Goal: Complete application form: Complete application form

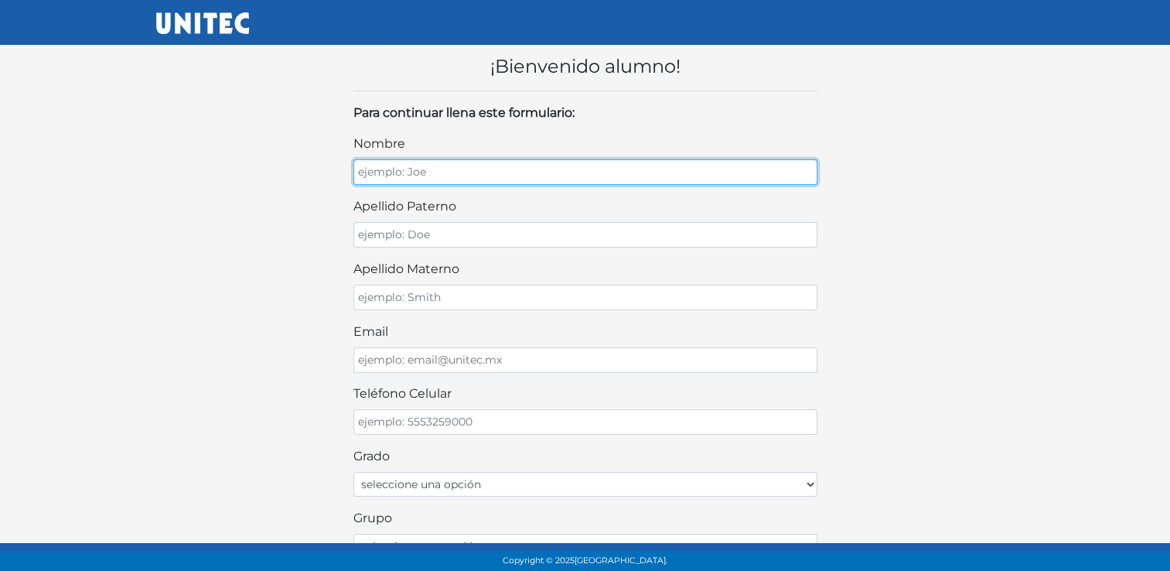
click at [487, 171] on input "nombre" at bounding box center [585, 172] width 464 height 26
type input "m"
type input "Monserrat"
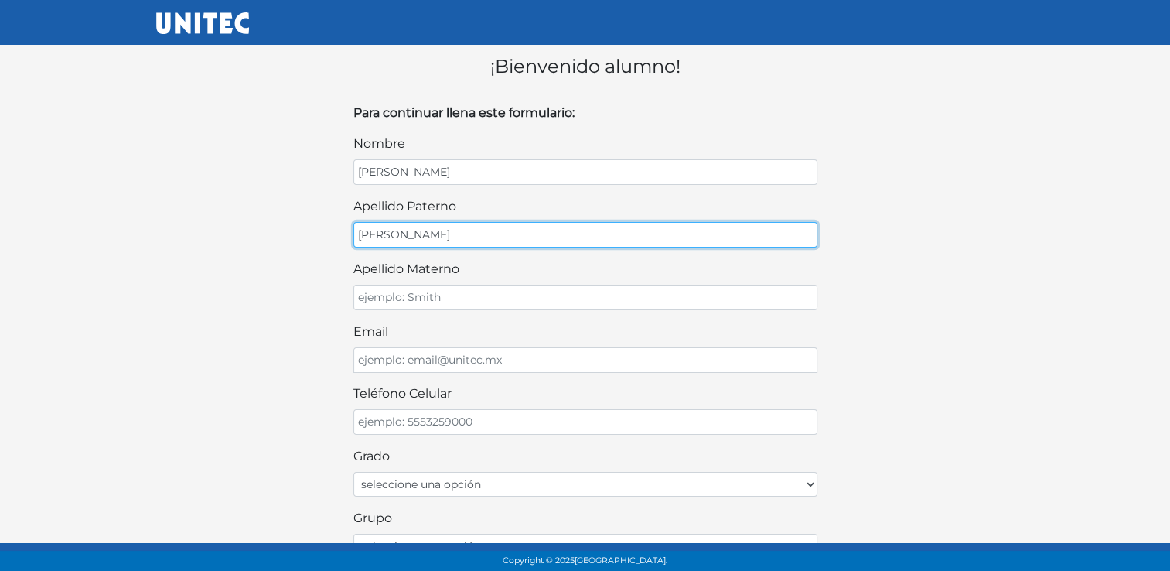
type input "Torres"
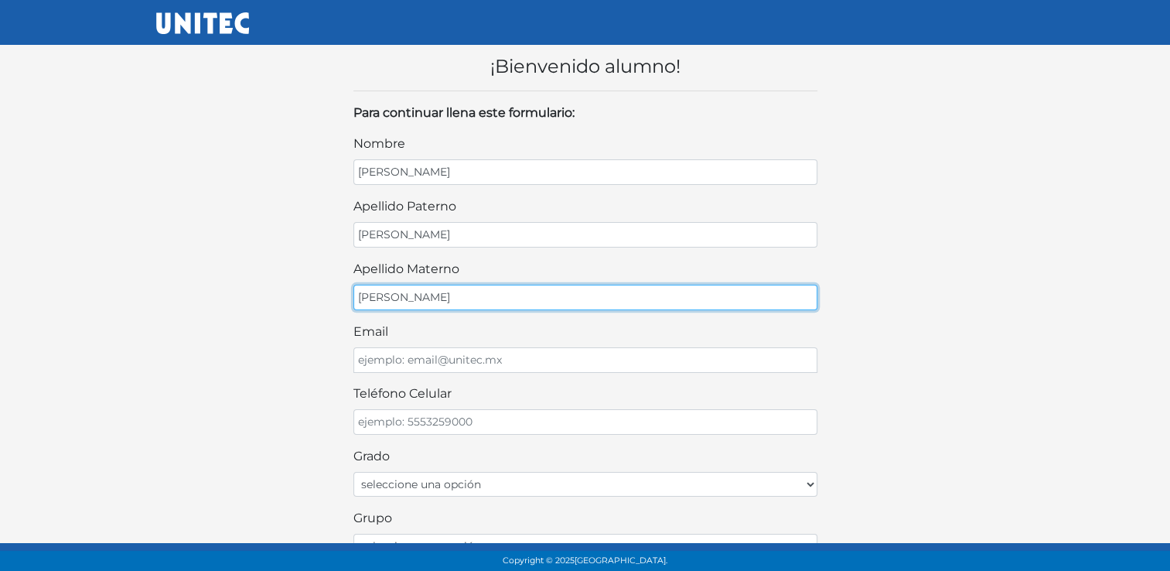
type input "Chavez"
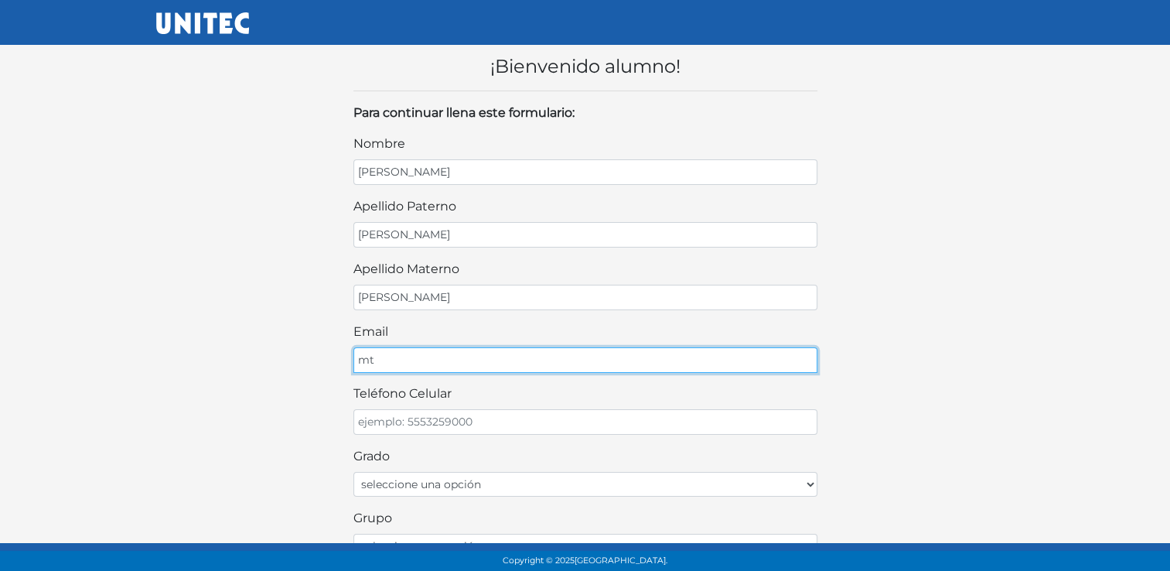
type input "mt1052305@gmail.com"
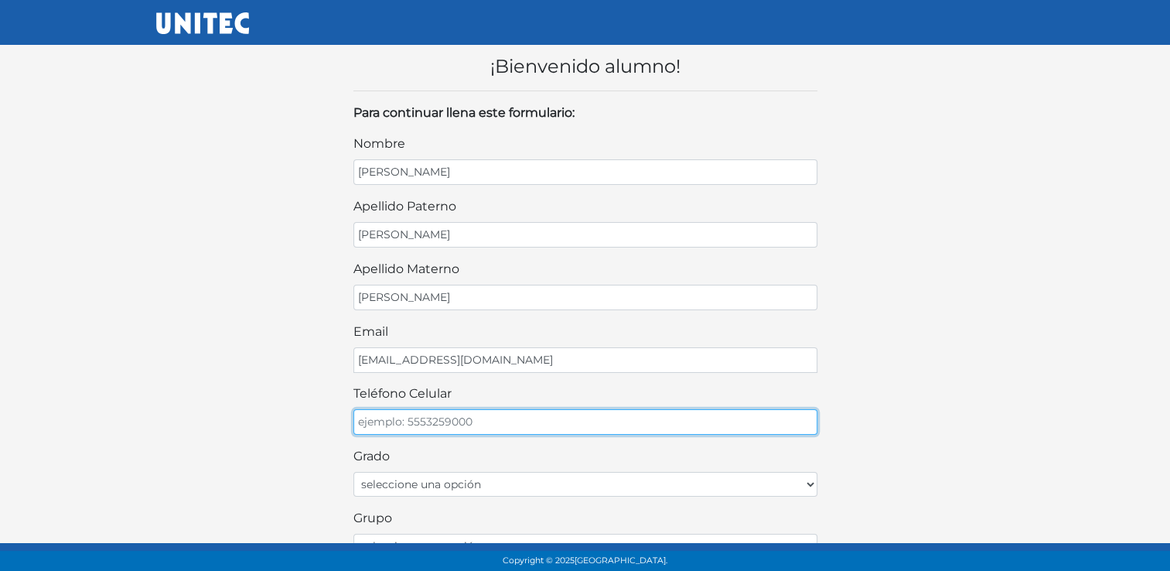
click at [526, 421] on input "teléfono celular" at bounding box center [585, 422] width 464 height 26
type input "5528946870"
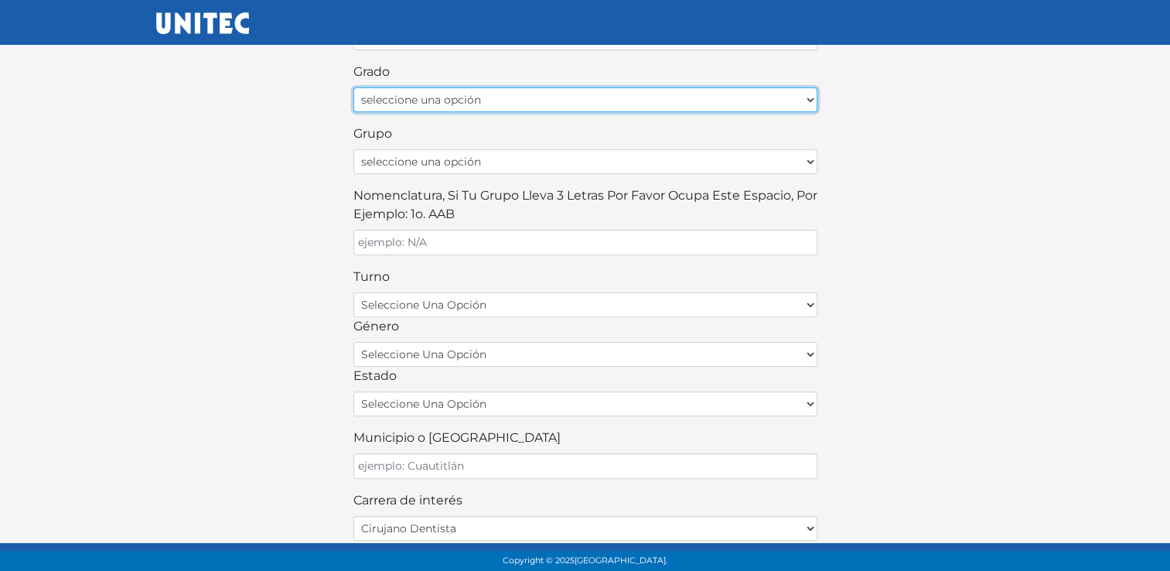
scroll to position [379, 0]
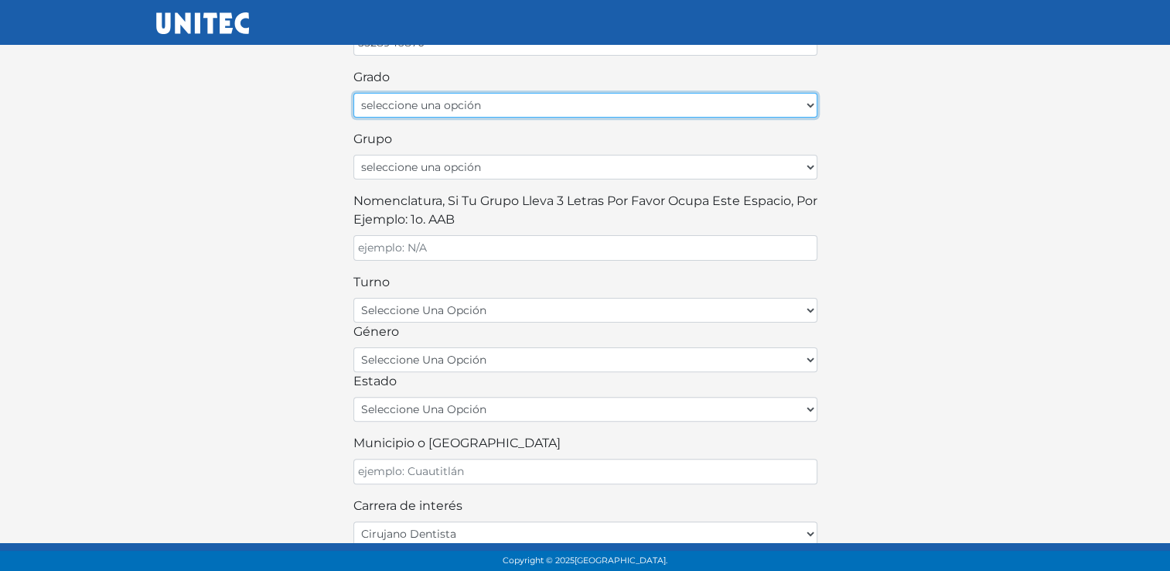
click at [810, 97] on select "seleccione una opción Primer grado Segundo grado Tercer grado Cuarto grado Quin…" at bounding box center [585, 105] width 464 height 25
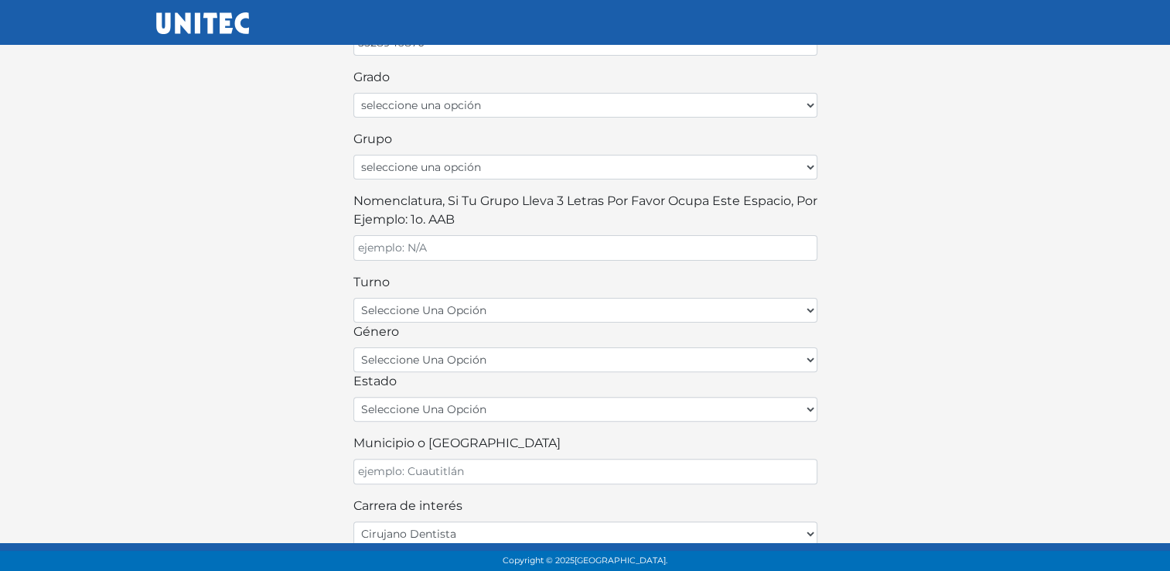
click at [288, 174] on div "¡Bienvenido alumno! Para continuar llena este formulario: nombre Monserrat apel…" at bounding box center [586, 121] width 882 height 939
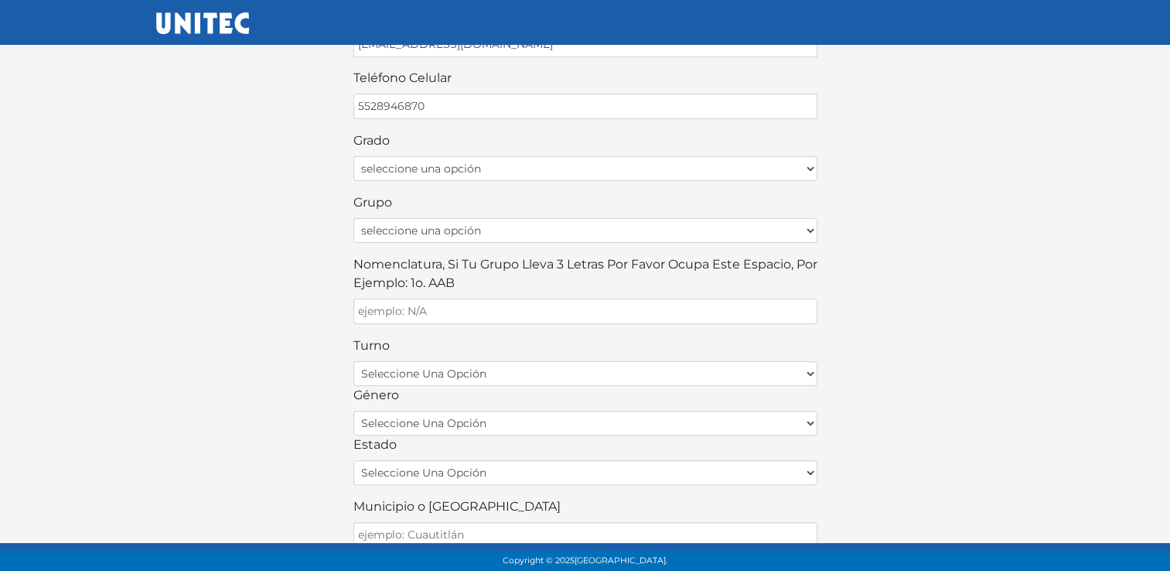
scroll to position [317, 0]
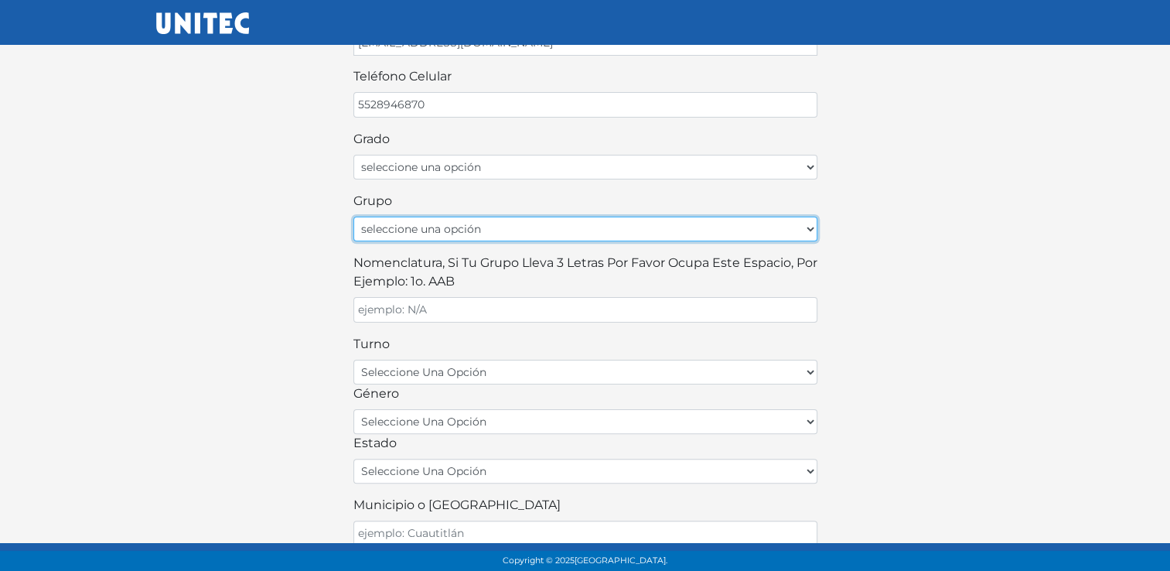
click at [798, 231] on select "seleccione una opción A B C D E F G H I J K L M N O P Q R S T U V W X Y Z" at bounding box center [585, 229] width 464 height 25
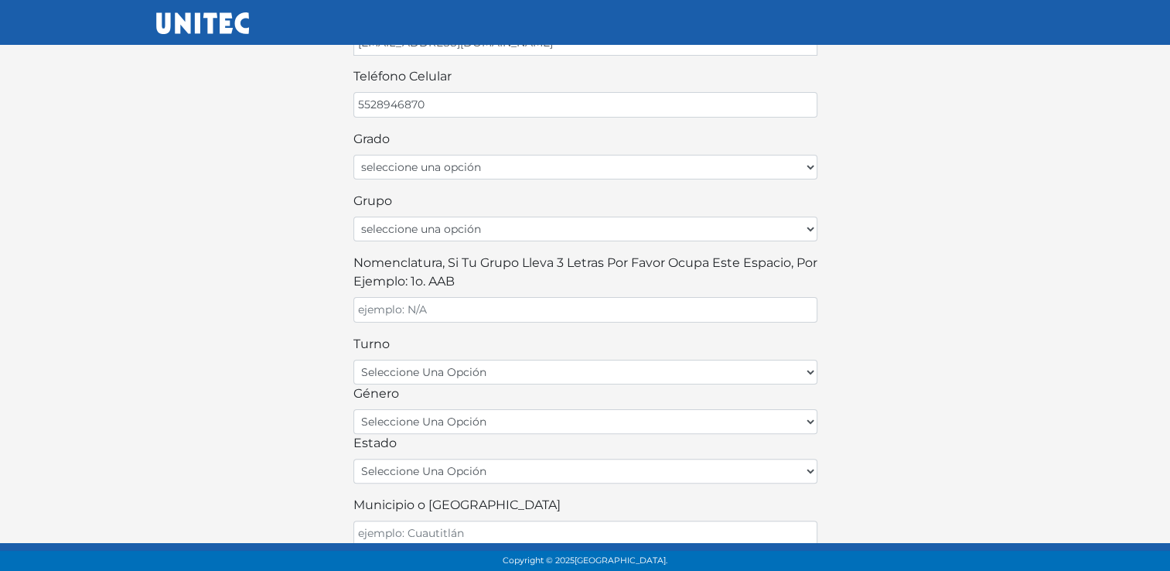
click at [885, 270] on div "¡Bienvenido alumno! Para continuar llena este formulario: nombre Monserrat apel…" at bounding box center [586, 183] width 882 height 939
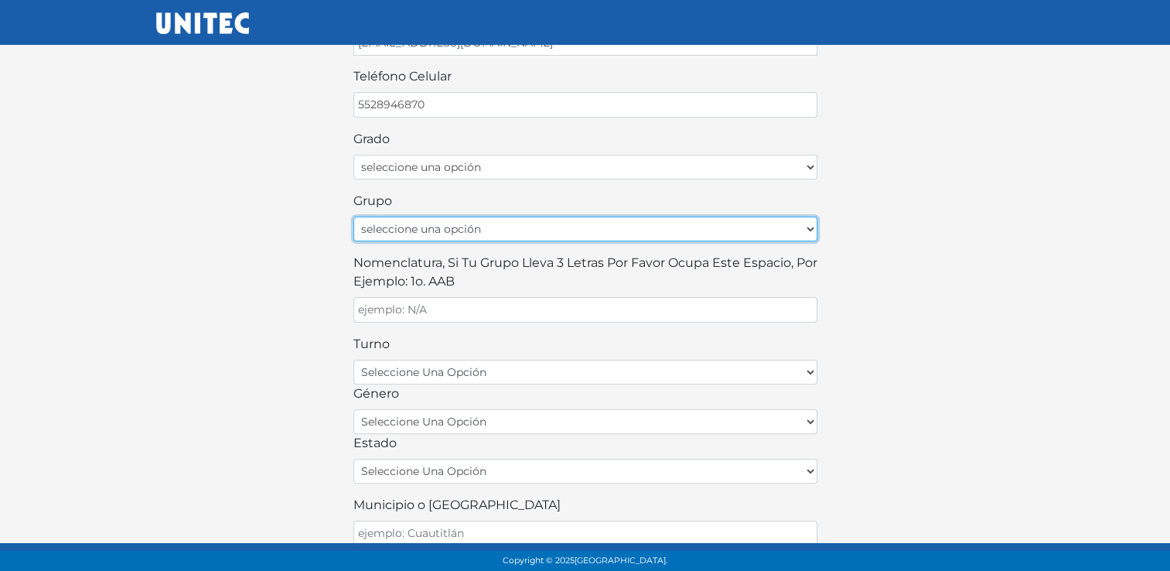
click at [813, 227] on select "seleccione una opción A B C D E F G H I J K L M N O P Q R S T U V W X Y Z" at bounding box center [585, 229] width 464 height 25
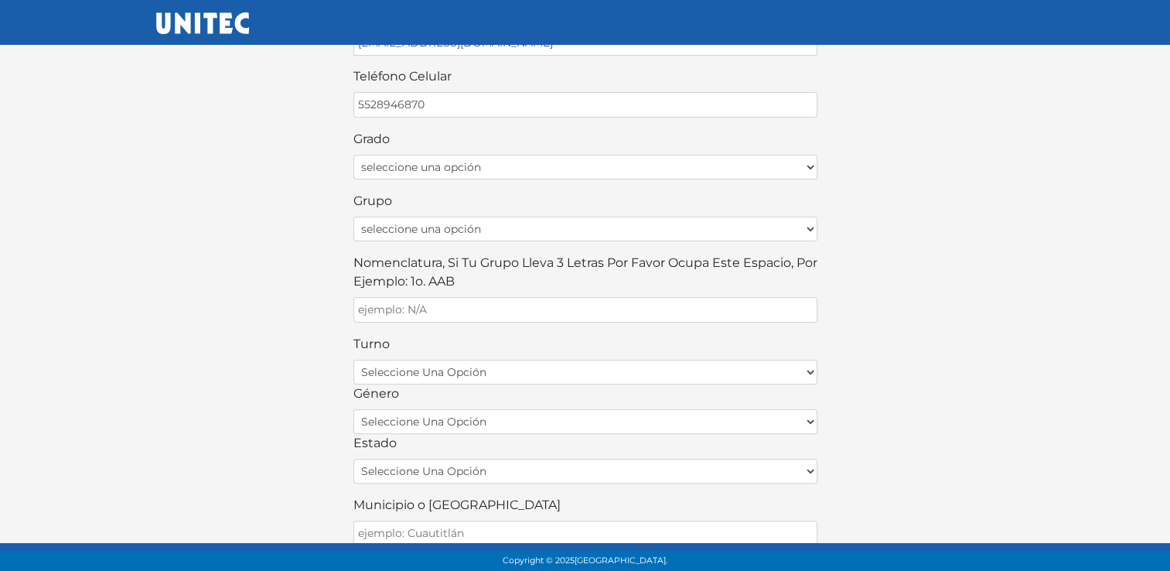
click at [923, 311] on div "¡Bienvenido alumno! Para continuar llena este formulario: nombre Monserrat apel…" at bounding box center [586, 183] width 882 height 939
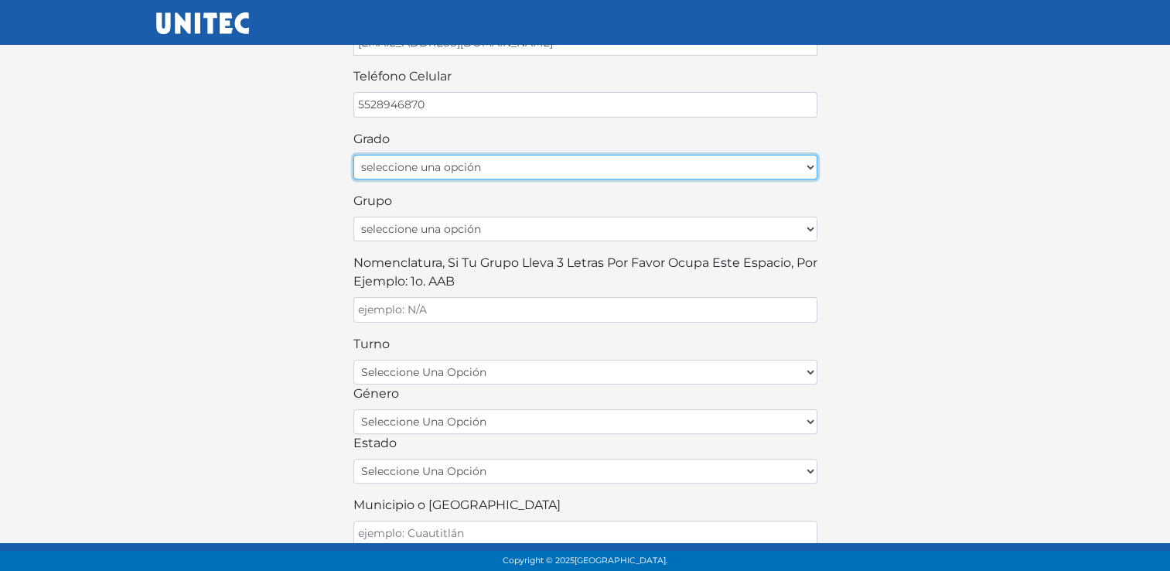
click at [724, 158] on select "seleccione una opción Primer grado Segundo grado Tercer grado Cuarto grado Quin…" at bounding box center [585, 167] width 464 height 25
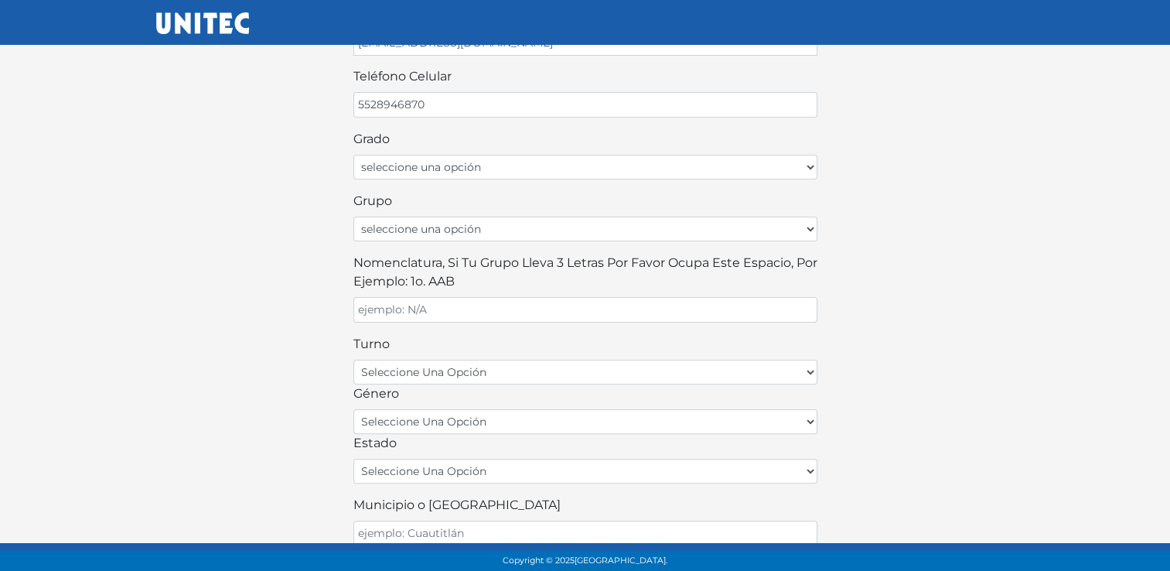
click at [1014, 183] on div "¡Bienvenido alumno! Para continuar llena este formulario: nombre Monserrat apel…" at bounding box center [586, 183] width 882 height 939
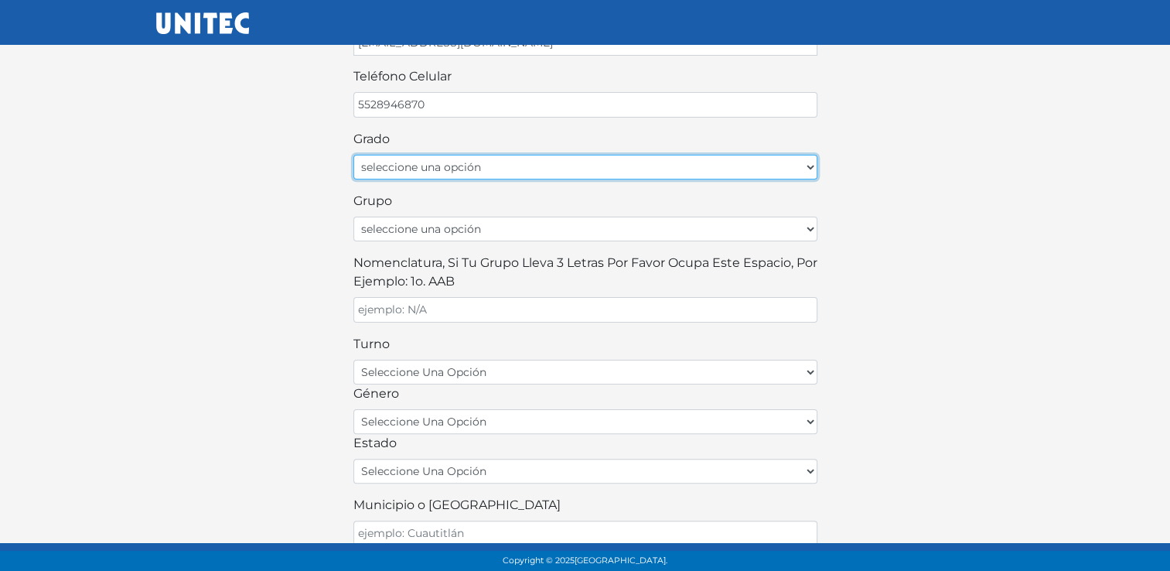
click at [783, 156] on select "seleccione una opción Primer grado Segundo grado Tercer grado Cuarto grado Quin…" at bounding box center [585, 167] width 464 height 25
select select "2do"
click at [353, 155] on select "seleccione una opción Primer grado Segundo grado Tercer grado Cuarto grado Quin…" at bounding box center [585, 167] width 464 height 25
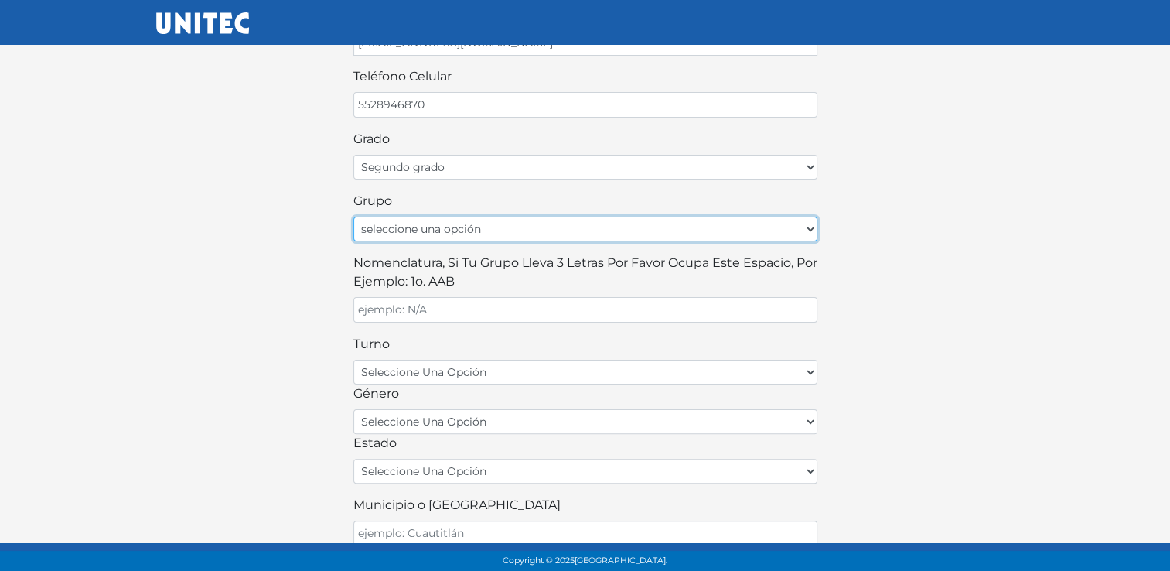
click at [805, 221] on select "seleccione una opción A B C D E F G H I J K L M N O P Q R S T U V W X Y Z" at bounding box center [585, 229] width 464 height 25
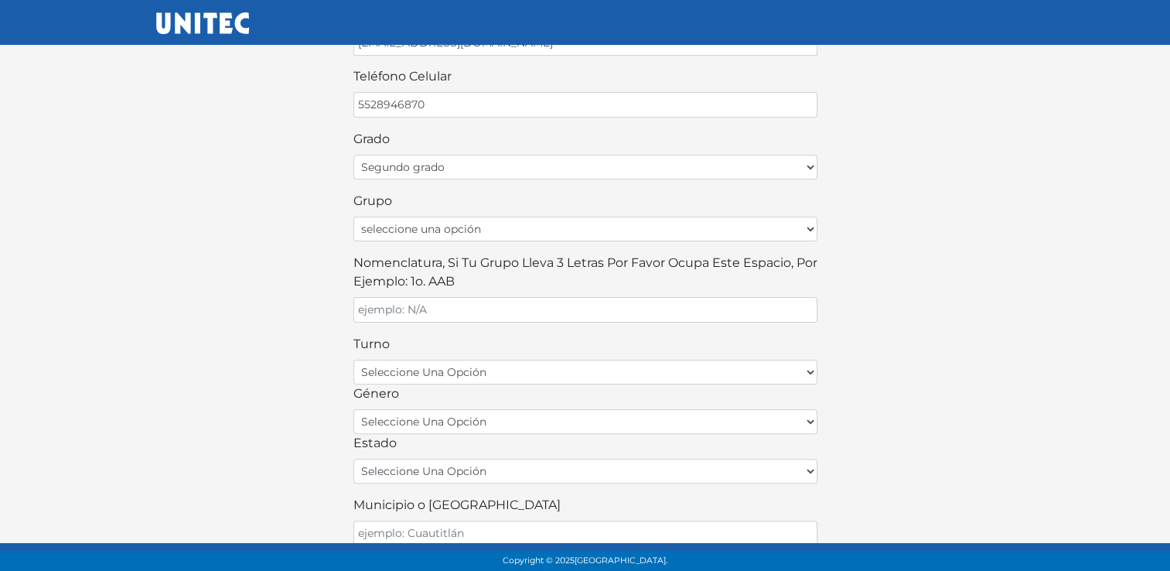
click at [909, 215] on div "¡Bienvenido alumno! Para continuar llena este formulario: nombre Monserrat apel…" at bounding box center [586, 183] width 882 height 939
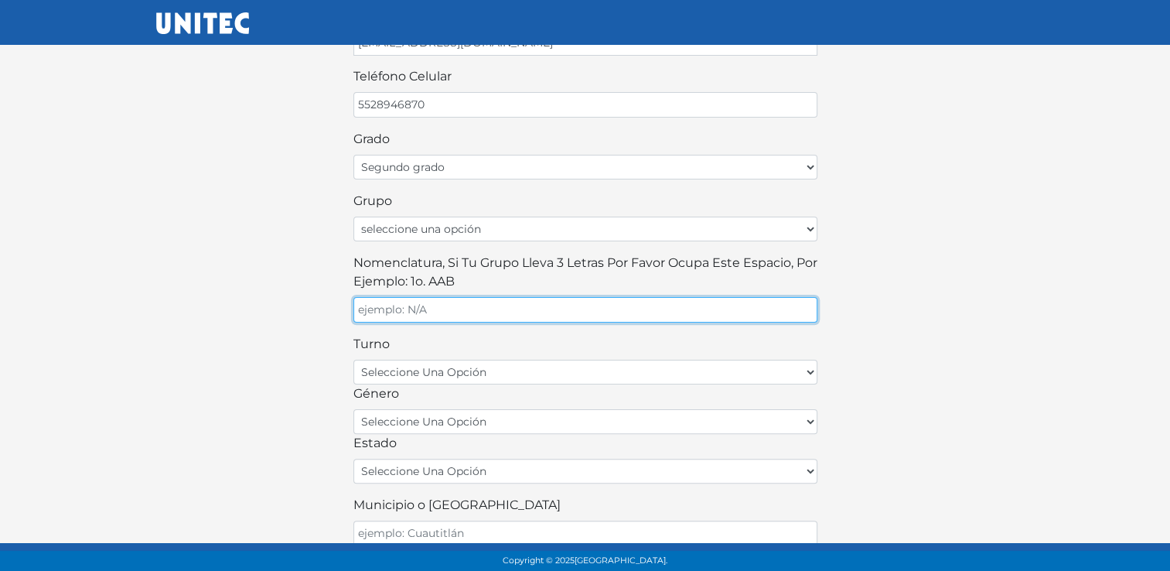
click at [609, 305] on input "Nomenclatura, si tu grupo lleva 3 letras por favor ocupa este espacio, por ejem…" at bounding box center [585, 310] width 464 height 26
type input "2 - A2"
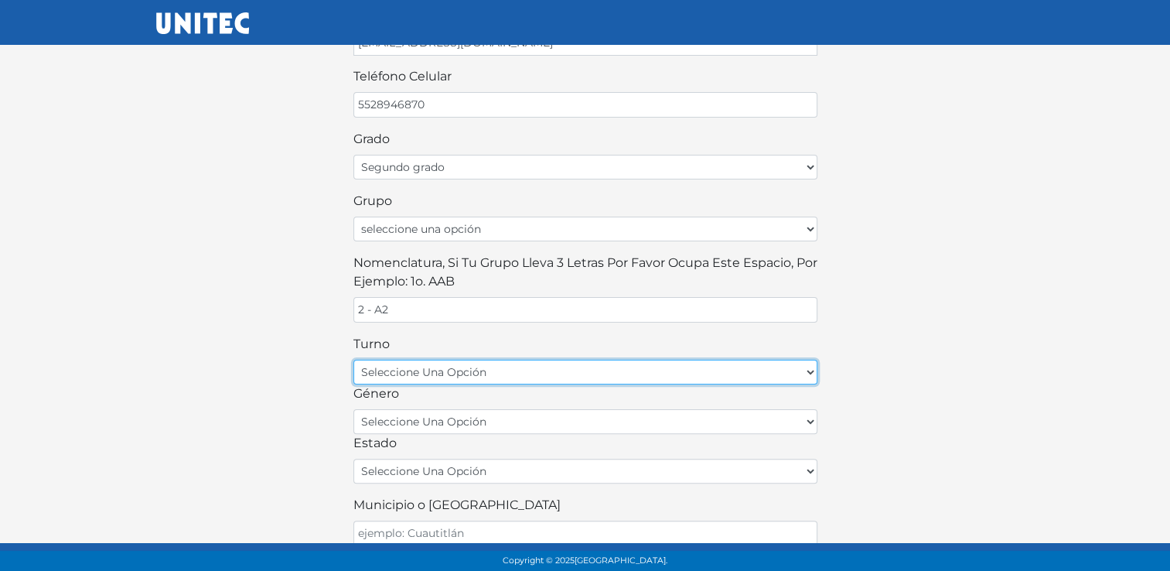
click at [591, 365] on select "seleccione una opción matutino vespertino" at bounding box center [585, 372] width 464 height 25
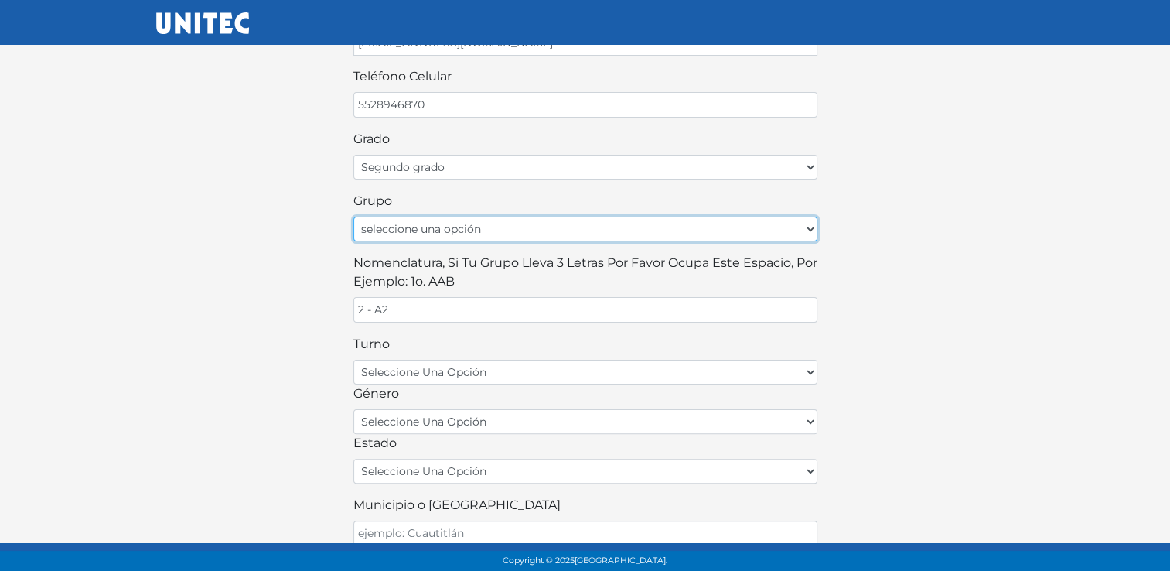
click at [592, 222] on select "seleccione una opción A B C D E F G H I J K L M N O P Q R S T U V W X Y Z" at bounding box center [585, 229] width 464 height 25
select select "A"
click at [353, 217] on select "seleccione una opción A B C D E F G H I J K L M N O P Q R S T U V W X Y Z" at bounding box center [585, 229] width 464 height 25
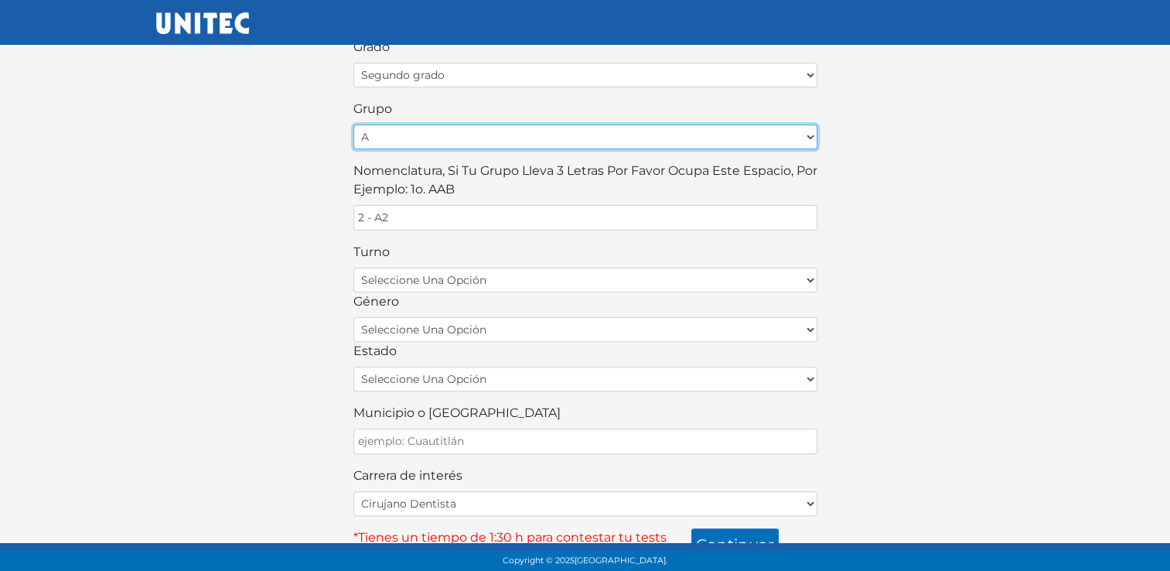
scroll to position [418, 0]
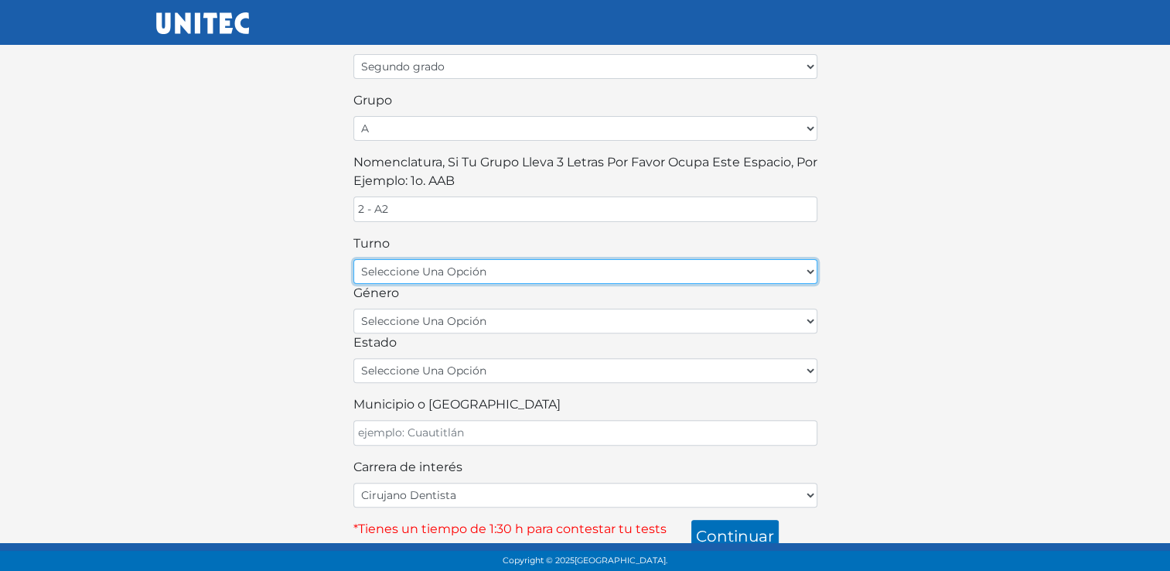
click at [759, 261] on select "seleccione una opción matutino vespertino" at bounding box center [585, 271] width 464 height 25
select select "matutino"
click at [353, 259] on select "seleccione una opción matutino vespertino" at bounding box center [585, 271] width 464 height 25
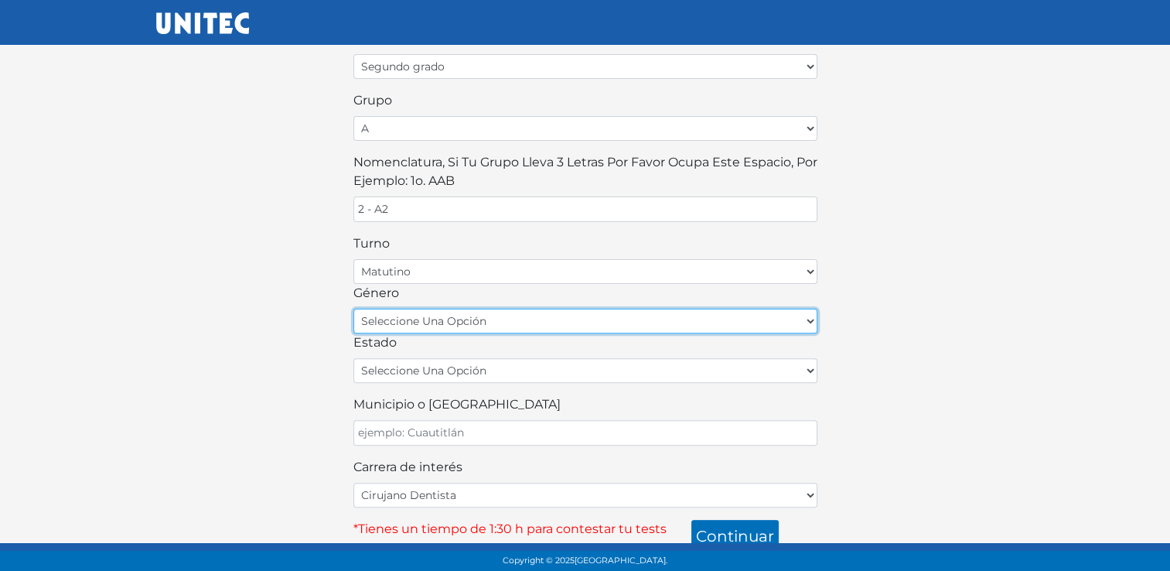
click at [517, 314] on select "seleccione una opción femenino masculino" at bounding box center [585, 321] width 464 height 25
select select "F"
click at [353, 309] on select "seleccione una opción femenino masculino" at bounding box center [585, 321] width 464 height 25
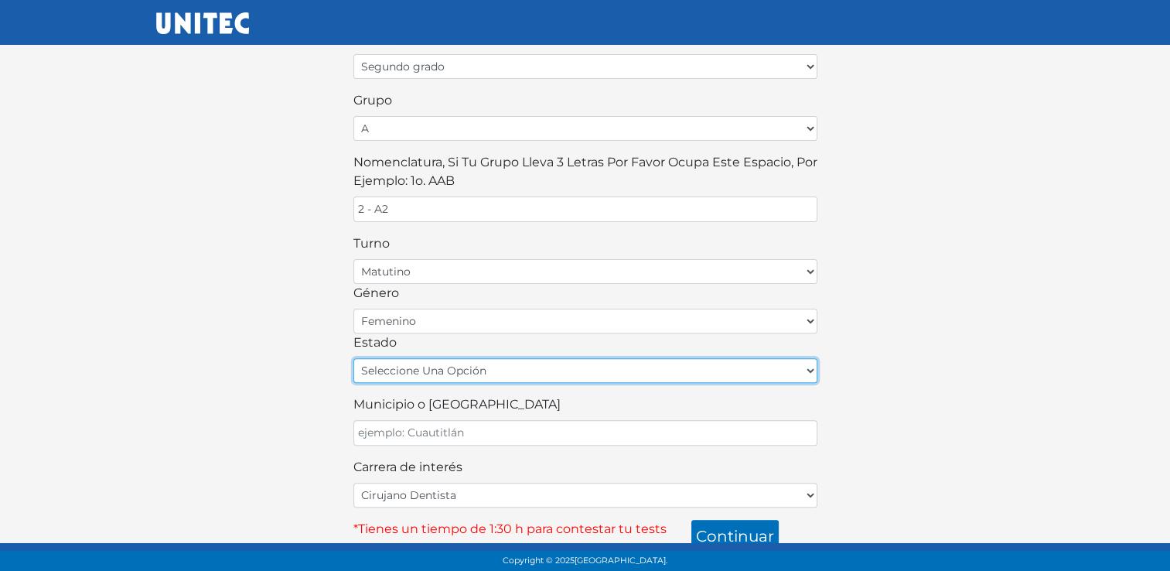
click at [585, 360] on select "seleccione una opción Aguascalientes Baja California Baja California Sur Campec…" at bounding box center [585, 370] width 464 height 25
select select "HID"
click at [353, 358] on select "seleccione una opción Aguascalientes Baja California Baja California Sur Campec…" at bounding box center [585, 370] width 464 height 25
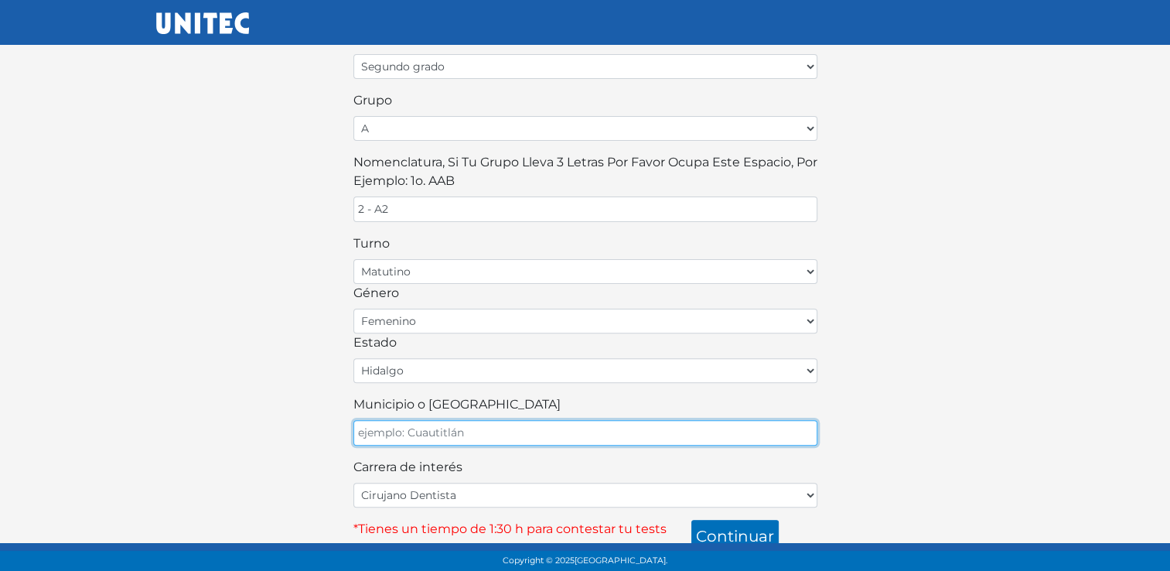
click at [620, 425] on input "Municipio o Alcaldía" at bounding box center [585, 433] width 464 height 26
type input "Atotonilco de Tula"
click at [691, 520] on button "continuar" at bounding box center [734, 536] width 87 height 32
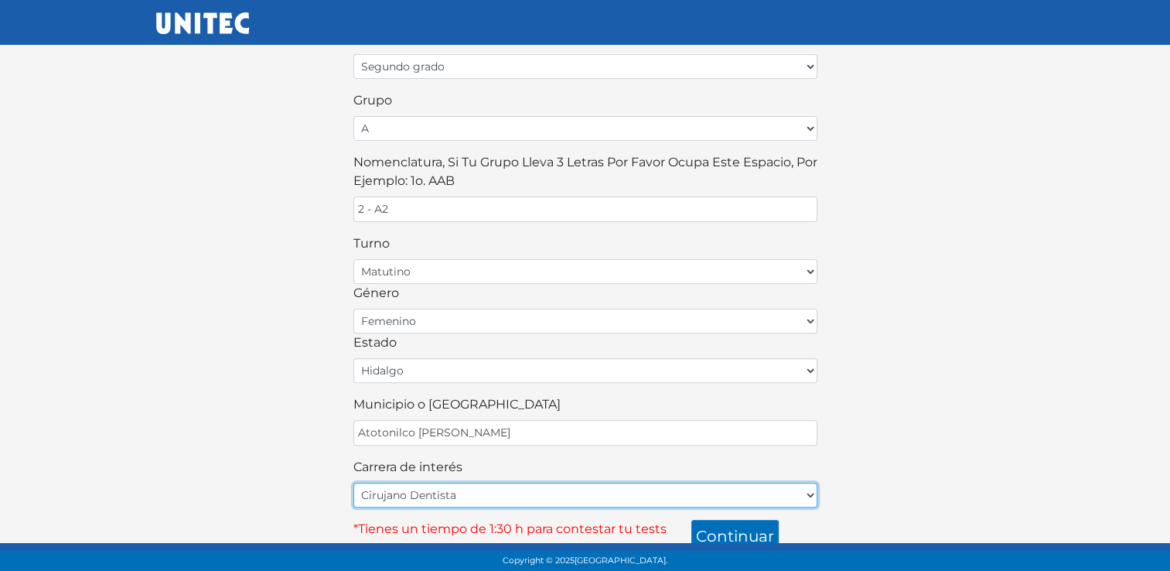
click at [805, 483] on select "Cirujano Dentista Cultura Física y Deportes Enfermería (5 materias) Enfermería …" at bounding box center [585, 495] width 464 height 25
click at [810, 483] on select "Cirujano Dentista Cultura Física y Deportes Enfermería (5 materias) Enfermería …" at bounding box center [585, 495] width 464 height 25
select select "30"
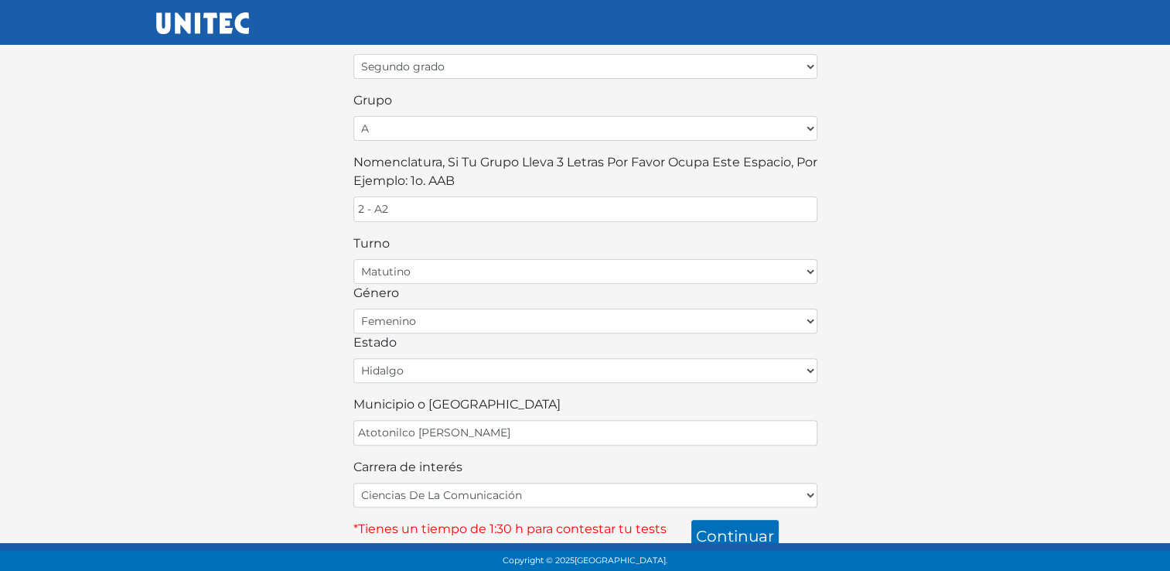
click at [947, 391] on div "¡Bienvenido alumno! Para continuar llena este formulario: nombre Monserrat apel…" at bounding box center [586, 82] width 882 height 939
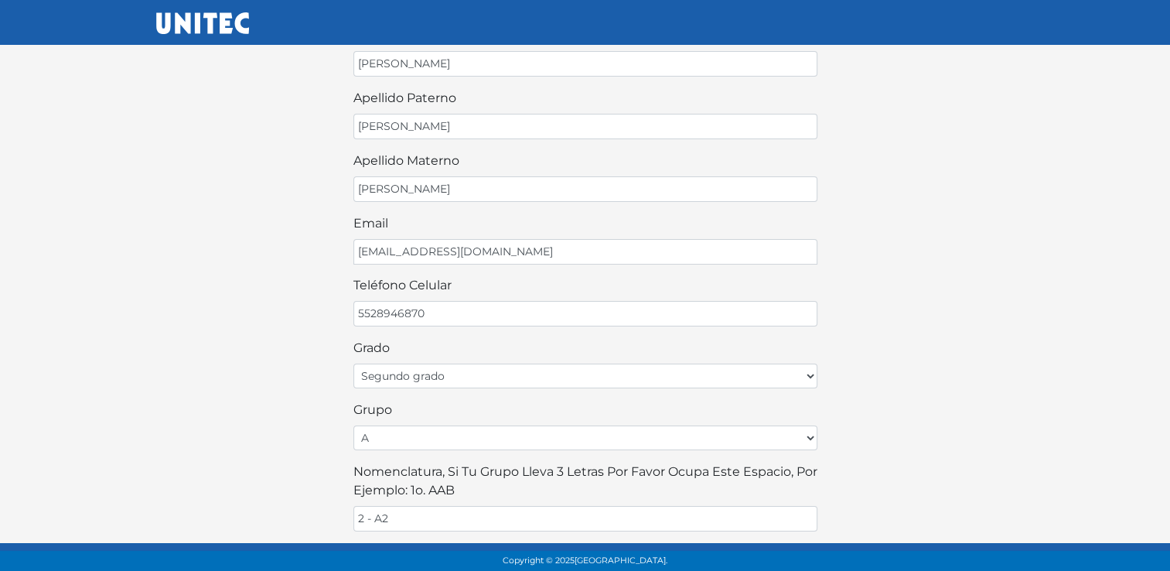
scroll to position [139, 0]
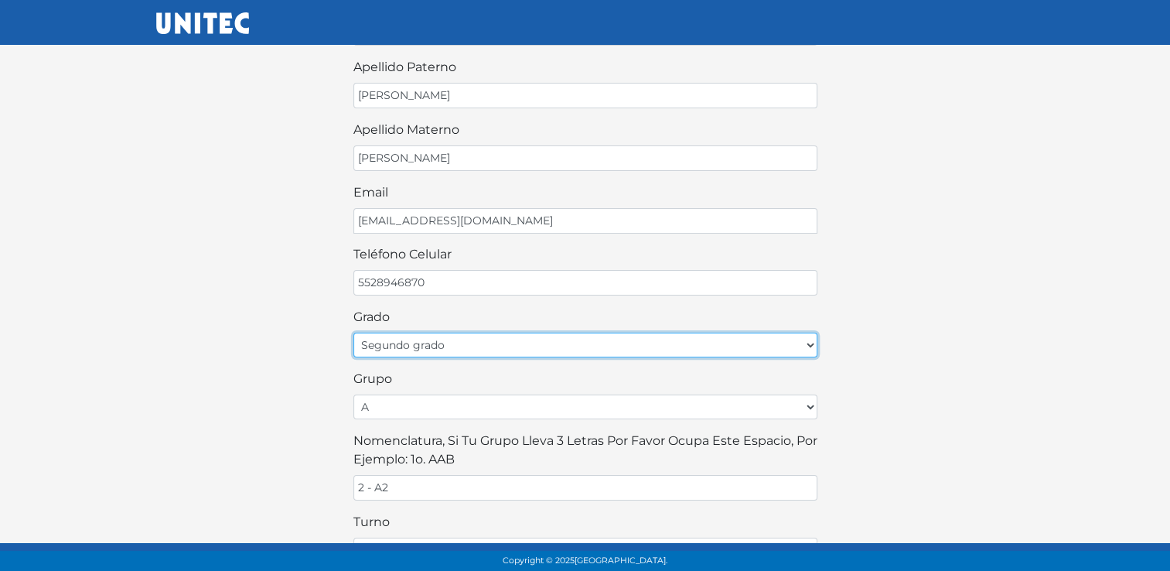
click at [792, 336] on select "seleccione una opción Primer grado Segundo grado Tercer grado Cuarto grado Quin…" at bounding box center [585, 345] width 464 height 25
click at [353, 333] on select "seleccione una opción Primer grado Segundo grado Tercer grado Cuarto grado Quin…" at bounding box center [585, 345] width 464 height 25
select select "1ro"
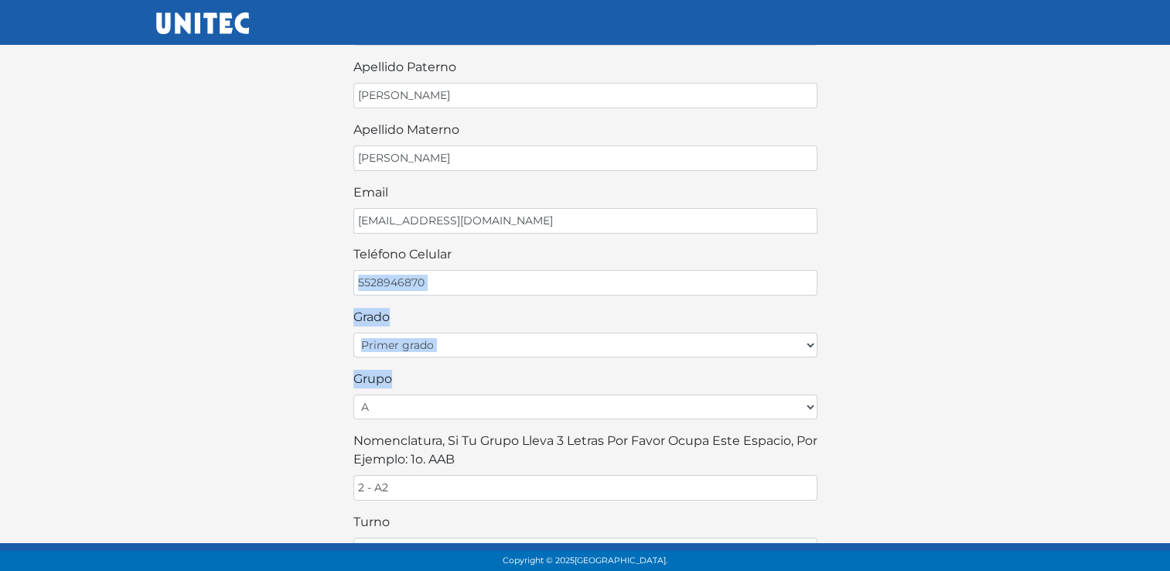
drag, startPoint x: 1169, startPoint y: 274, endPoint x: 1184, endPoint y: 374, distance: 100.8
click at [1169, 374] on html "¡Bienvenido alumno! Para continuar llena este formulario: nombre Monserrat apel…" at bounding box center [585, 361] width 1170 height 1001
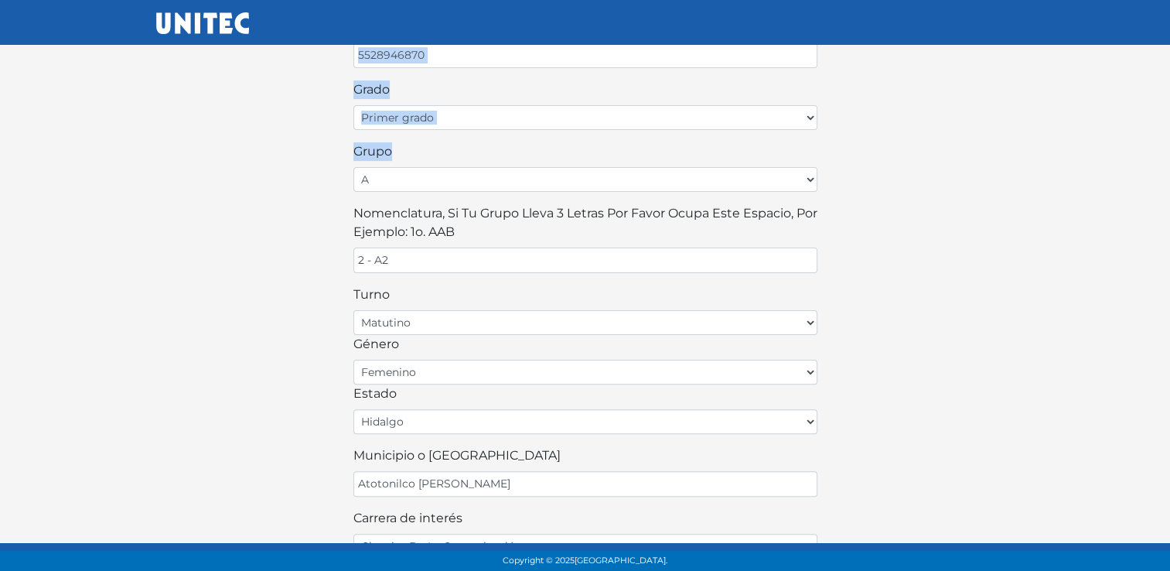
scroll to position [418, 0]
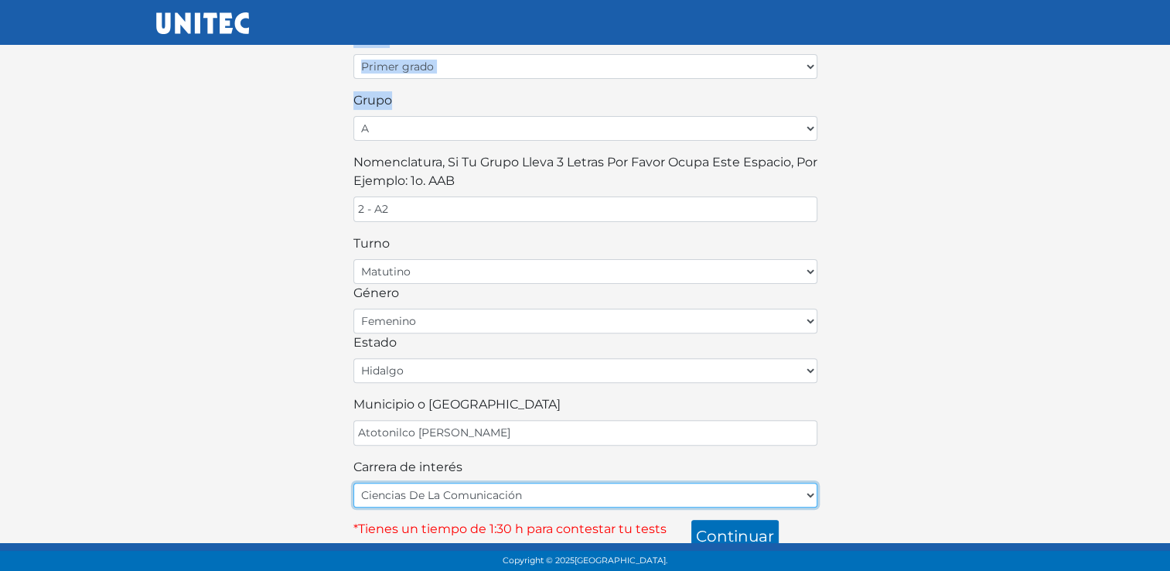
click at [810, 483] on select "Cirujano Dentista Cultura Física y Deportes Enfermería (5 materias) Enfermería …" at bounding box center [585, 495] width 464 height 25
select select "23"
click at [353, 483] on select "Cirujano Dentista Cultura Física y Deportes Enfermería (5 materias) Enfermería …" at bounding box center [585, 495] width 464 height 25
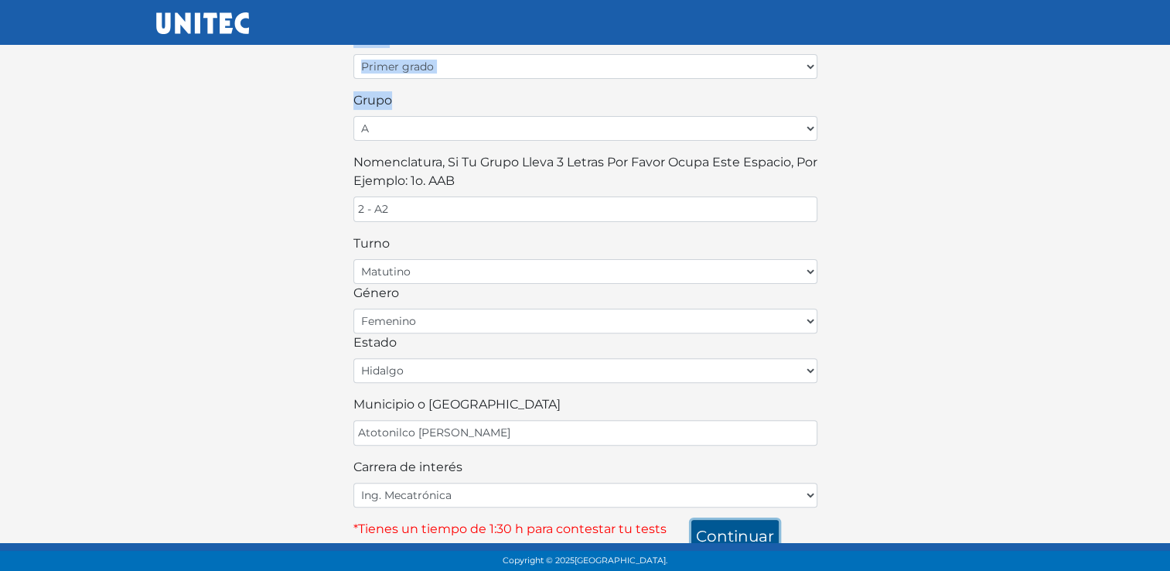
click at [735, 531] on button "continuar" at bounding box center [734, 536] width 87 height 32
click at [755, 531] on button "continuar" at bounding box center [734, 536] width 87 height 32
click at [903, 427] on div "¡Bienvenido alumno! Para continuar llena este formulario: nombre Monserrat apel…" at bounding box center [586, 82] width 882 height 939
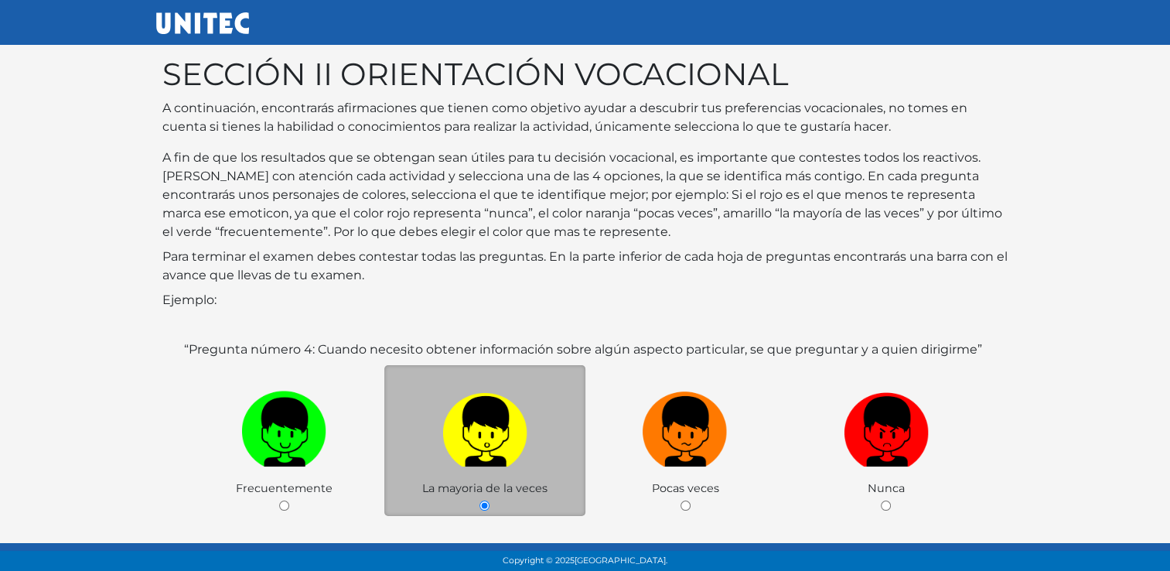
drag, startPoint x: 0, startPoint y: 0, endPoint x: 625, endPoint y: 277, distance: 683.5
click at [625, 277] on p "Para terminar el examen debes contestar todas las preguntas. En la parte inferi…" at bounding box center [585, 265] width 846 height 37
click at [522, 461] on img at bounding box center [484, 425] width 85 height 81
click at [490, 500] on input "radio" at bounding box center [484, 505] width 10 height 10
click at [522, 461] on img at bounding box center [484, 425] width 85 height 81
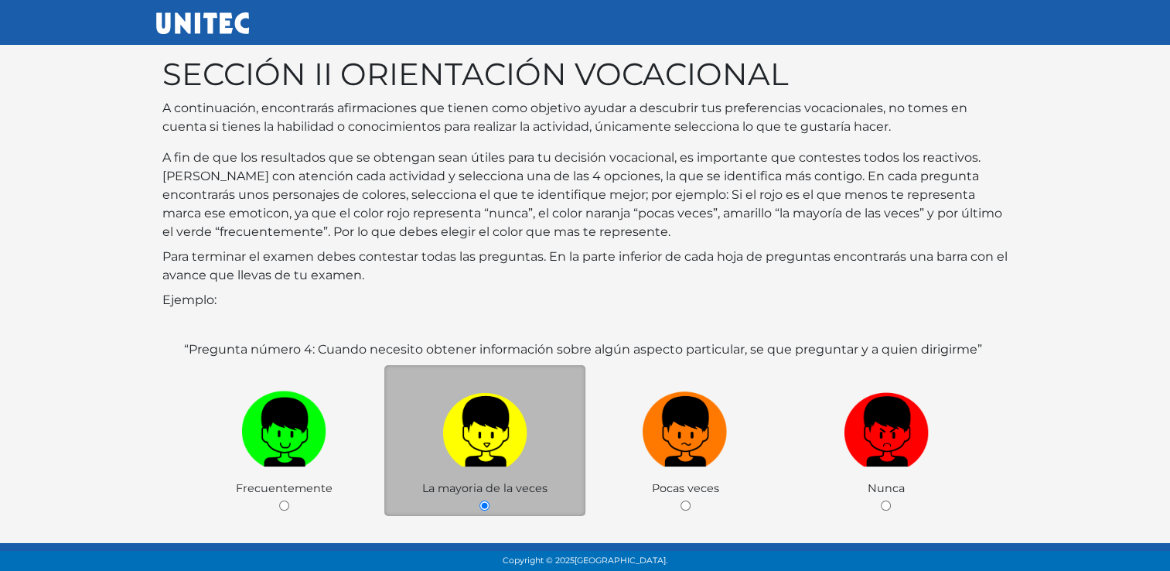
click at [490, 500] on input "radio" at bounding box center [484, 505] width 10 height 10
click at [467, 449] on img at bounding box center [484, 425] width 85 height 81
click at [479, 500] on input "radio" at bounding box center [484, 505] width 10 height 10
click at [467, 449] on img at bounding box center [484, 425] width 85 height 81
click at [479, 500] on input "radio" at bounding box center [484, 505] width 10 height 10
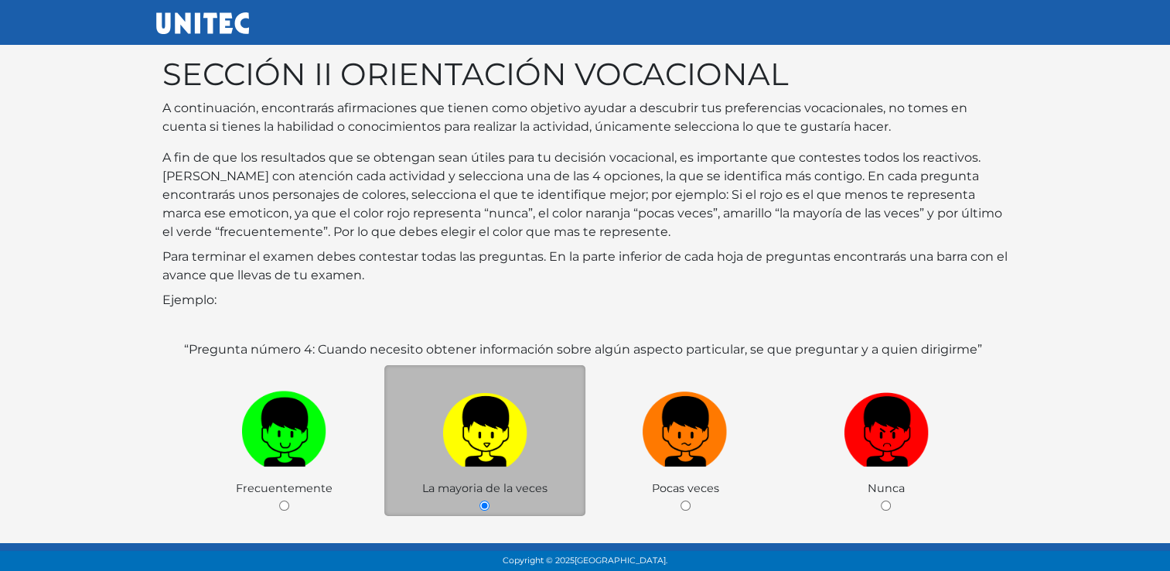
click at [467, 449] on img at bounding box center [484, 425] width 85 height 81
click at [479, 500] on input "radio" at bounding box center [484, 505] width 10 height 10
click at [467, 449] on img at bounding box center [484, 425] width 85 height 81
click at [479, 500] on input "radio" at bounding box center [484, 505] width 10 height 10
click at [467, 449] on img at bounding box center [484, 425] width 85 height 81
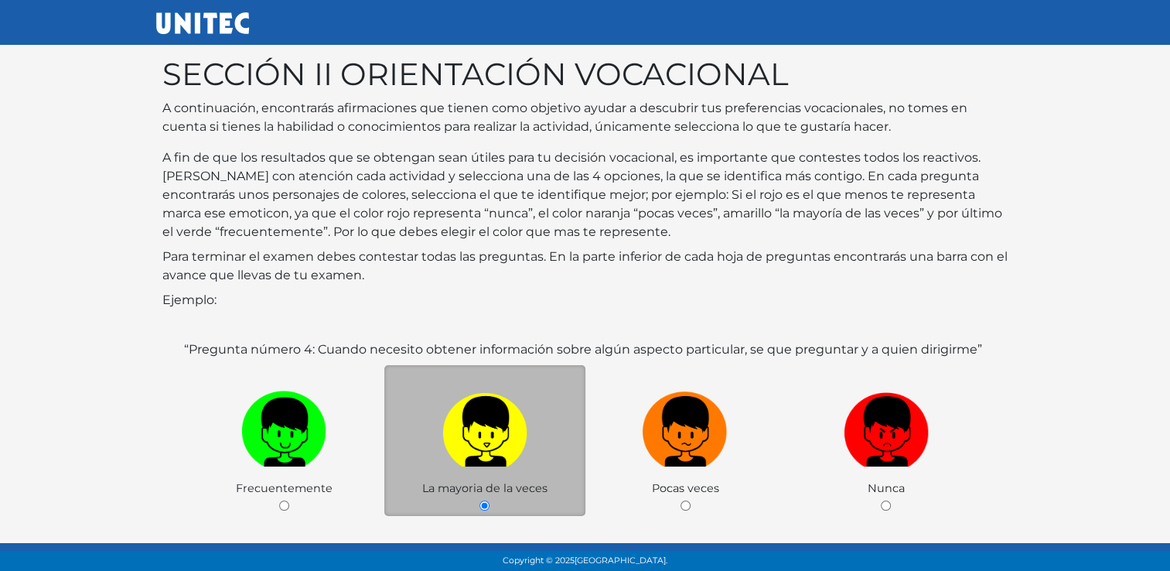
click at [479, 500] on input "radio" at bounding box center [484, 505] width 10 height 10
click at [681, 500] on input "radio" at bounding box center [686, 505] width 10 height 10
radio input "true"
click at [881, 500] on input "radio" at bounding box center [886, 505] width 10 height 10
radio input "true"
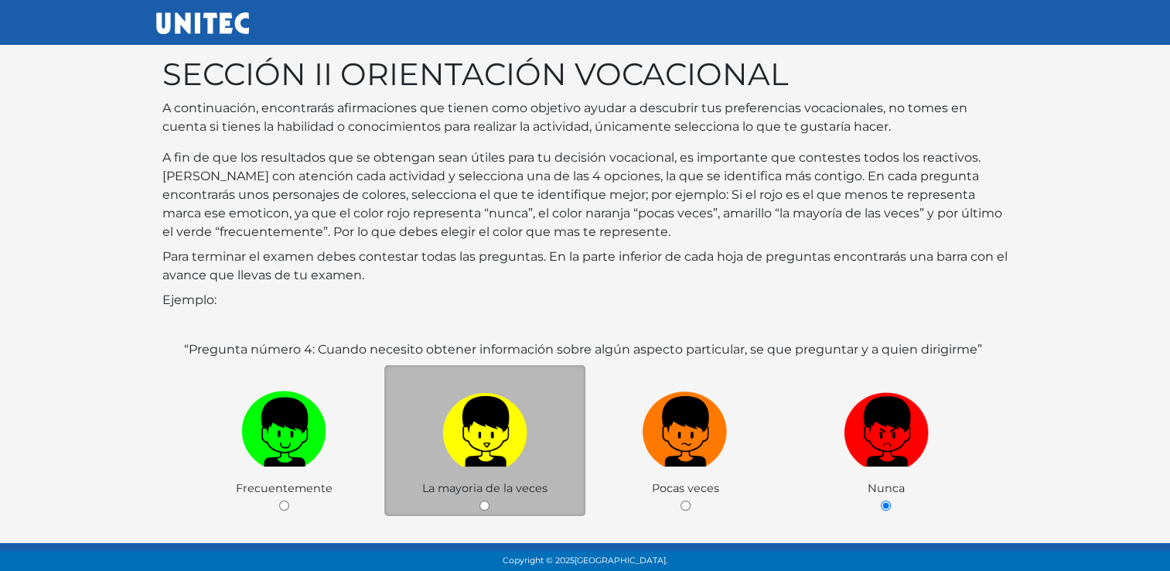
click at [681, 500] on input "radio" at bounding box center [686, 505] width 10 height 10
radio input "true"
click at [479, 500] on input "radio" at bounding box center [484, 505] width 10 height 10
radio input "true"
click at [279, 500] on input "radio" at bounding box center [284, 505] width 10 height 10
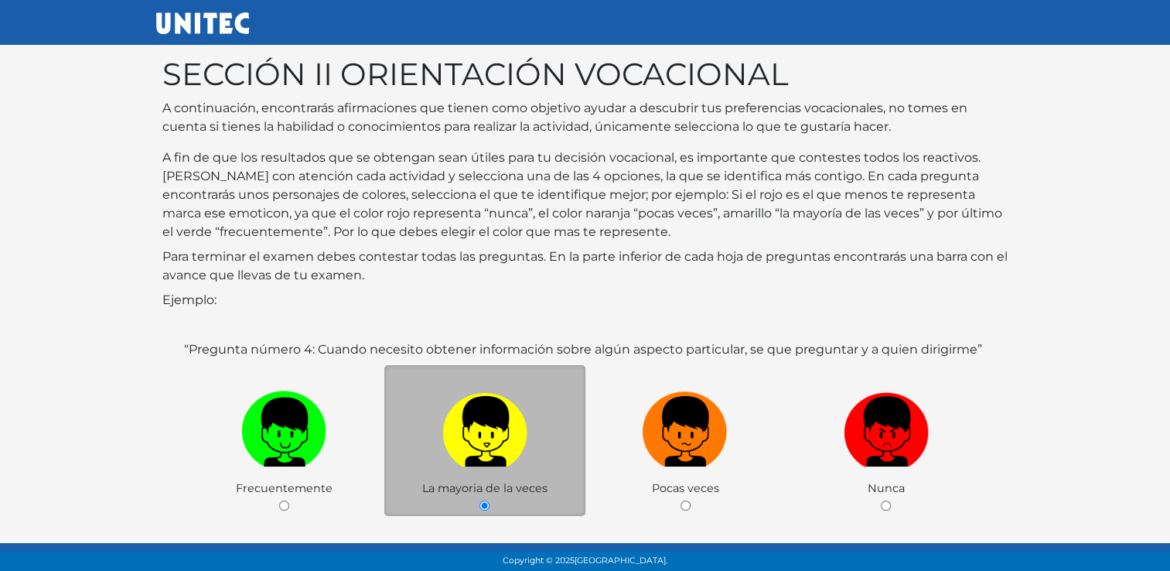
radio input "true"
click at [479, 500] on input "radio" at bounding box center [484, 505] width 10 height 10
radio input "true"
drag, startPoint x: 467, startPoint y: 449, endPoint x: 528, endPoint y: 472, distance: 65.1
click at [528, 472] on label at bounding box center [484, 431] width 201 height 94
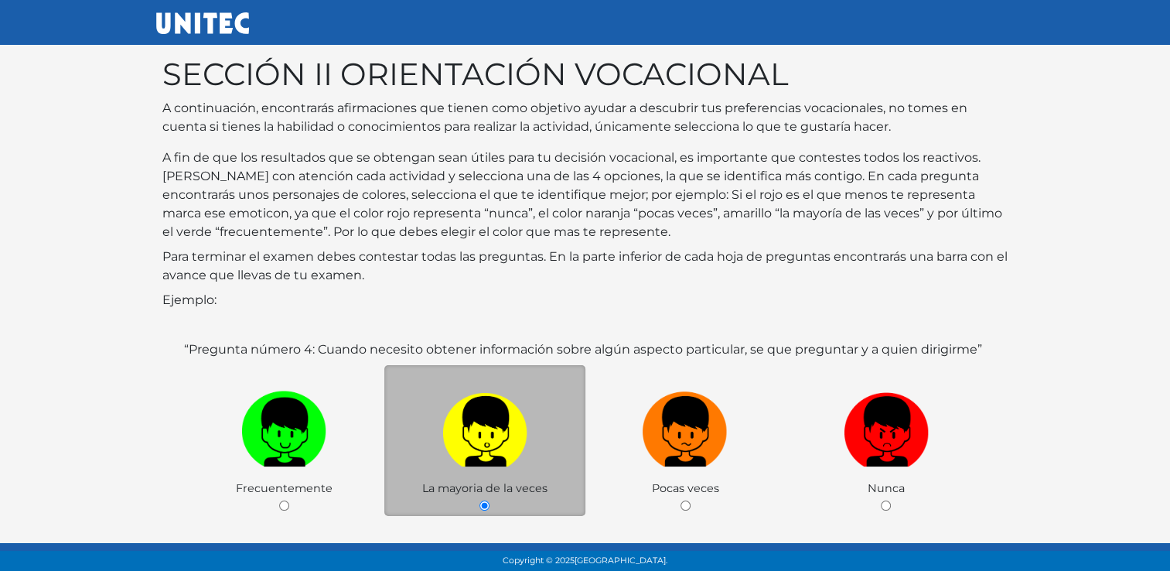
click at [490, 500] on input "radio" at bounding box center [484, 505] width 10 height 10
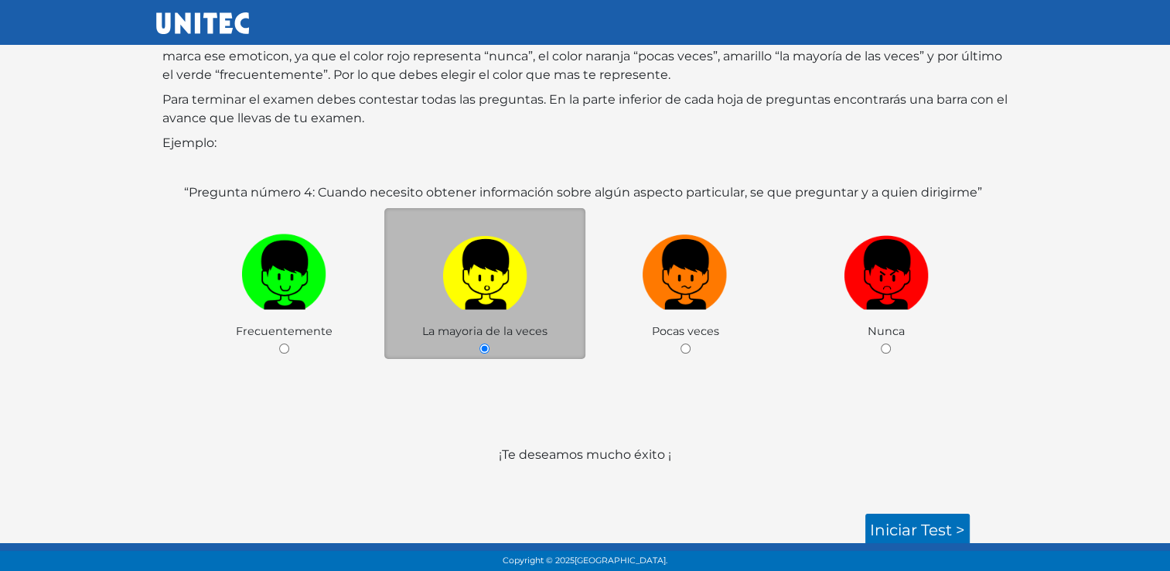
scroll to position [162, 0]
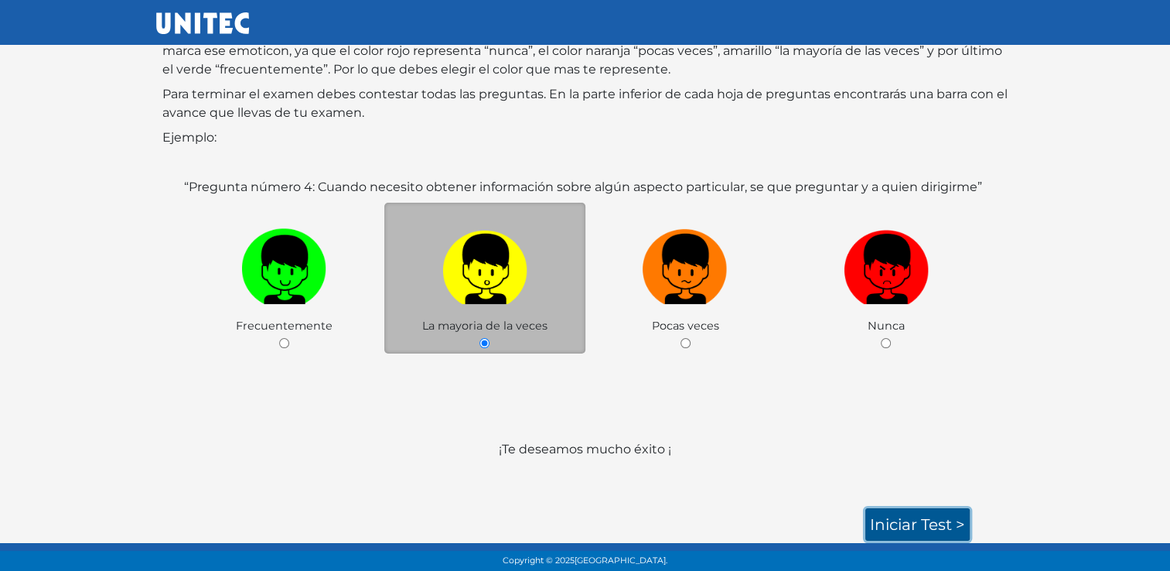
click at [950, 522] on link "Iniciar test >" at bounding box center [917, 524] width 104 height 32
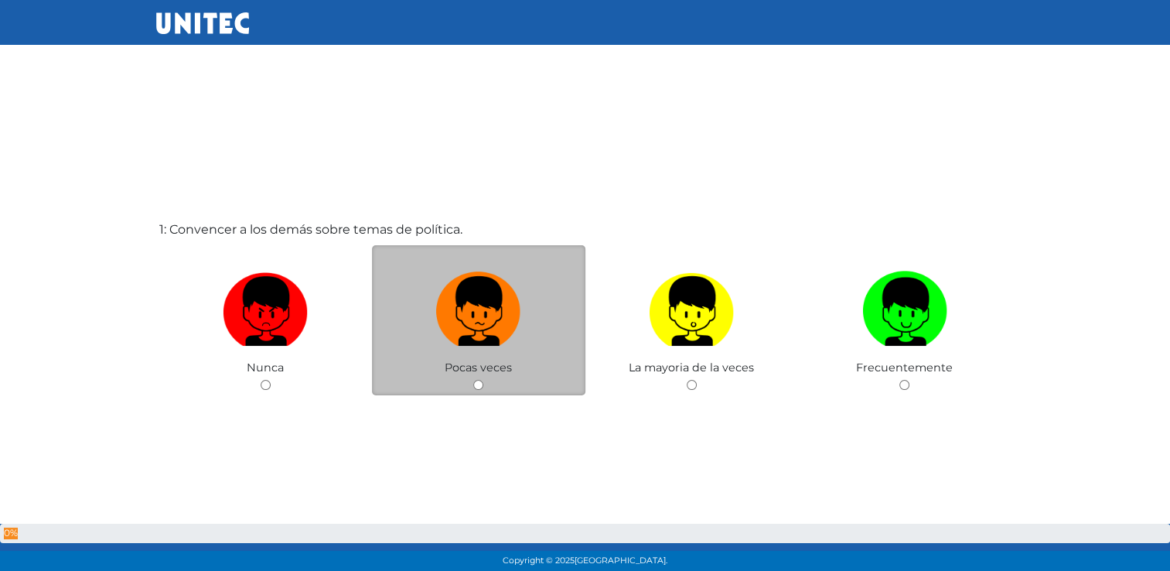
click at [477, 386] on input "radio" at bounding box center [478, 385] width 10 height 10
radio input "true"
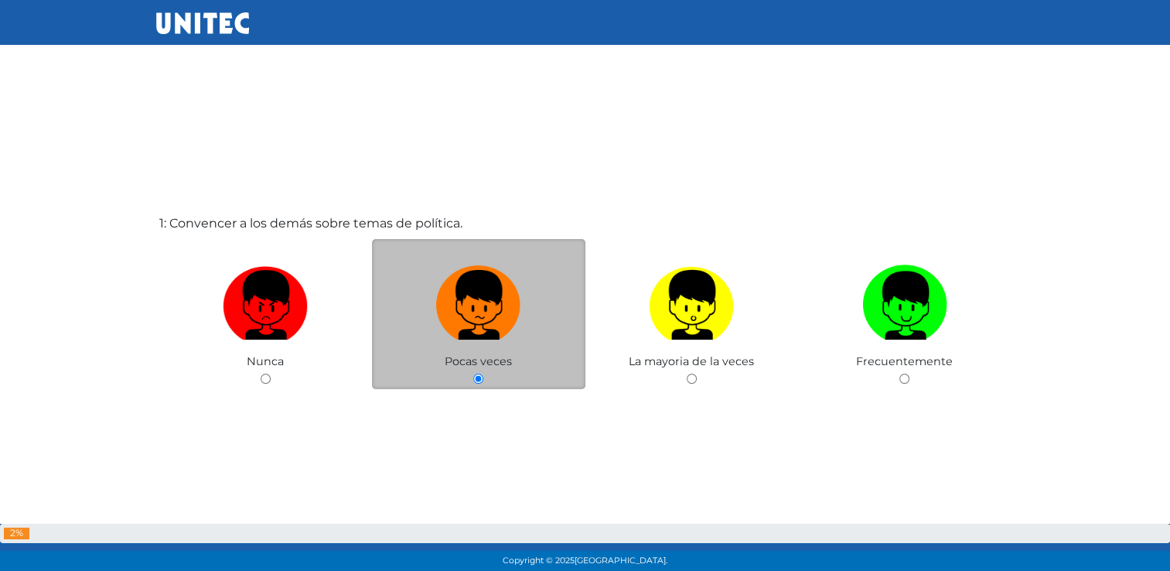
click at [687, 374] on input "radio" at bounding box center [692, 379] width 10 height 10
radio input "true"
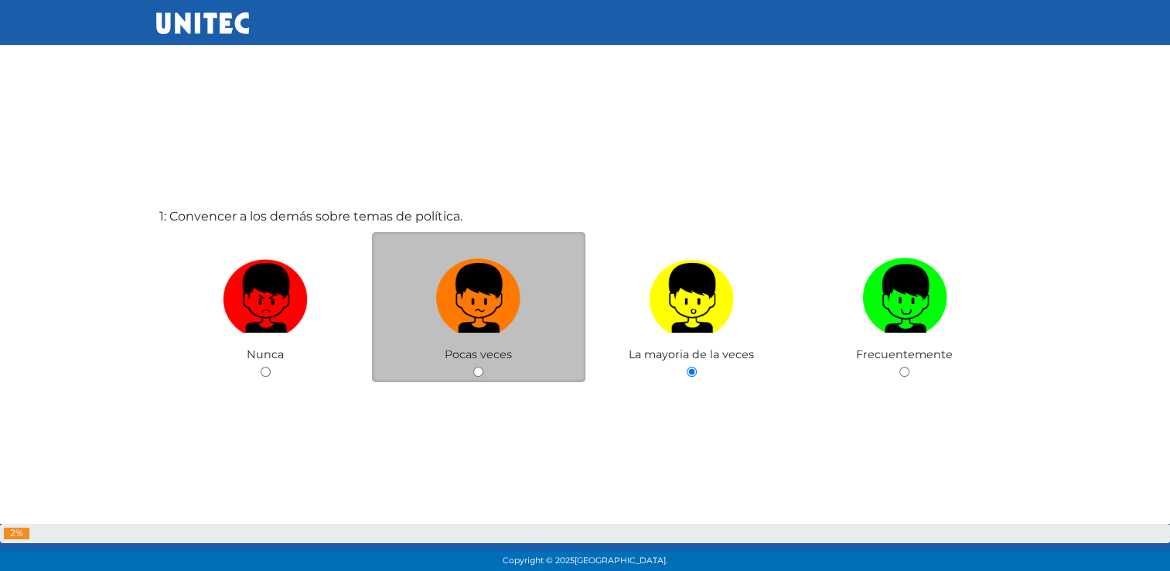
click at [899, 367] on input "radio" at bounding box center [904, 372] width 10 height 10
radio input "true"
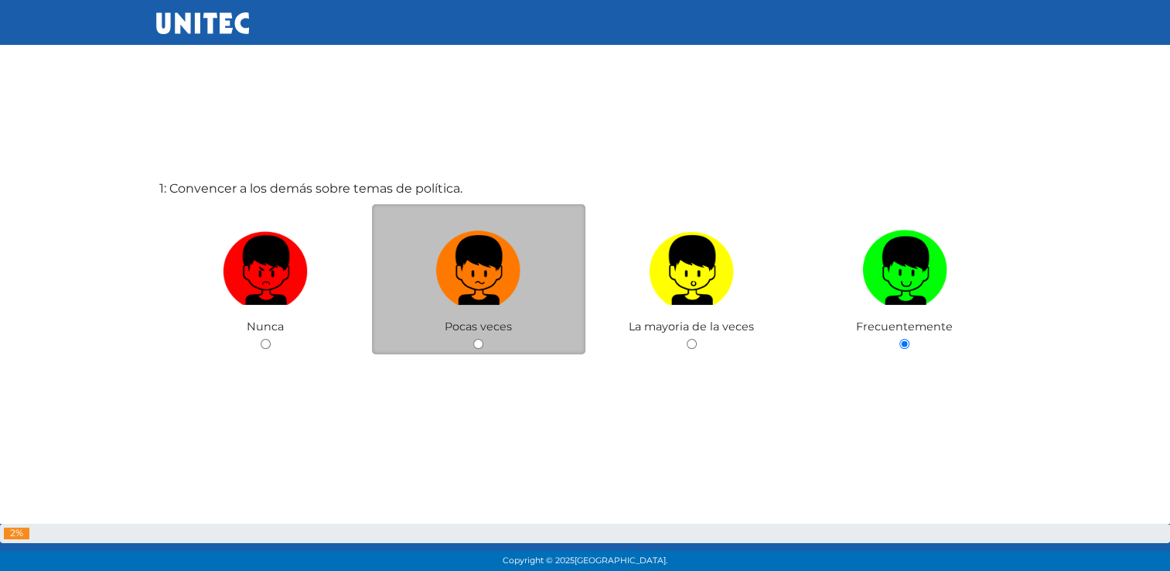
click at [687, 339] on input "radio" at bounding box center [692, 344] width 10 height 10
radio input "true"
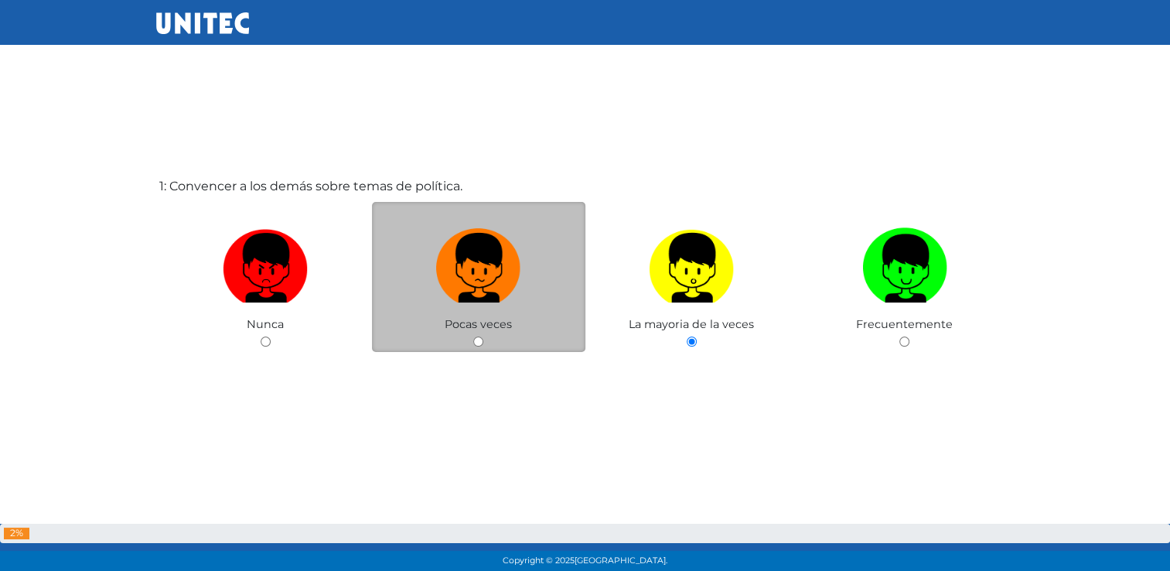
click at [473, 336] on input "radio" at bounding box center [478, 341] width 10 height 10
radio input "true"
click at [261, 336] on input "radio" at bounding box center [266, 341] width 10 height 10
radio input "true"
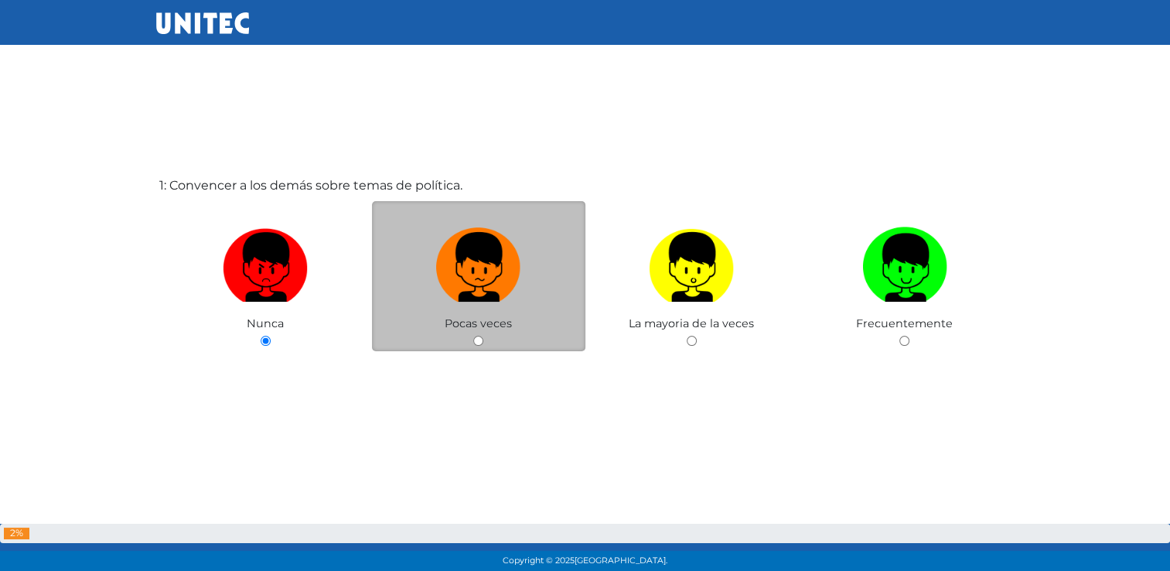
click at [473, 336] on input "radio" at bounding box center [478, 341] width 10 height 10
radio input "true"
click at [480, 338] on input "radio" at bounding box center [478, 341] width 10 height 10
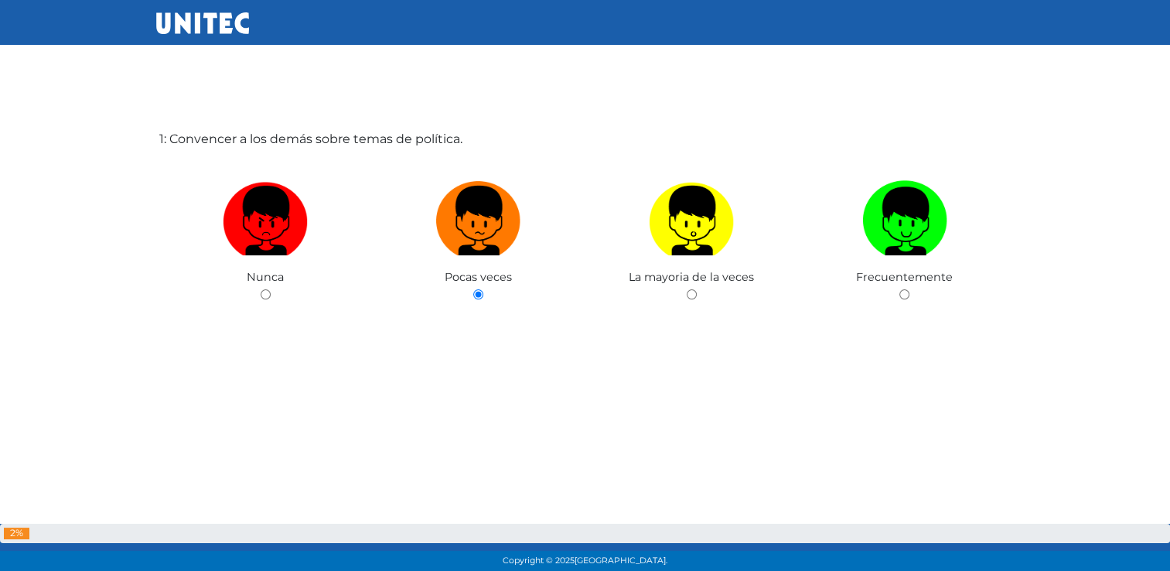
scroll to position [80, 0]
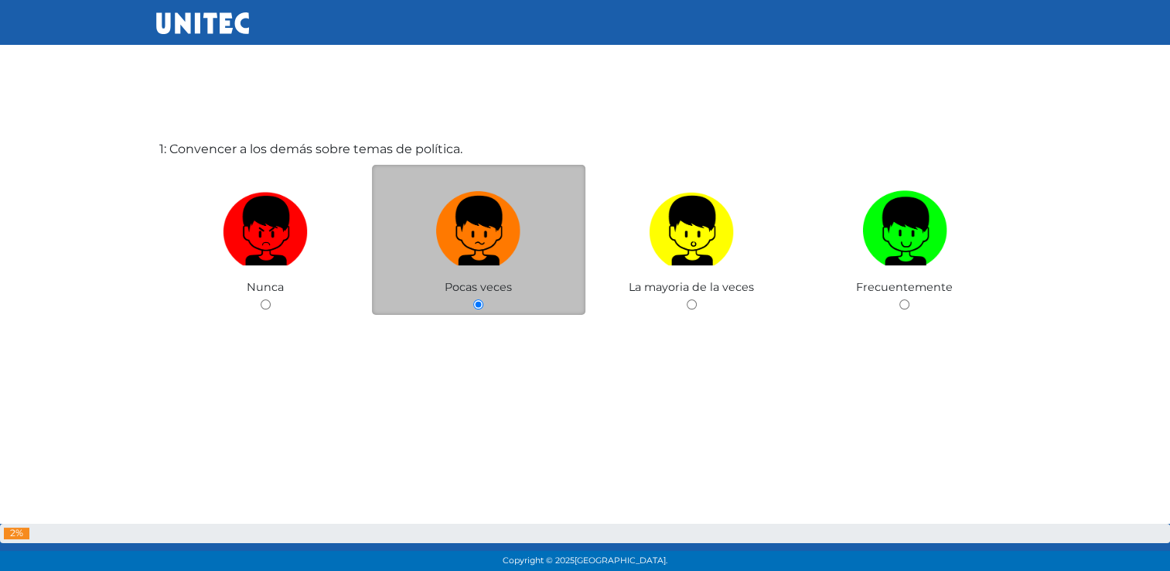
click at [473, 302] on div "Pocas veces" at bounding box center [478, 240] width 213 height 151
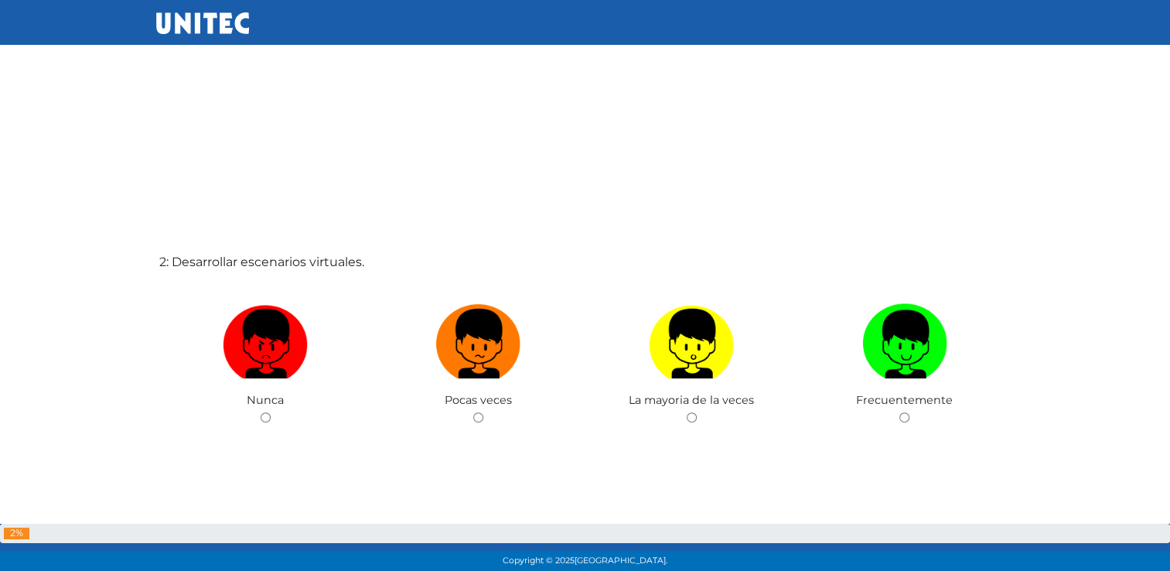
scroll to position [599, 0]
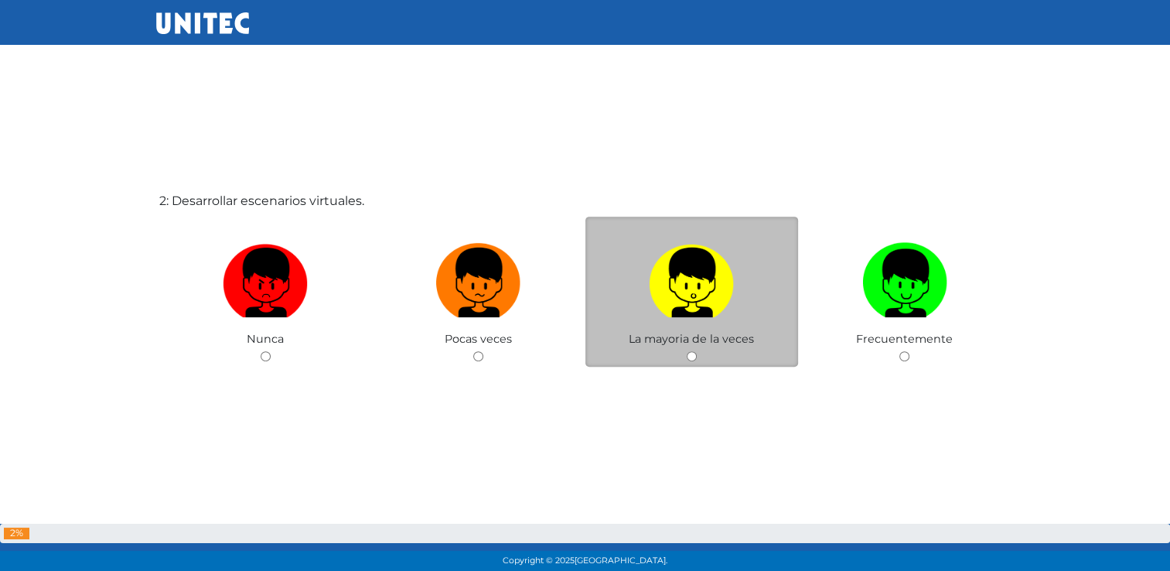
click at [691, 358] on input "radio" at bounding box center [692, 356] width 10 height 10
radio input "true"
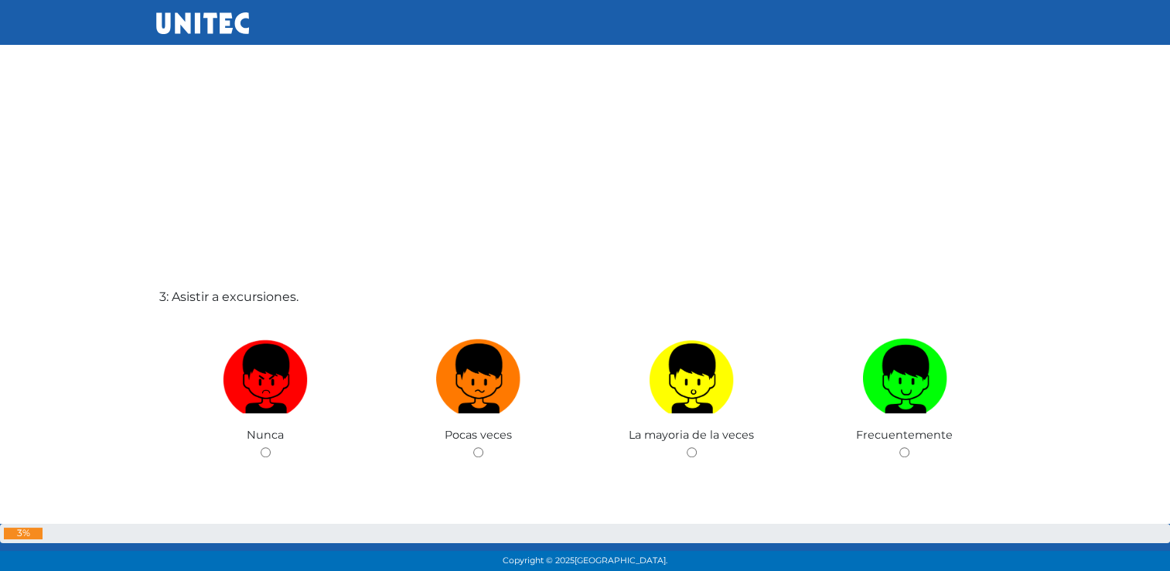
scroll to position [1219, 0]
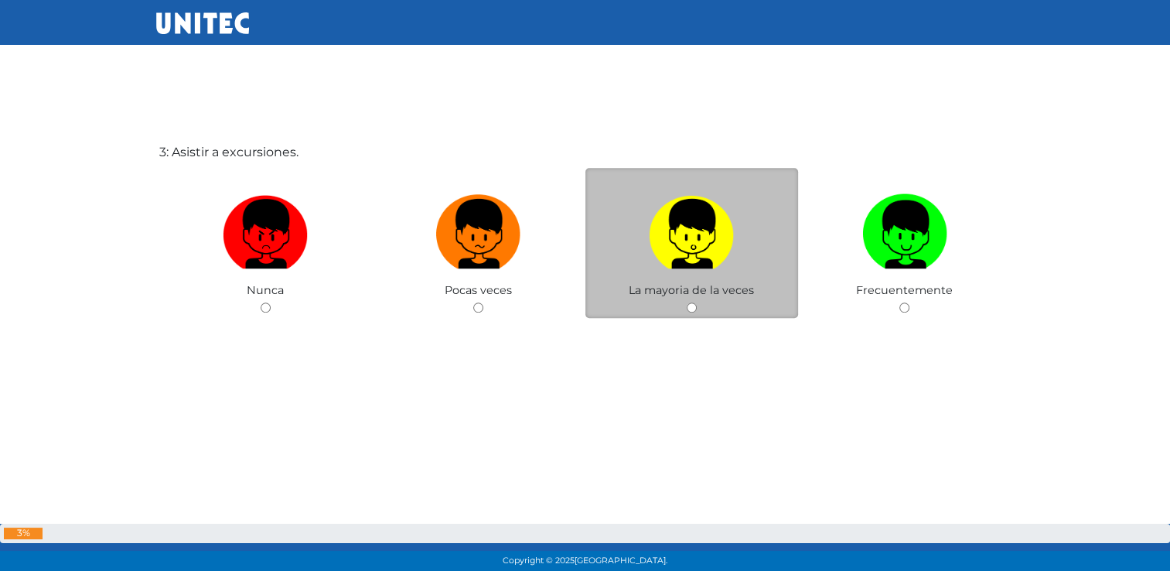
click at [690, 305] on input "radio" at bounding box center [692, 307] width 10 height 10
radio input "true"
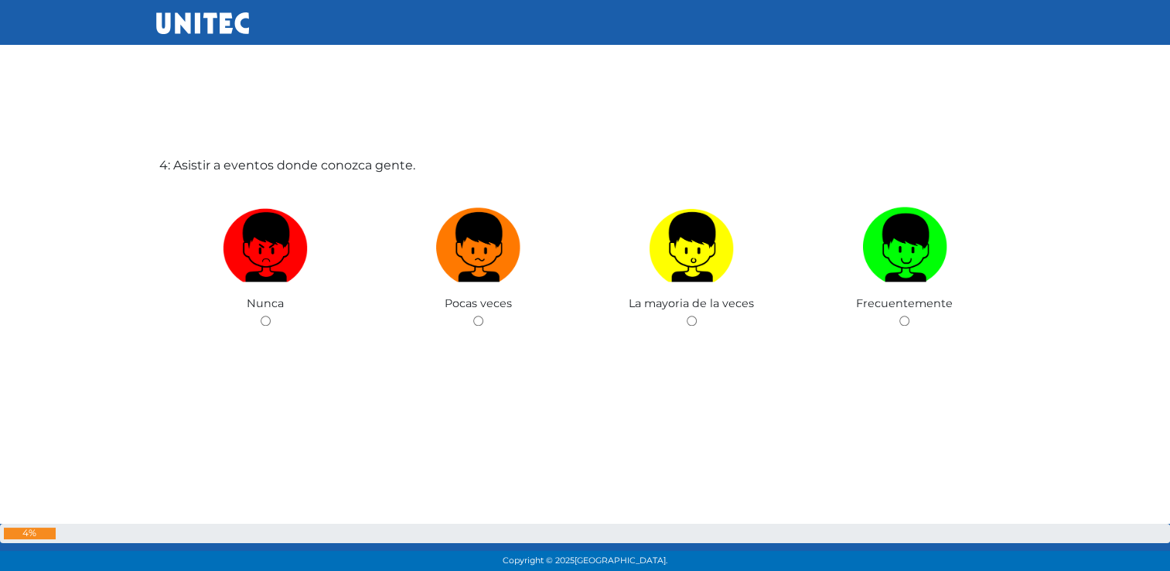
scroll to position [1790, 0]
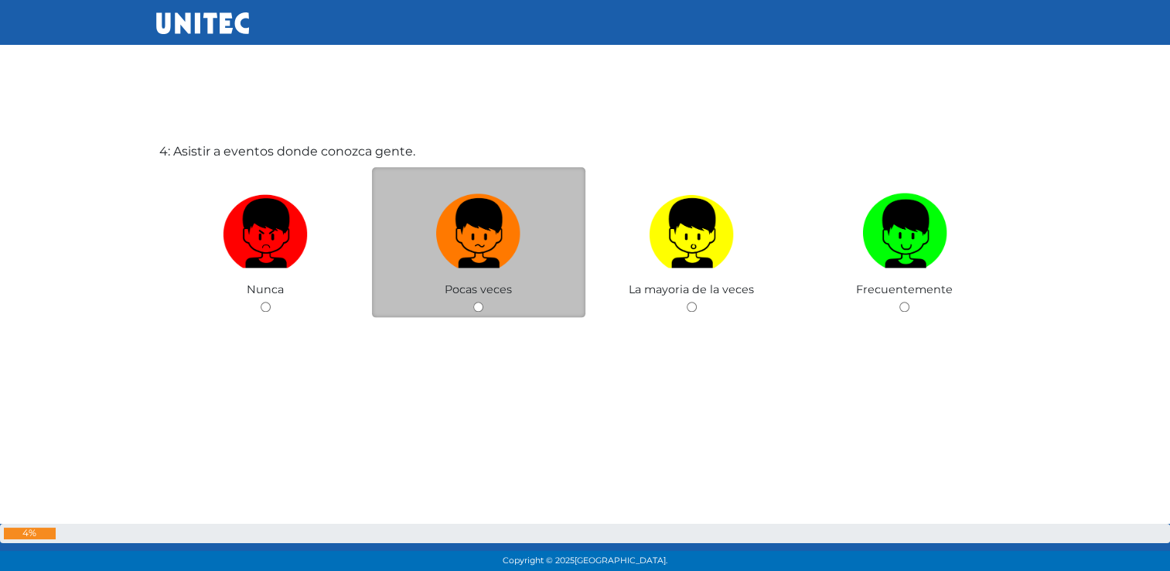
click at [469, 302] on div "Pocas veces" at bounding box center [478, 242] width 213 height 151
click at [473, 302] on input "radio" at bounding box center [478, 307] width 10 height 10
radio input "true"
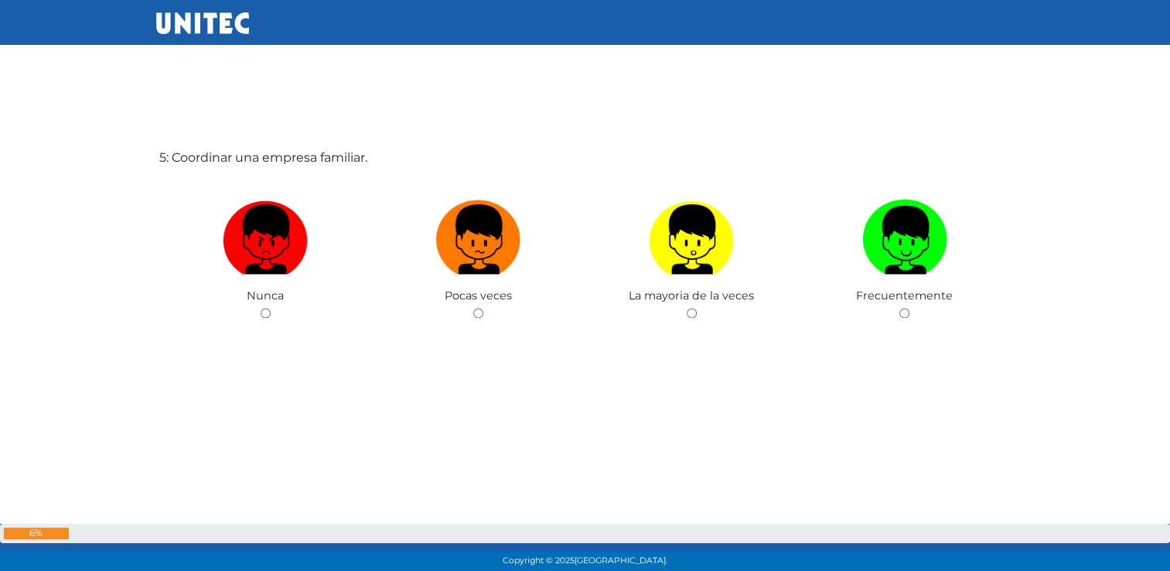
scroll to position [2362, 0]
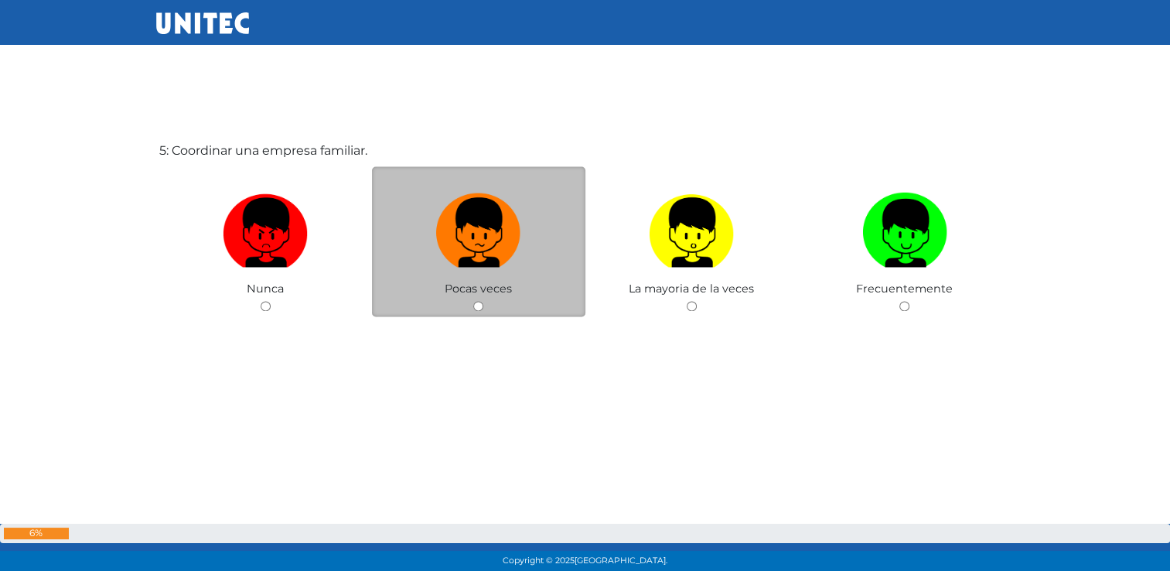
click at [478, 307] on input "radio" at bounding box center [478, 306] width 10 height 10
radio input "true"
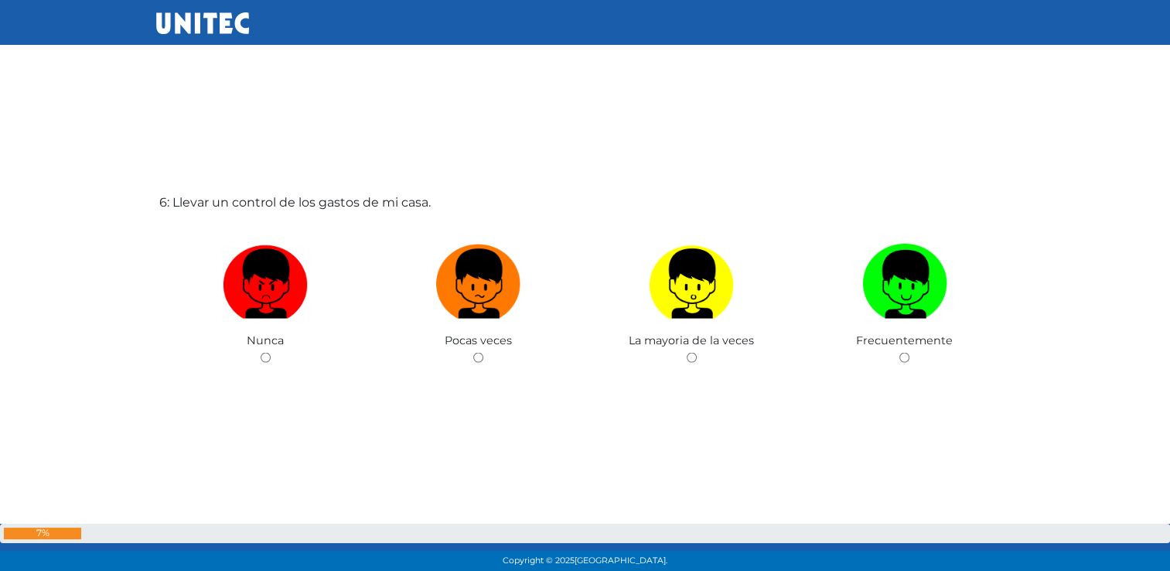
scroll to position [2759, 0]
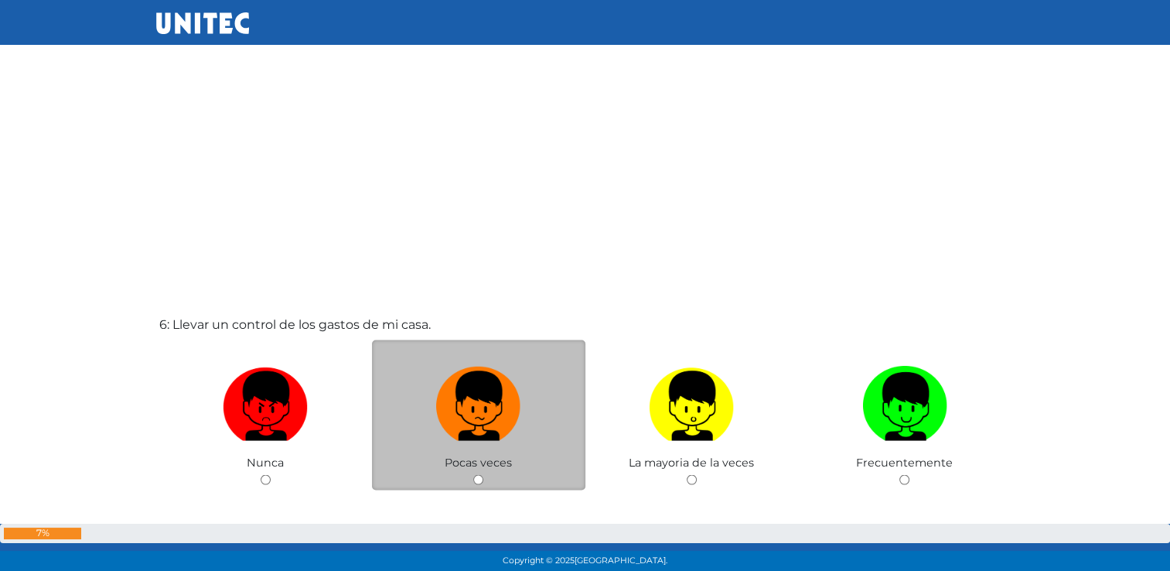
click at [474, 478] on input "radio" at bounding box center [478, 479] width 10 height 10
radio input "true"
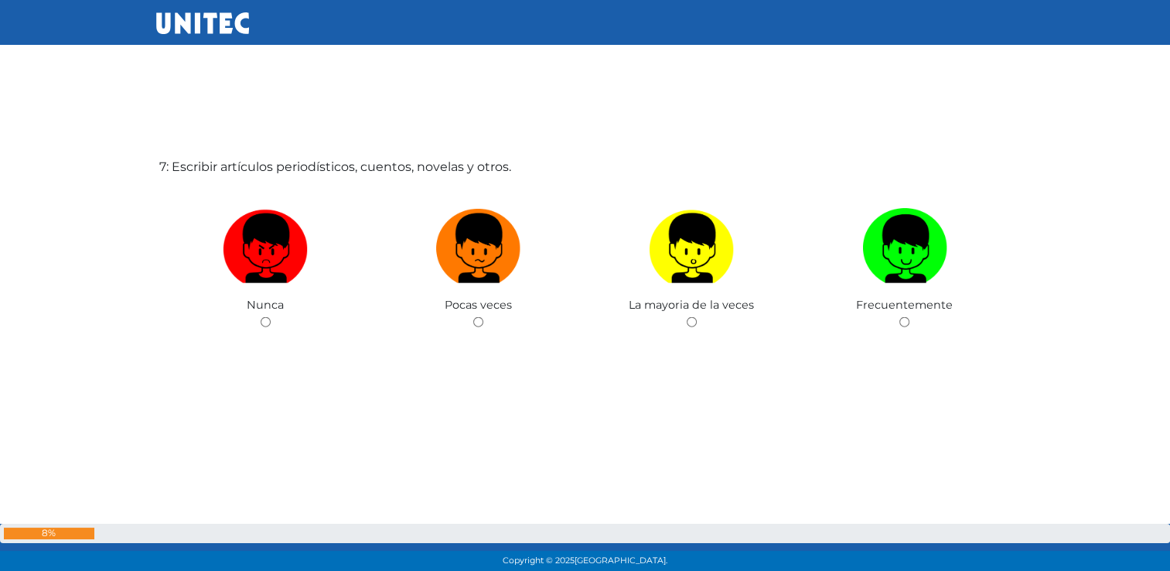
scroll to position [3503, 0]
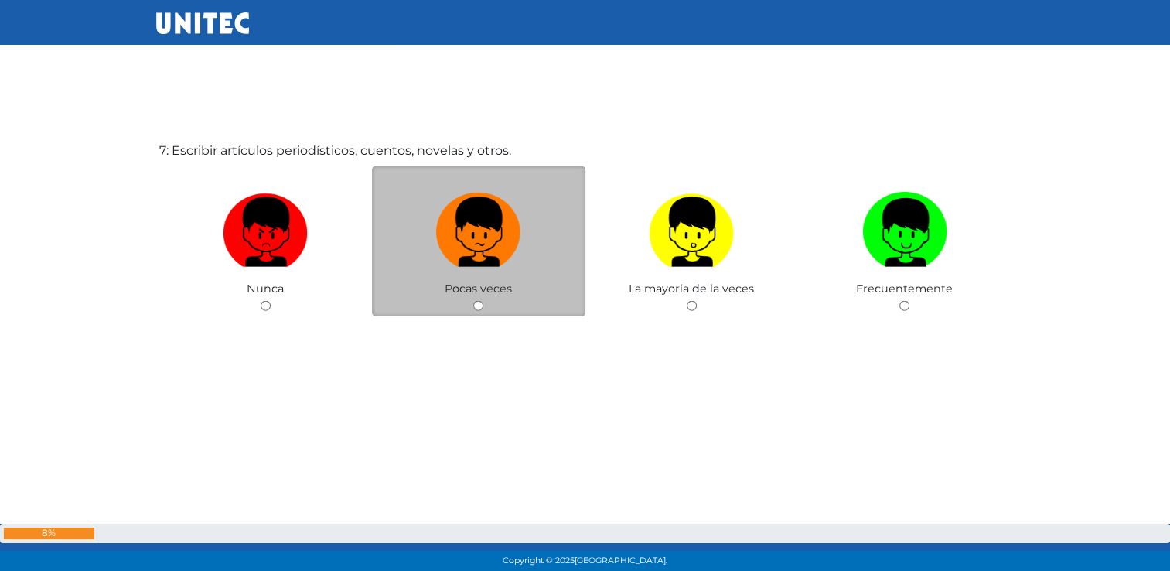
click at [476, 305] on input "radio" at bounding box center [478, 306] width 10 height 10
radio input "true"
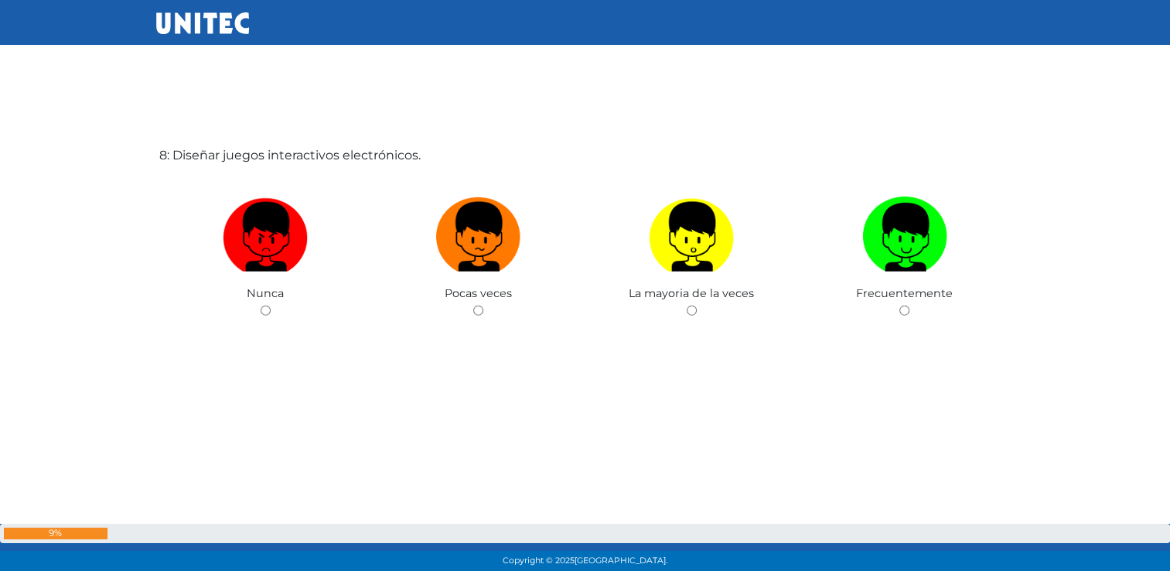
scroll to position [4074, 0]
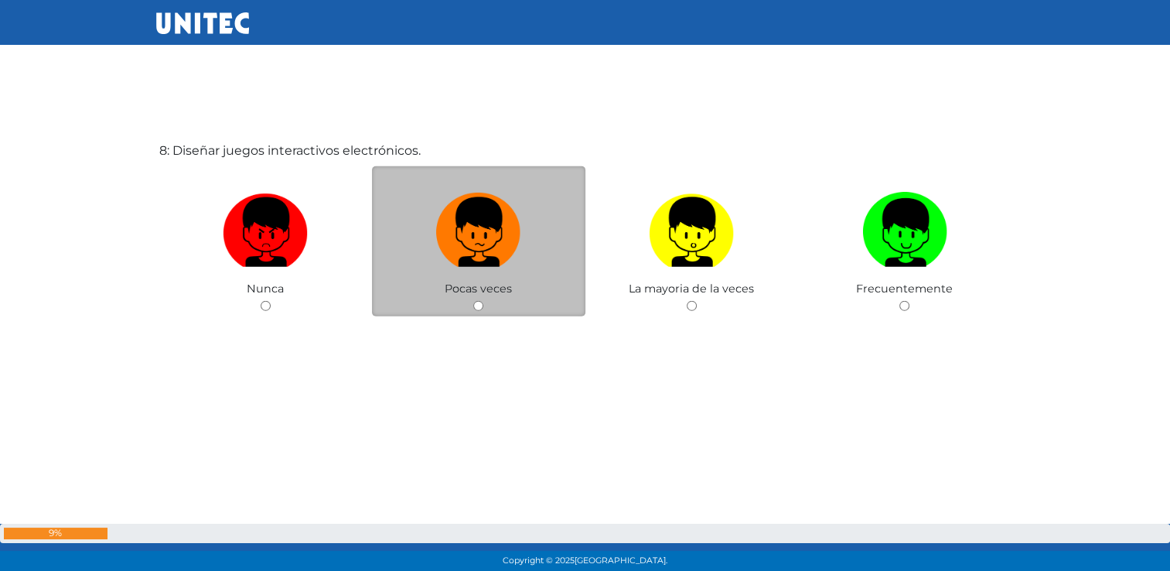
click at [480, 310] on input "radio" at bounding box center [478, 306] width 10 height 10
radio input "true"
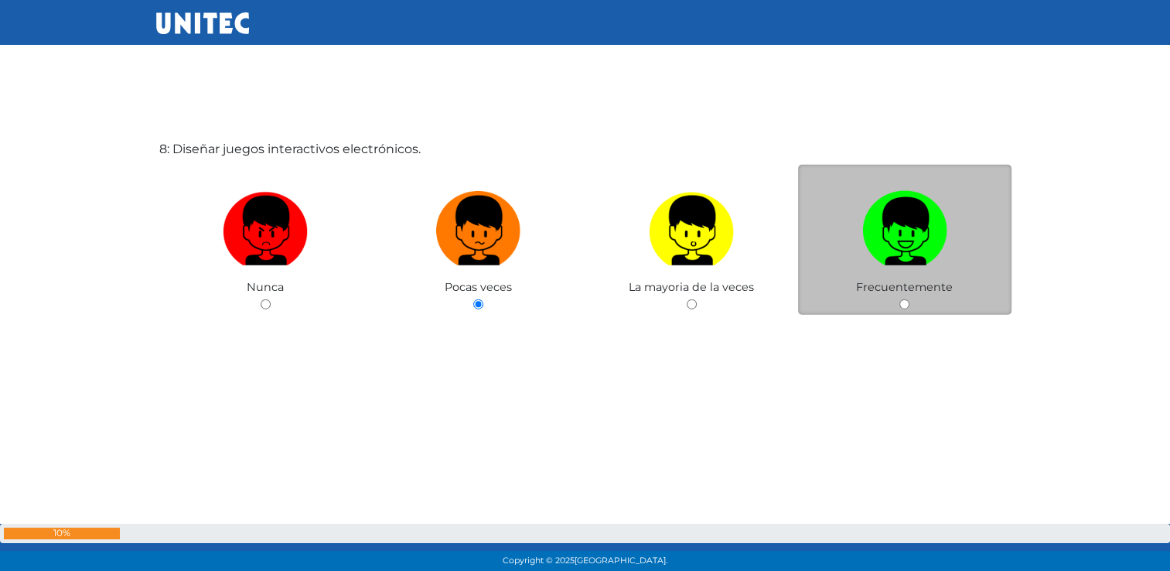
click at [687, 299] on input "radio" at bounding box center [692, 304] width 10 height 10
radio input "true"
click at [473, 299] on input "radio" at bounding box center [478, 304] width 10 height 10
radio input "true"
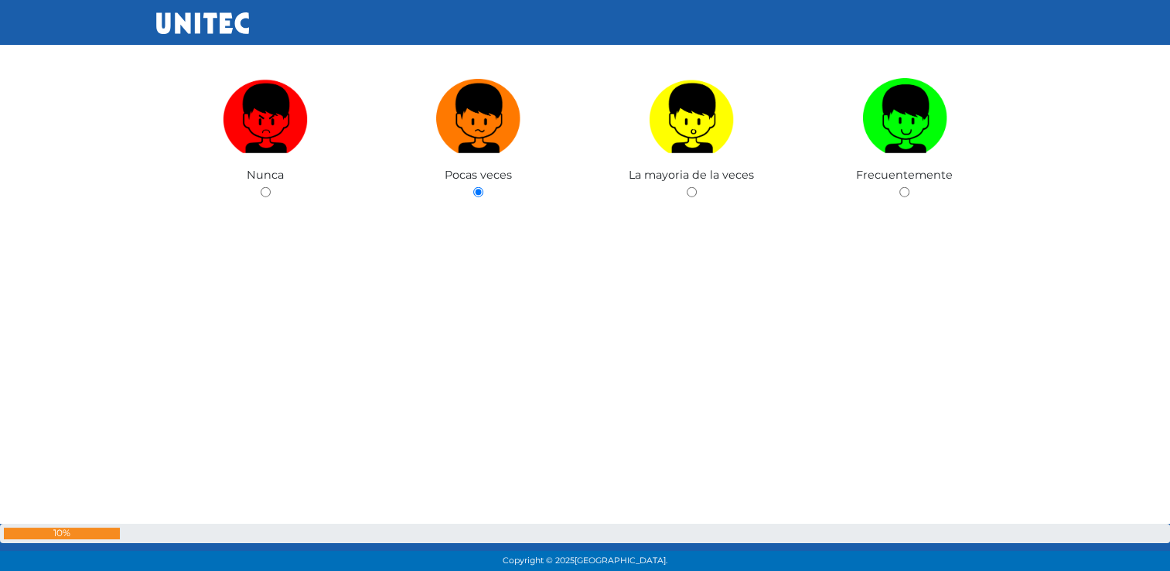
scroll to position [4066, 0]
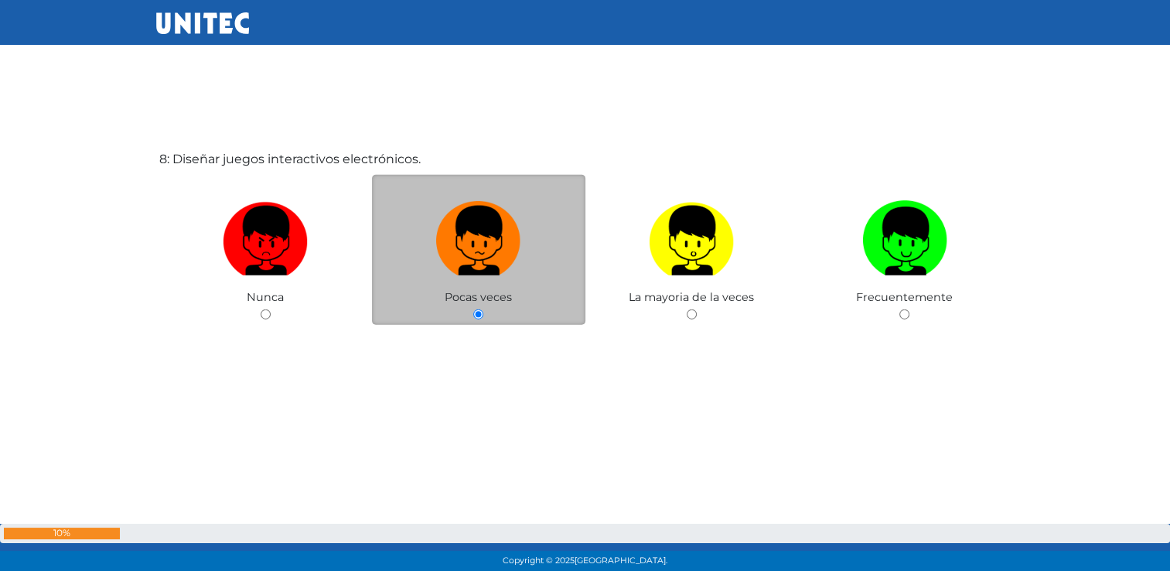
click at [480, 316] on input "radio" at bounding box center [478, 314] width 10 height 10
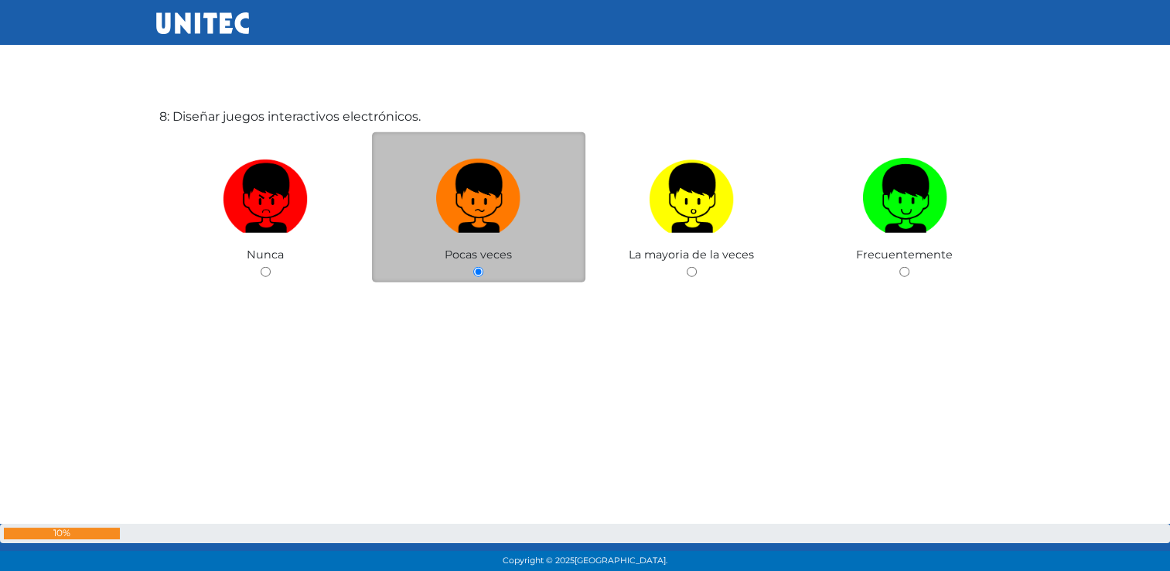
scroll to position [4110, 0]
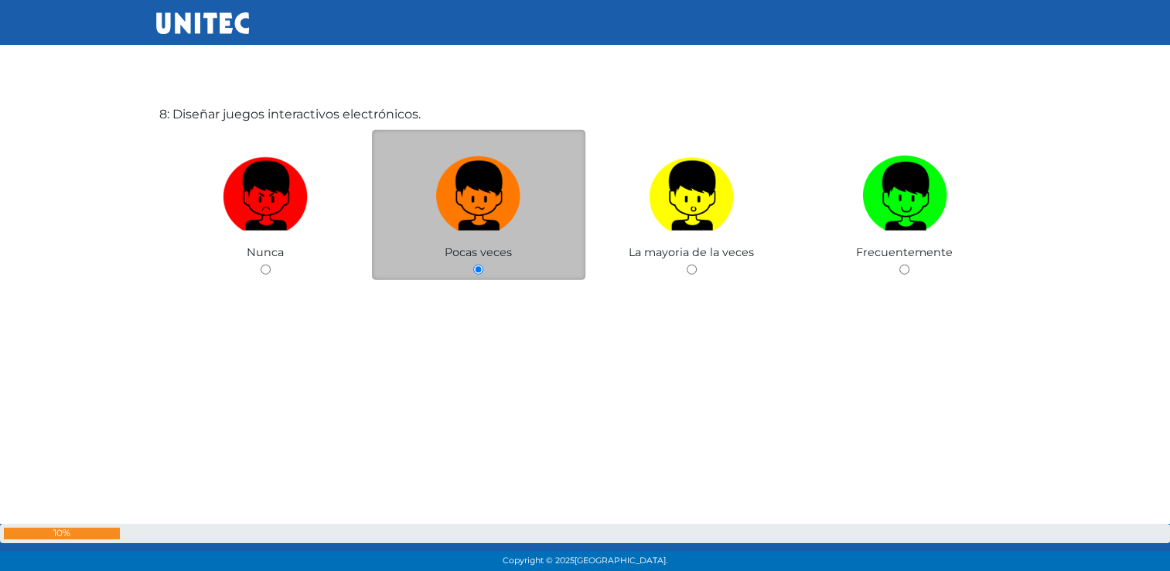
click at [476, 269] on input "radio" at bounding box center [478, 269] width 10 height 10
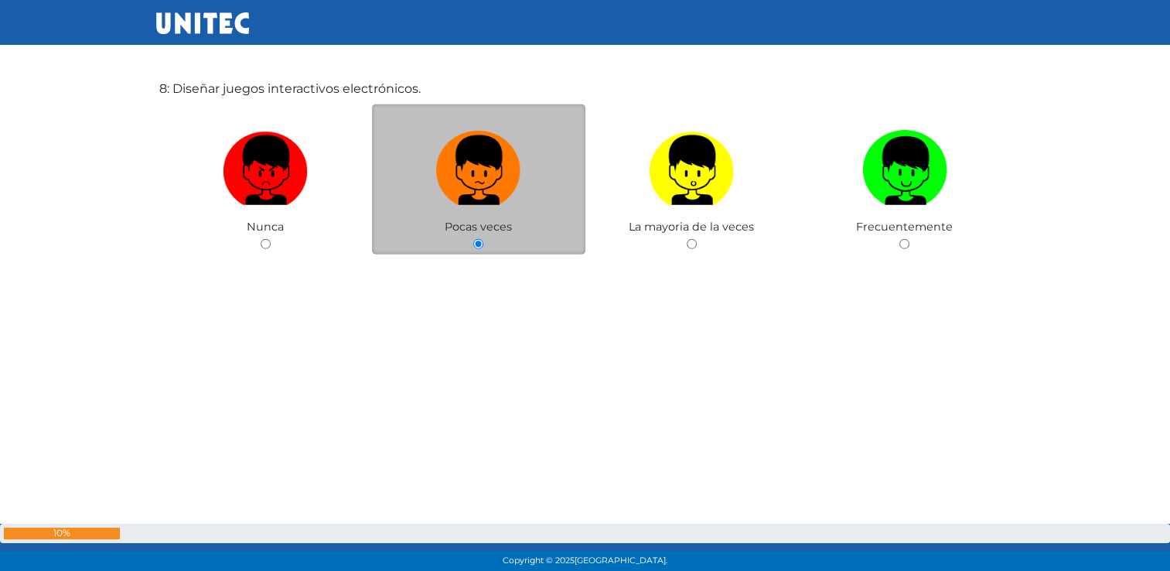
scroll to position [4141, 0]
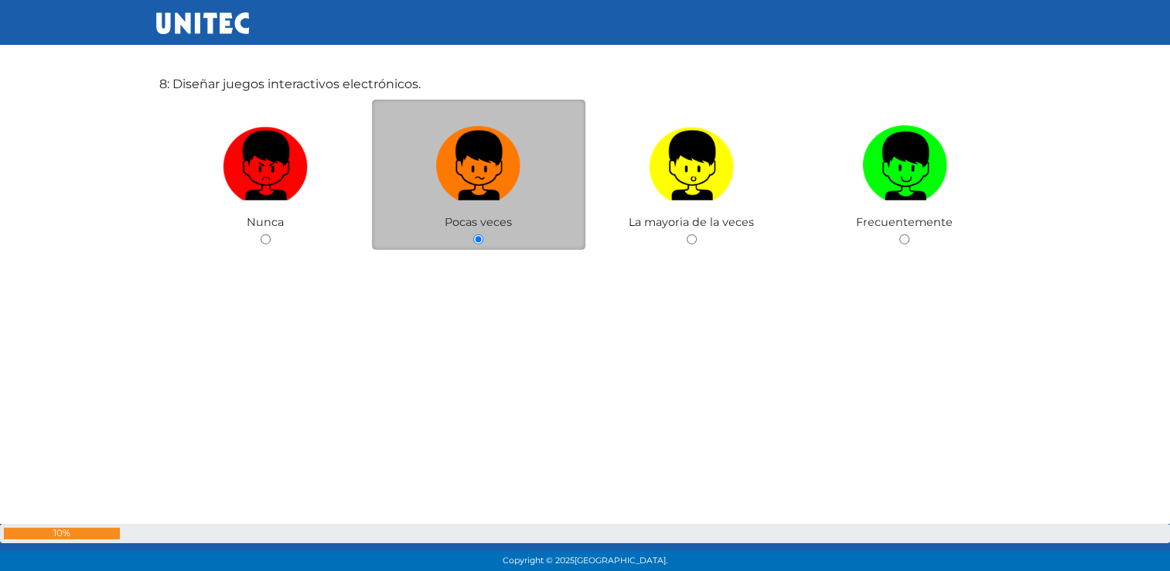
click at [477, 243] on input "radio" at bounding box center [478, 239] width 10 height 10
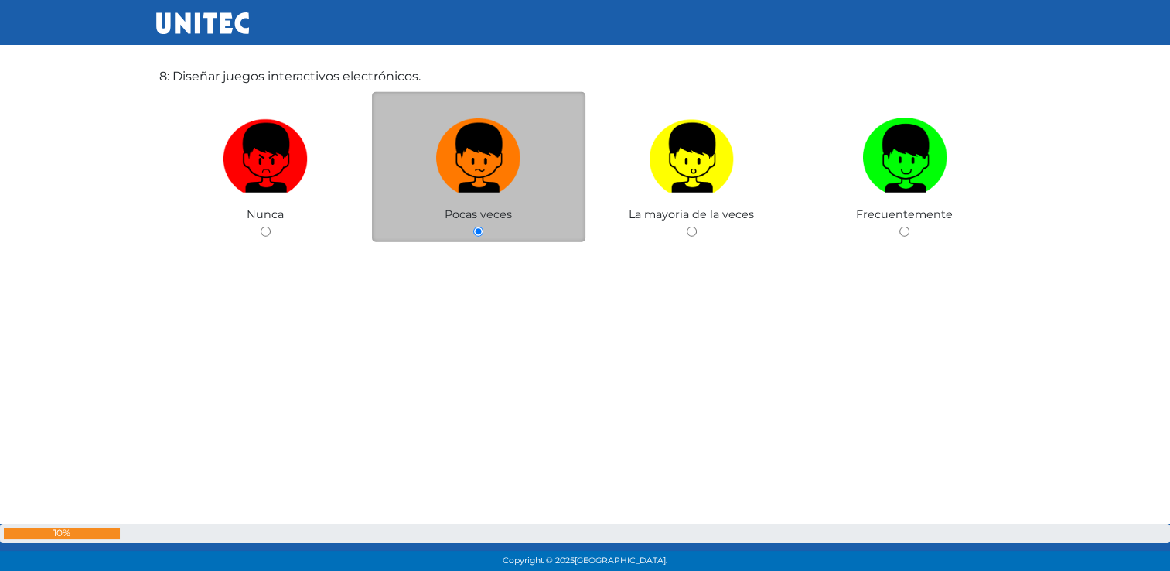
scroll to position [4154, 0]
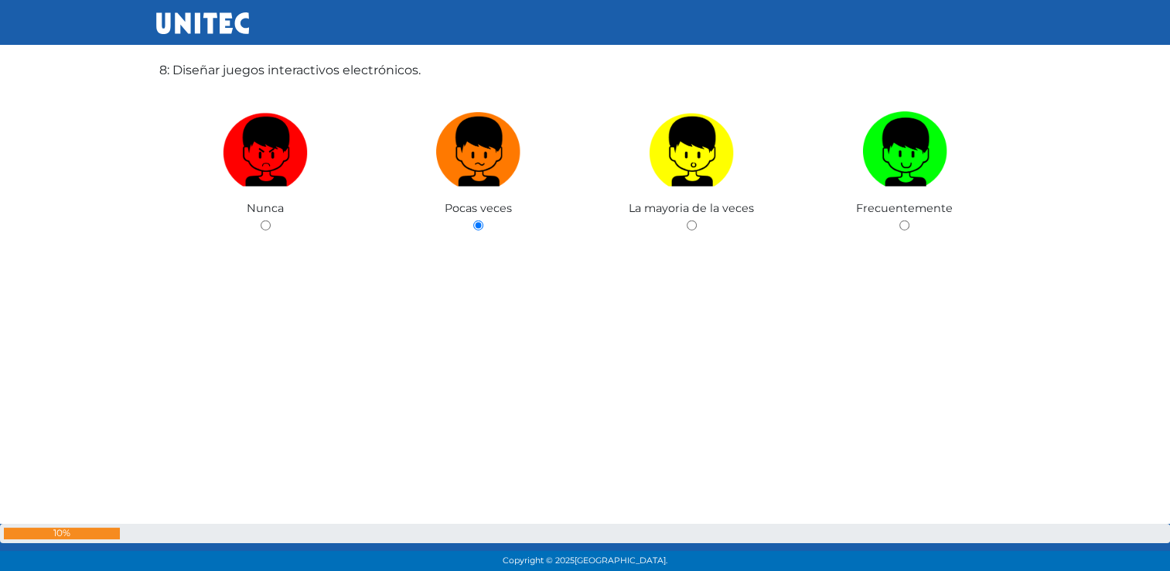
click at [483, 391] on div "8: Diseñar juegos interactivos electrónicos. Nunca Pocas veces La mayoria de la…" at bounding box center [585, 203] width 858 height 571
click at [489, 458] on div "8: Diseñar juegos interactivos electrónicos. Nunca Pocas veces La mayoria de la…" at bounding box center [585, 203] width 858 height 571
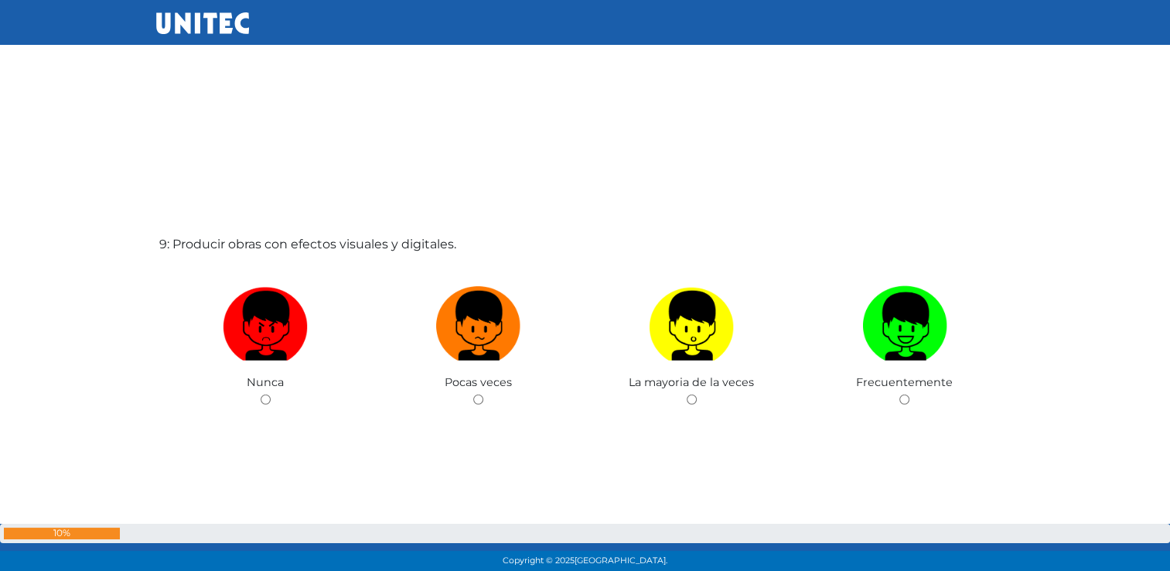
scroll to position [4673, 0]
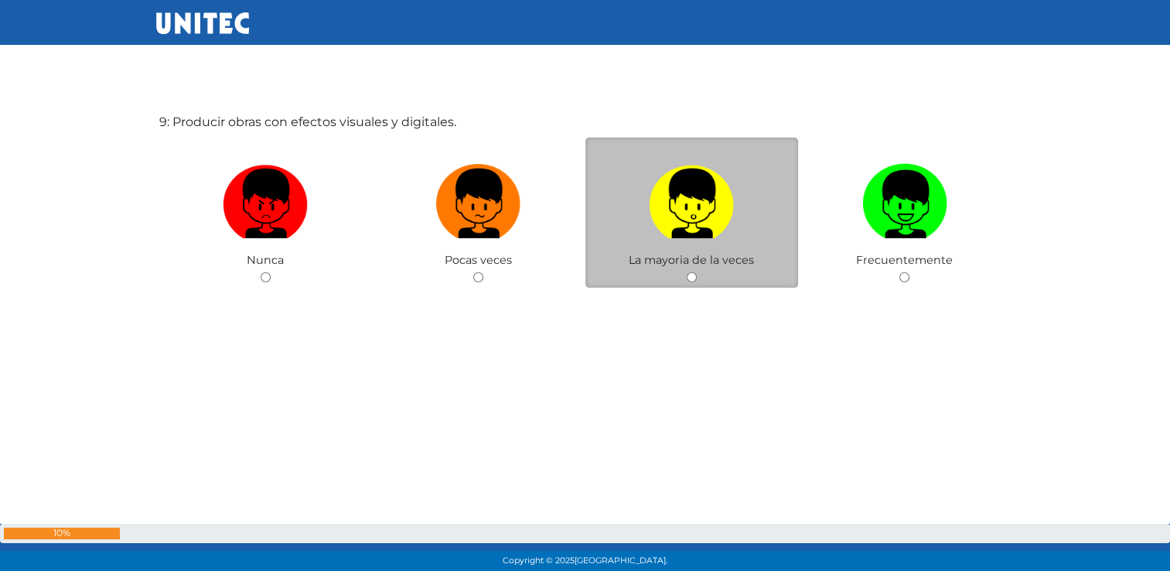
click at [689, 282] on input "radio" at bounding box center [692, 277] width 10 height 10
radio input "true"
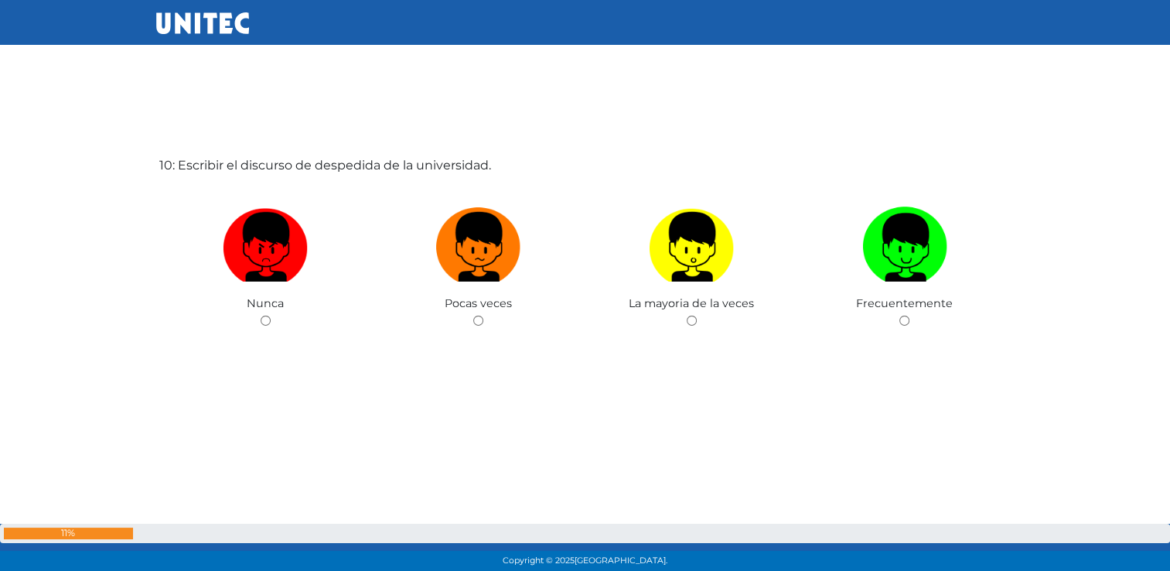
scroll to position [5217, 0]
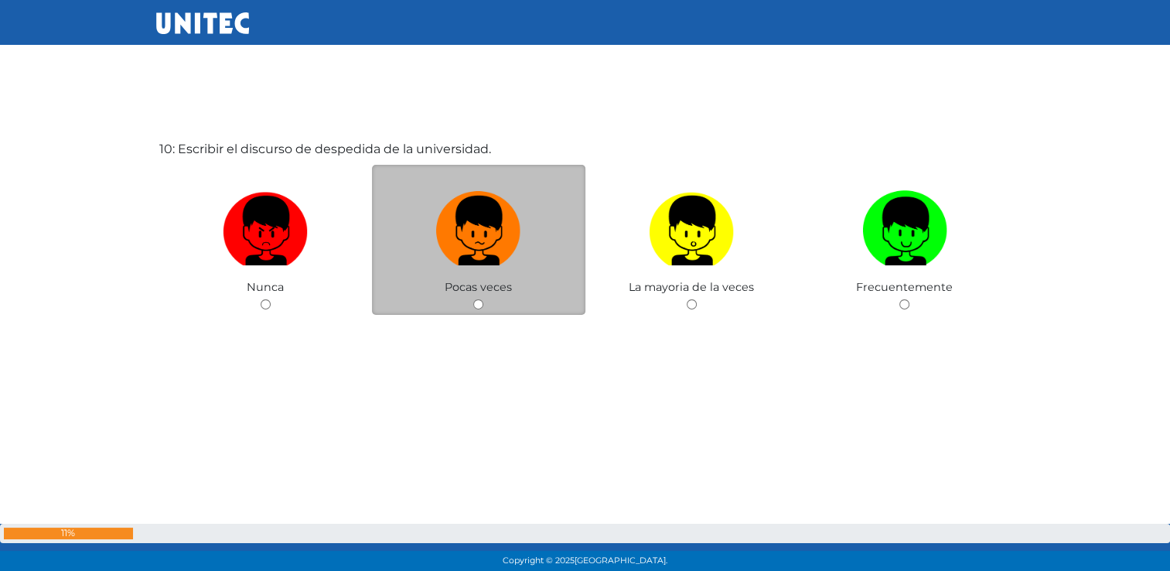
click at [478, 305] on input "radio" at bounding box center [478, 304] width 10 height 10
radio input "true"
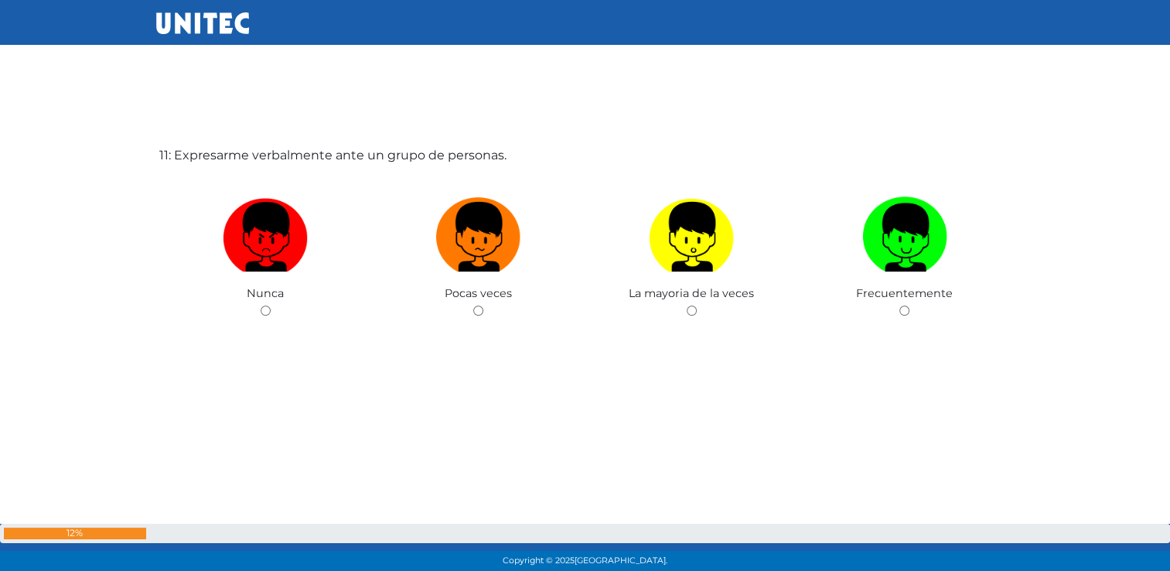
scroll to position [5788, 0]
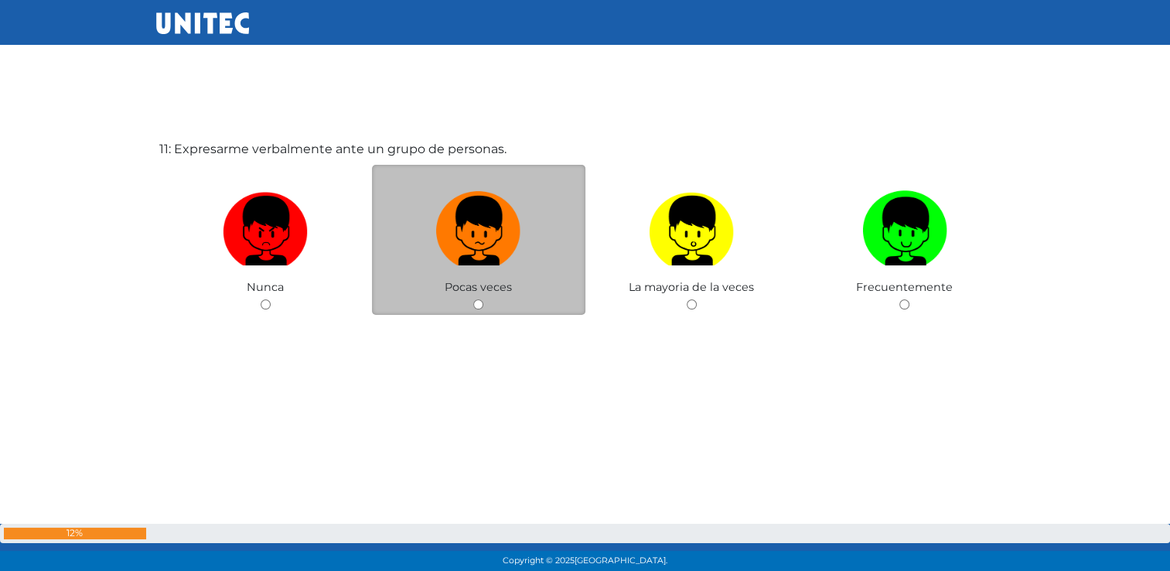
click at [474, 304] on input "radio" at bounding box center [478, 304] width 10 height 10
radio input "true"
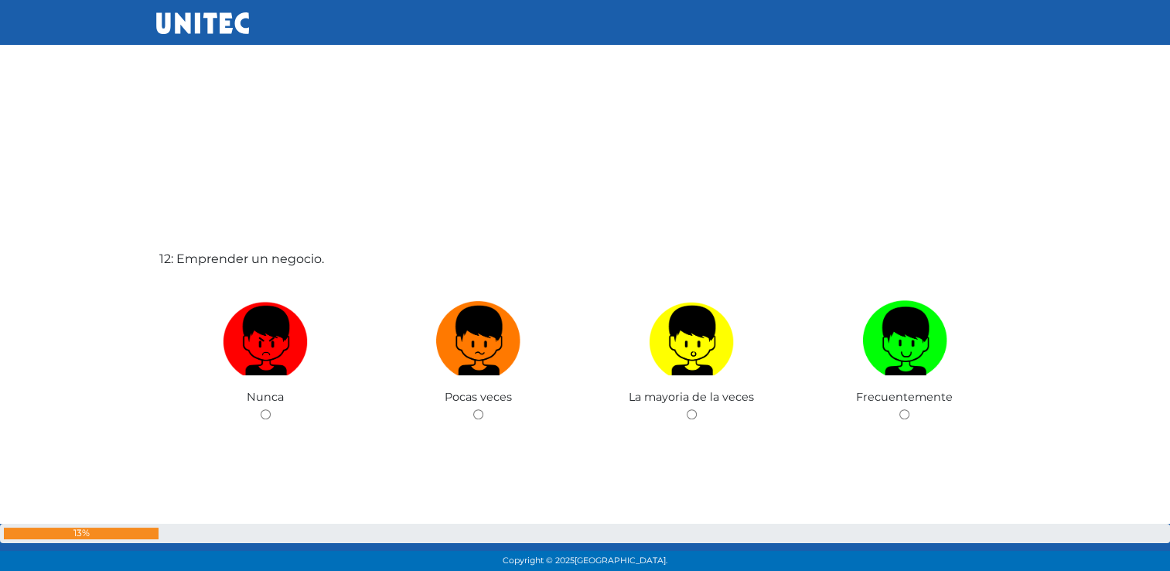
scroll to position [6311, 0]
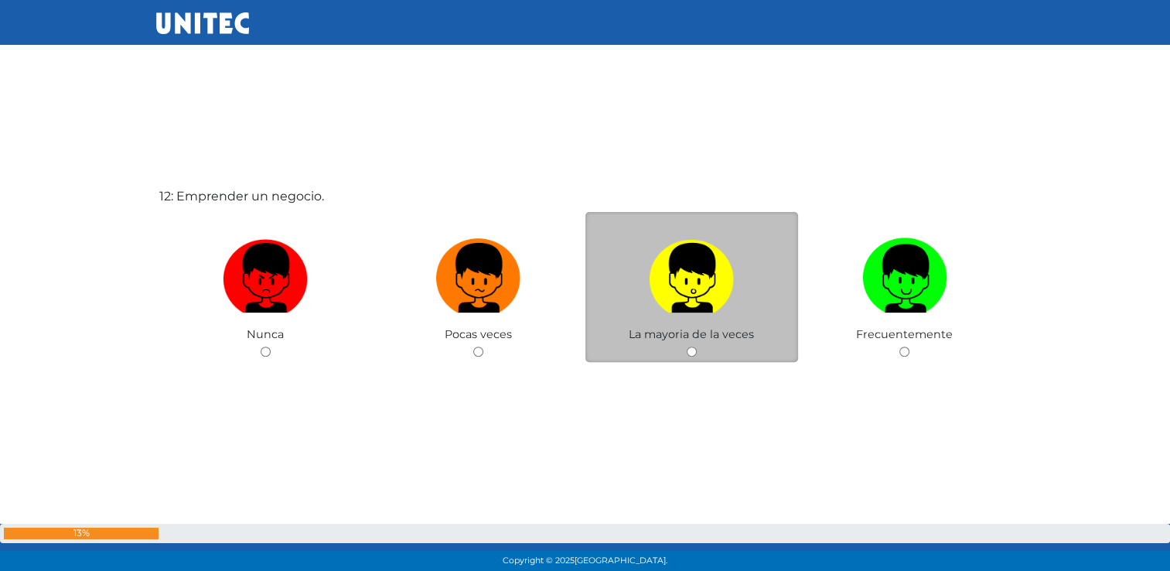
click at [693, 353] on input "radio" at bounding box center [692, 351] width 10 height 10
radio input "true"
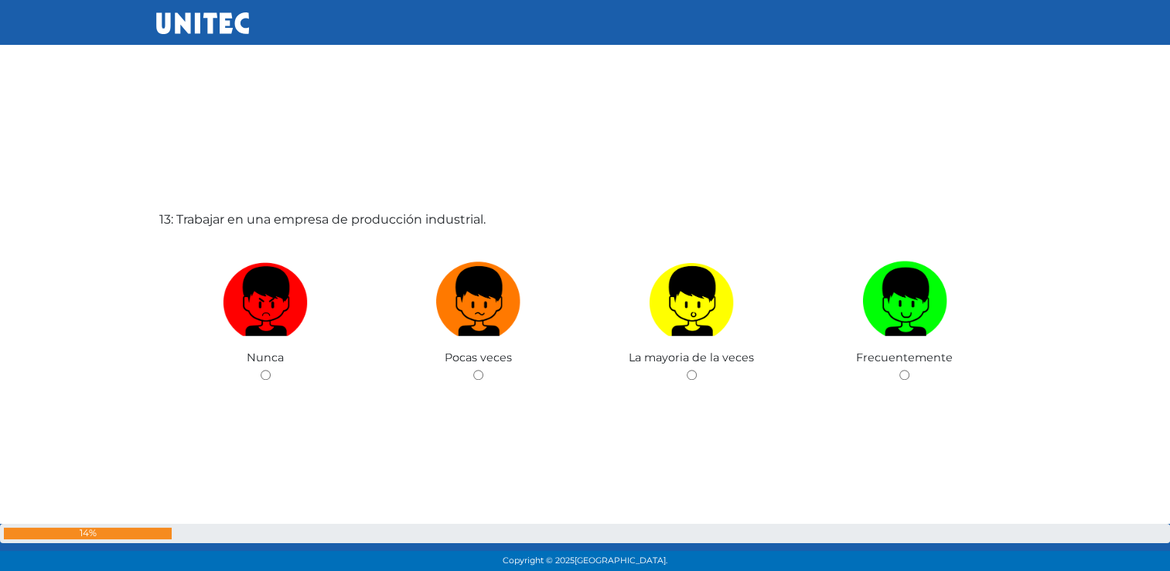
scroll to position [6874, 0]
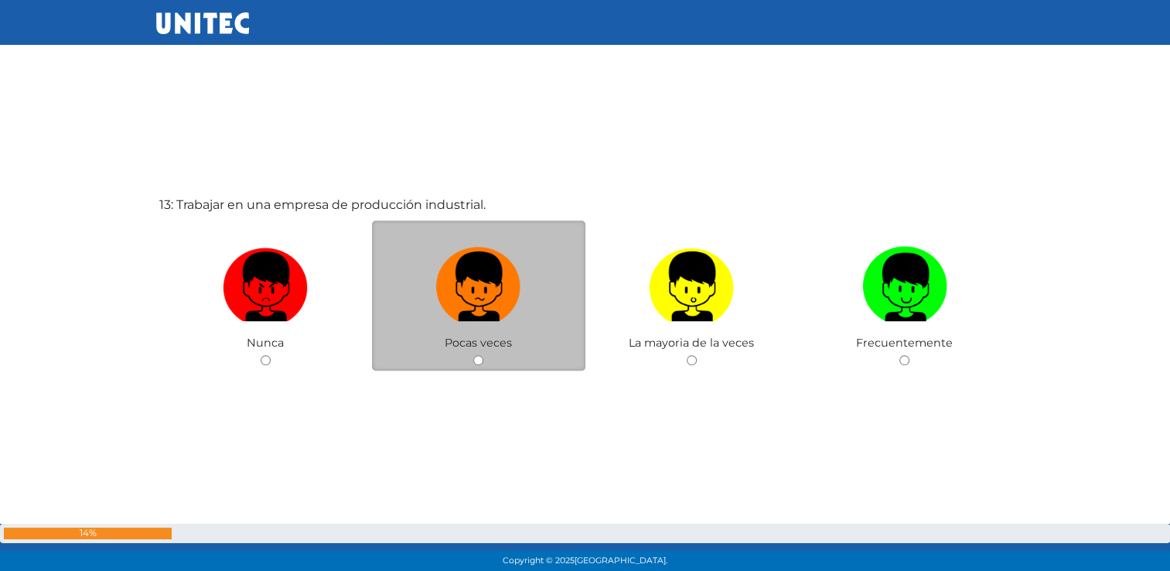
click at [476, 365] on input "radio" at bounding box center [478, 360] width 10 height 10
radio input "true"
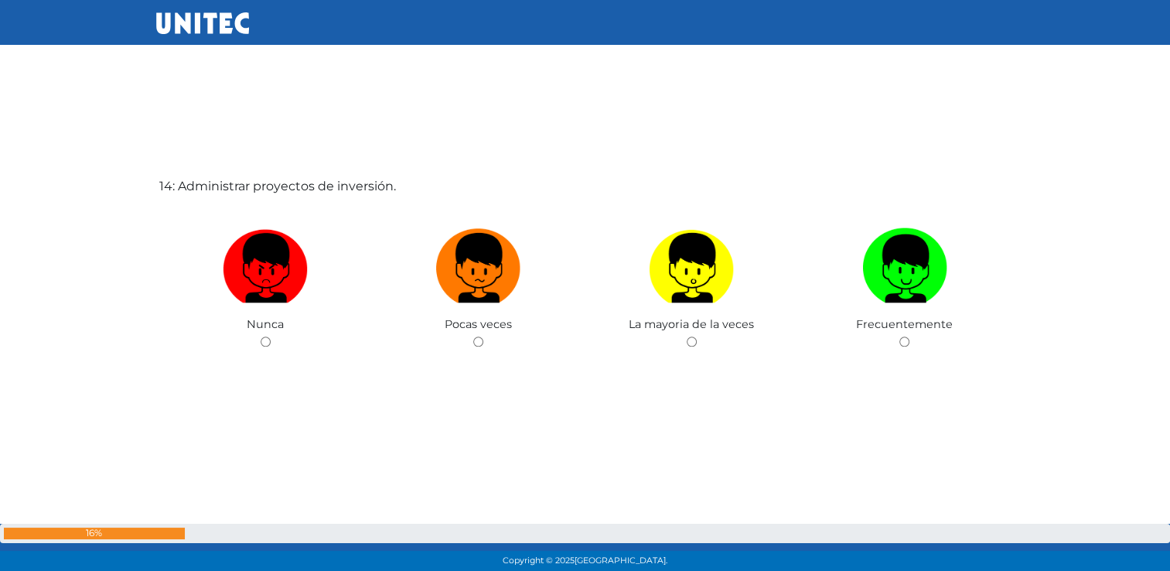
scroll to position [7474, 0]
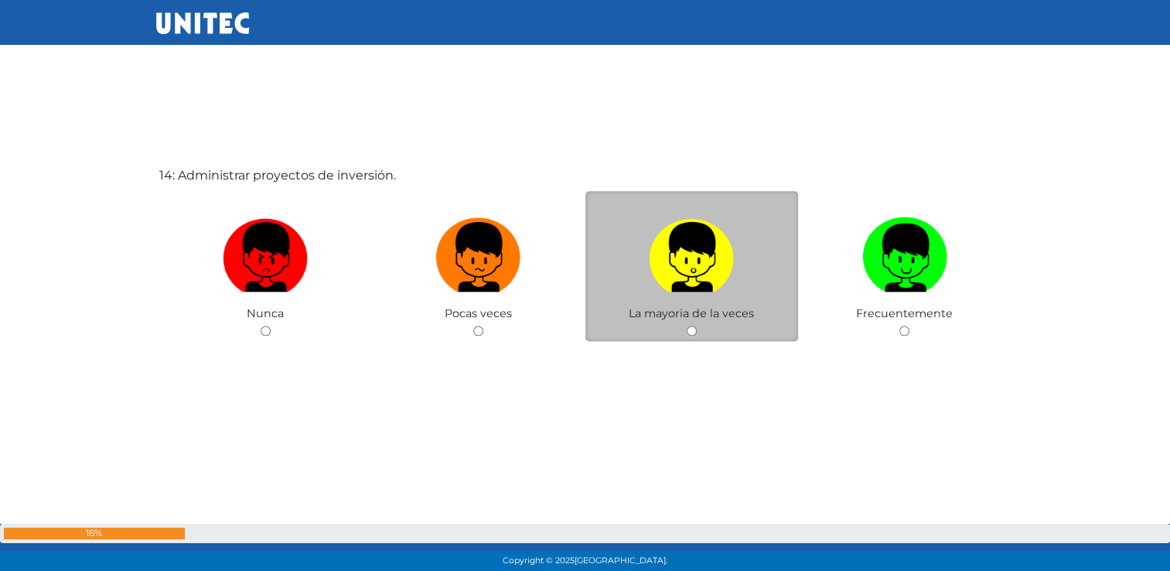
click at [688, 333] on input "radio" at bounding box center [692, 331] width 10 height 10
radio input "true"
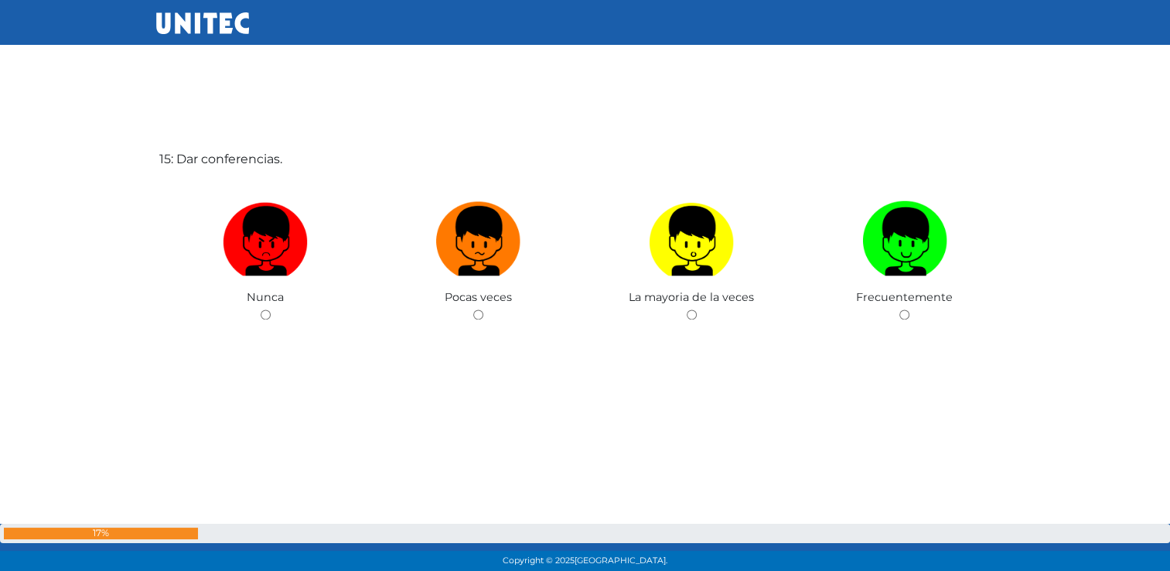
scroll to position [8072, 0]
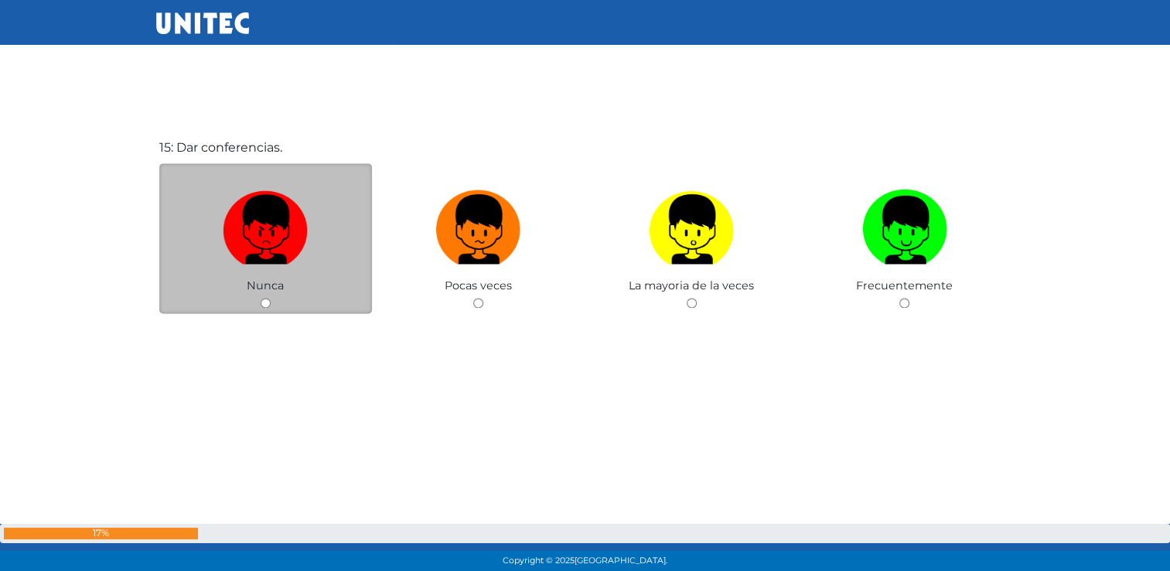
click at [263, 305] on input "radio" at bounding box center [266, 303] width 10 height 10
radio input "true"
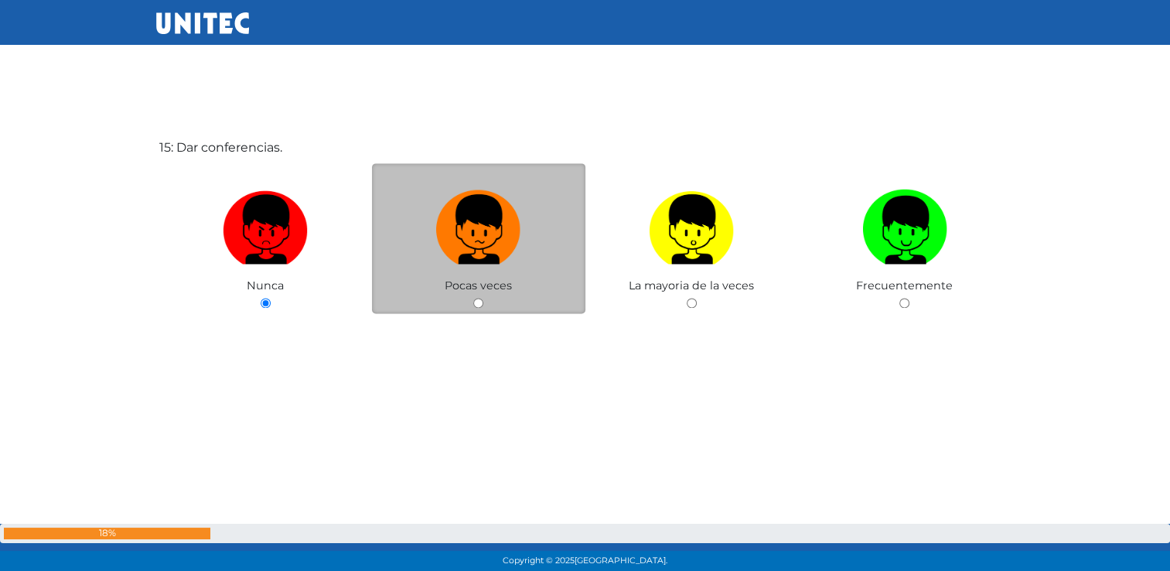
click at [477, 305] on input "radio" at bounding box center [478, 303] width 10 height 10
radio input "true"
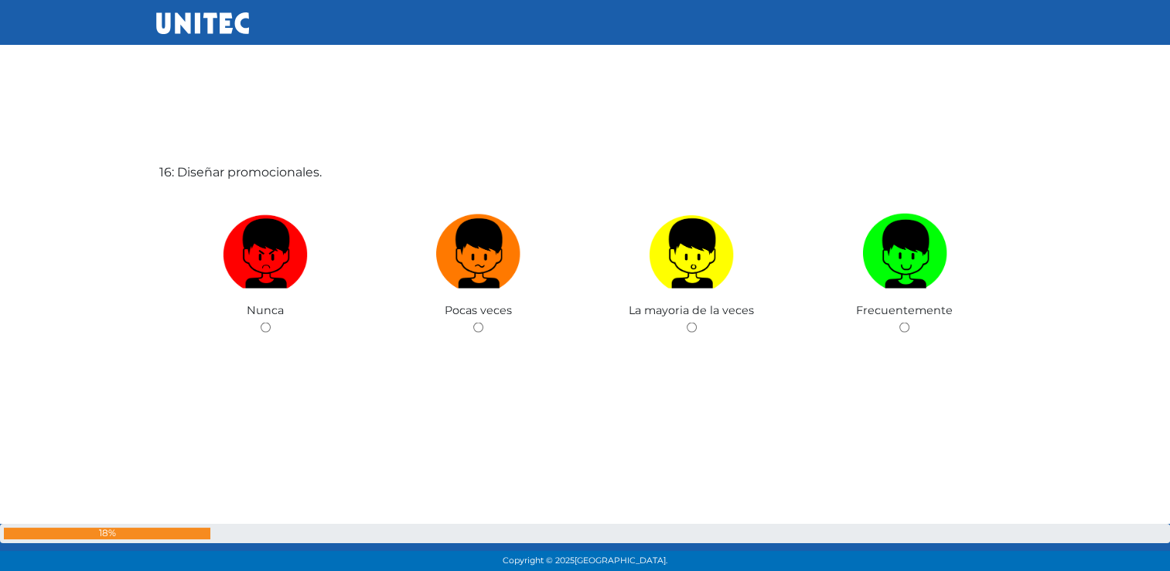
scroll to position [8643, 0]
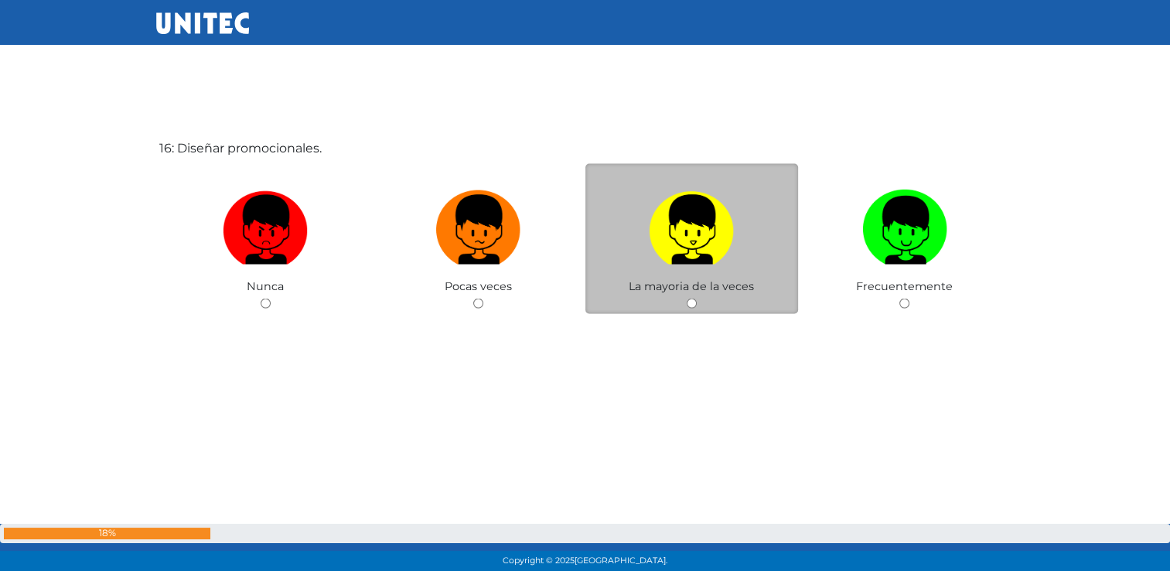
click at [705, 263] on img at bounding box center [691, 223] width 85 height 81
click at [697, 298] on input "radio" at bounding box center [692, 303] width 10 height 10
radio input "true"
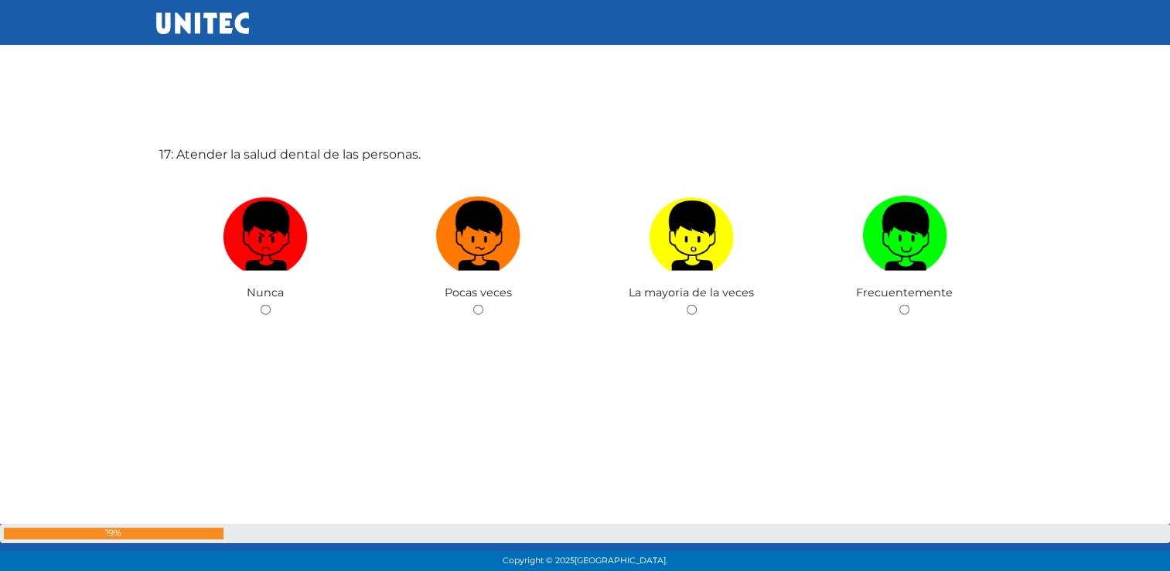
scroll to position [9214, 0]
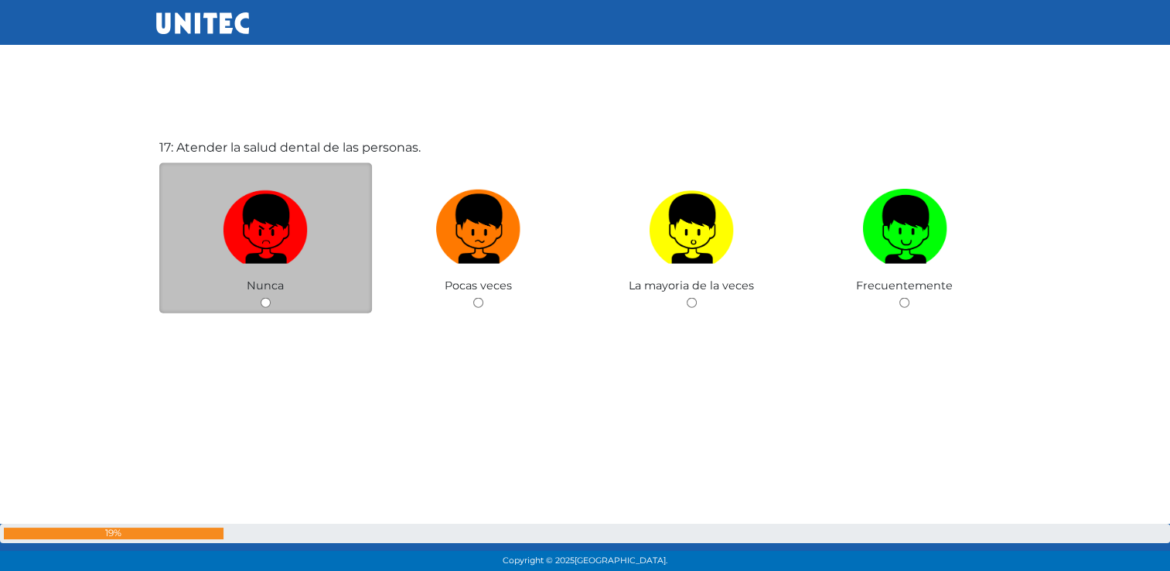
click at [263, 307] on input "radio" at bounding box center [266, 303] width 10 height 10
radio input "true"
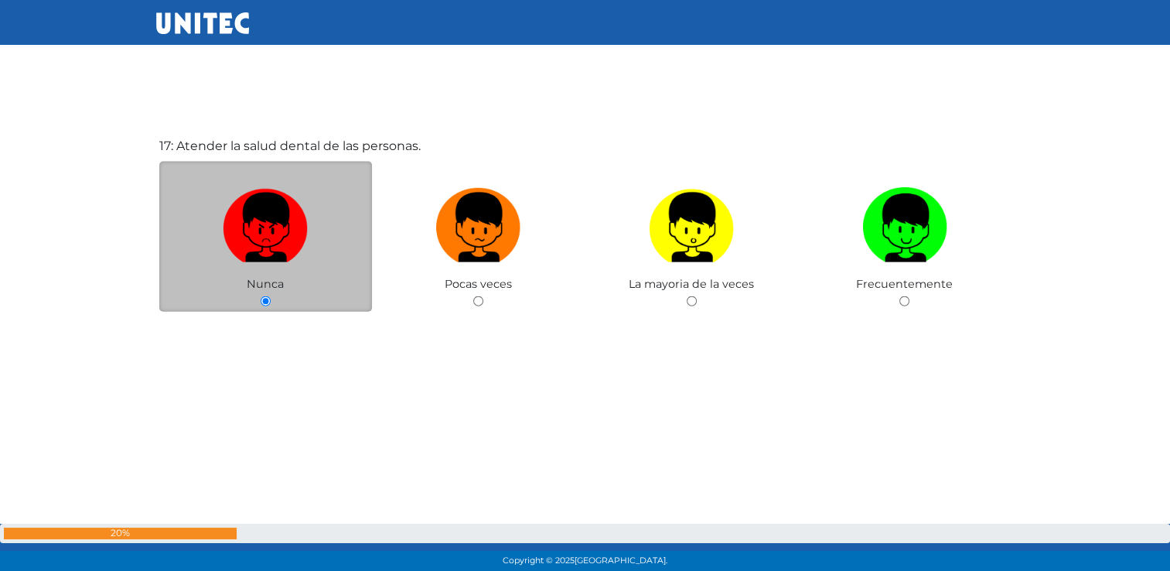
click at [263, 306] on input "radio" at bounding box center [266, 301] width 10 height 10
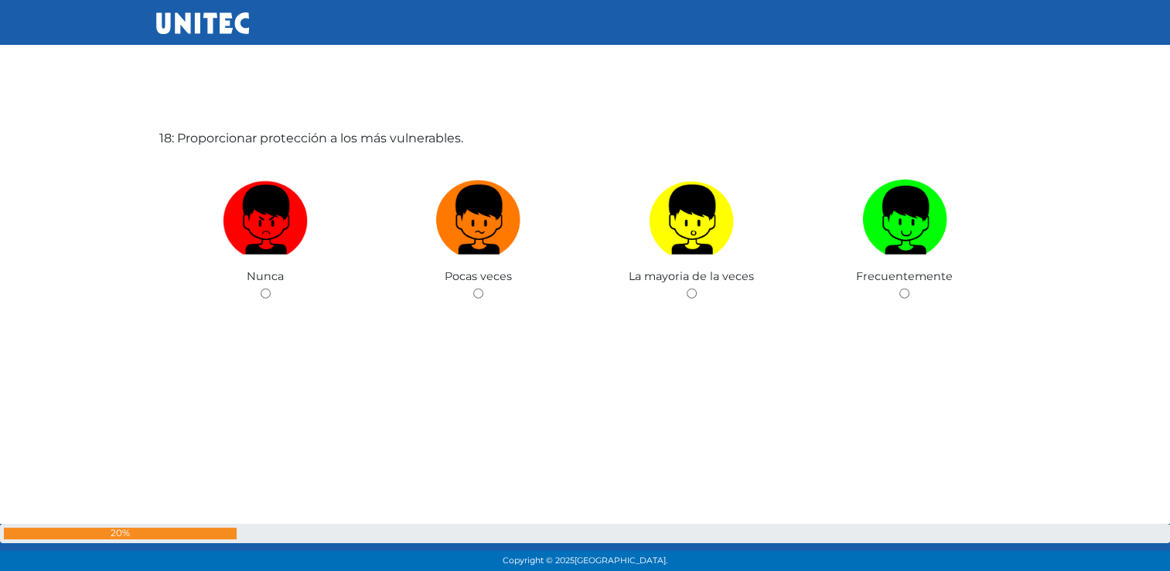
scroll to position [9809, 0]
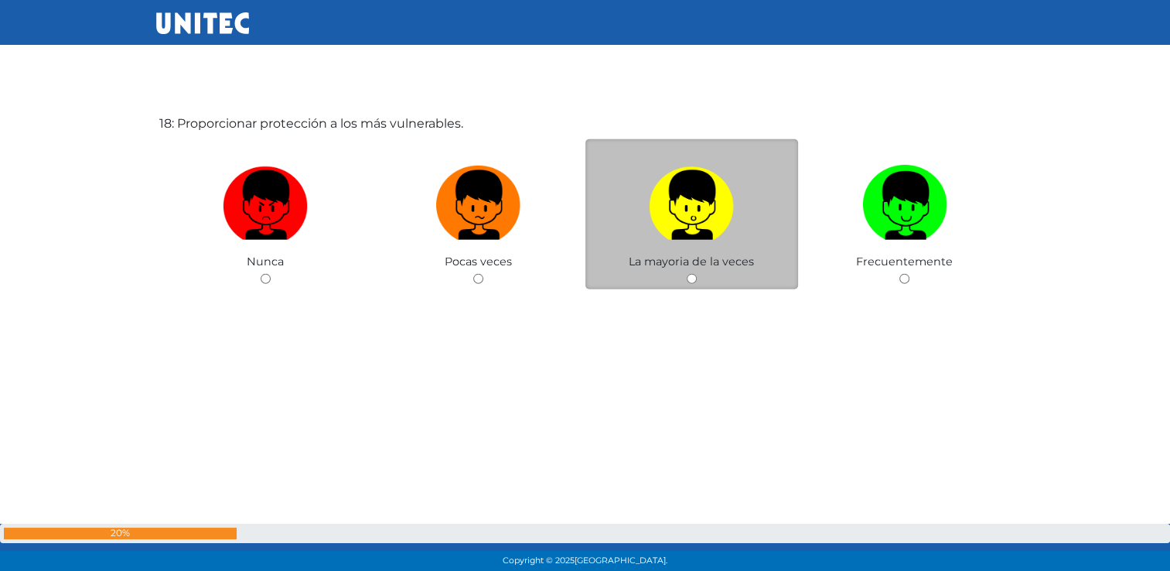
click at [691, 284] on input "radio" at bounding box center [692, 279] width 10 height 10
radio input "true"
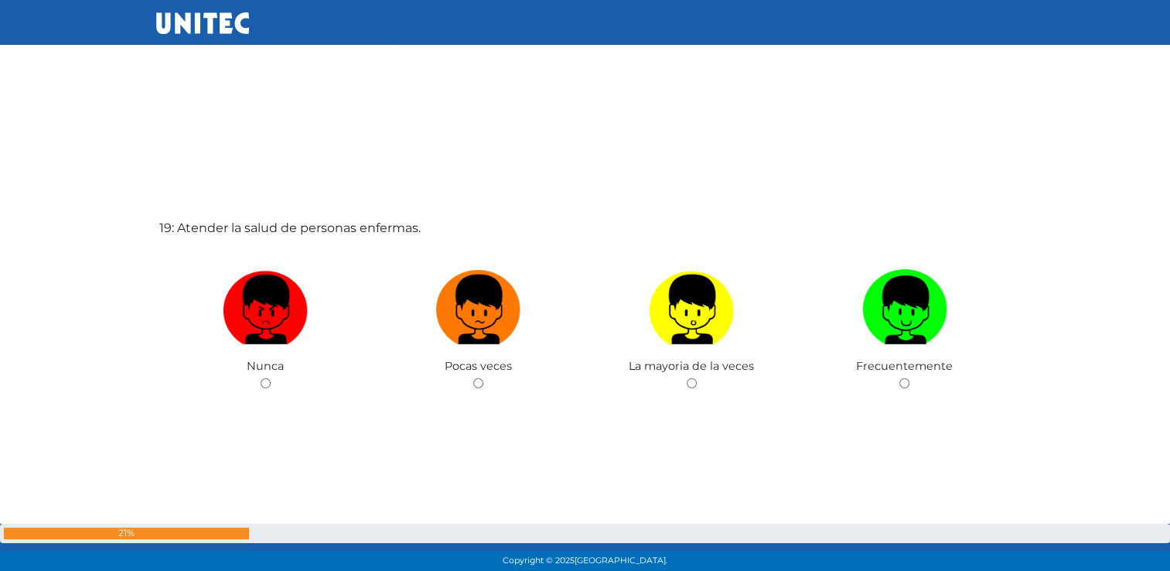
scroll to position [10306, 0]
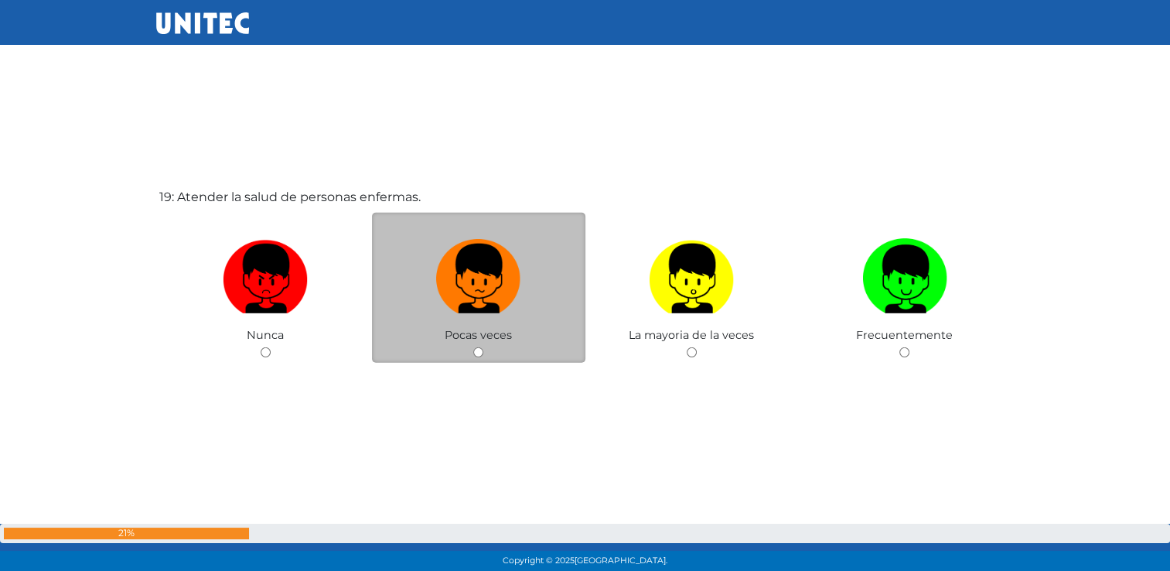
click at [473, 351] on div "Pocas veces" at bounding box center [478, 288] width 213 height 151
click at [476, 357] on input "radio" at bounding box center [478, 352] width 10 height 10
radio input "true"
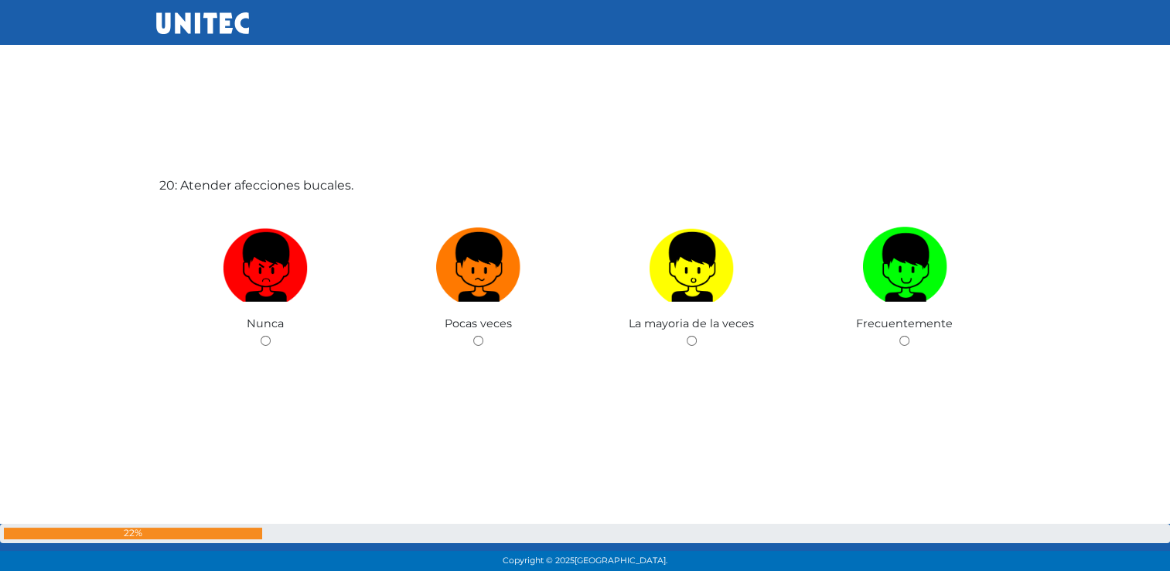
scroll to position [10928, 0]
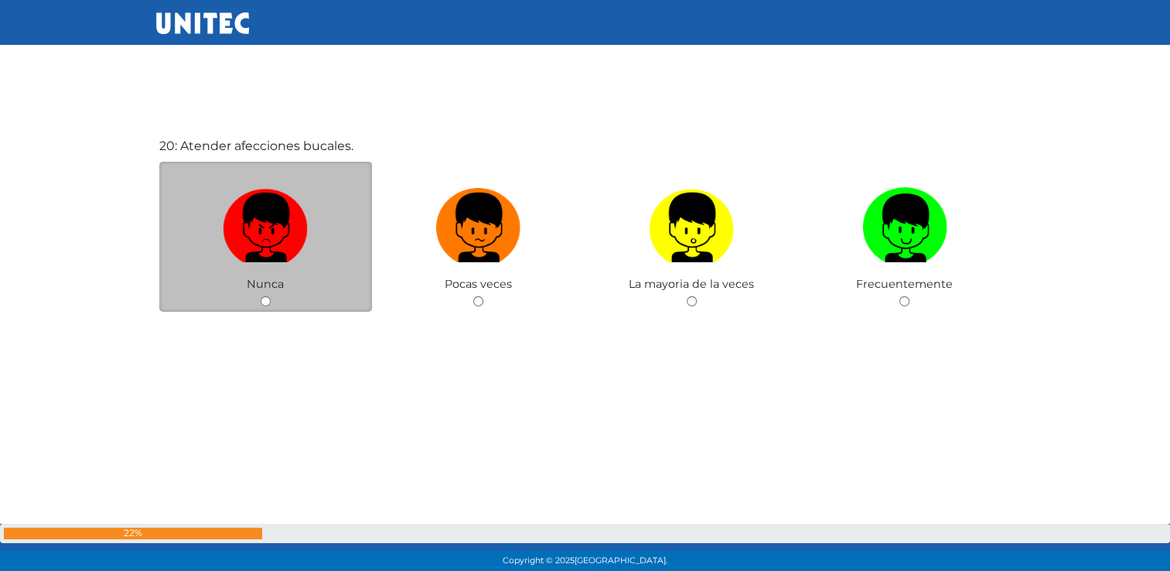
click at [265, 306] on input "radio" at bounding box center [266, 301] width 10 height 10
radio input "true"
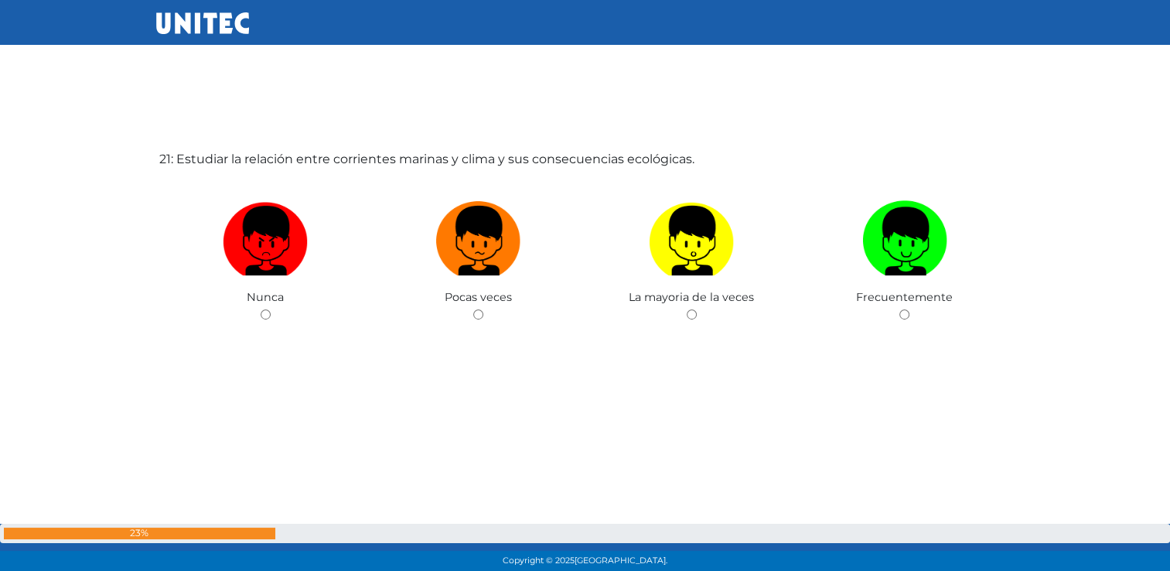
scroll to position [11486, 0]
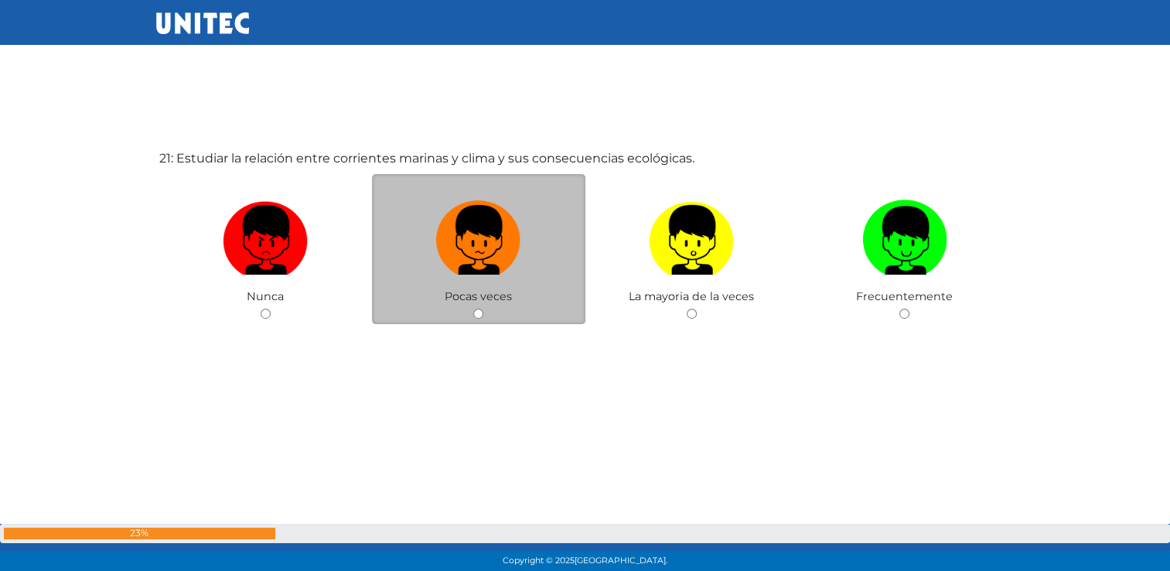
click at [476, 319] on input "radio" at bounding box center [478, 314] width 10 height 10
radio input "true"
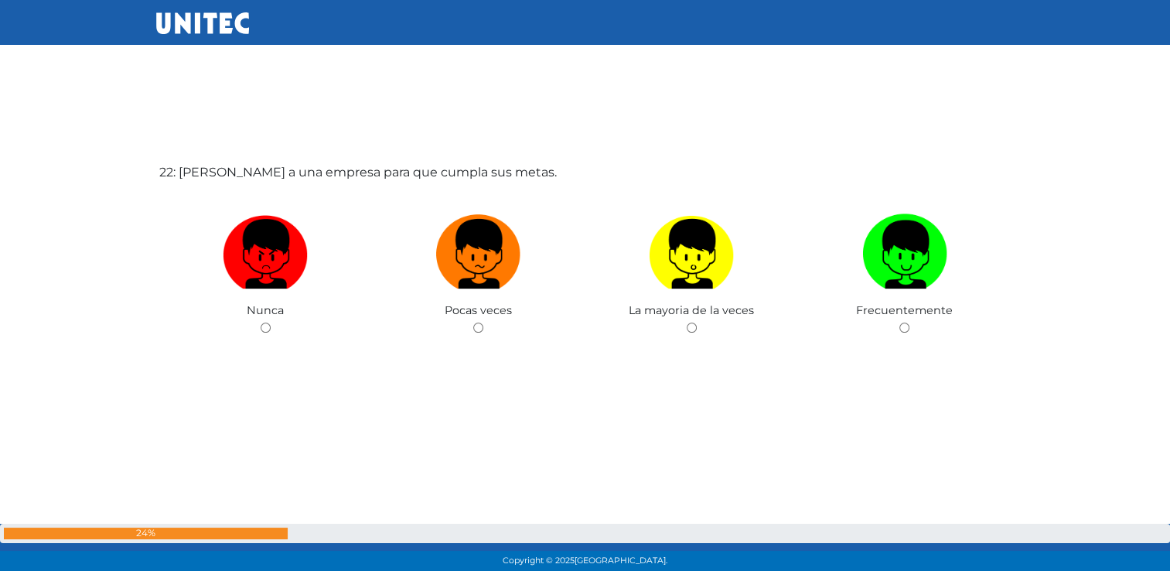
scroll to position [12069, 0]
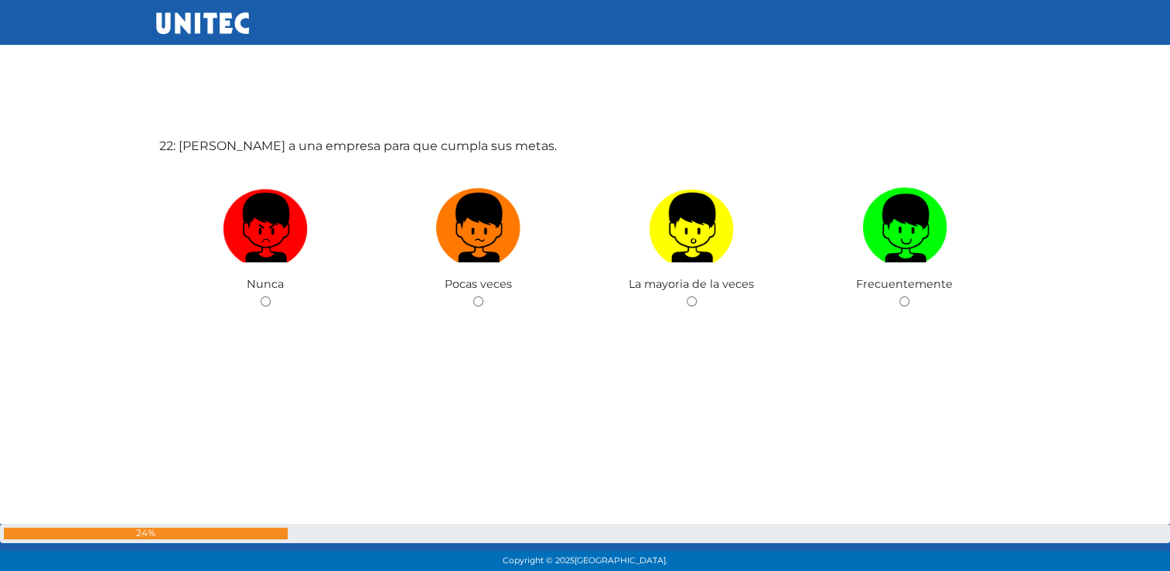
radio input "true"
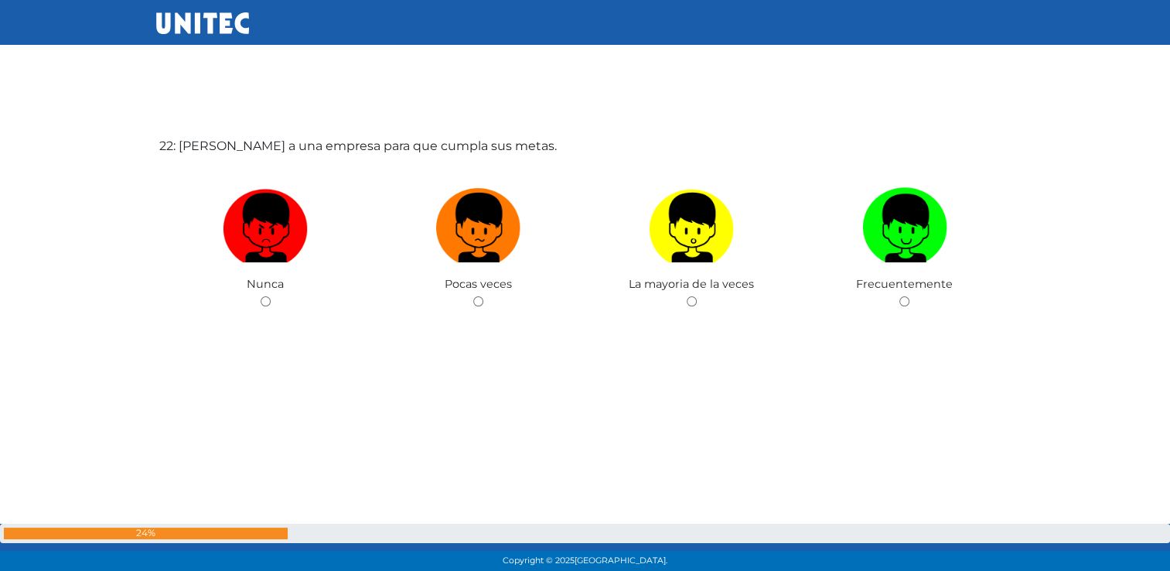
radio input "true"
click at [632, 332] on div "22: Guiar a una empresa para que cumpla sus metas. Nunca Pocas veces La mayoria…" at bounding box center [585, 279] width 858 height 571
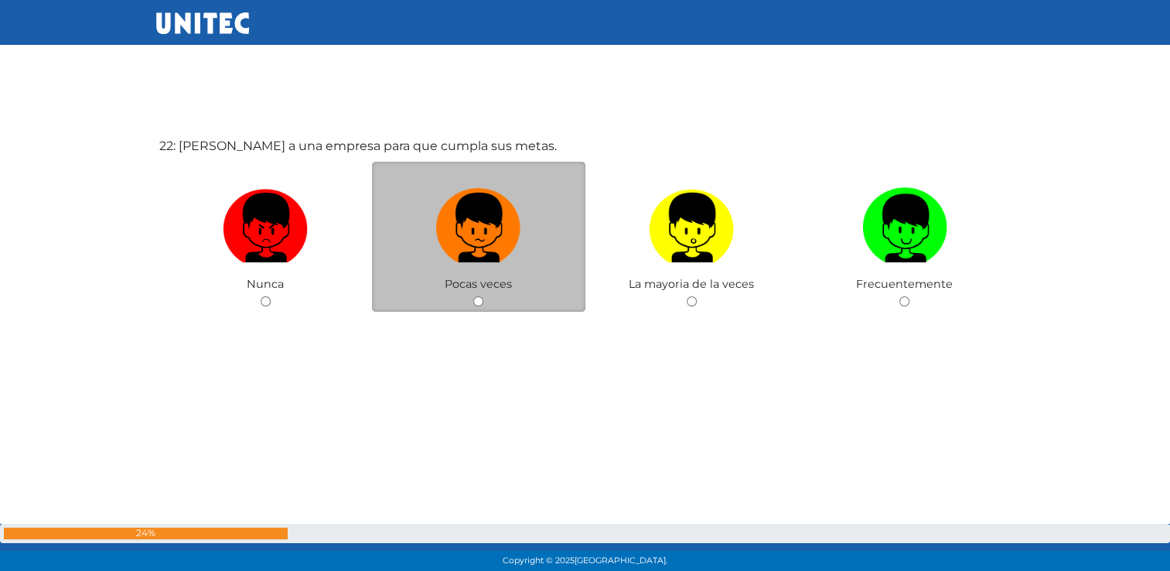
click at [479, 303] on input "radio" at bounding box center [478, 301] width 10 height 10
radio input "true"
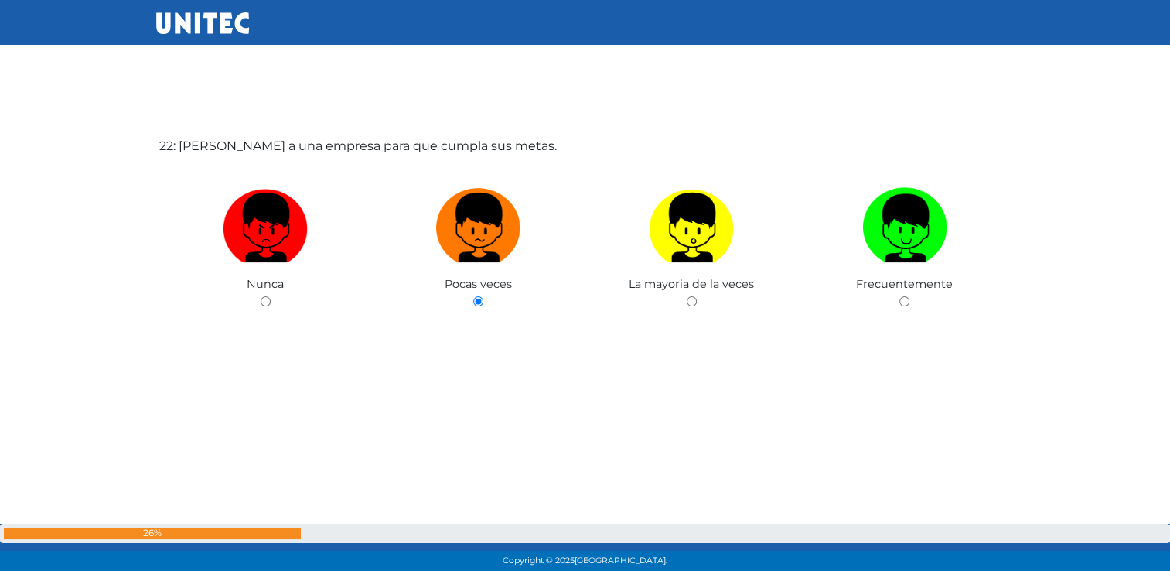
click at [687, 296] on input "radio" at bounding box center [692, 301] width 10 height 10
radio input "true"
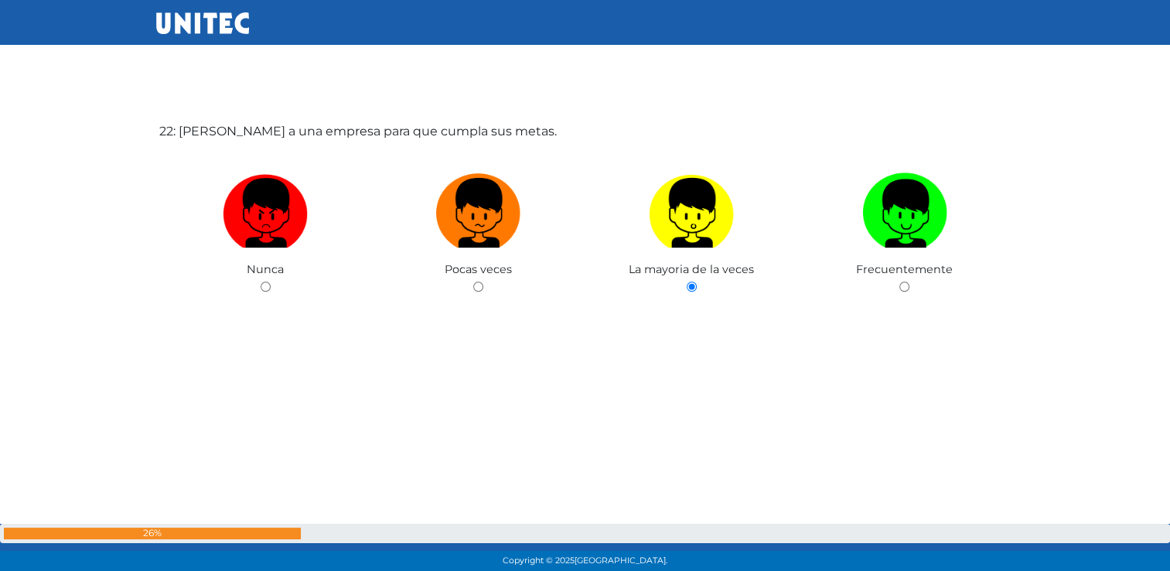
click at [473, 282] on input "radio" at bounding box center [478, 287] width 10 height 10
radio input "true"
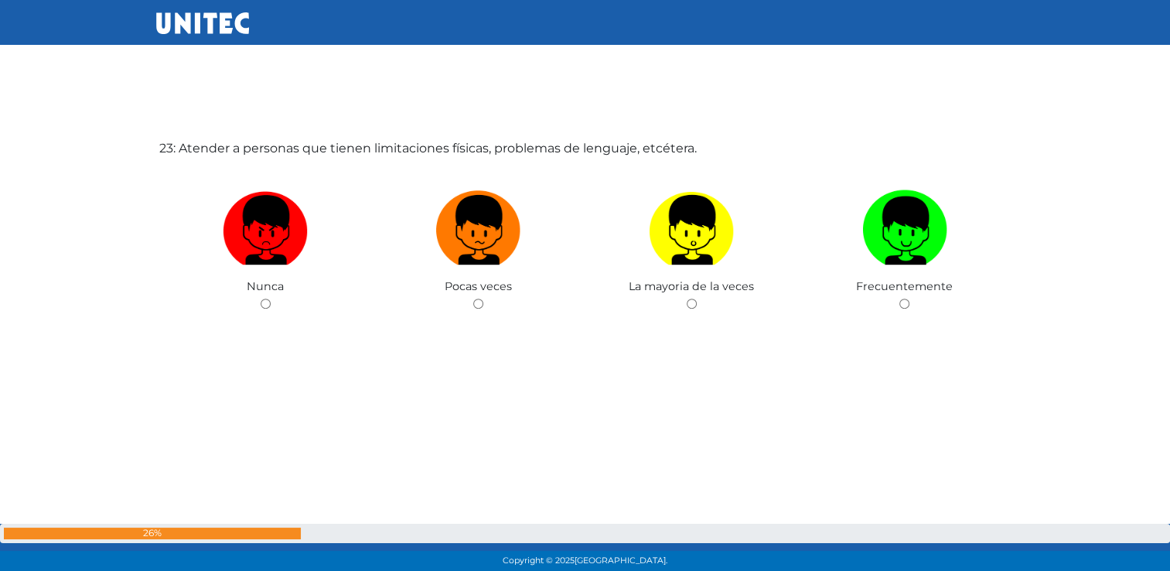
scroll to position [12640, 0]
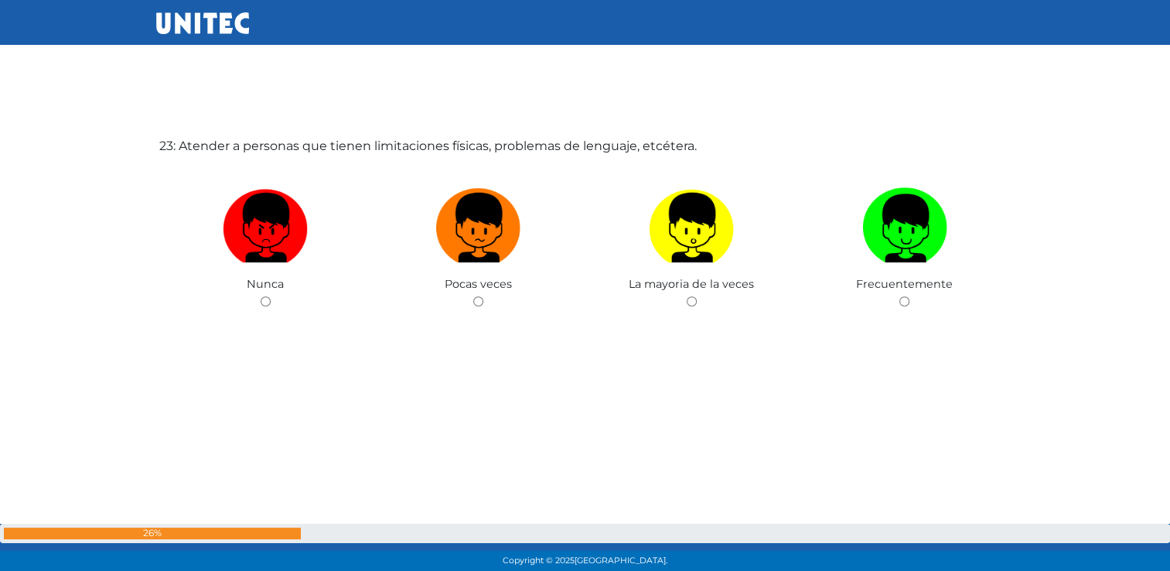
radio input "true"
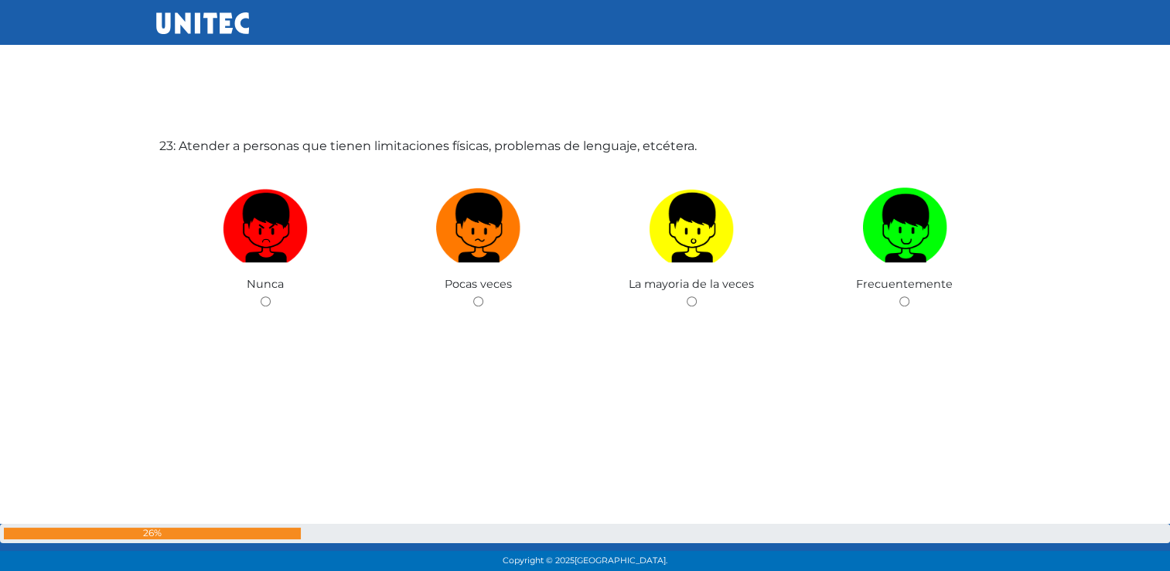
radio input "true"
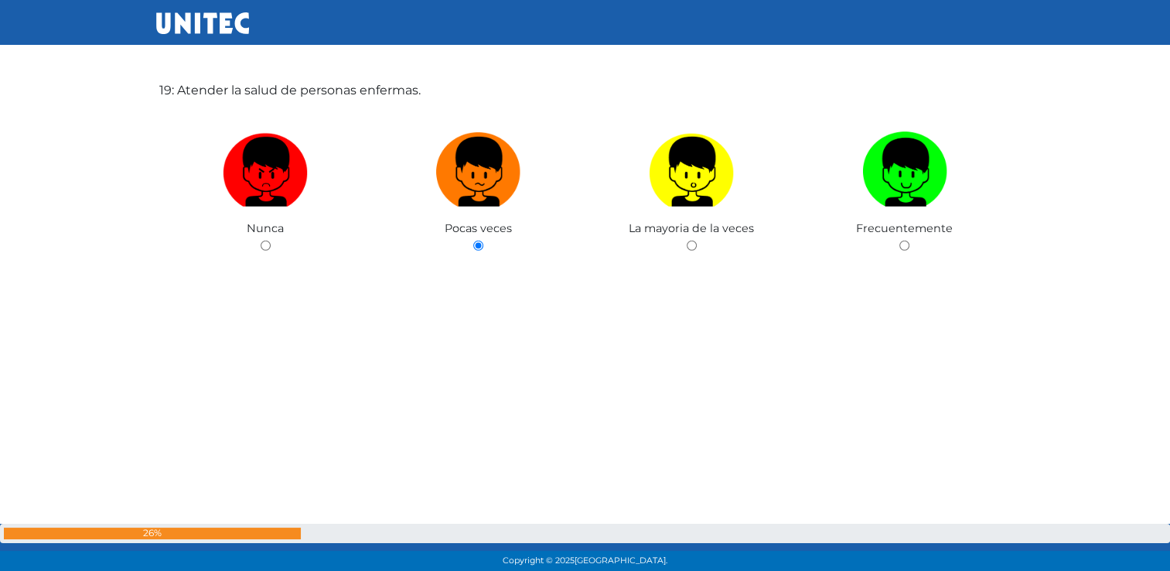
scroll to position [10291, 0]
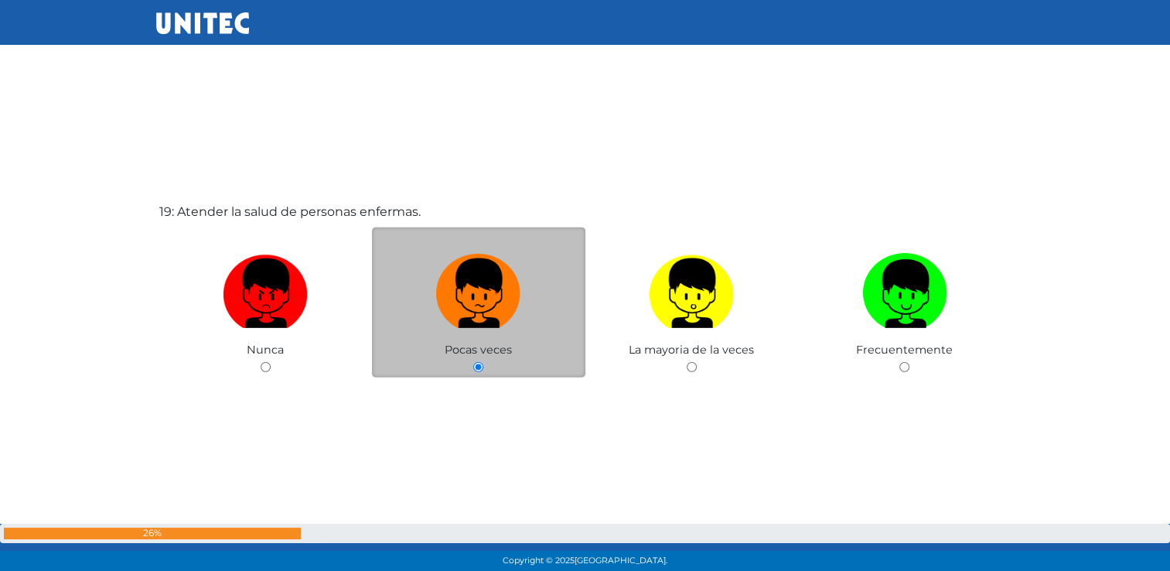
click at [477, 372] on input "radio" at bounding box center [478, 367] width 10 height 10
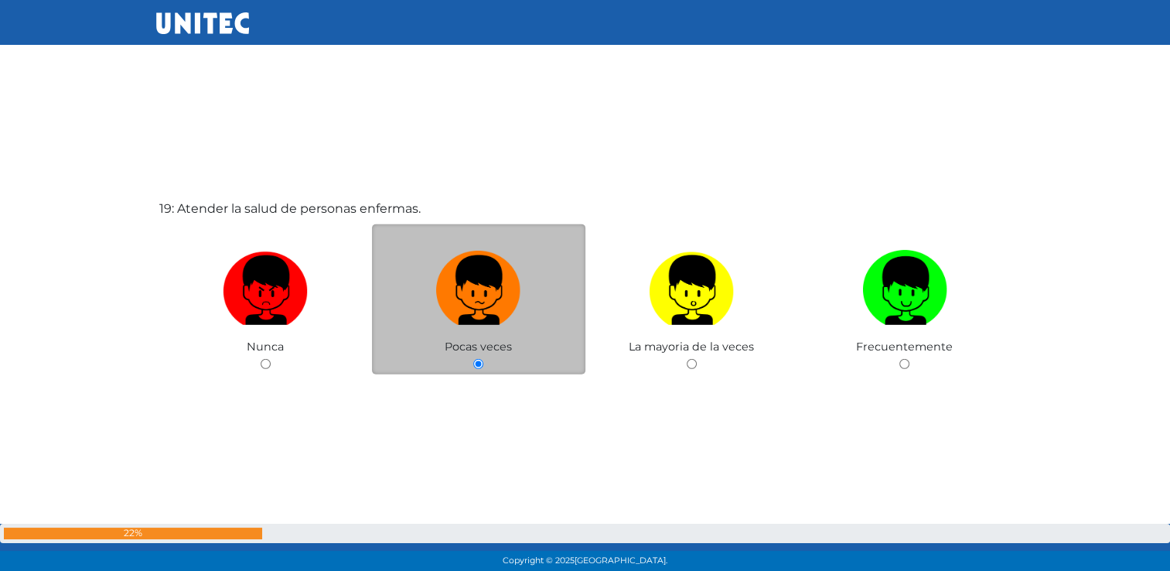
scroll to position [10297, 0]
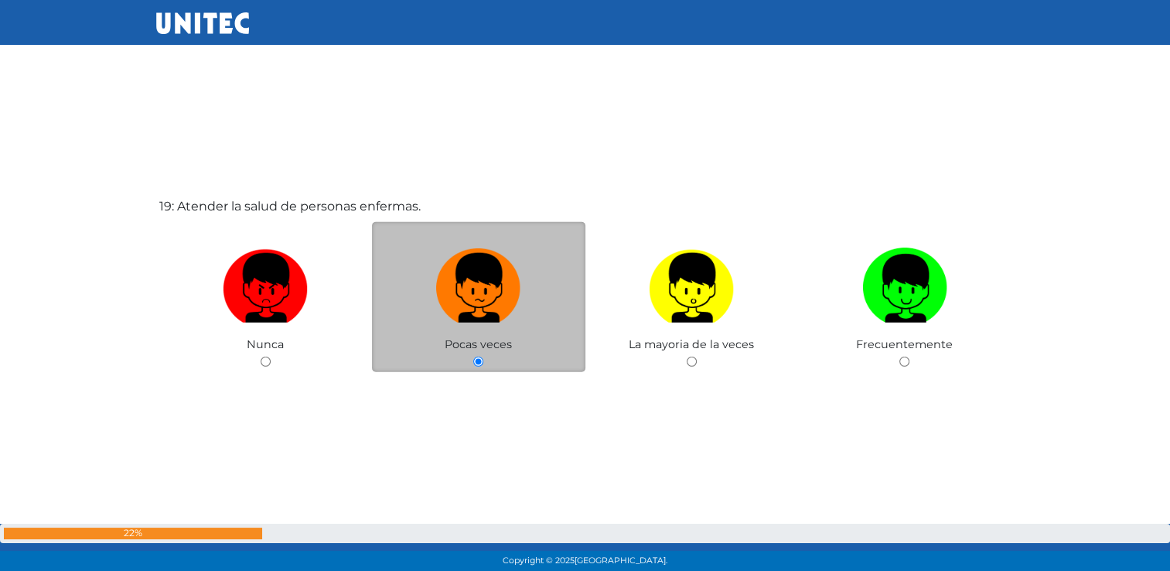
click at [687, 357] on input "radio" at bounding box center [692, 362] width 10 height 10
radio input "true"
click at [473, 357] on input "radio" at bounding box center [478, 362] width 10 height 10
radio input "true"
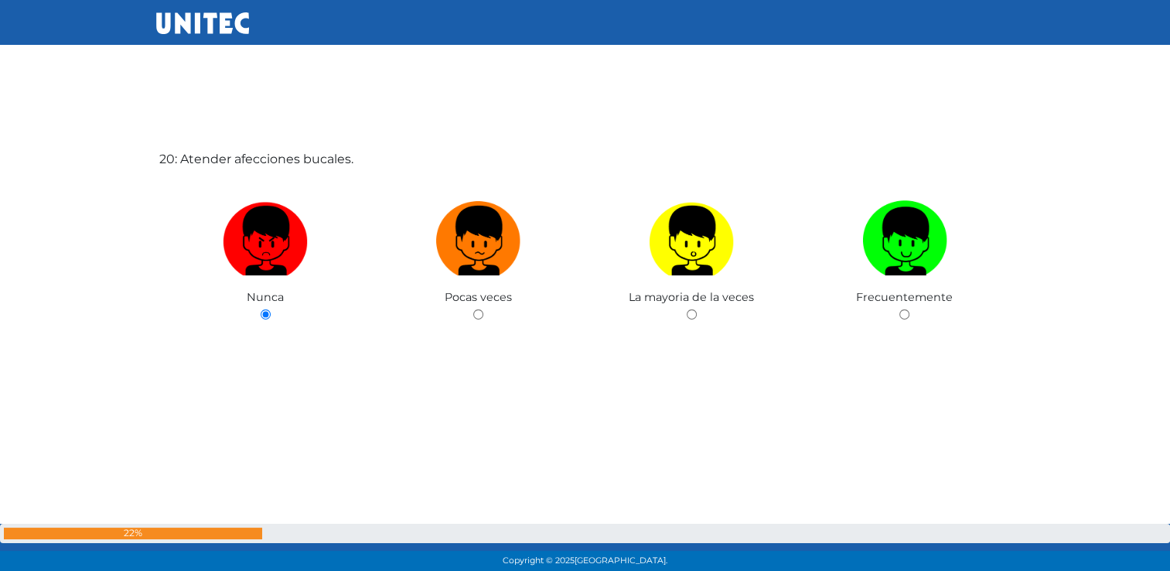
scroll to position [10928, 0]
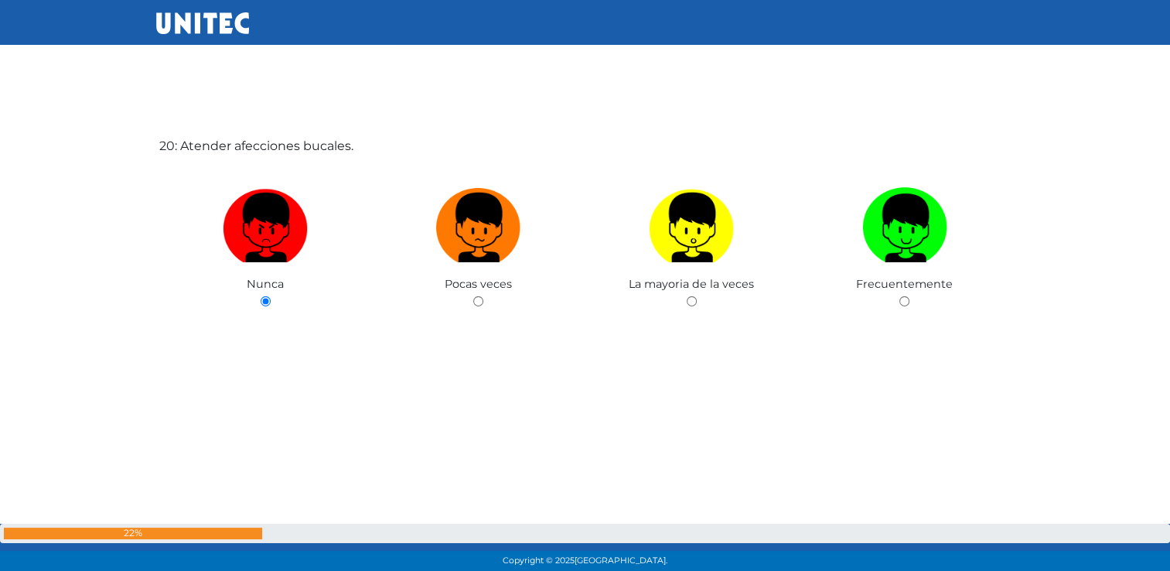
radio input "true"
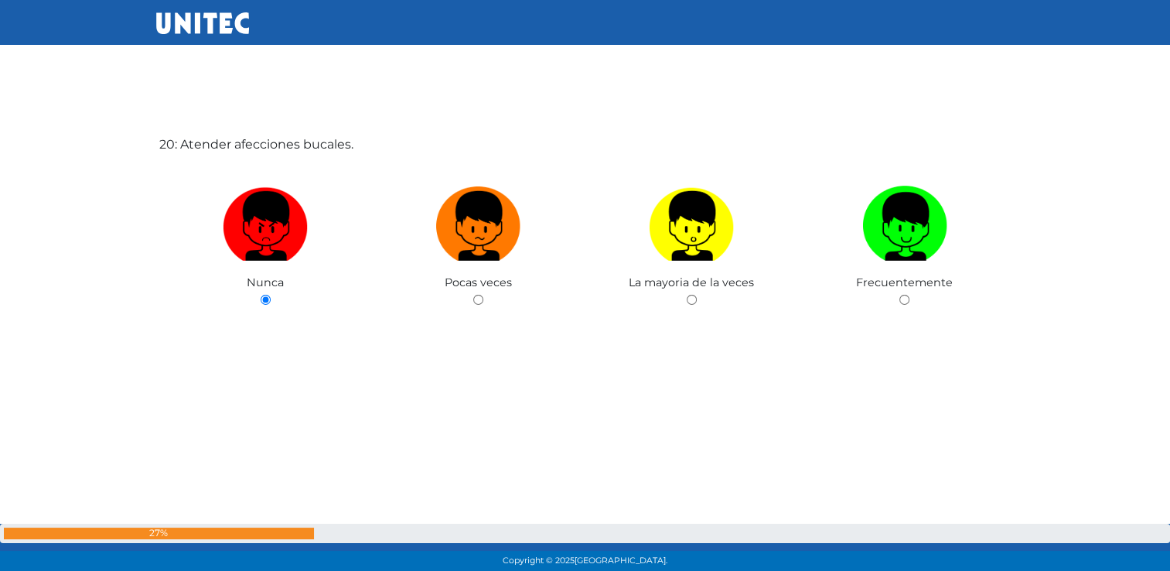
radio input "true"
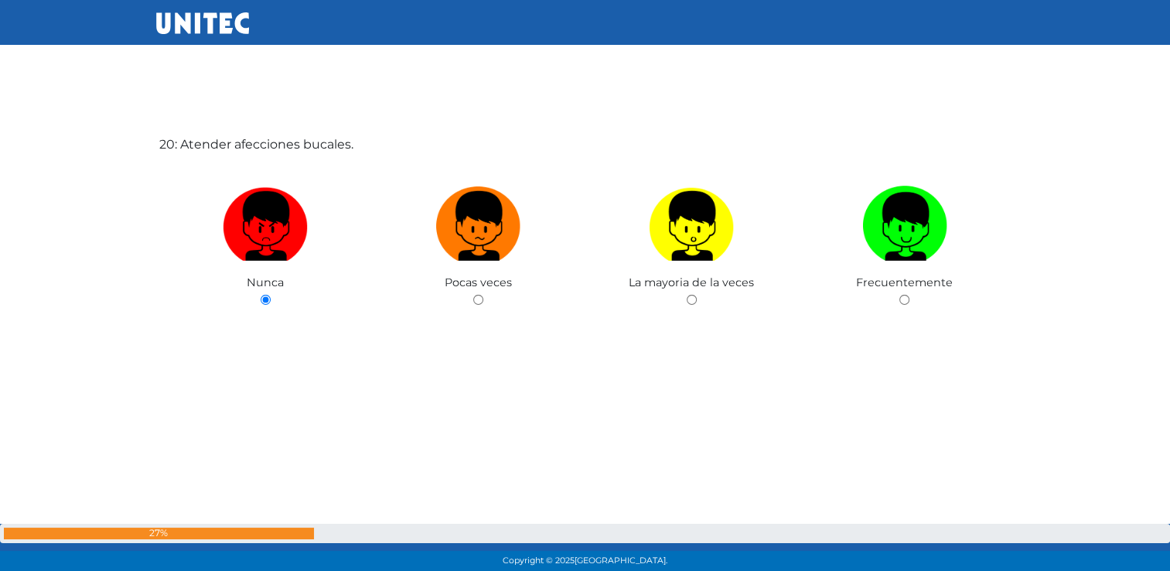
radio input "true"
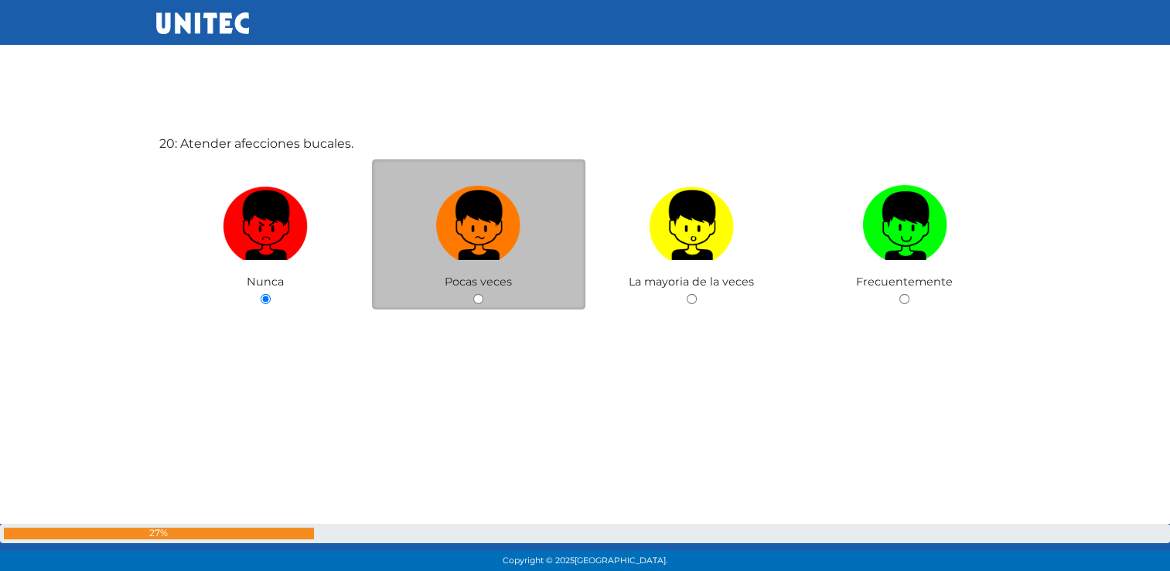
radio input "true"
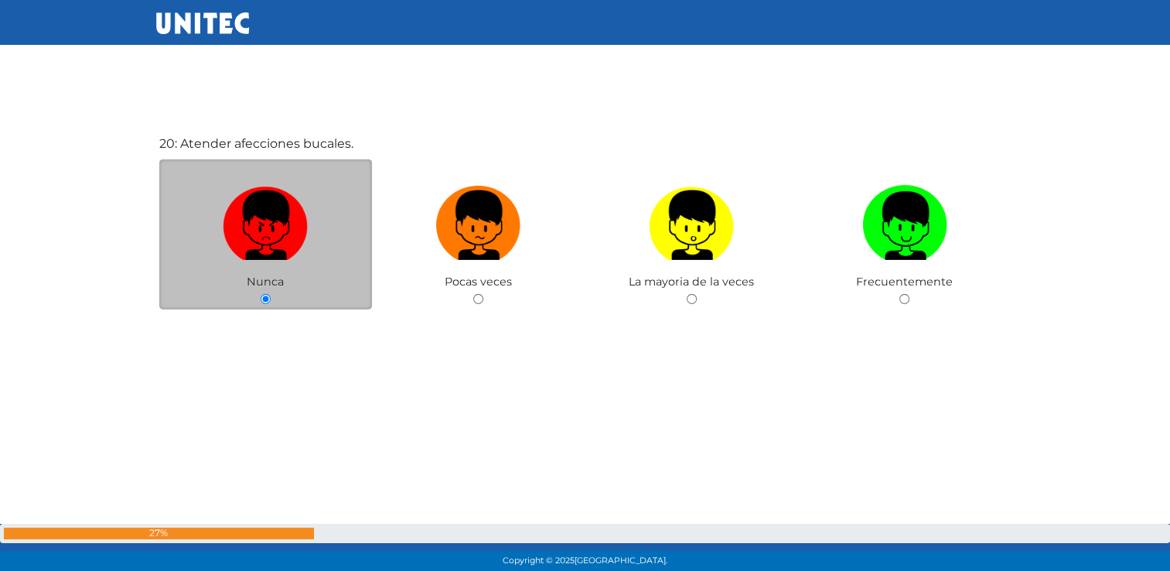
click at [264, 303] on input "radio" at bounding box center [266, 299] width 10 height 10
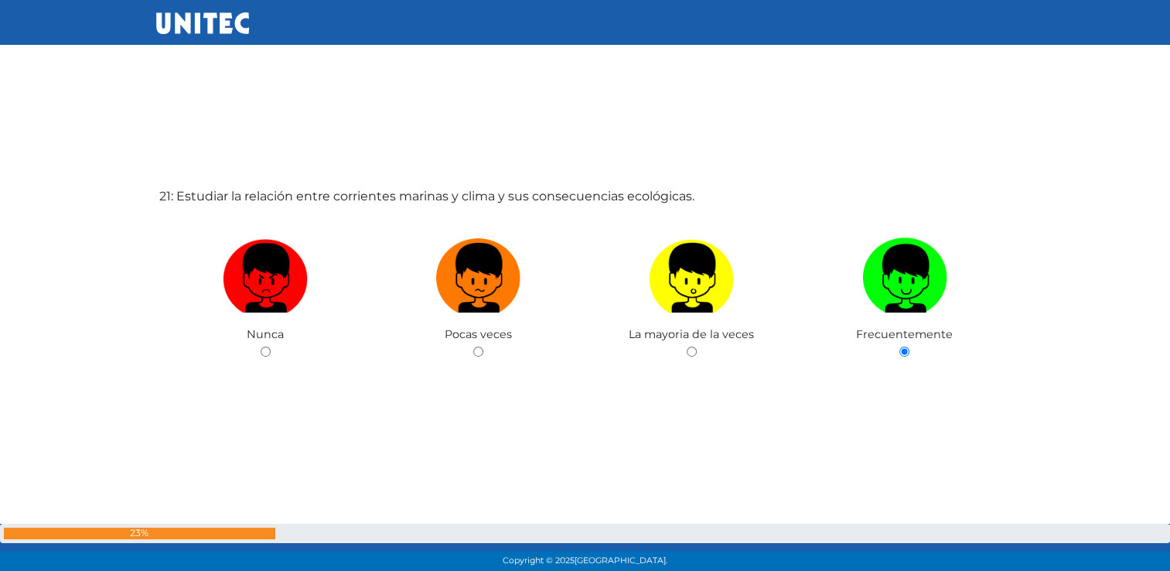
scroll to position [11498, 0]
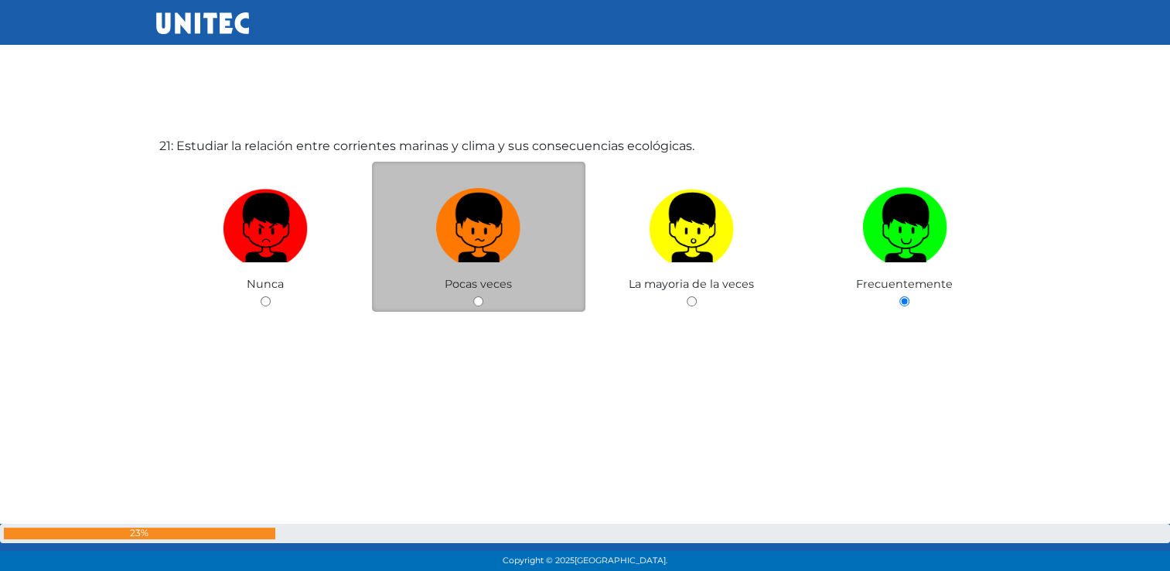
click at [479, 306] on input "radio" at bounding box center [478, 301] width 10 height 10
radio input "true"
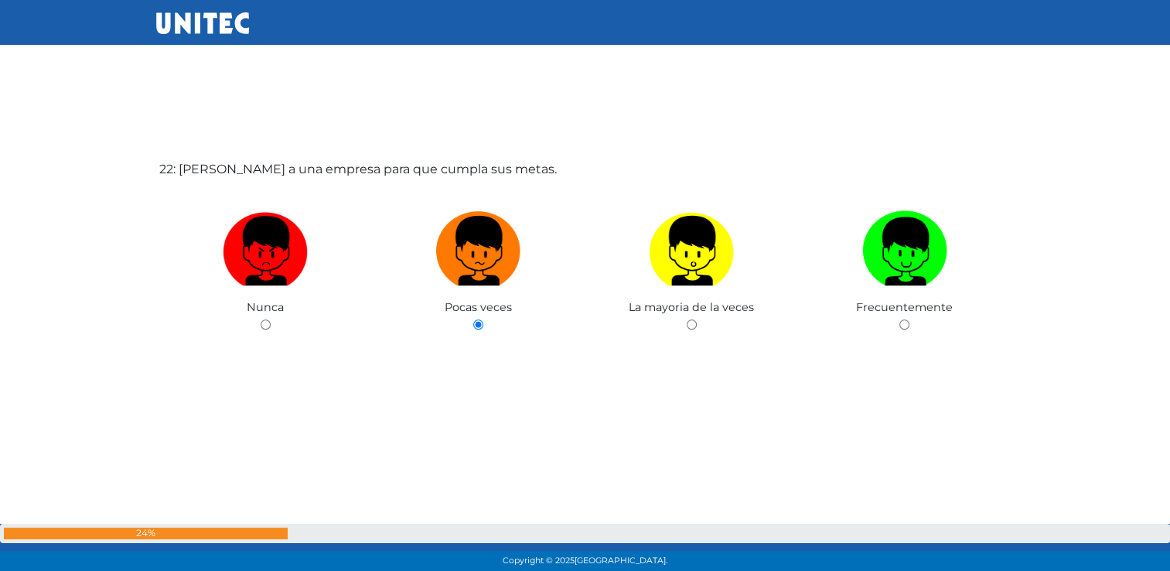
scroll to position [12069, 0]
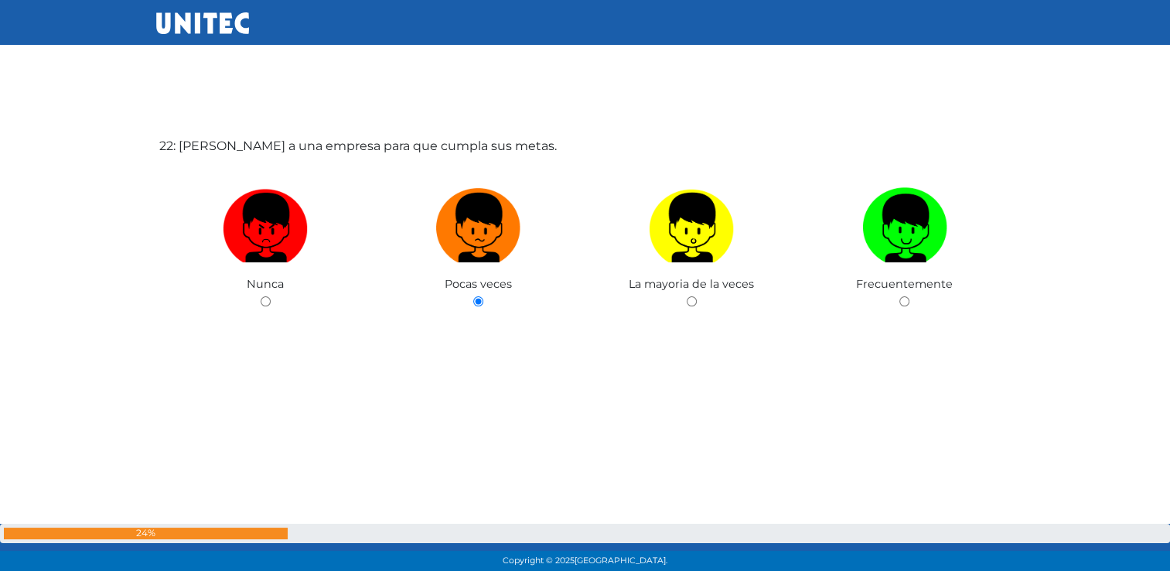
click at [913, 475] on div "22: Guiar a una empresa para que cumpla sus metas. Nunca Pocas veces La mayoria…" at bounding box center [585, 279] width 858 height 571
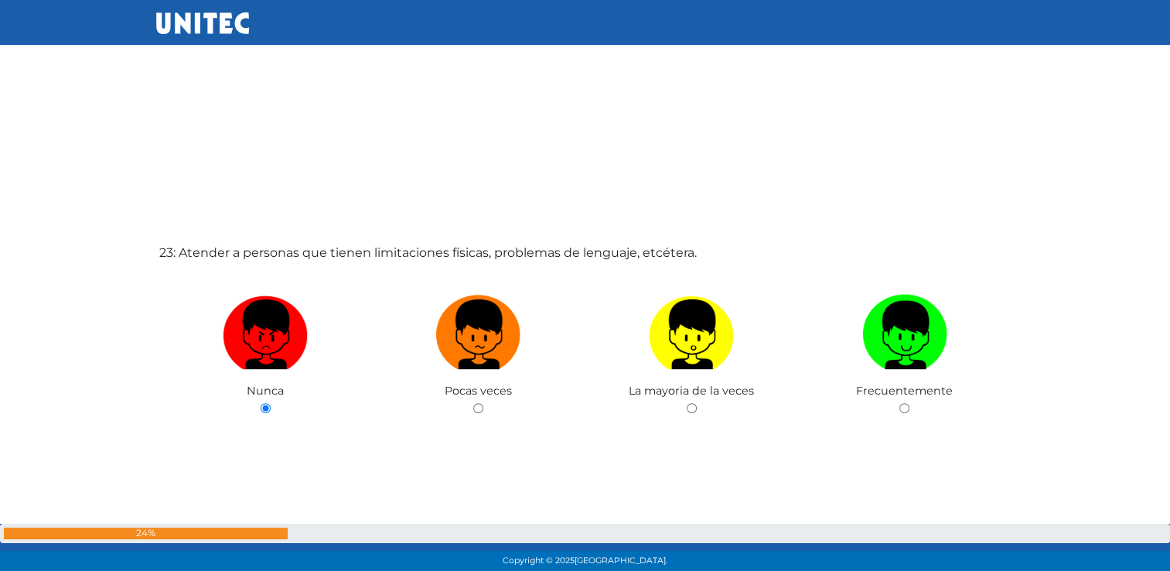
scroll to position [12647, 0]
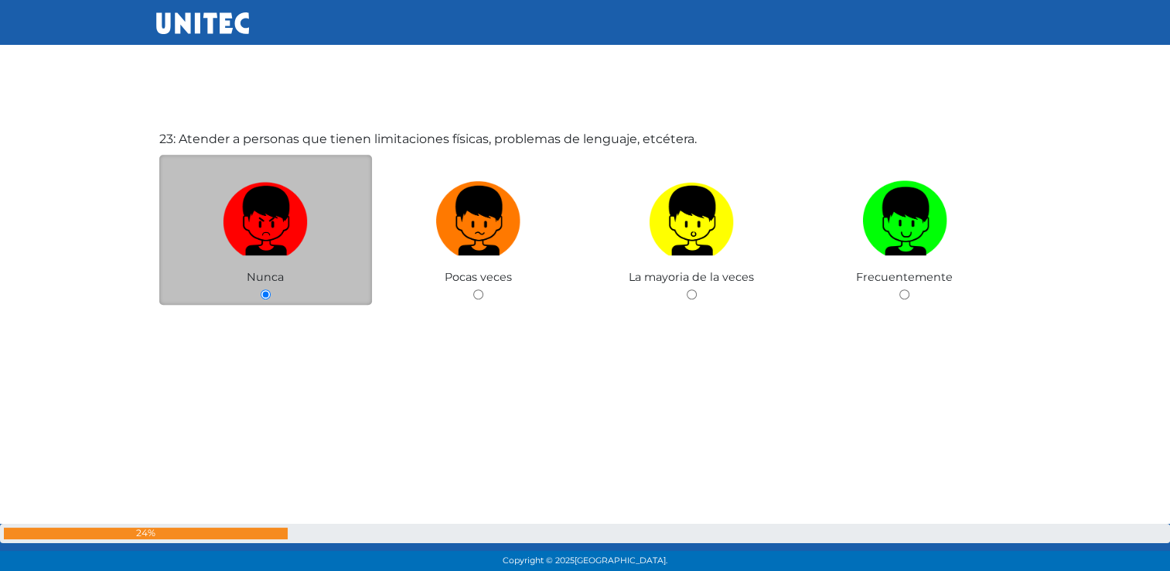
click at [265, 295] on input "radio" at bounding box center [266, 294] width 10 height 10
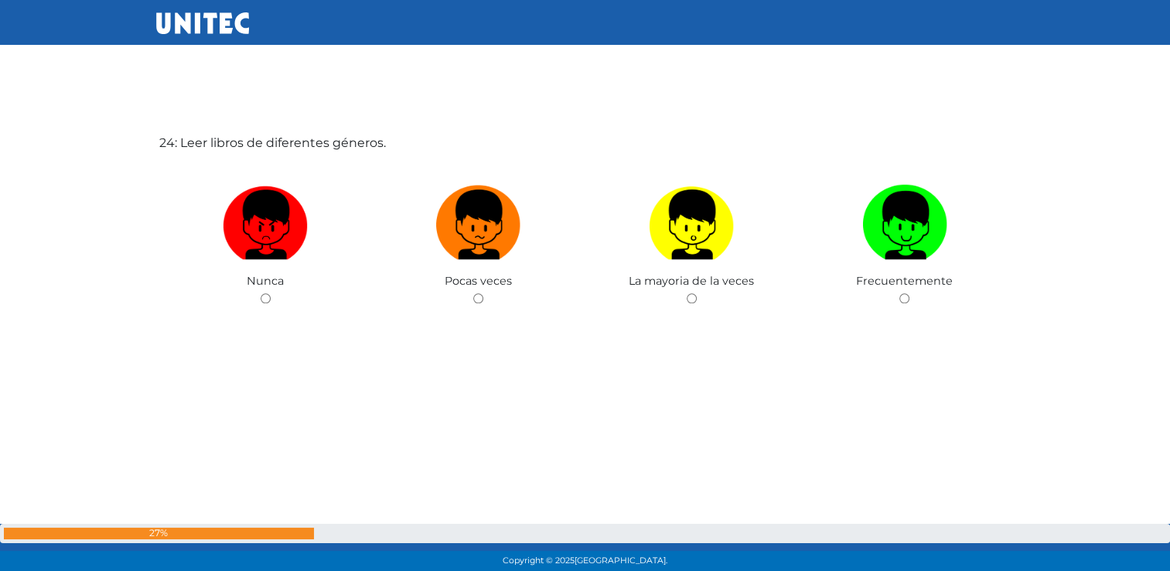
scroll to position [13224, 0]
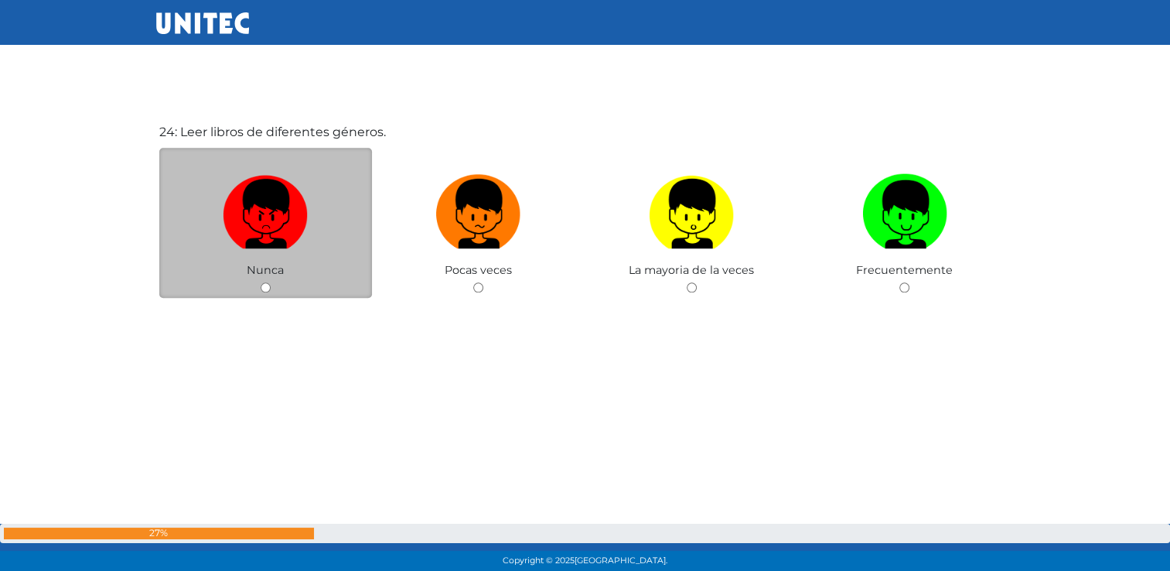
click at [261, 292] on input "radio" at bounding box center [266, 287] width 10 height 10
radio input "true"
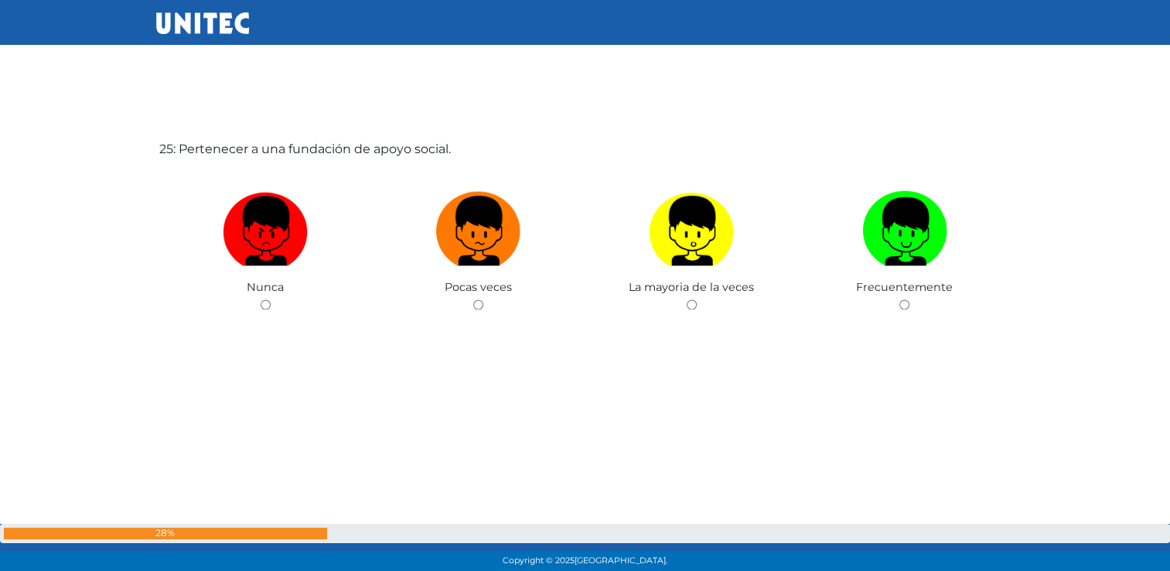
scroll to position [13783, 0]
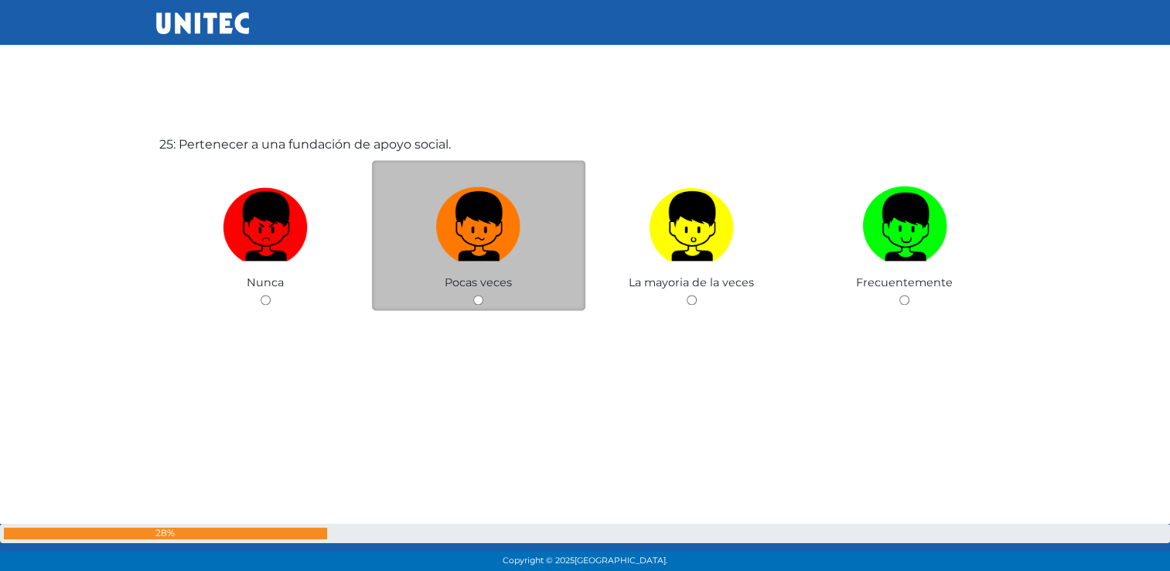
click at [473, 302] on input "radio" at bounding box center [478, 300] width 10 height 10
radio input "true"
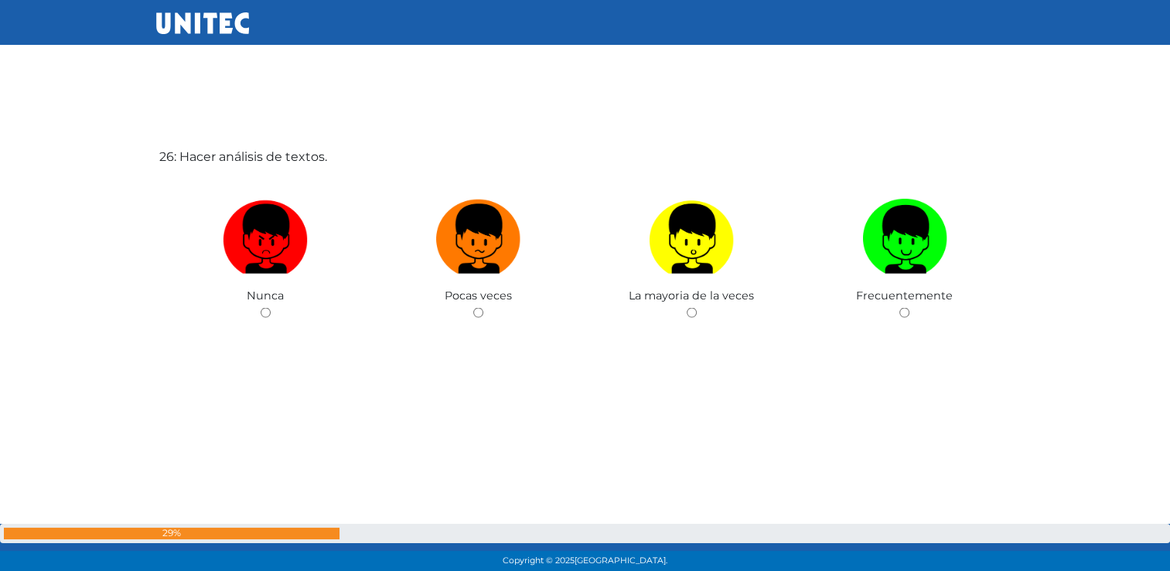
scroll to position [14394, 0]
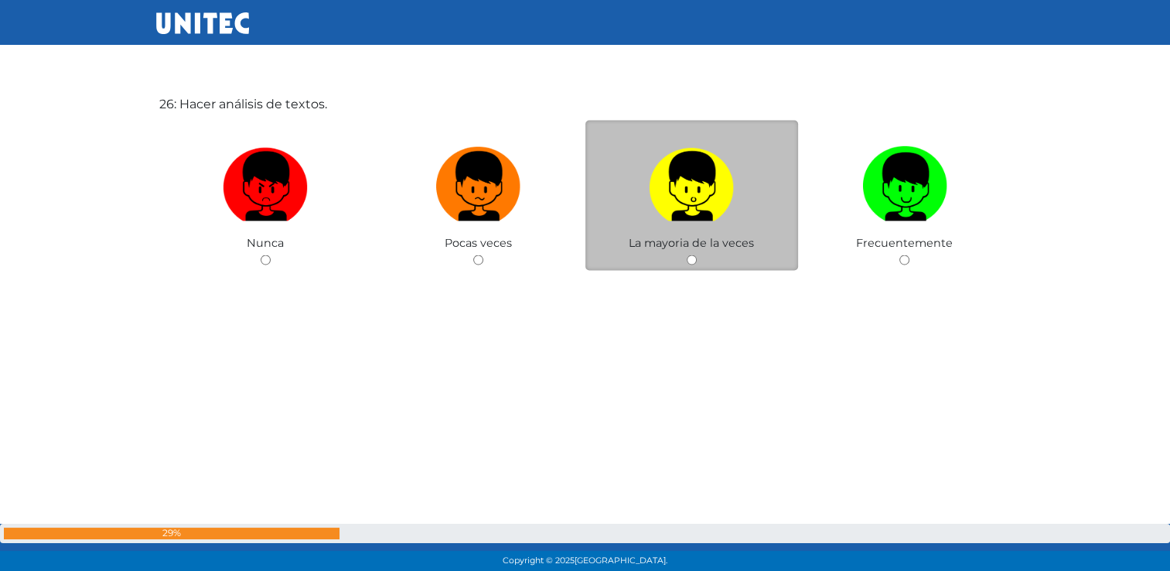
click at [691, 264] on input "radio" at bounding box center [692, 259] width 10 height 10
radio input "true"
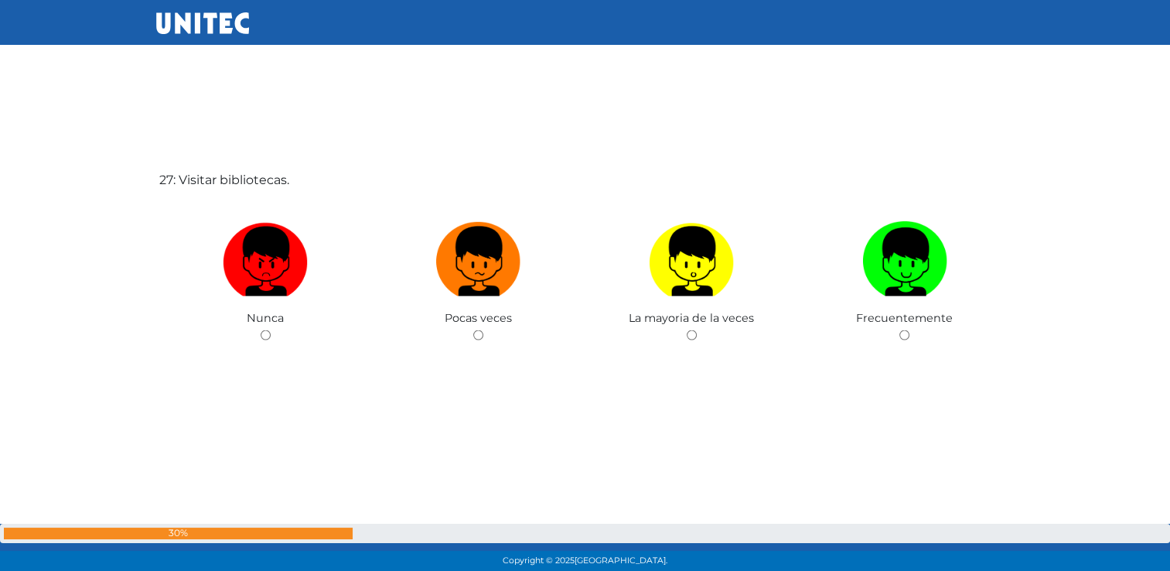
scroll to position [14920, 0]
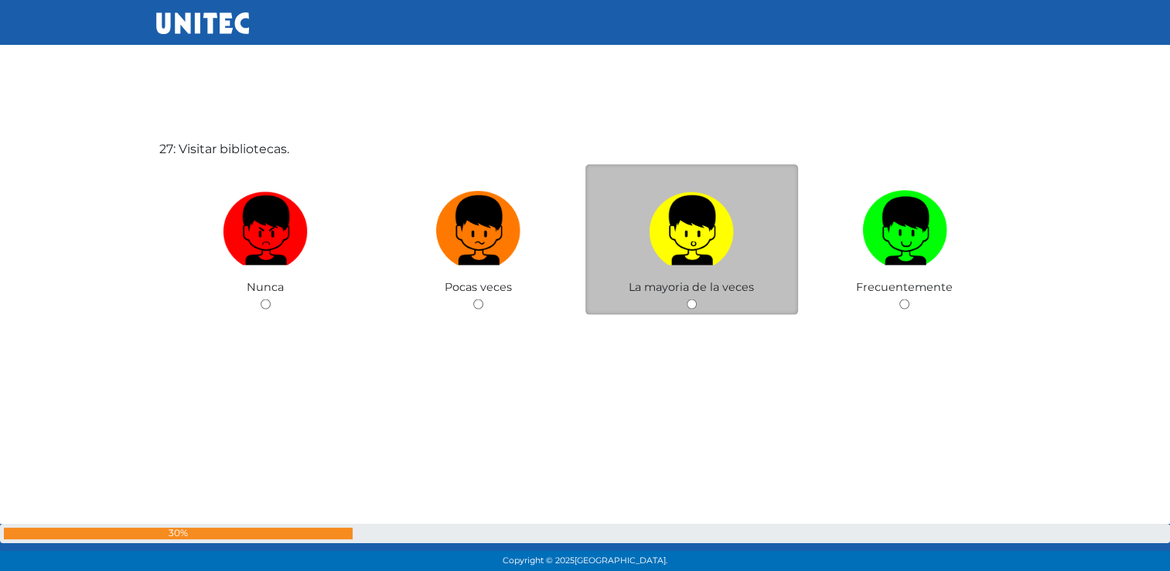
click at [749, 292] on span "La mayoria de la veces" at bounding box center [691, 287] width 125 height 14
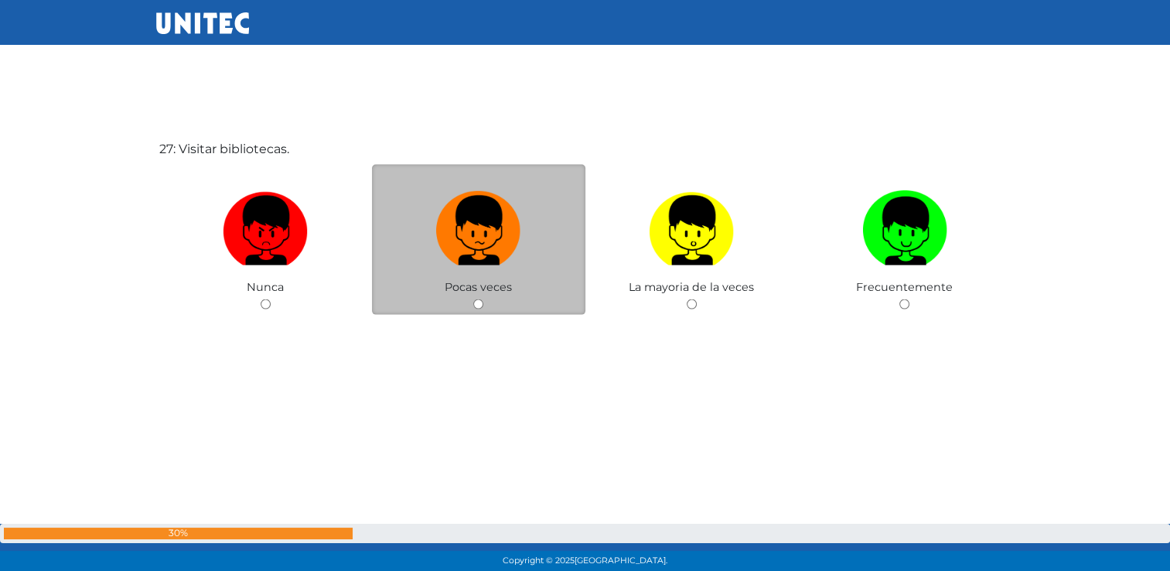
click at [474, 309] on input "radio" at bounding box center [478, 304] width 10 height 10
radio input "true"
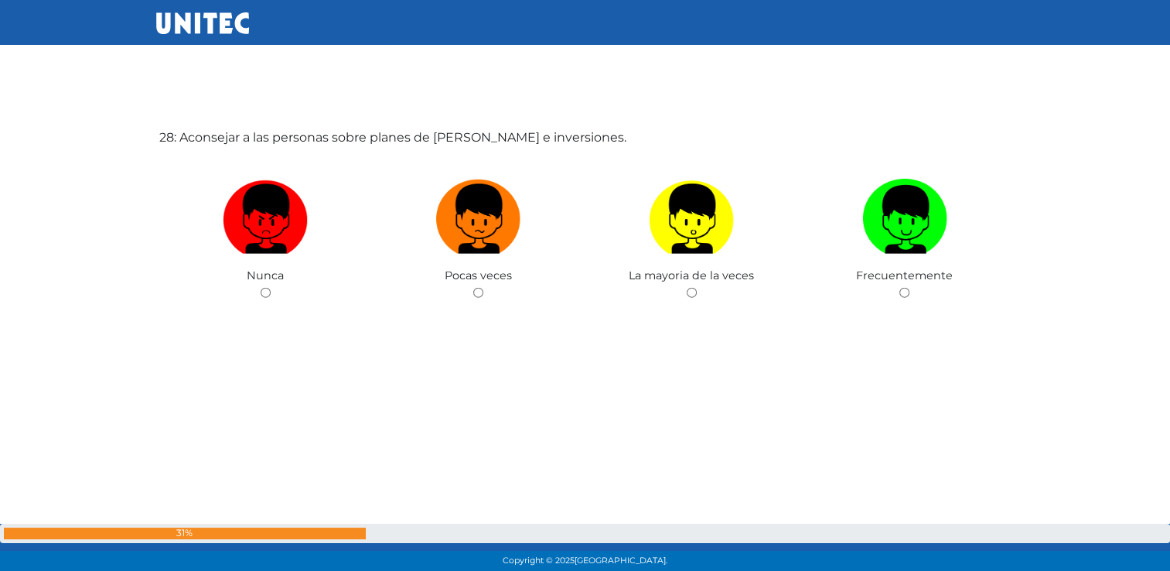
scroll to position [15507, 0]
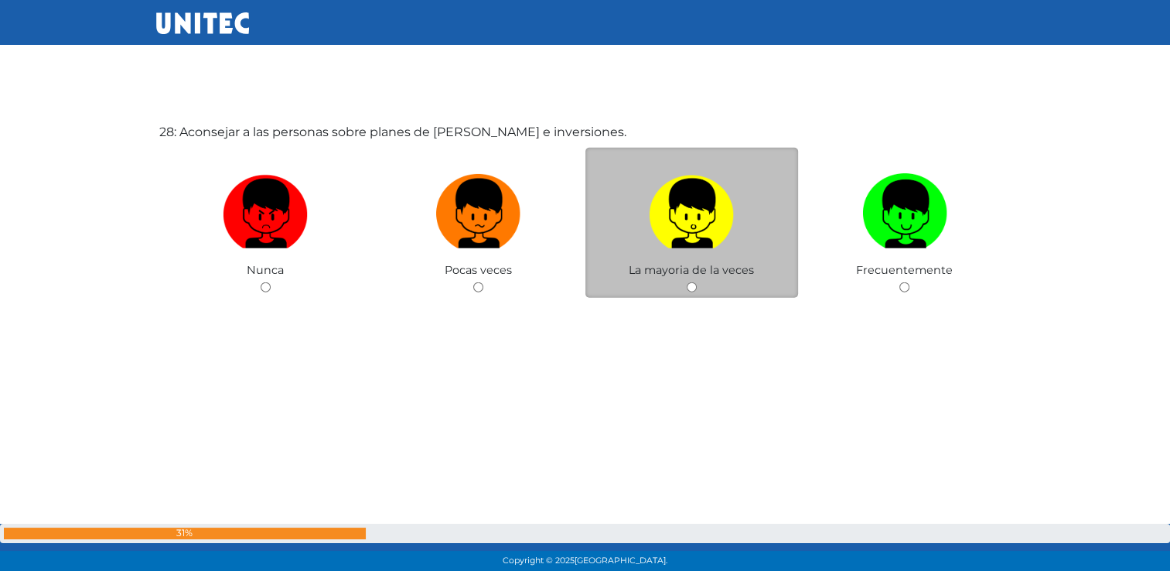
click at [691, 292] on input "radio" at bounding box center [692, 287] width 10 height 10
radio input "true"
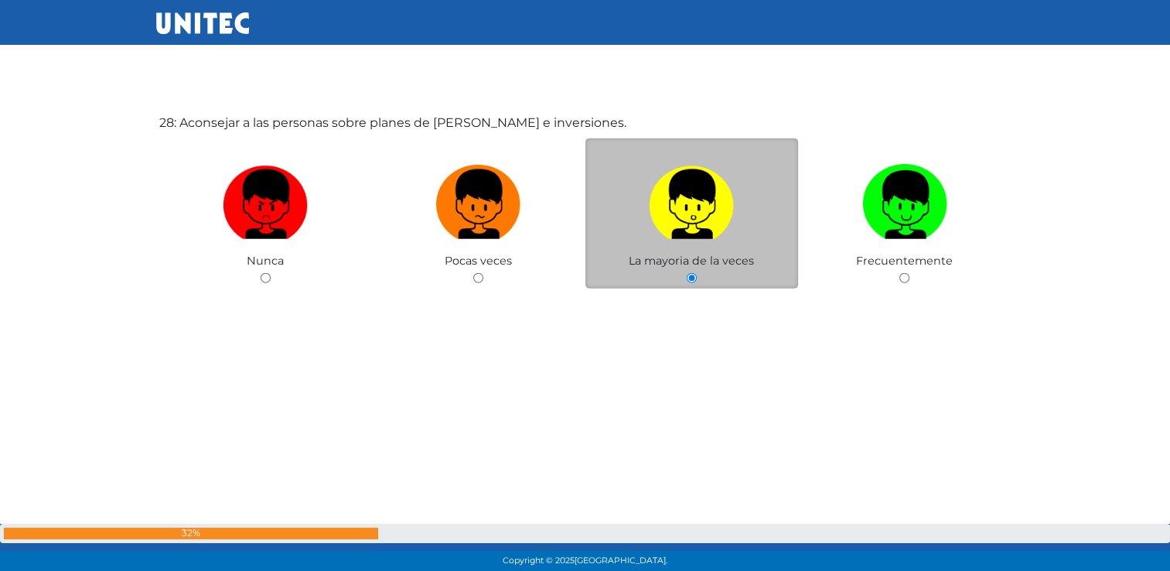
scroll to position [15533, 0]
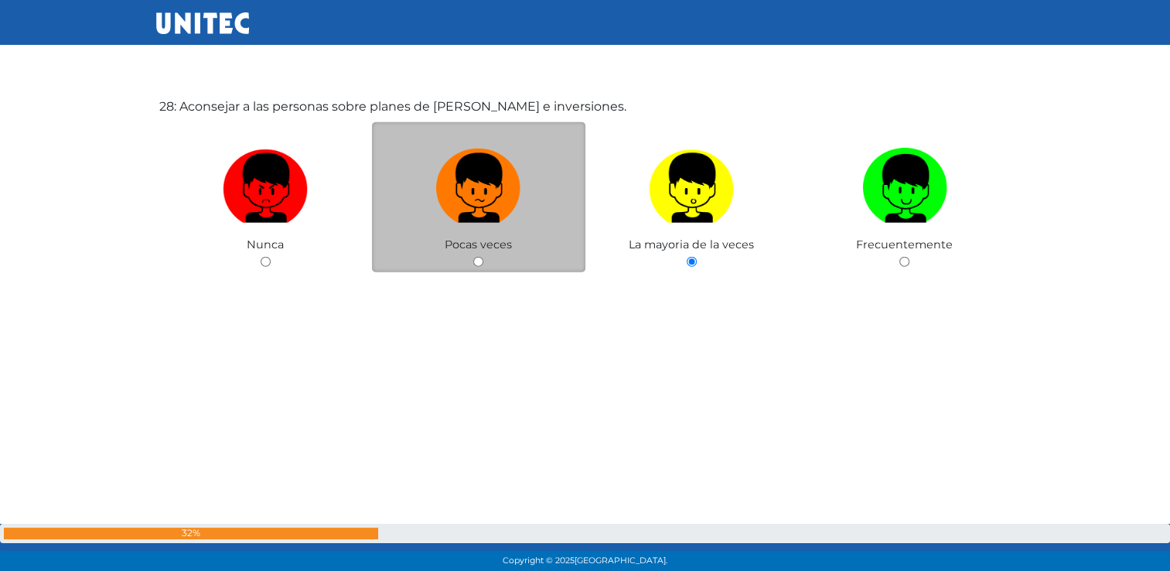
click at [475, 267] on input "radio" at bounding box center [478, 262] width 10 height 10
radio input "true"
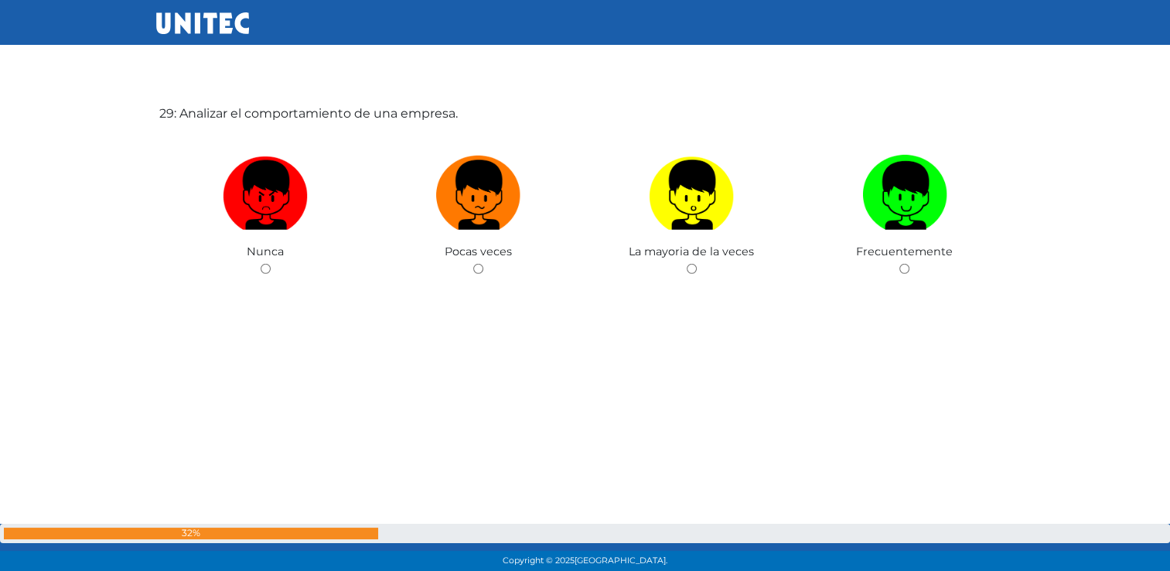
scroll to position [16101, 0]
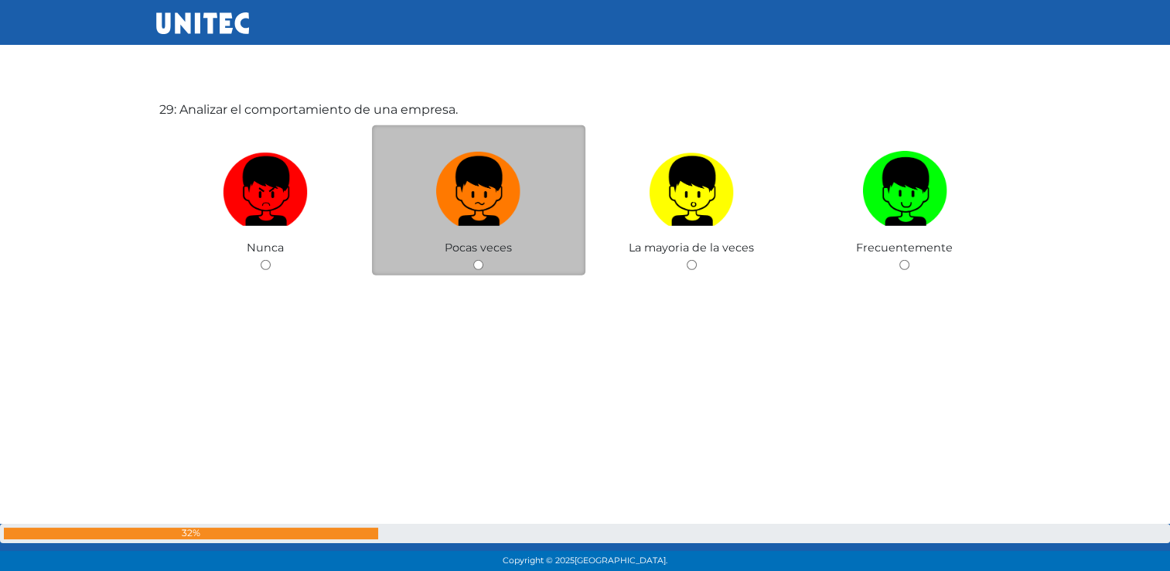
click at [477, 270] on input "radio" at bounding box center [478, 265] width 10 height 10
radio input "true"
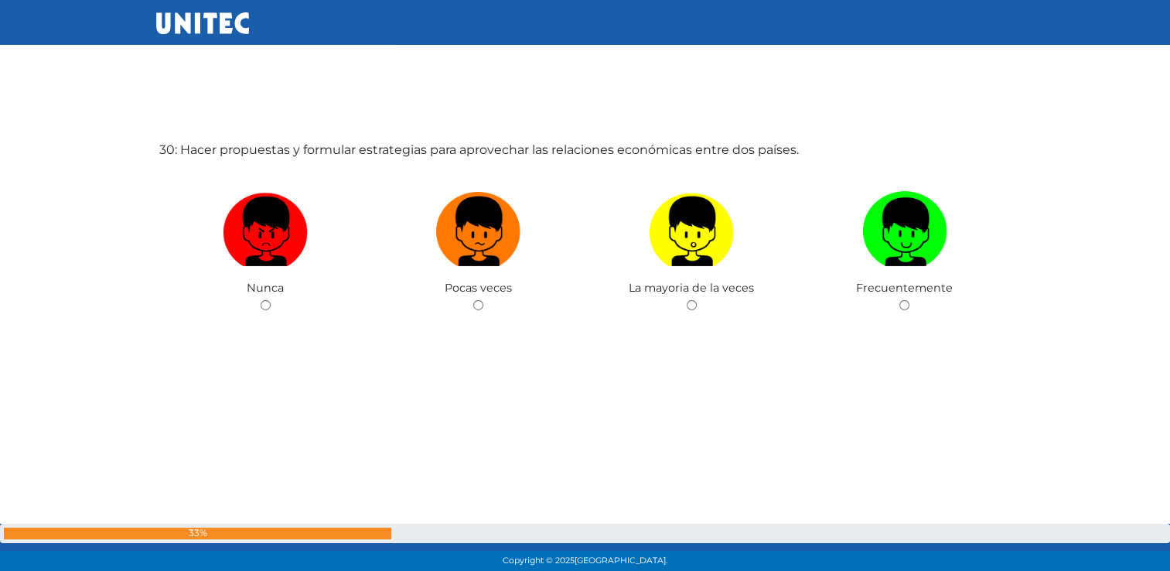
scroll to position [16638, 0]
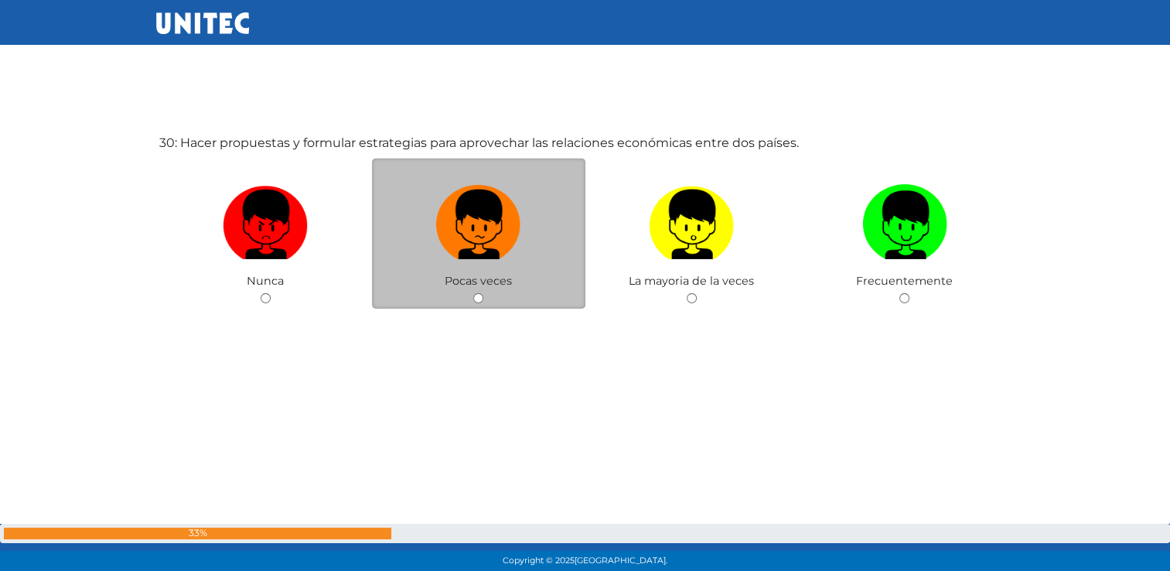
click at [473, 303] on input "radio" at bounding box center [478, 298] width 10 height 10
radio input "true"
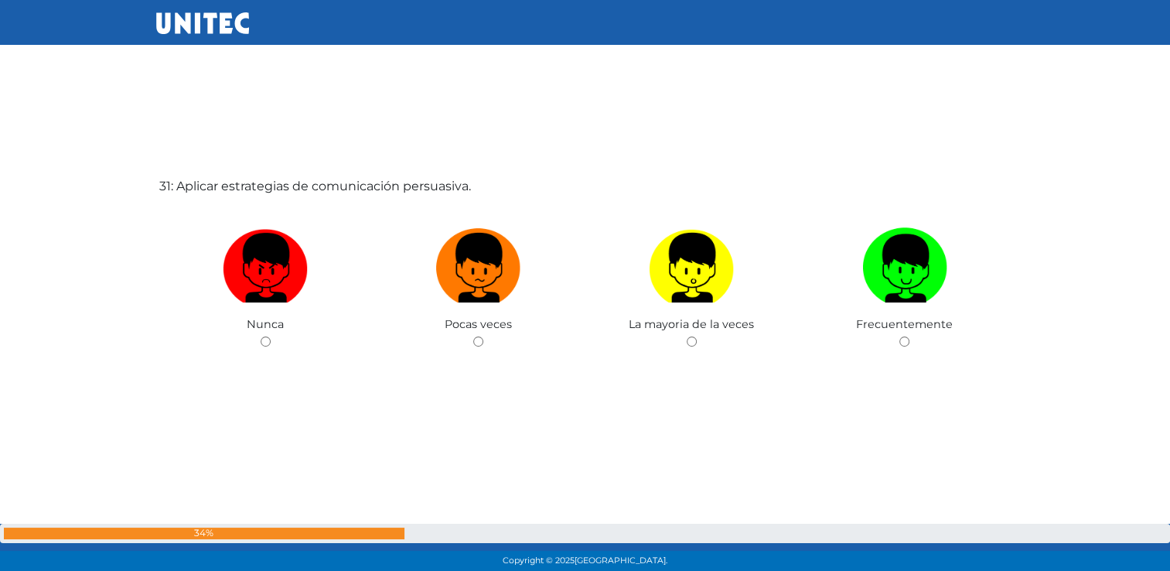
scroll to position [17227, 0]
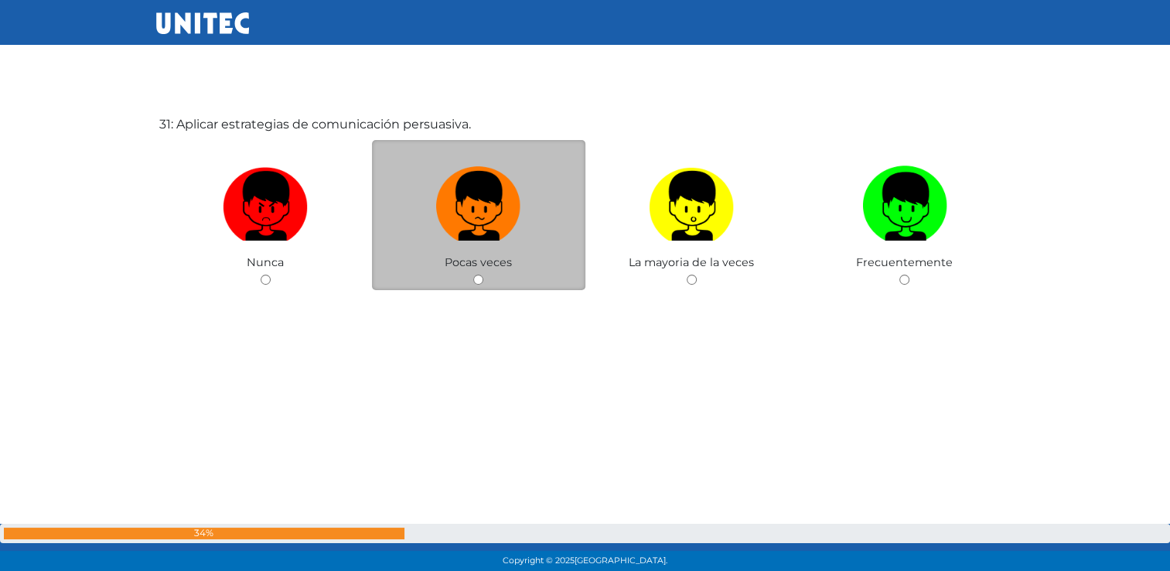
click at [473, 285] on input "radio" at bounding box center [478, 280] width 10 height 10
radio input "true"
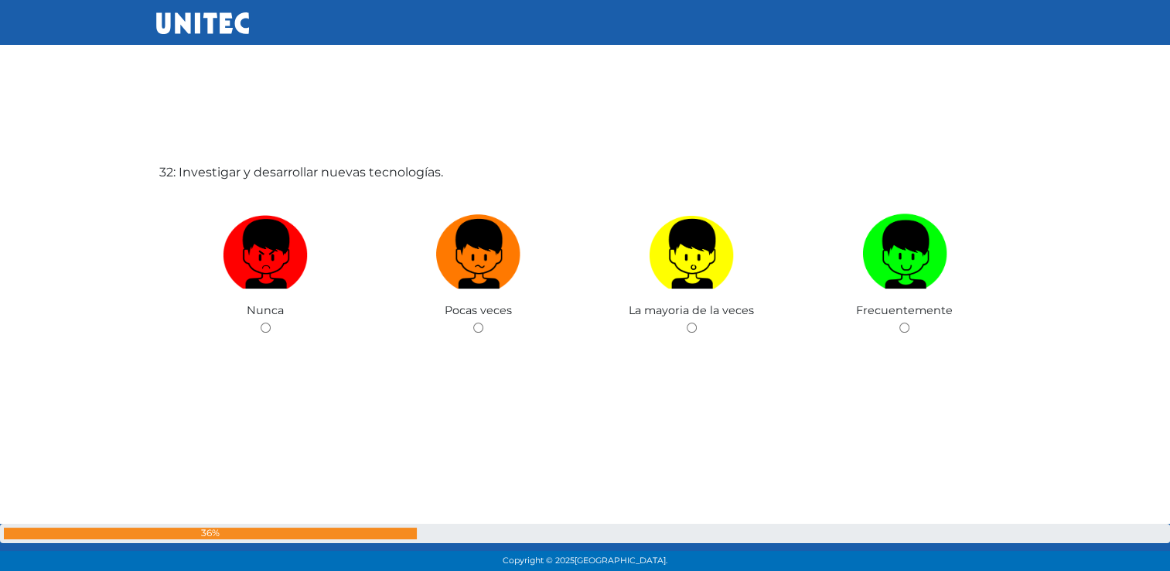
scroll to position [17780, 0]
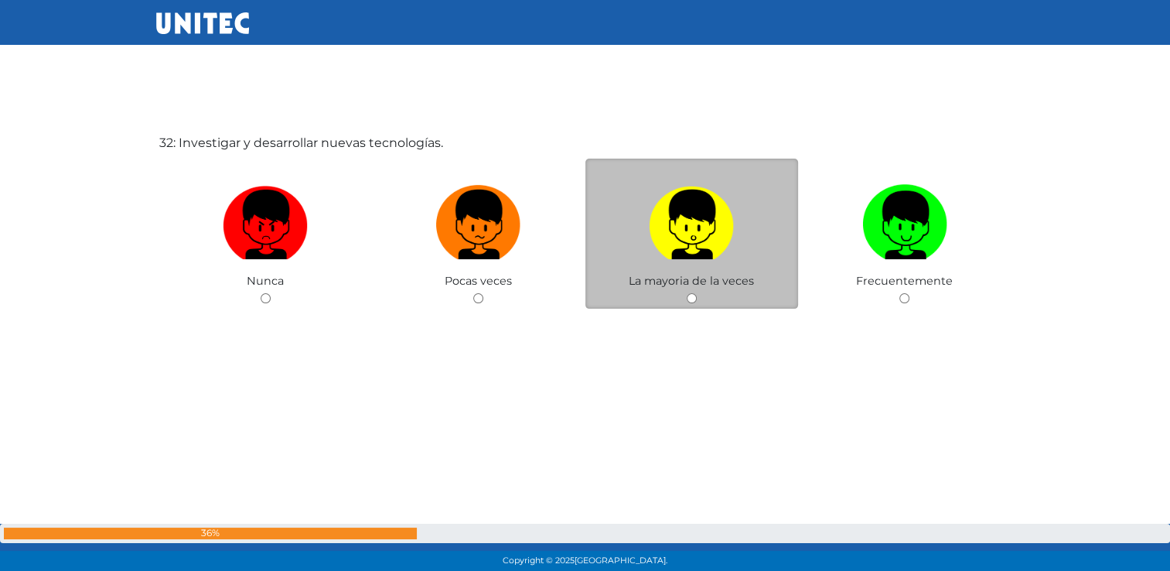
click at [691, 303] on input "radio" at bounding box center [692, 298] width 10 height 10
radio input "true"
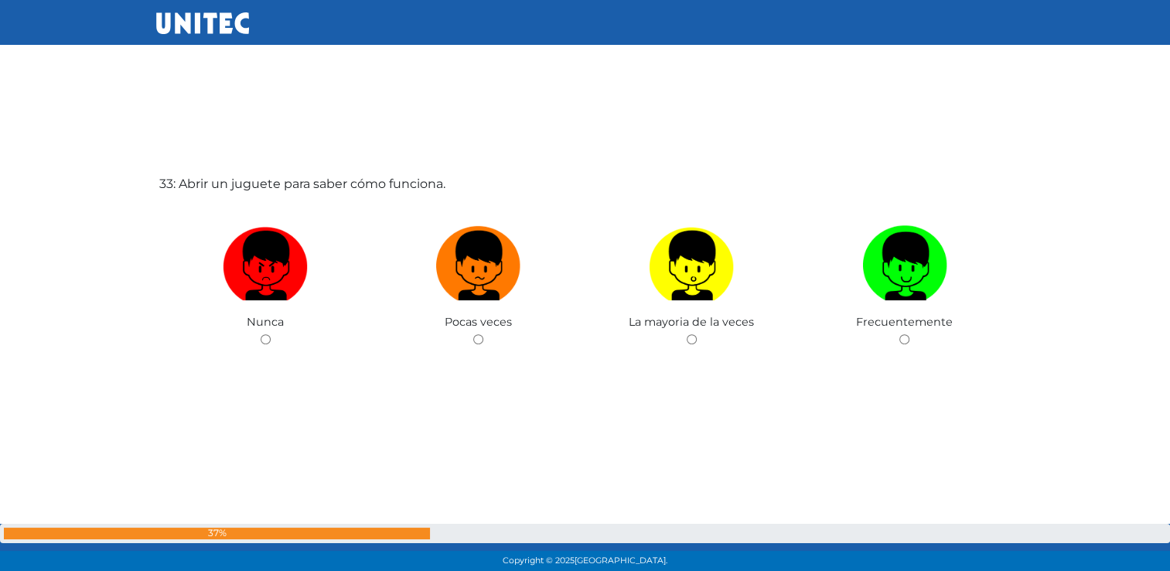
scroll to position [18350, 0]
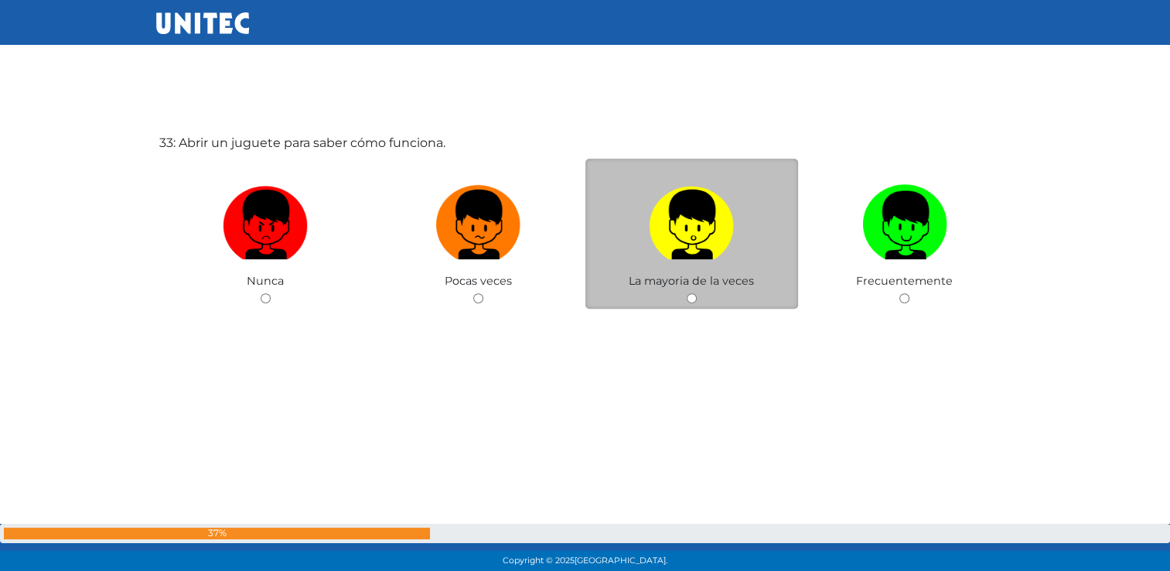
click at [687, 303] on input "radio" at bounding box center [692, 298] width 10 height 10
radio input "true"
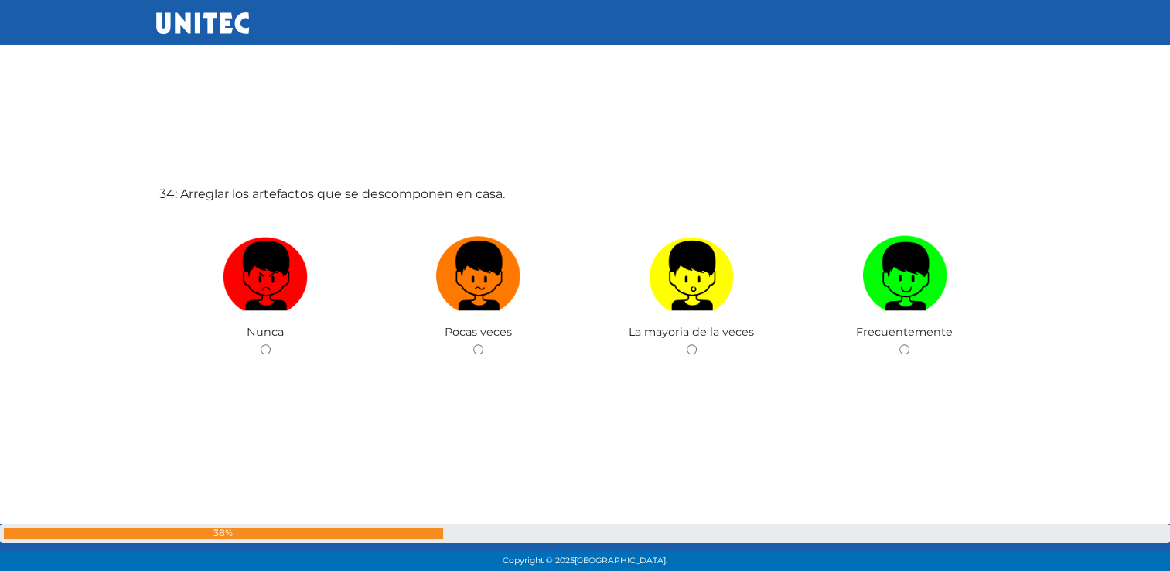
scroll to position [18922, 0]
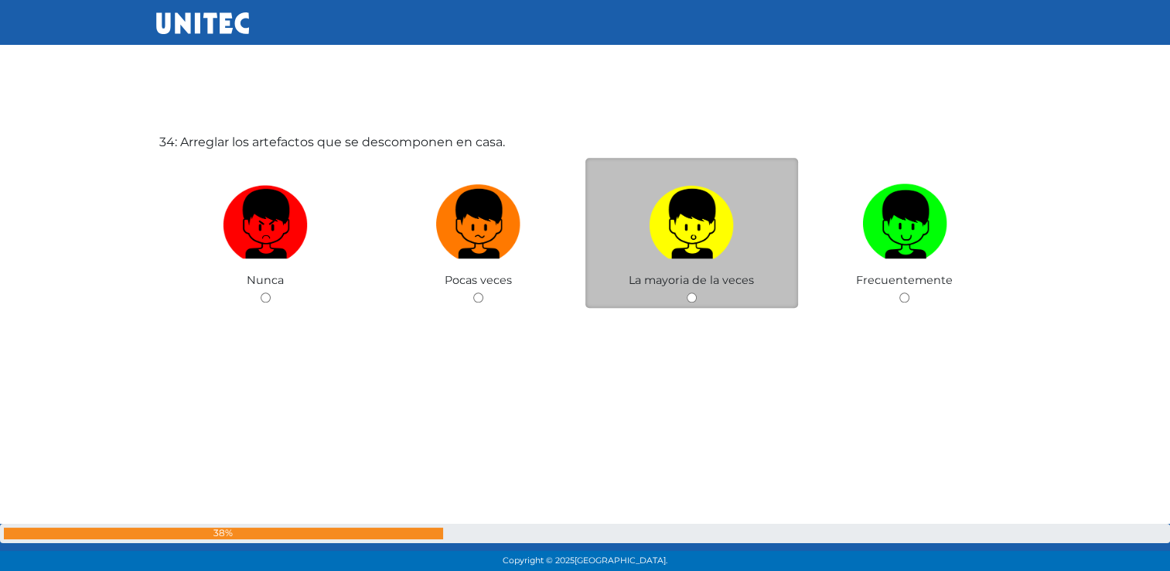
click at [693, 302] on input "radio" at bounding box center [692, 297] width 10 height 10
radio input "true"
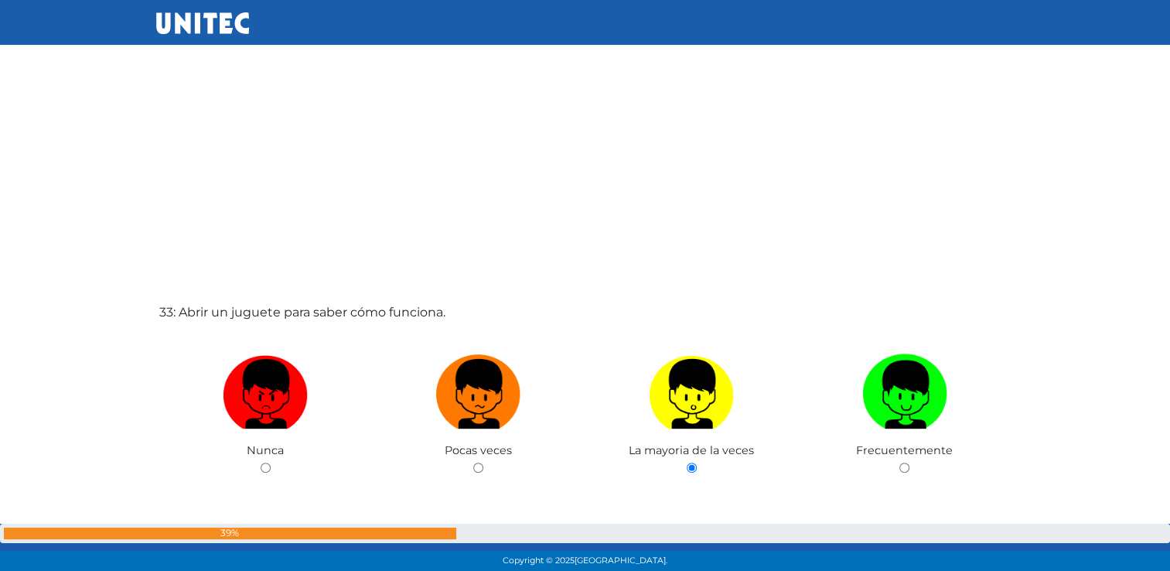
scroll to position [18304, 0]
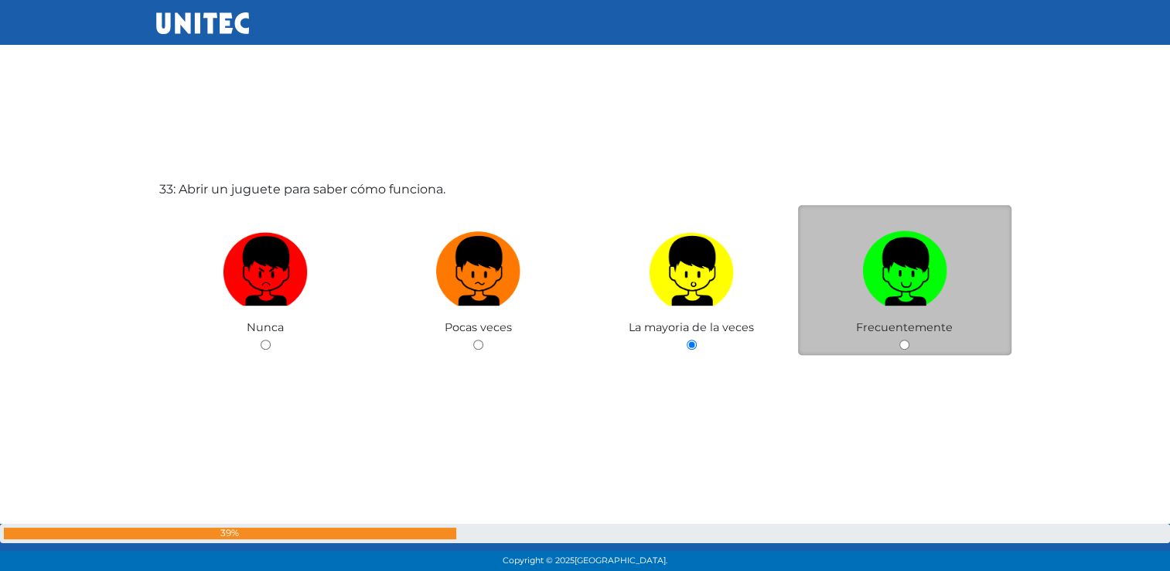
click at [900, 350] on input "radio" at bounding box center [904, 345] width 10 height 10
radio input "true"
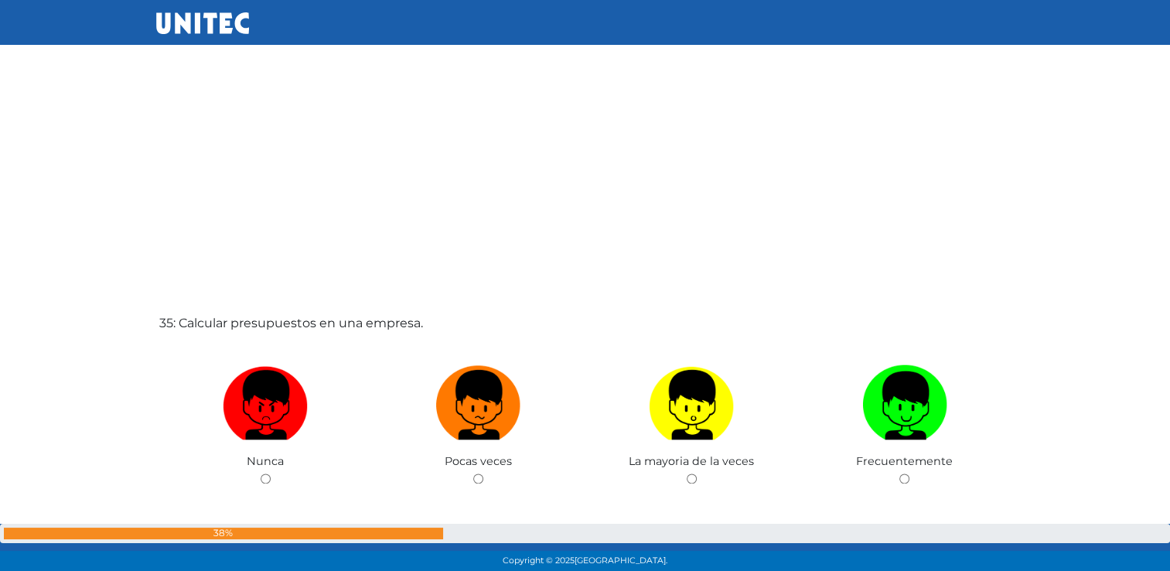
scroll to position [19434, 0]
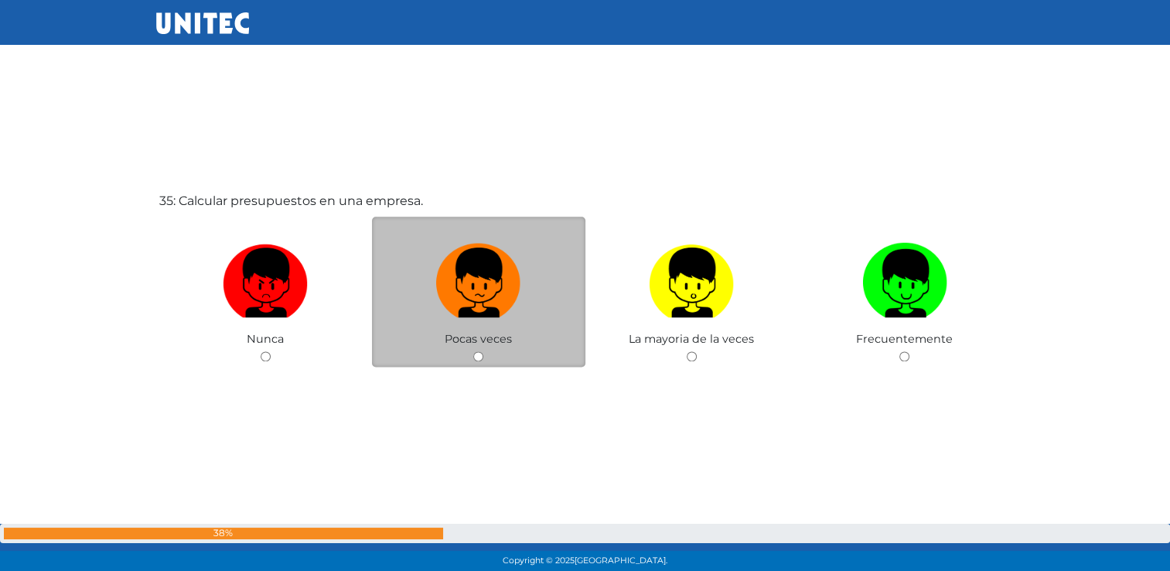
click at [472, 363] on div "Pocas veces" at bounding box center [478, 292] width 213 height 151
click at [476, 361] on input "radio" at bounding box center [478, 356] width 10 height 10
radio input "true"
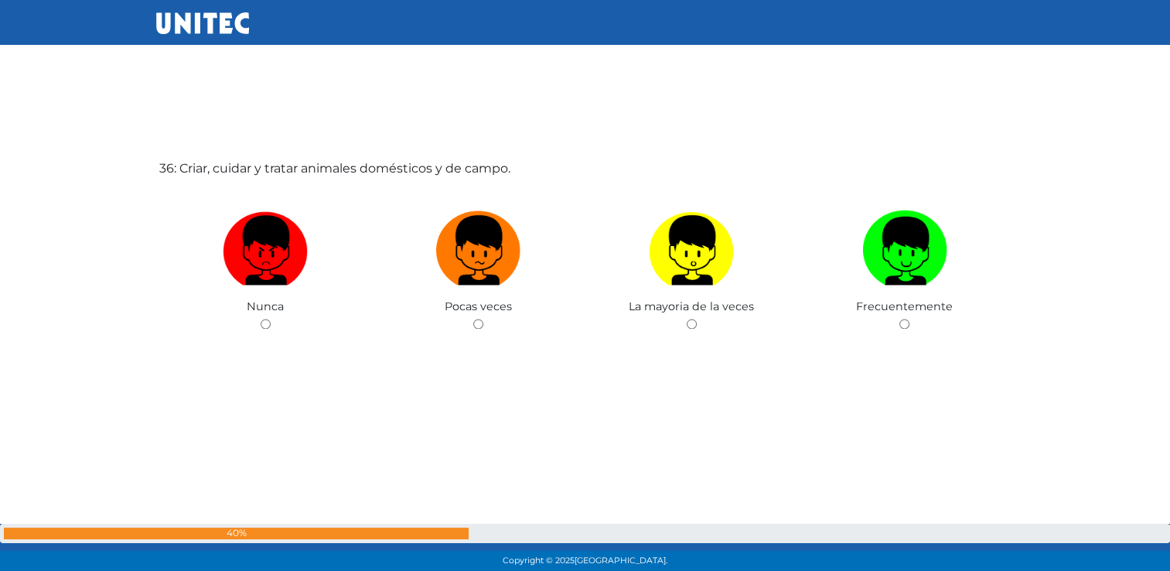
scroll to position [20064, 0]
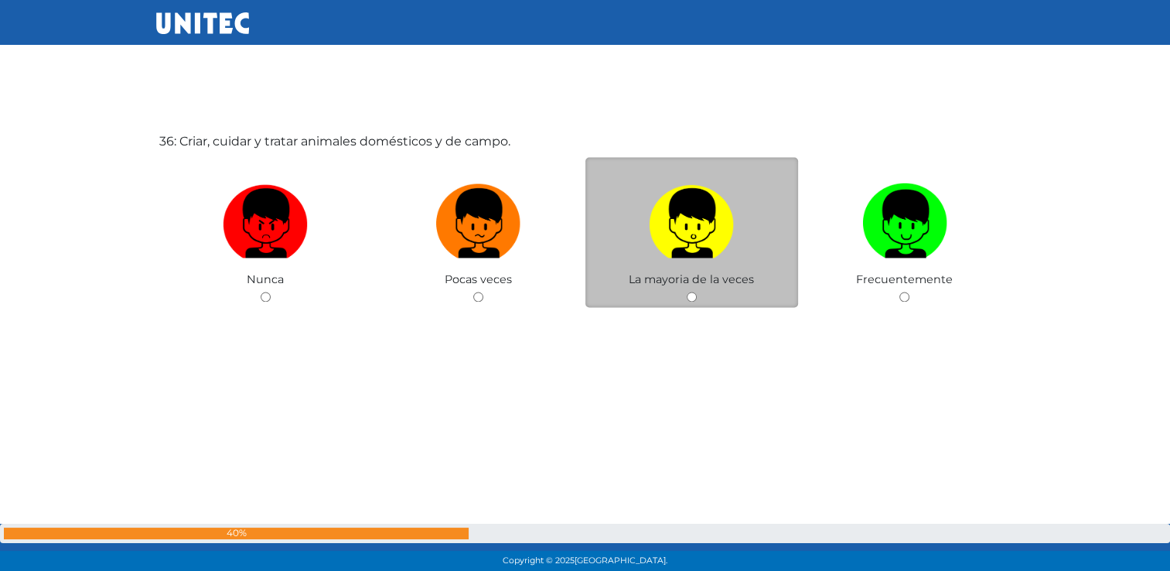
click at [691, 302] on input "radio" at bounding box center [692, 297] width 10 height 10
radio input "true"
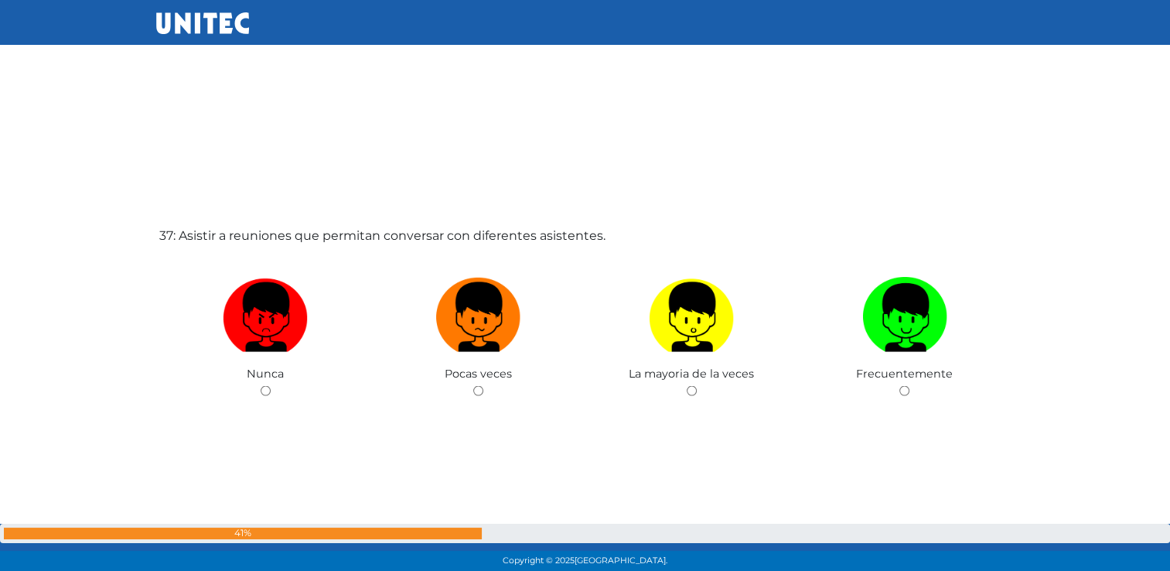
scroll to position [20571, 0]
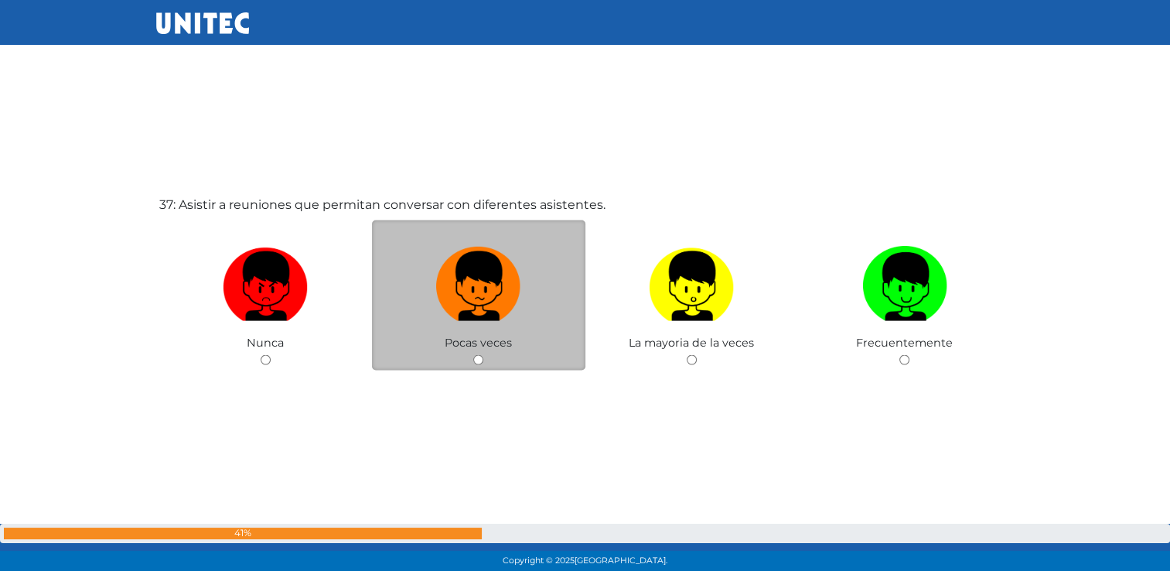
click at [475, 365] on input "radio" at bounding box center [478, 360] width 10 height 10
radio input "true"
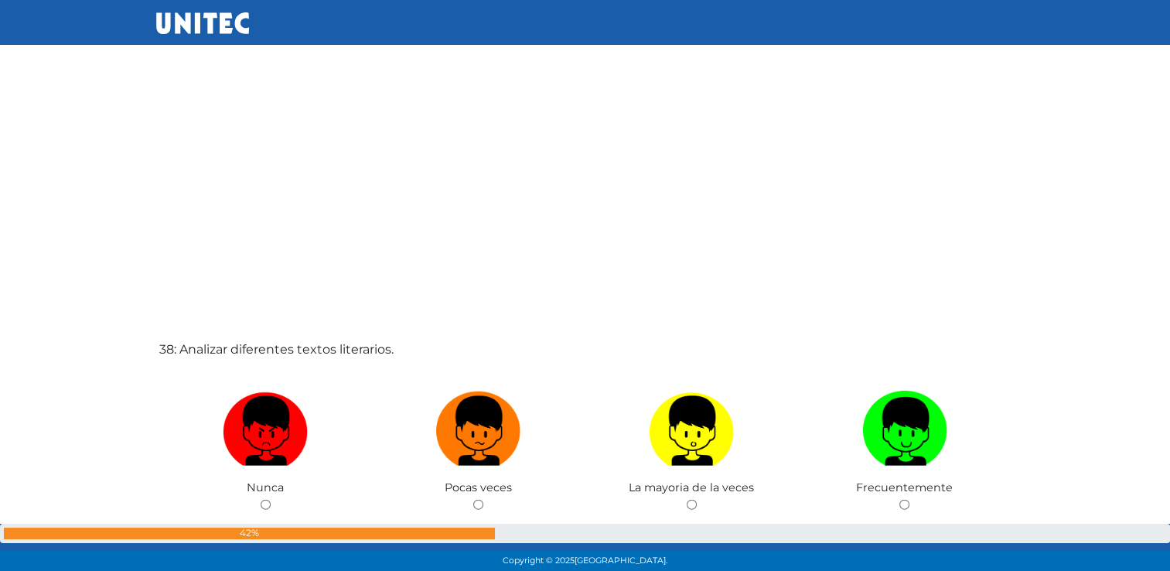
scroll to position [21206, 0]
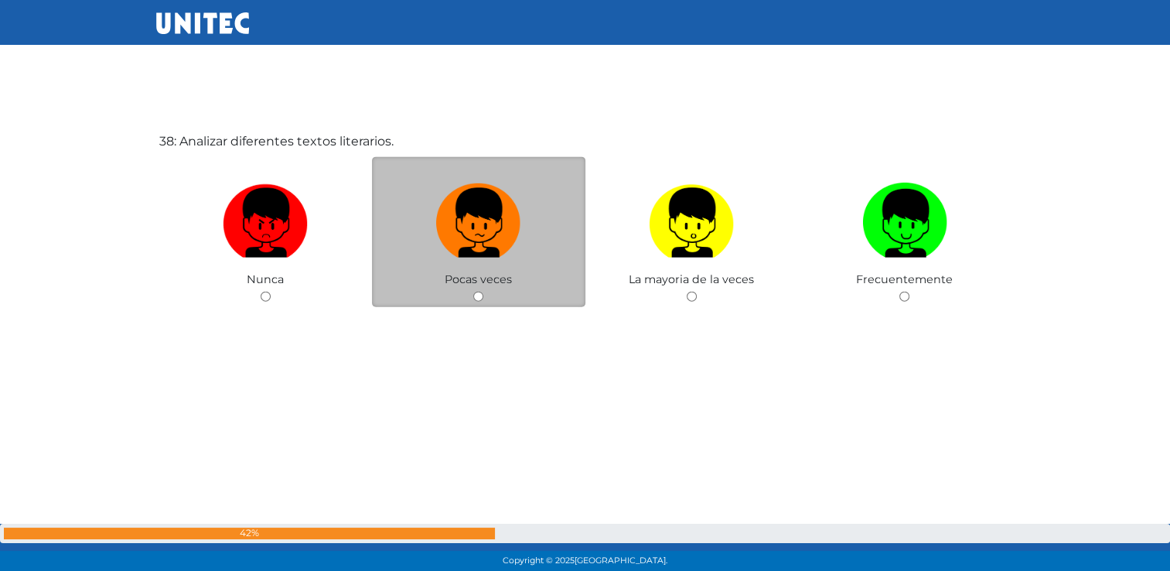
click at [475, 302] on input "radio" at bounding box center [478, 297] width 10 height 10
radio input "true"
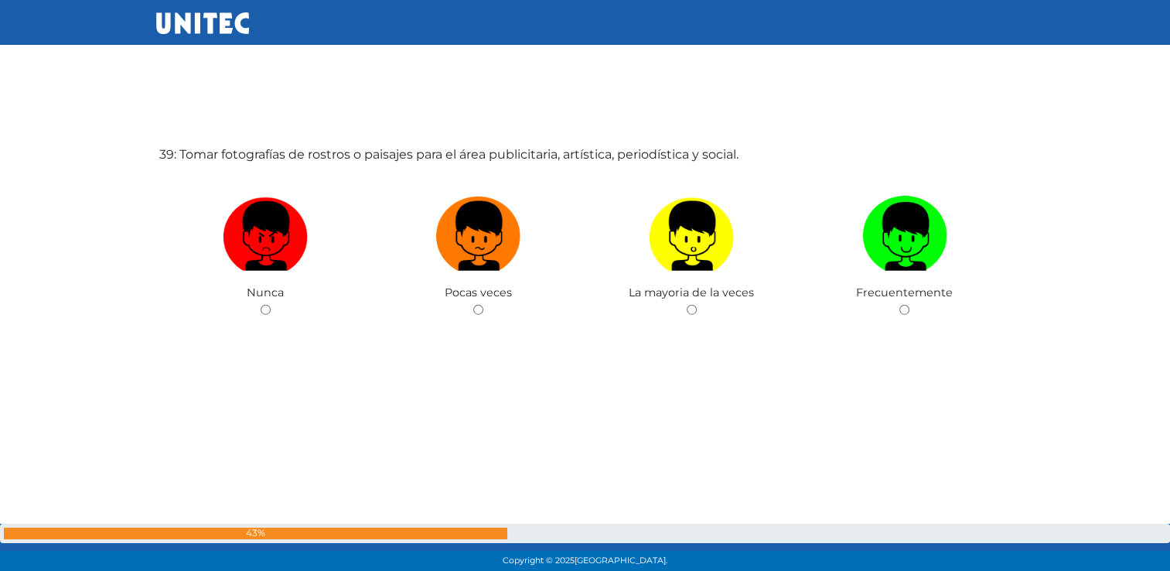
scroll to position [21777, 0]
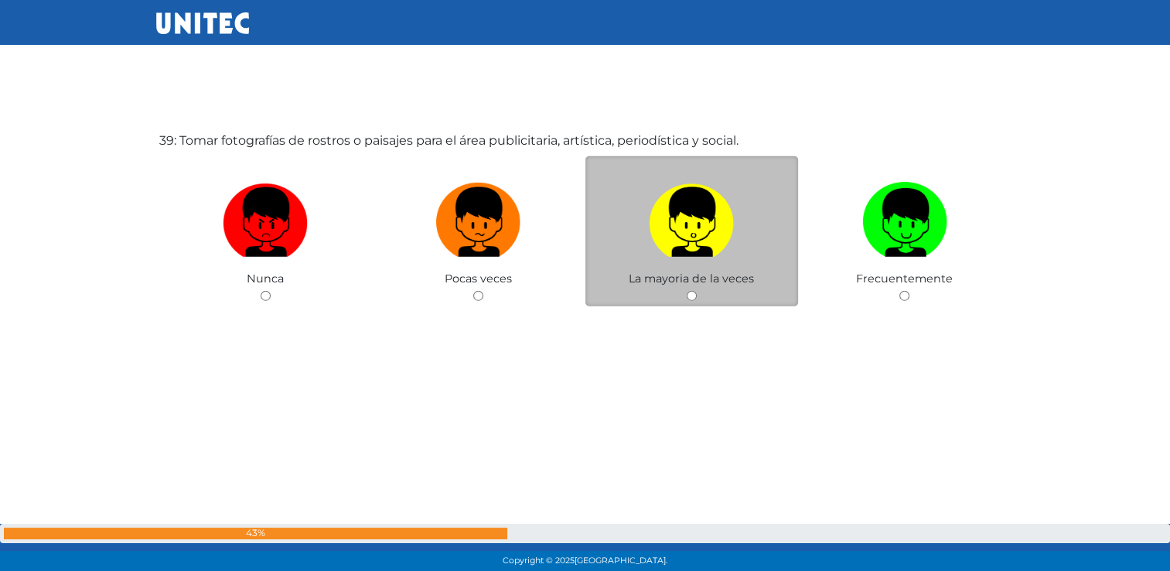
click at [693, 301] on input "radio" at bounding box center [692, 296] width 10 height 10
radio input "true"
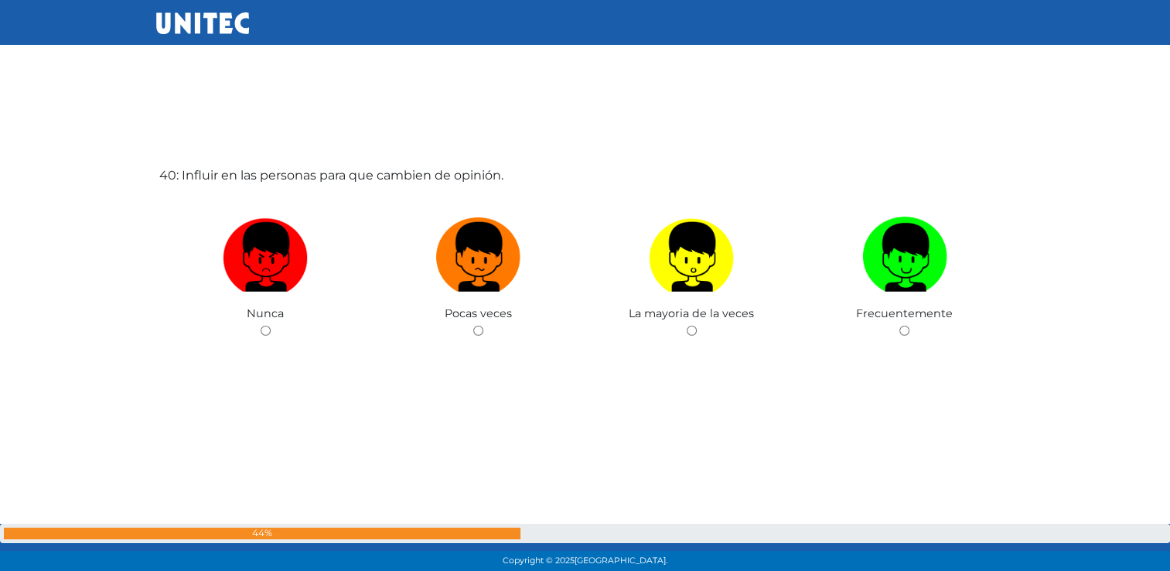
scroll to position [22349, 0]
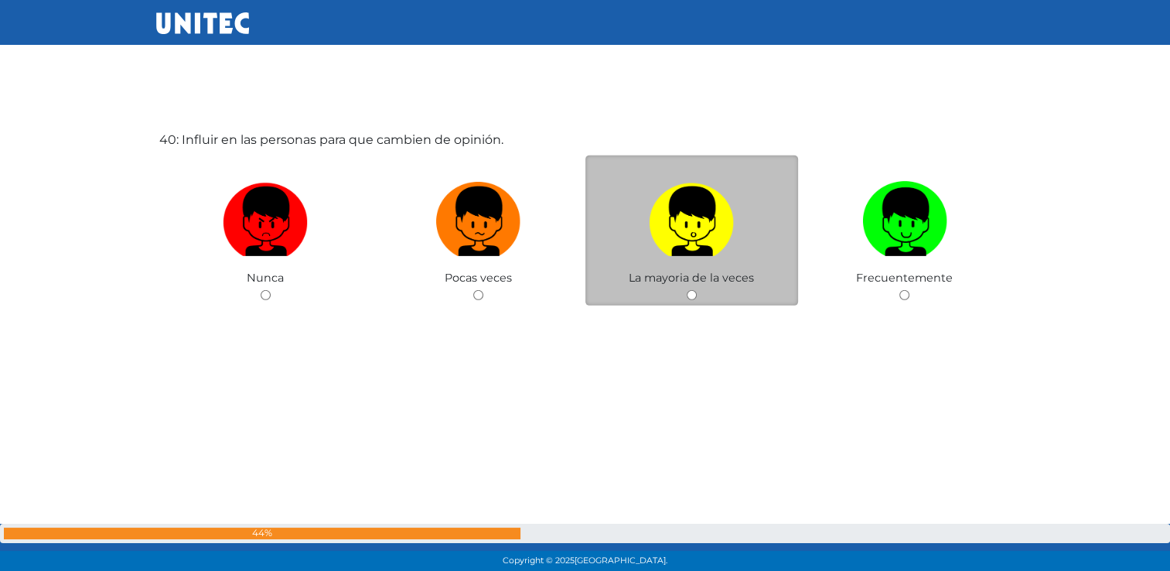
click at [688, 300] on input "radio" at bounding box center [692, 295] width 10 height 10
radio input "true"
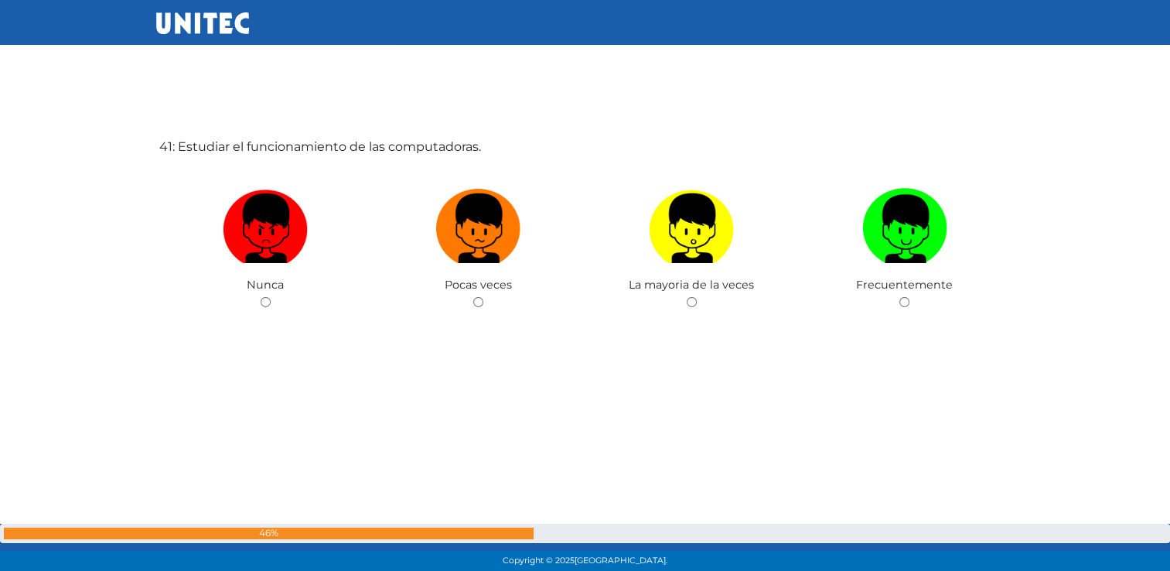
scroll to position [22919, 0]
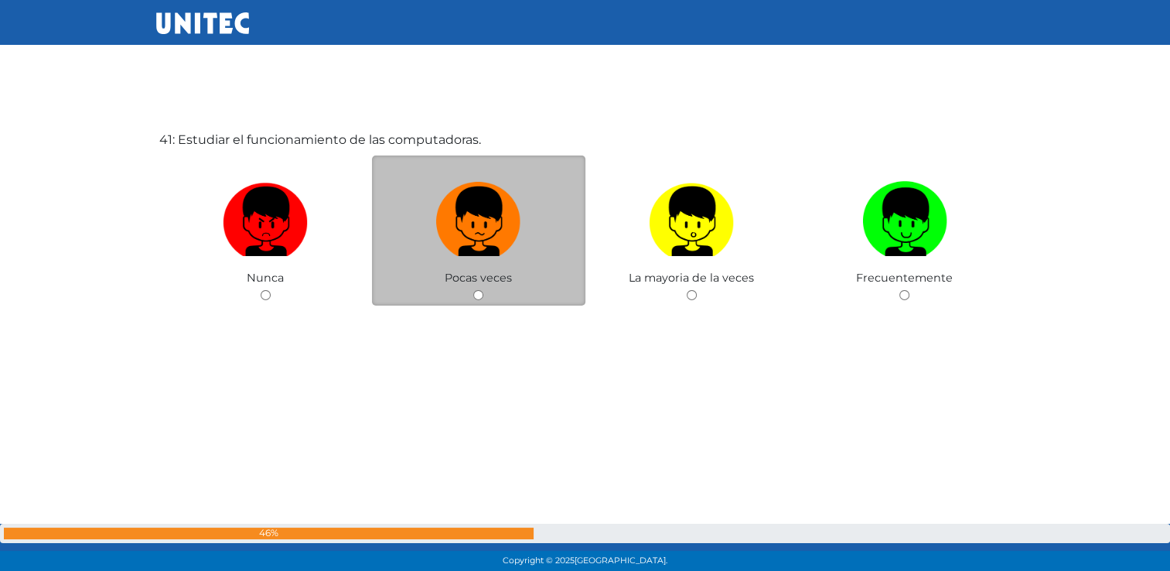
click at [478, 300] on input "radio" at bounding box center [478, 295] width 10 height 10
radio input "true"
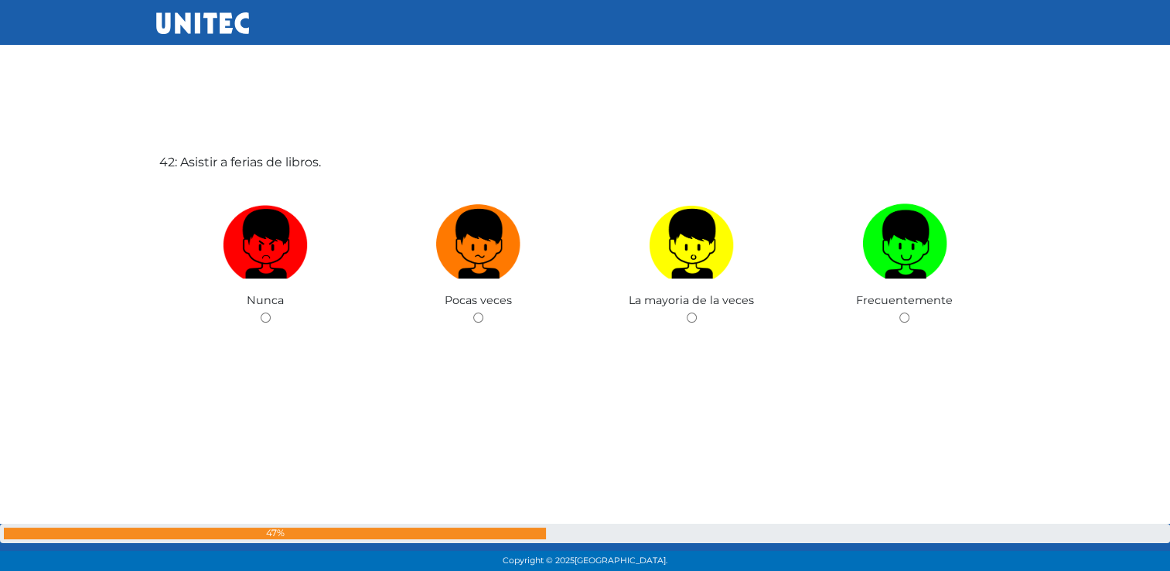
scroll to position [23509, 0]
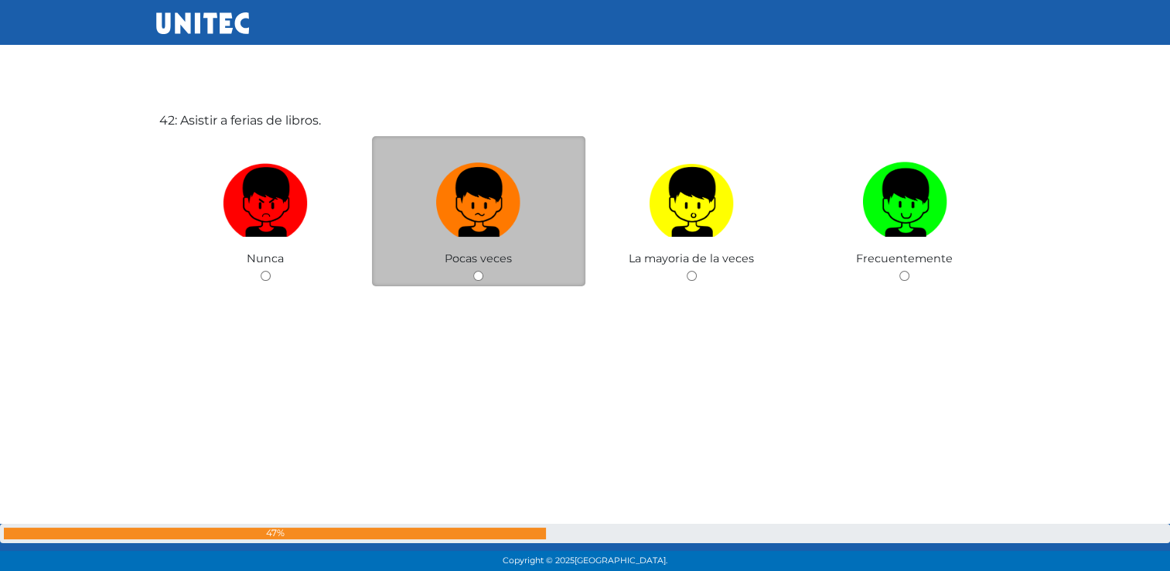
click at [482, 281] on input "radio" at bounding box center [478, 276] width 10 height 10
radio input "true"
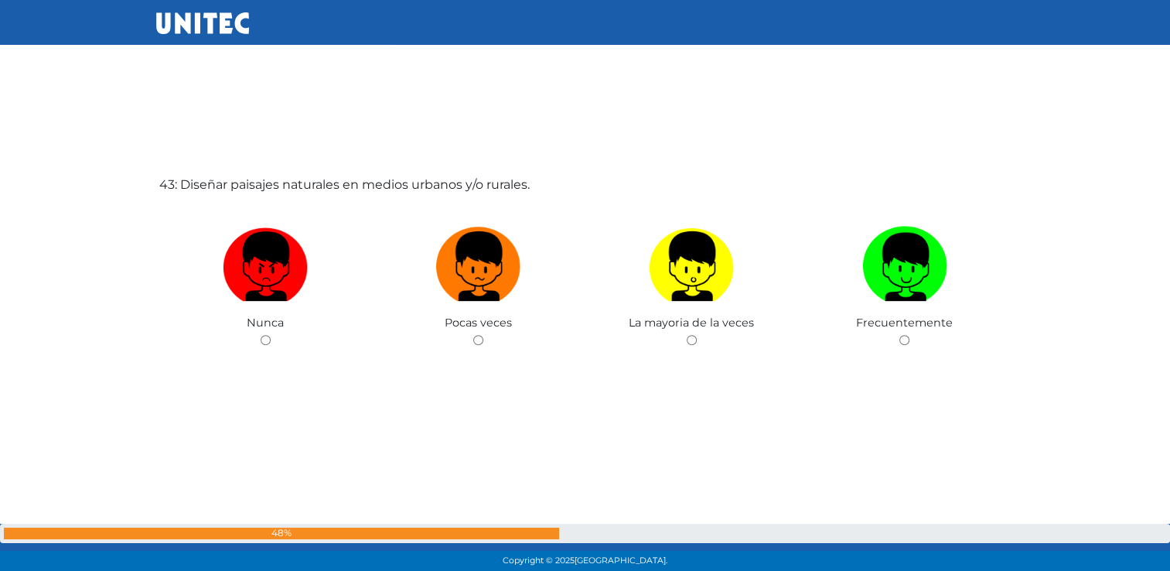
scroll to position [24036, 0]
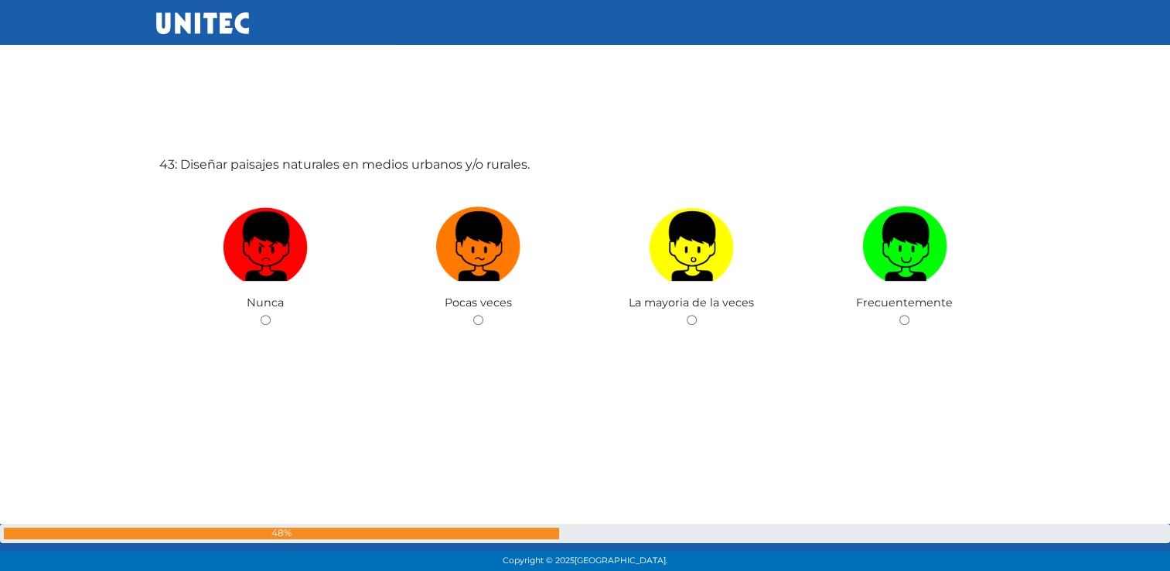
click at [965, 461] on div "43: Diseñar paisajes naturales en medios urbanos y/o rurales. Nunca Pocas veces…" at bounding box center [585, 297] width 858 height 571
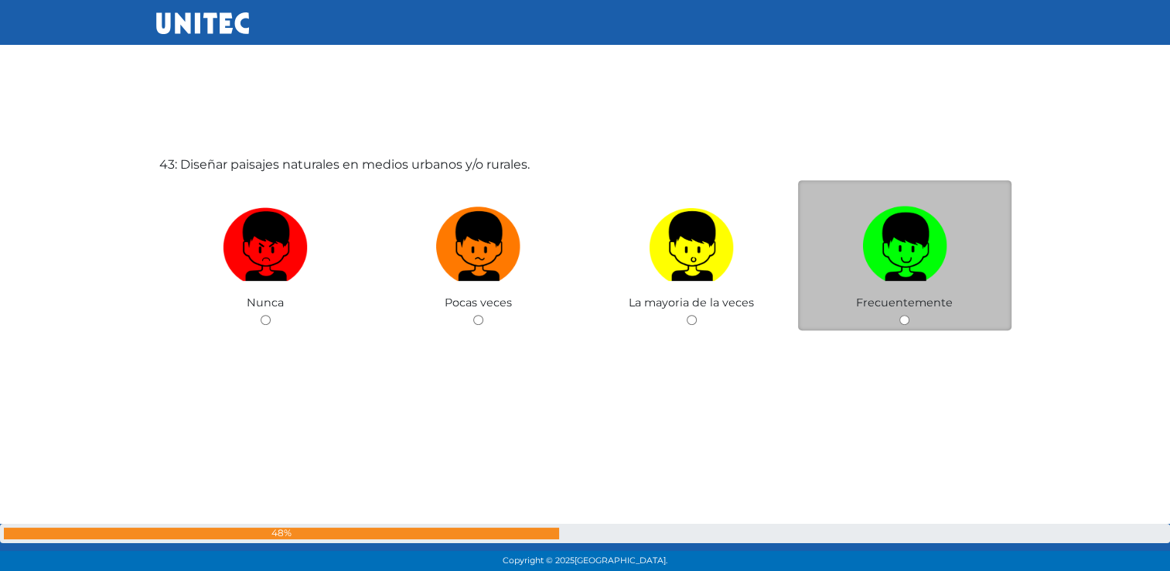
click at [900, 325] on input "radio" at bounding box center [904, 320] width 10 height 10
radio input "true"
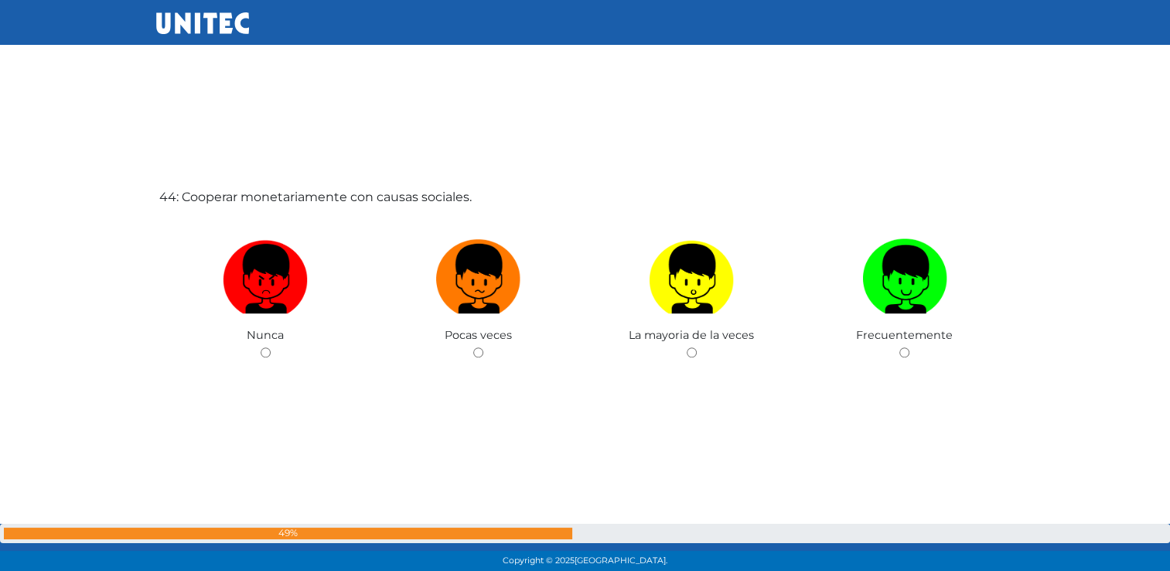
scroll to position [24625, 0]
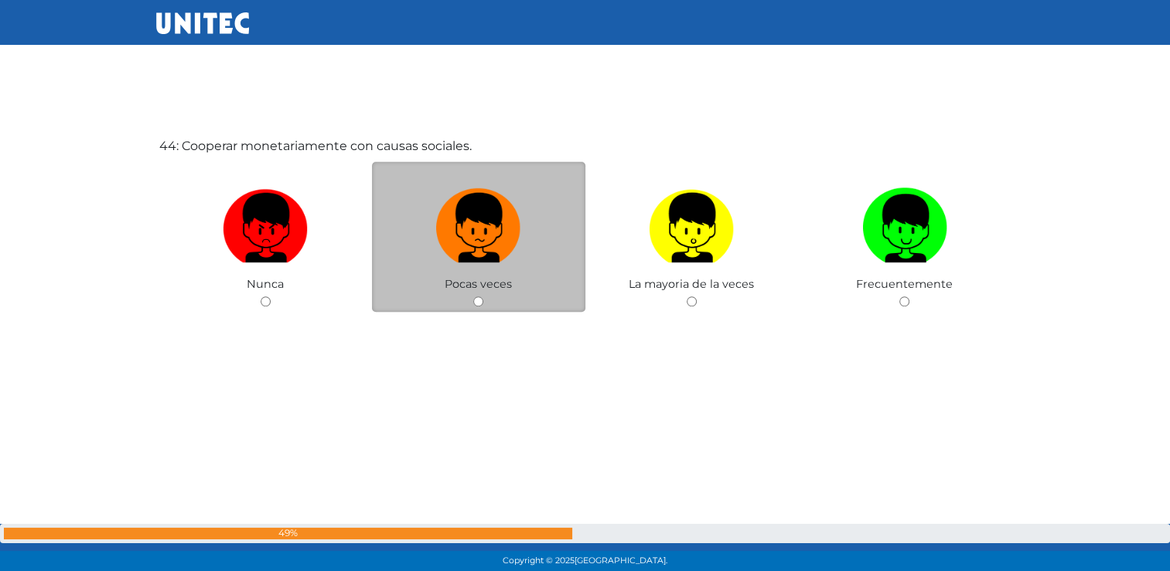
click at [477, 306] on input "radio" at bounding box center [478, 301] width 10 height 10
radio input "true"
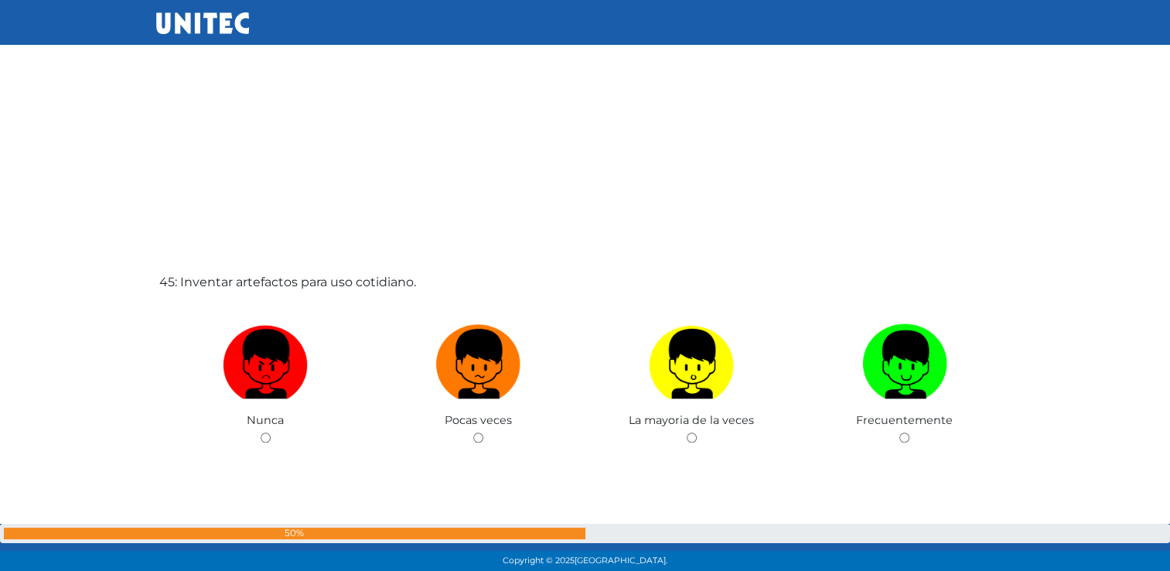
scroll to position [25204, 0]
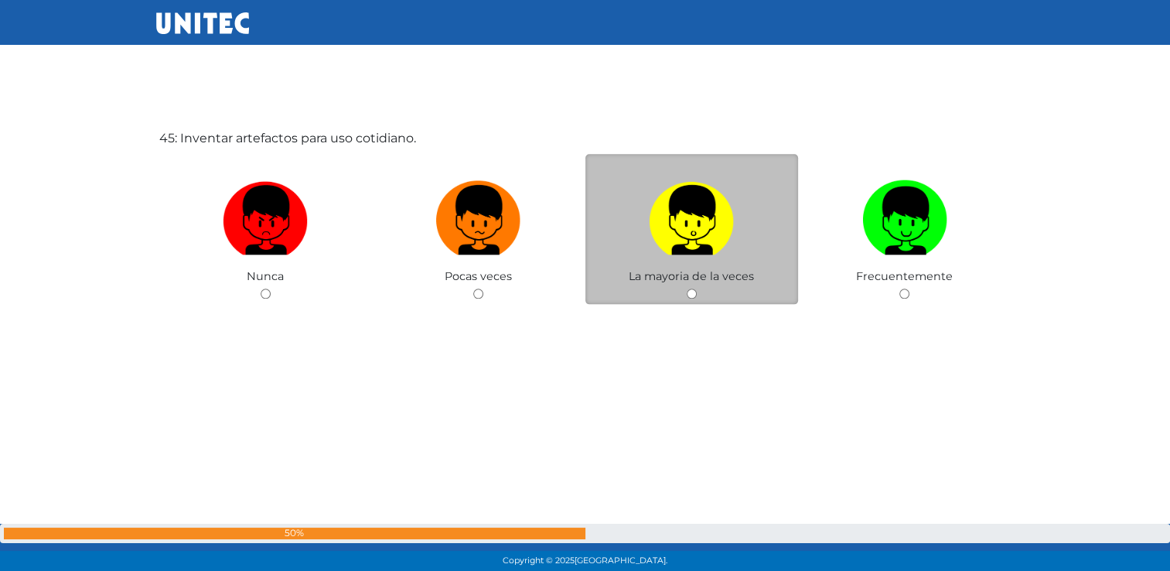
click at [694, 299] on input "radio" at bounding box center [692, 293] width 10 height 10
radio input "true"
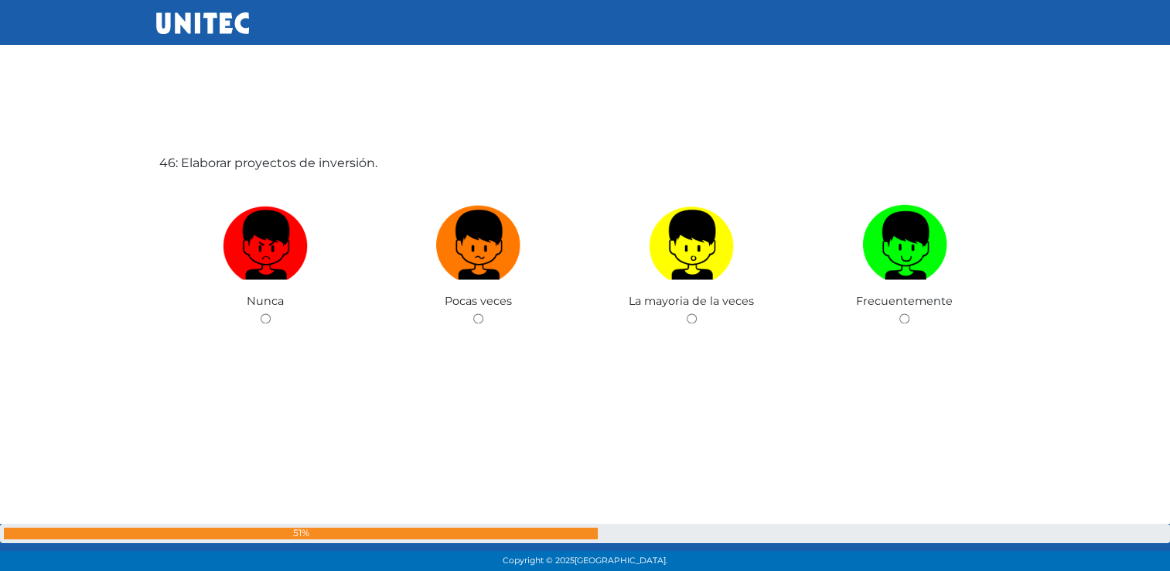
scroll to position [25792, 0]
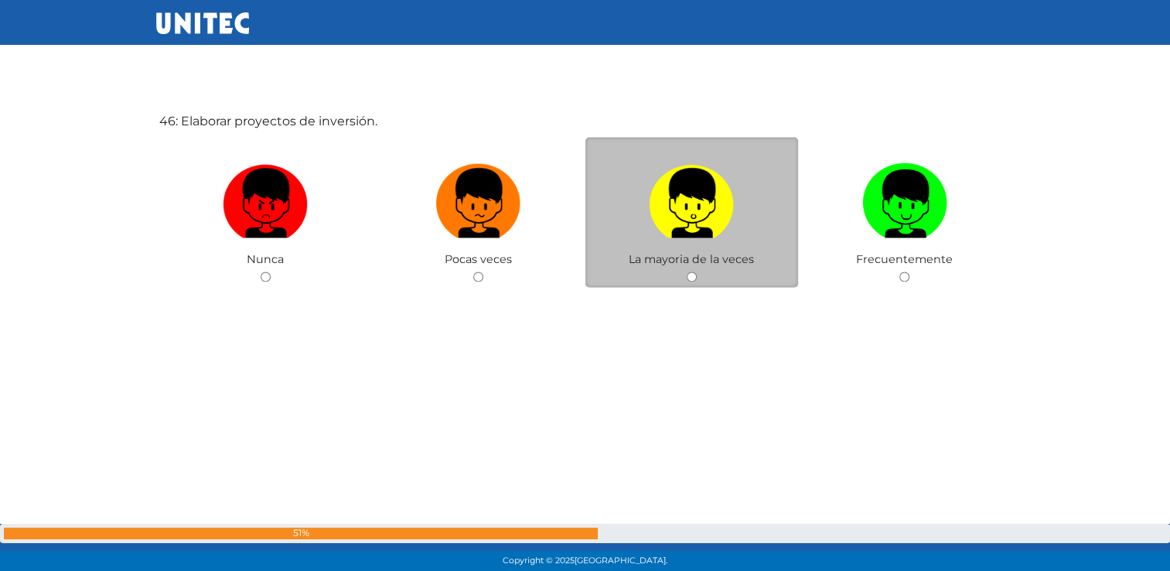
click at [690, 282] on input "radio" at bounding box center [692, 276] width 10 height 10
radio input "true"
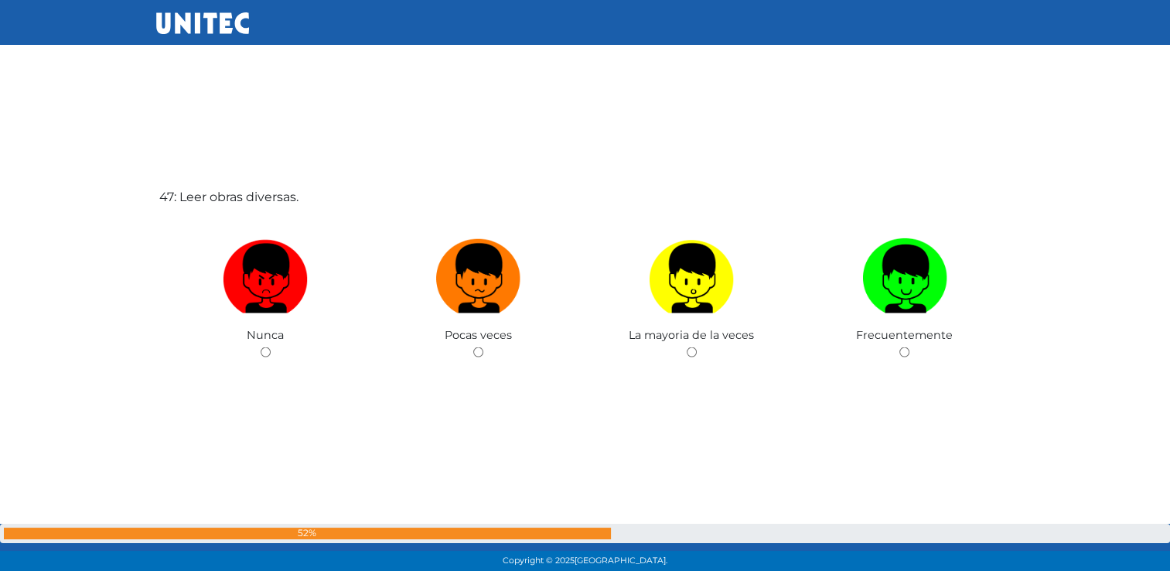
scroll to position [26359, 0]
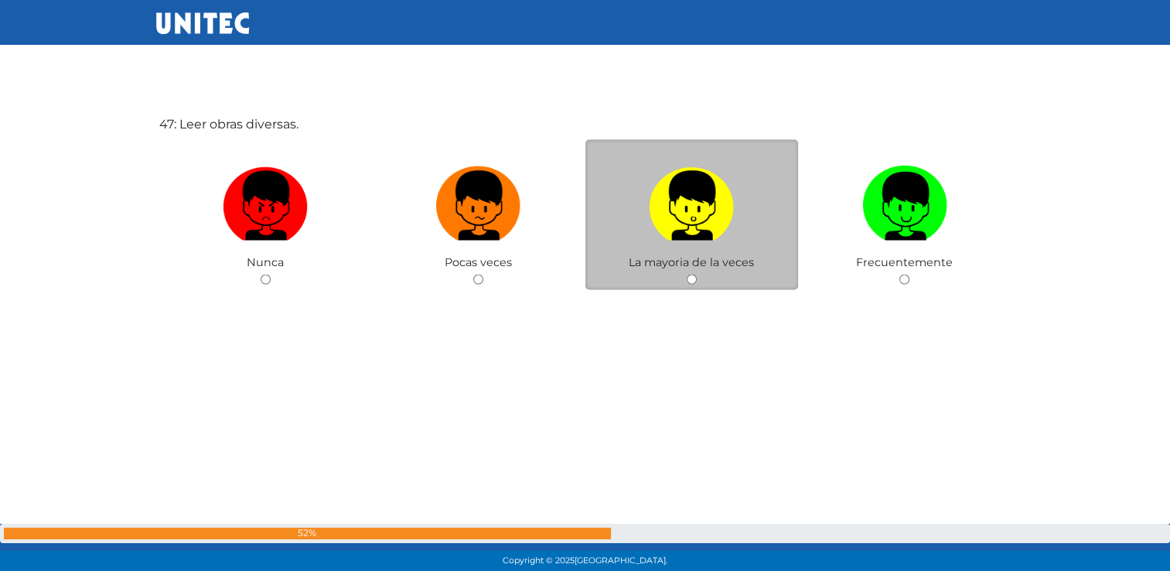
click at [688, 285] on input "radio" at bounding box center [692, 280] width 10 height 10
radio input "true"
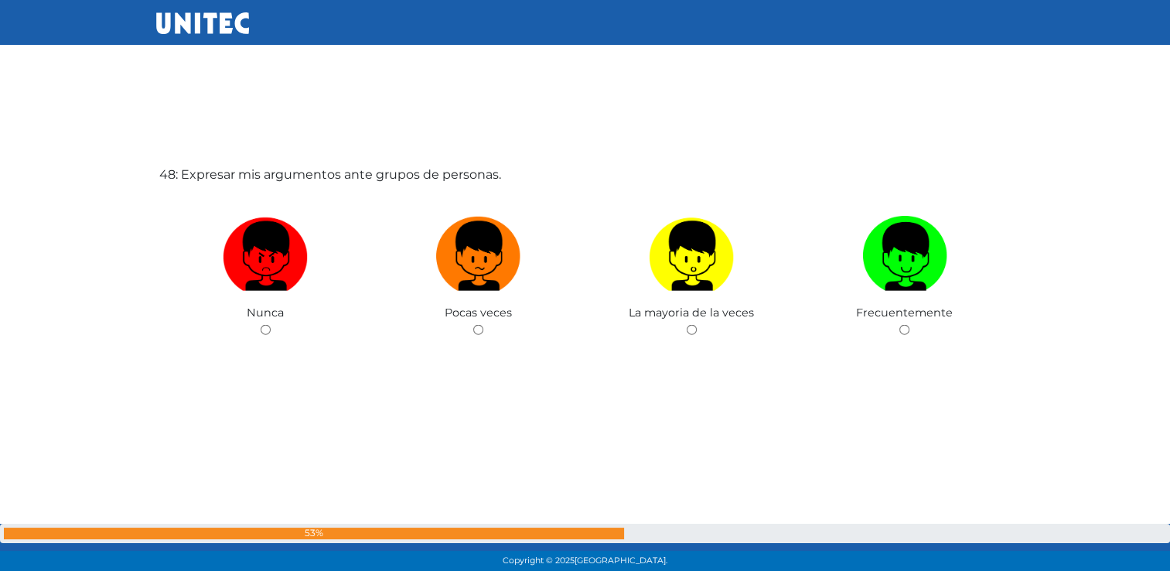
scroll to position [26911, 0]
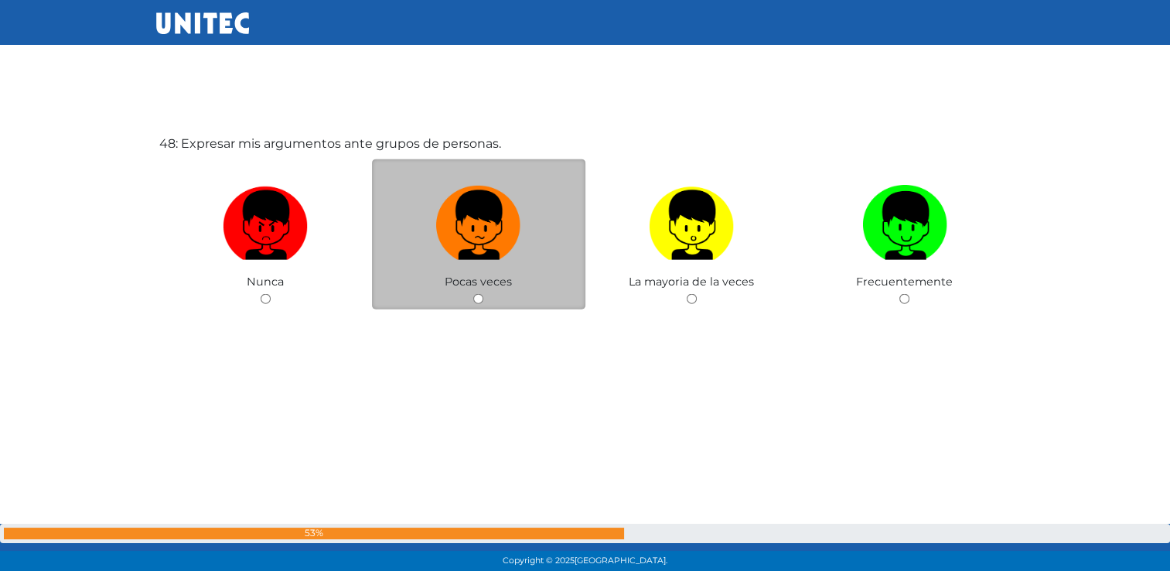
click at [475, 304] on input "radio" at bounding box center [478, 299] width 10 height 10
radio input "true"
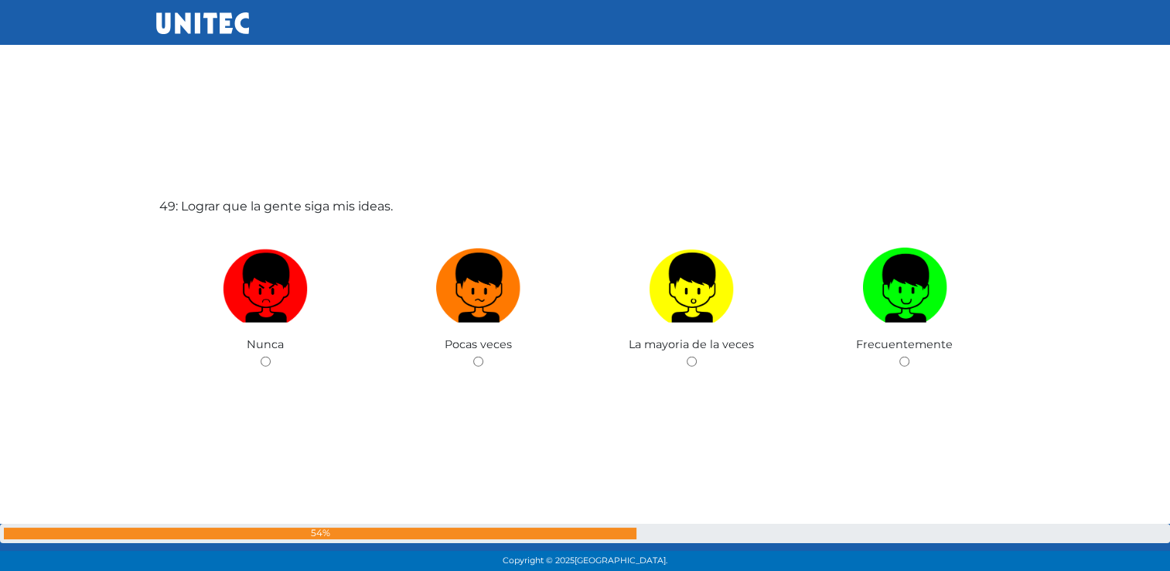
scroll to position [27501, 0]
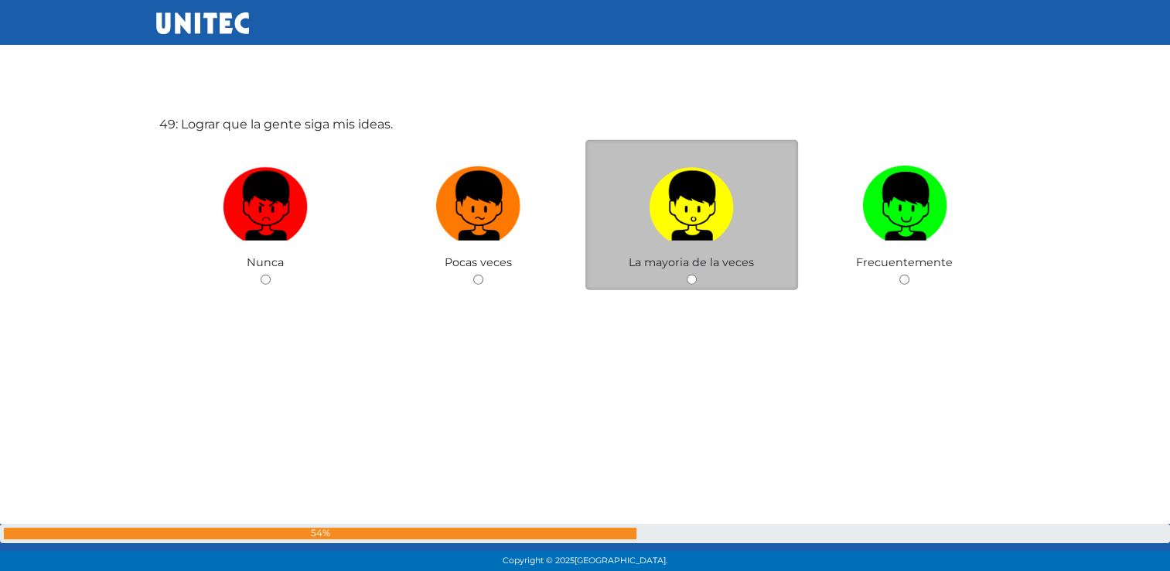
click at [687, 285] on input "radio" at bounding box center [692, 280] width 10 height 10
radio input "true"
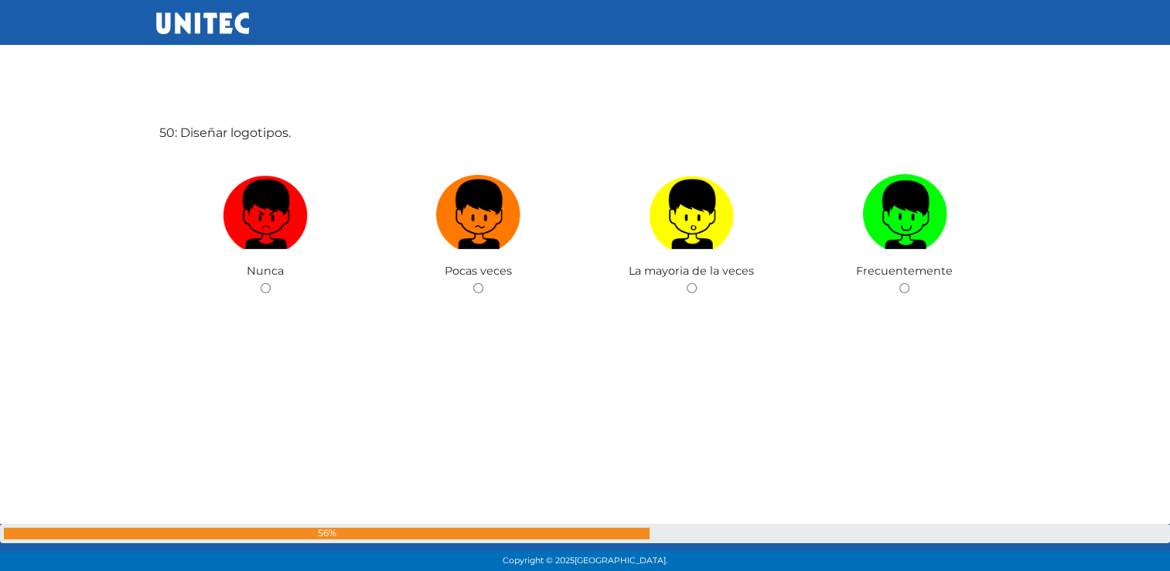
scroll to position [28094, 0]
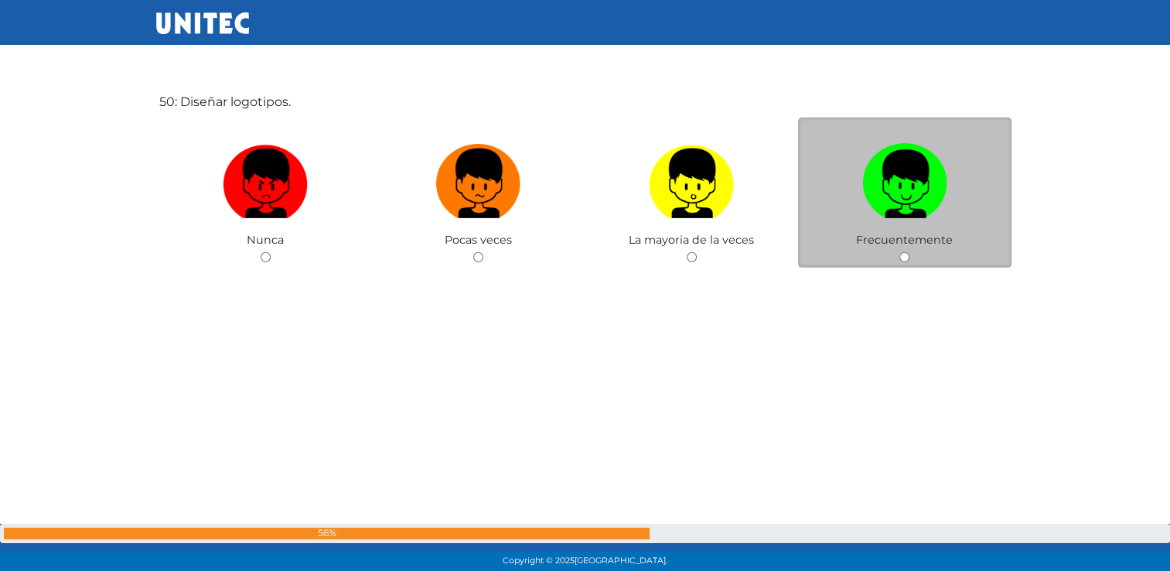
click at [906, 262] on input "radio" at bounding box center [904, 257] width 10 height 10
radio input "true"
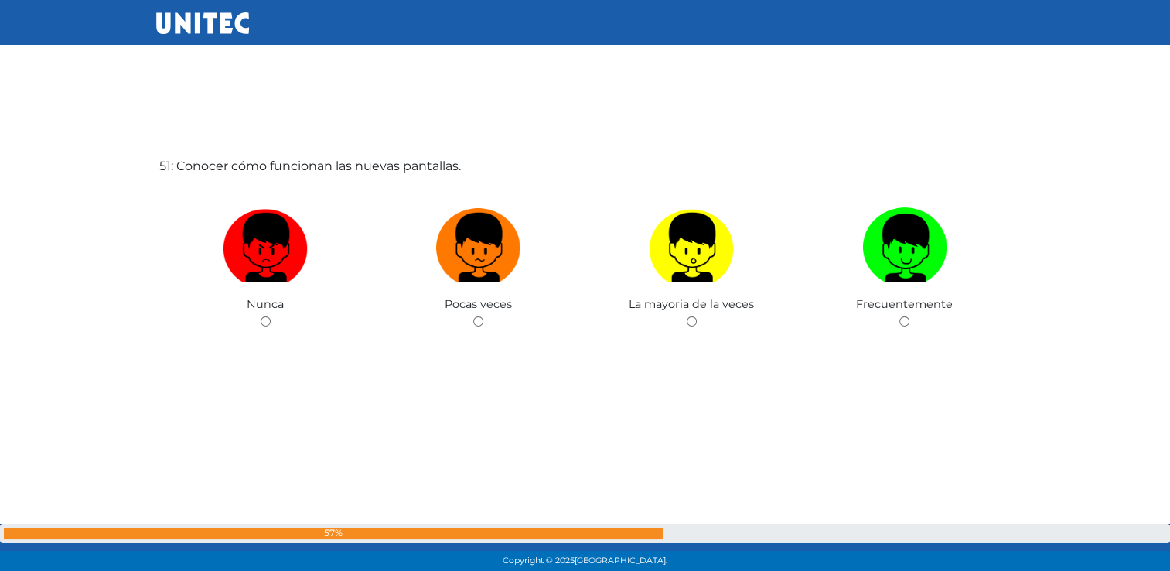
scroll to position [28611, 0]
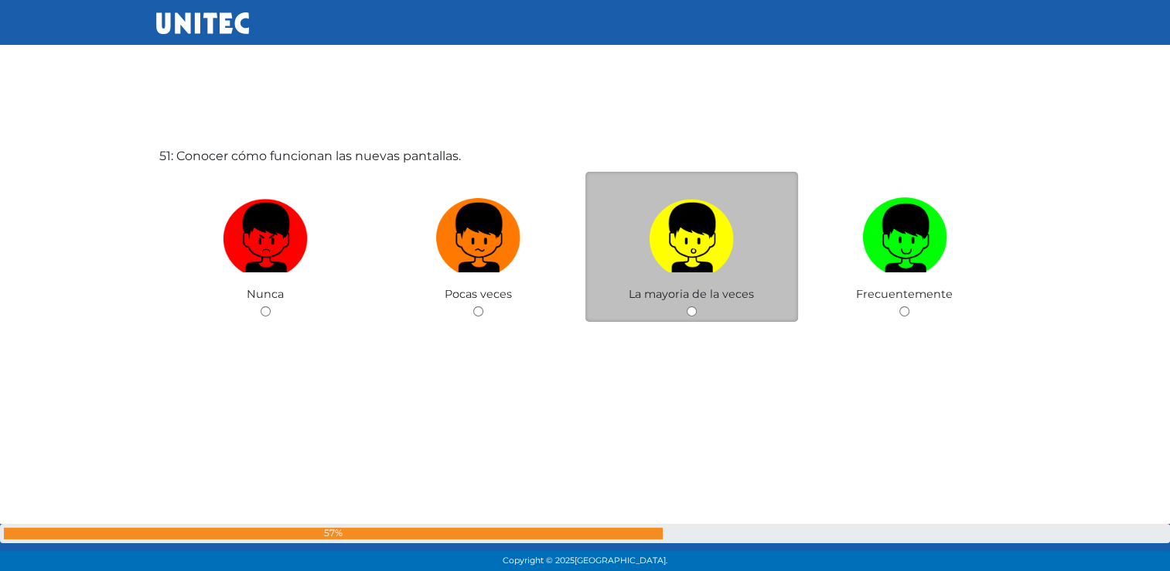
click at [690, 316] on input "radio" at bounding box center [692, 311] width 10 height 10
radio input "true"
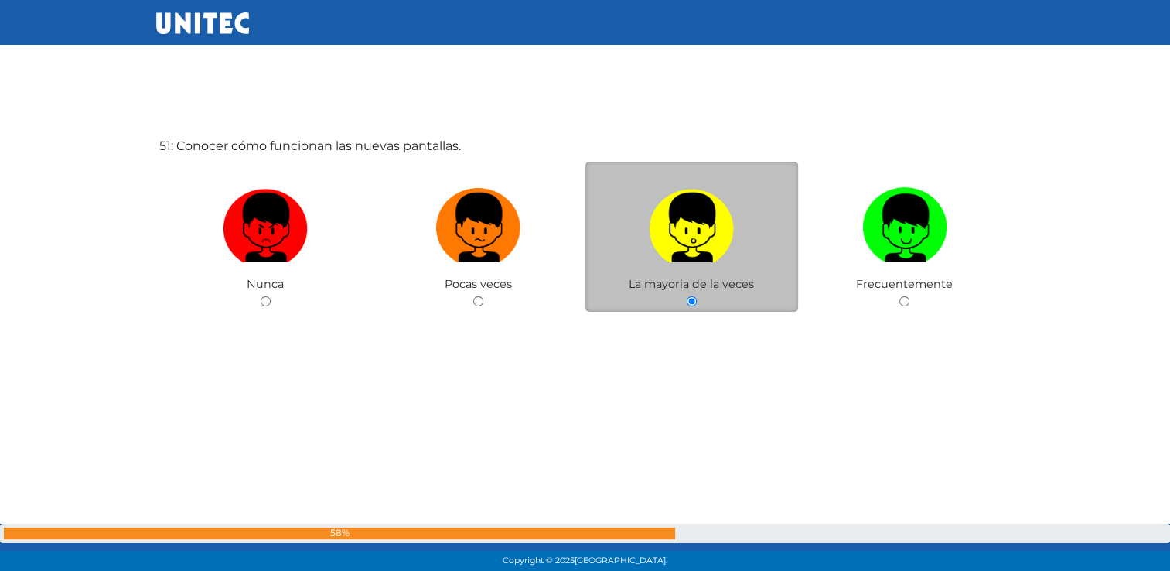
click at [690, 312] on div "La mayoria de la veces" at bounding box center [691, 237] width 213 height 151
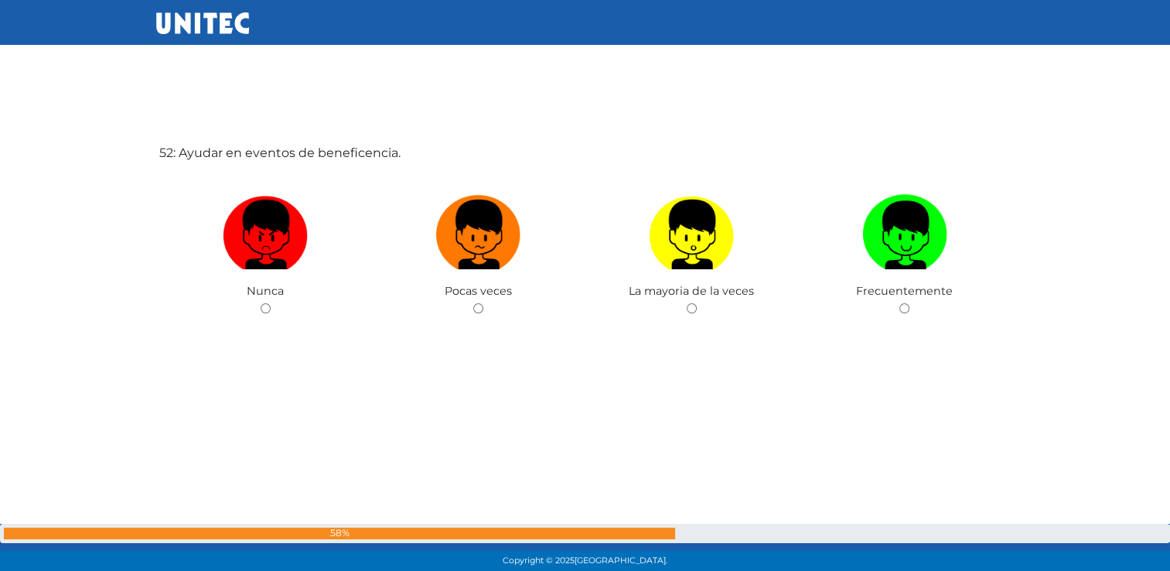
scroll to position [29201, 0]
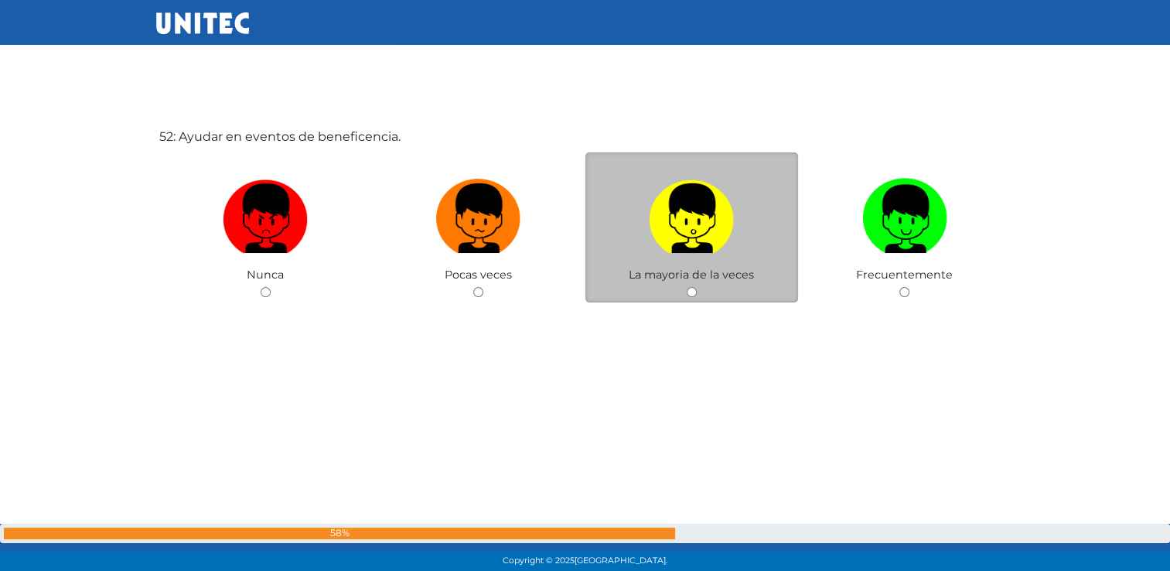
click at [691, 297] on input "radio" at bounding box center [692, 292] width 10 height 10
radio input "true"
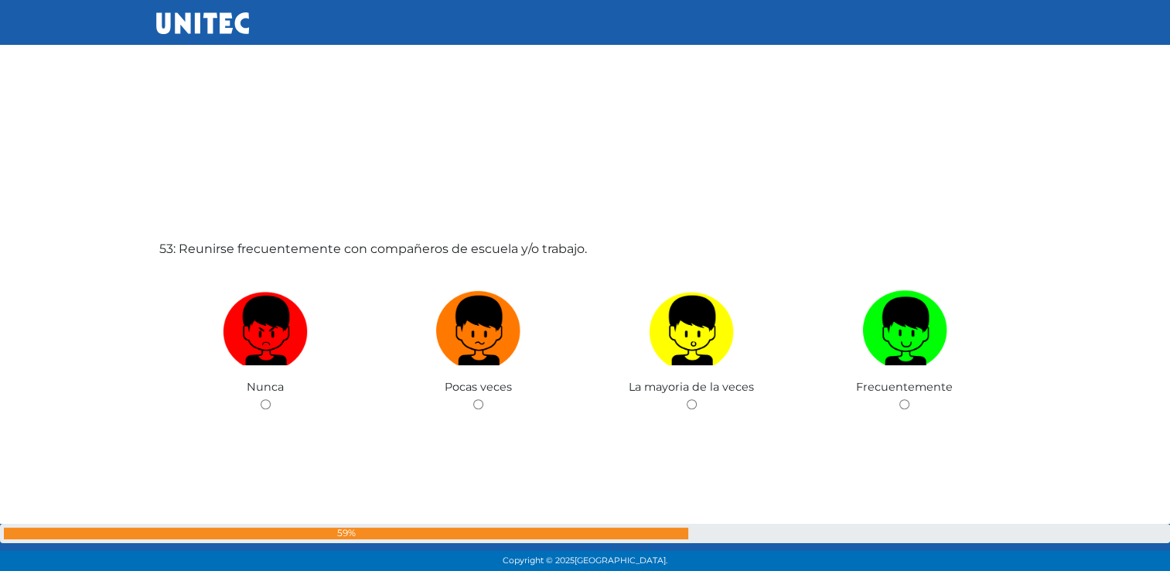
scroll to position [29771, 0]
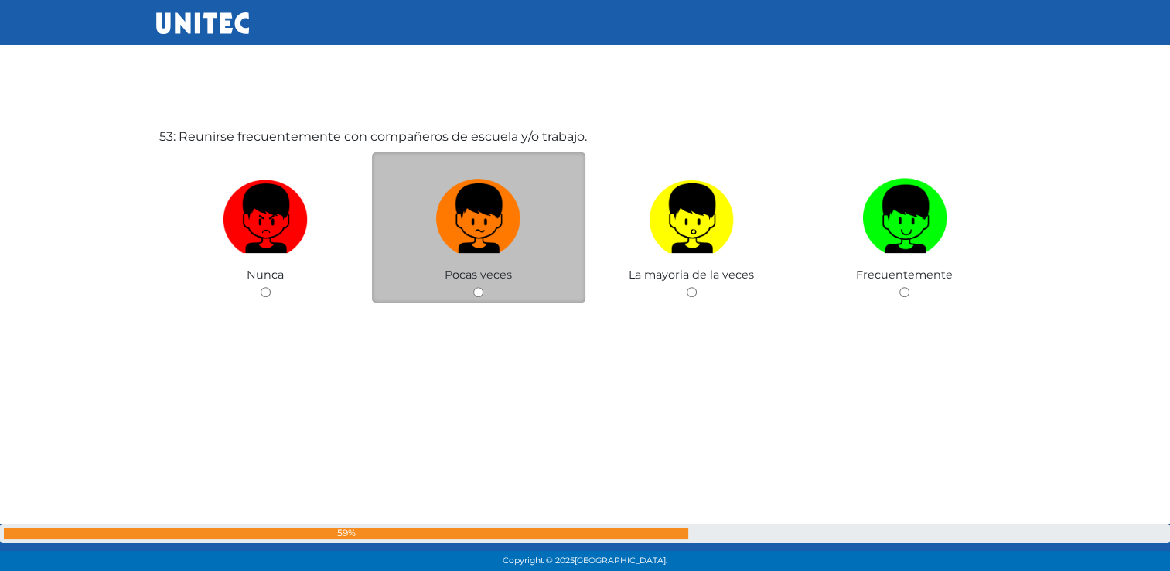
click at [479, 297] on input "radio" at bounding box center [478, 292] width 10 height 10
radio input "true"
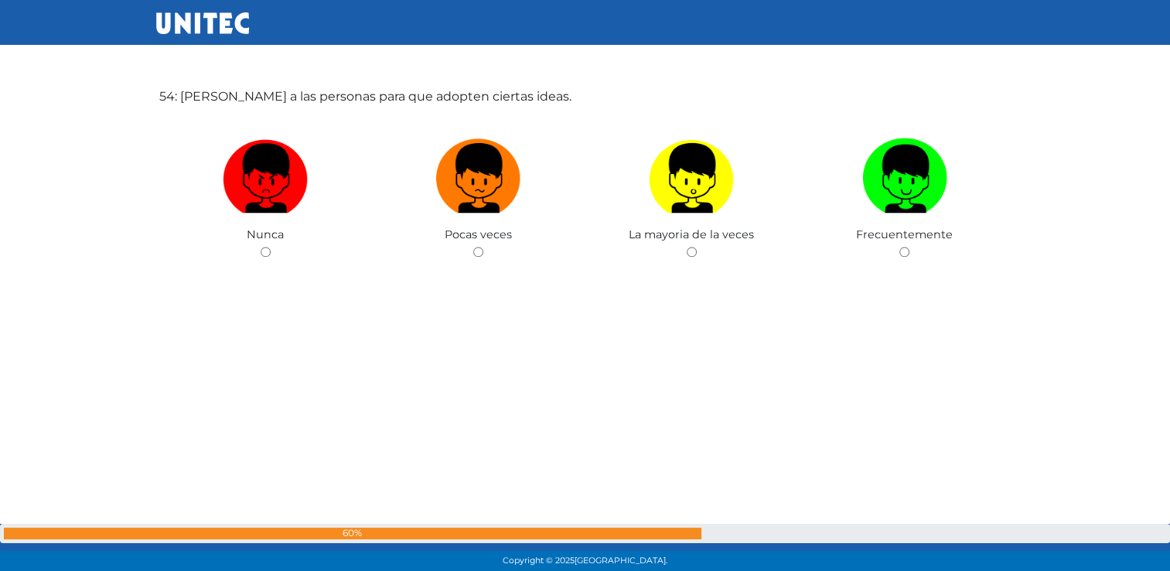
scroll to position [30424, 0]
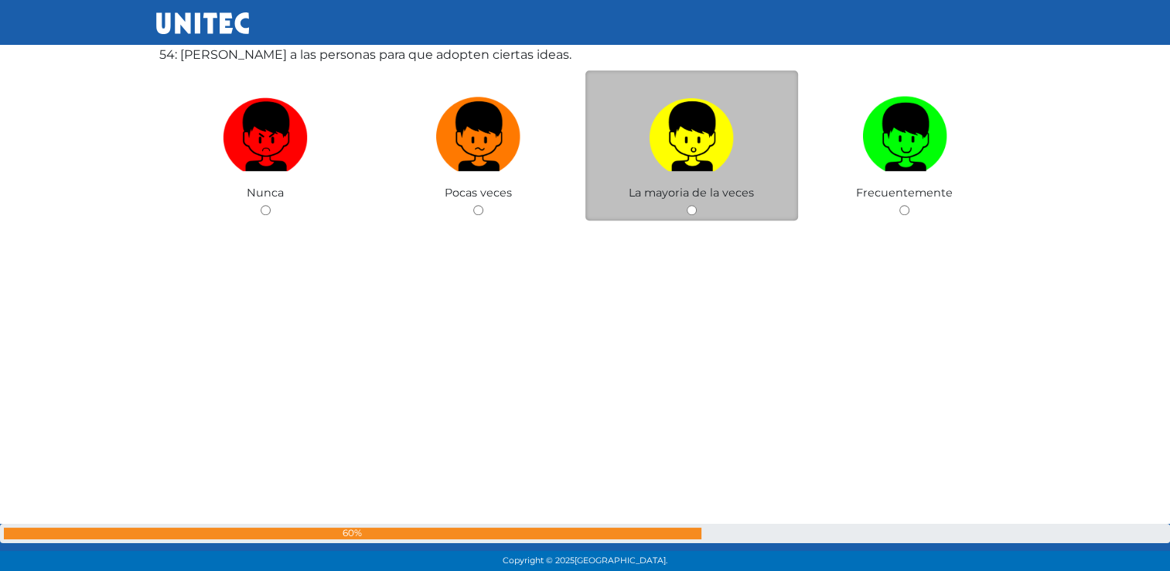
click at [693, 220] on div "La mayoria de la veces" at bounding box center [691, 145] width 213 height 151
click at [691, 215] on input "radio" at bounding box center [692, 210] width 10 height 10
radio input "true"
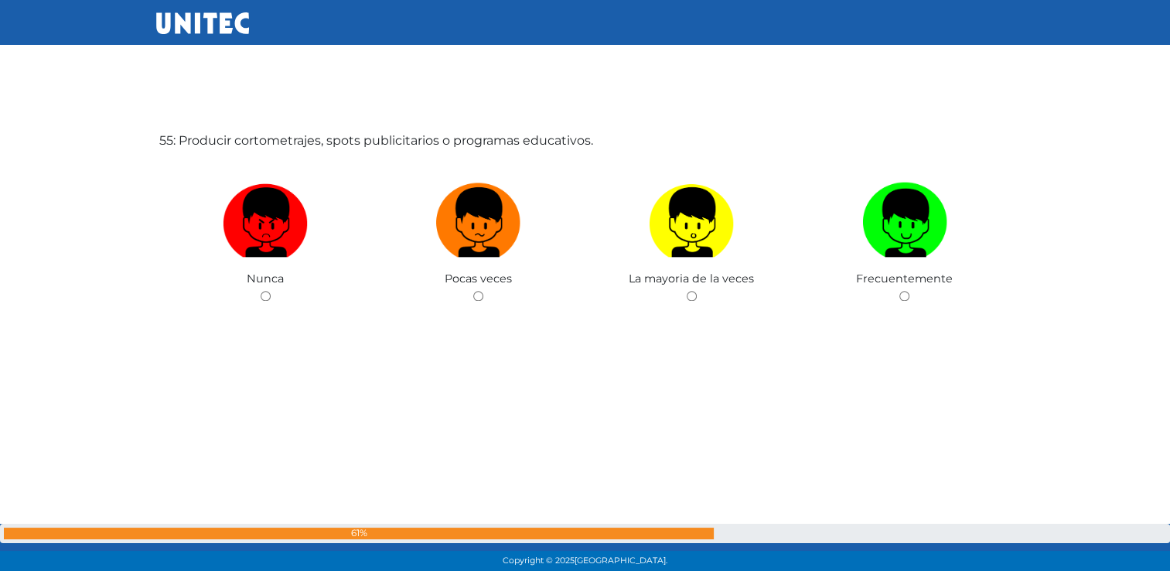
scroll to position [30914, 0]
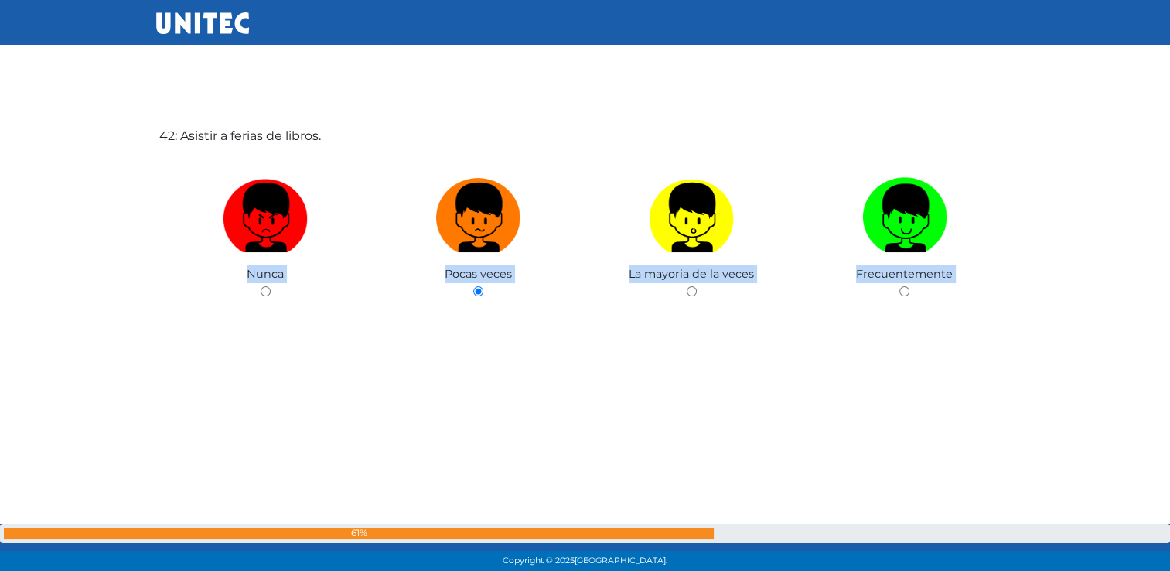
drag, startPoint x: 687, startPoint y: 312, endPoint x: 698, endPoint y: 312, distance: 10.8
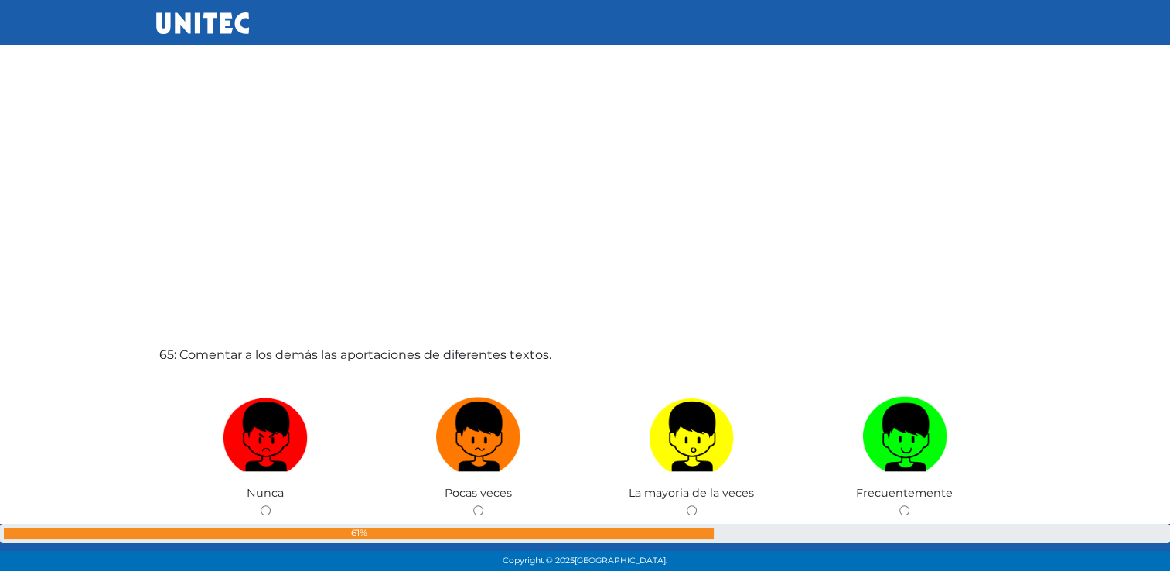
scroll to position [36524, 0]
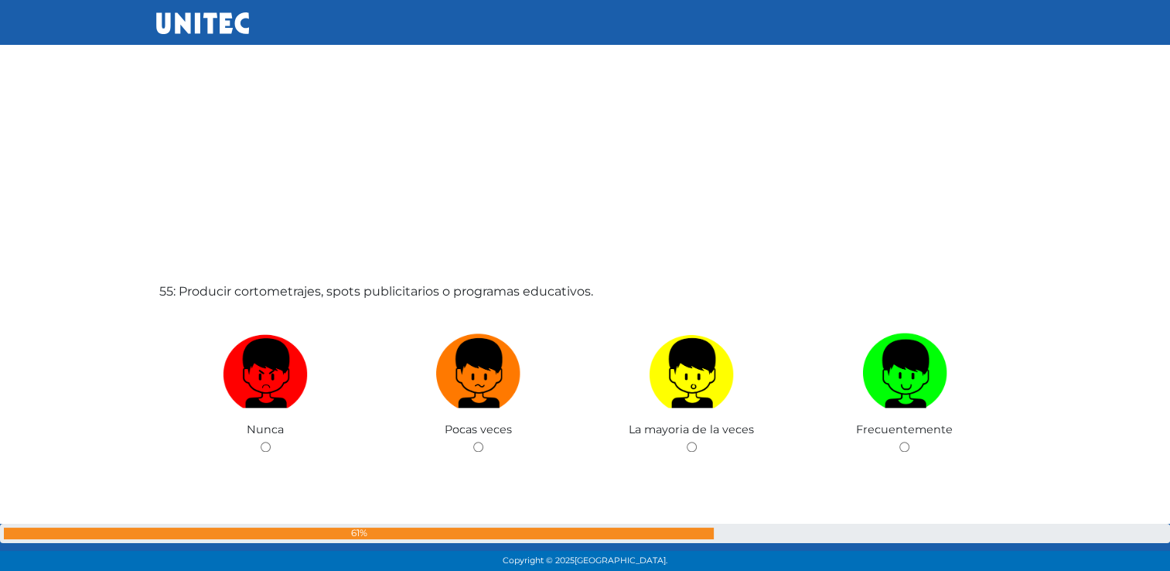
scroll to position [30880, 0]
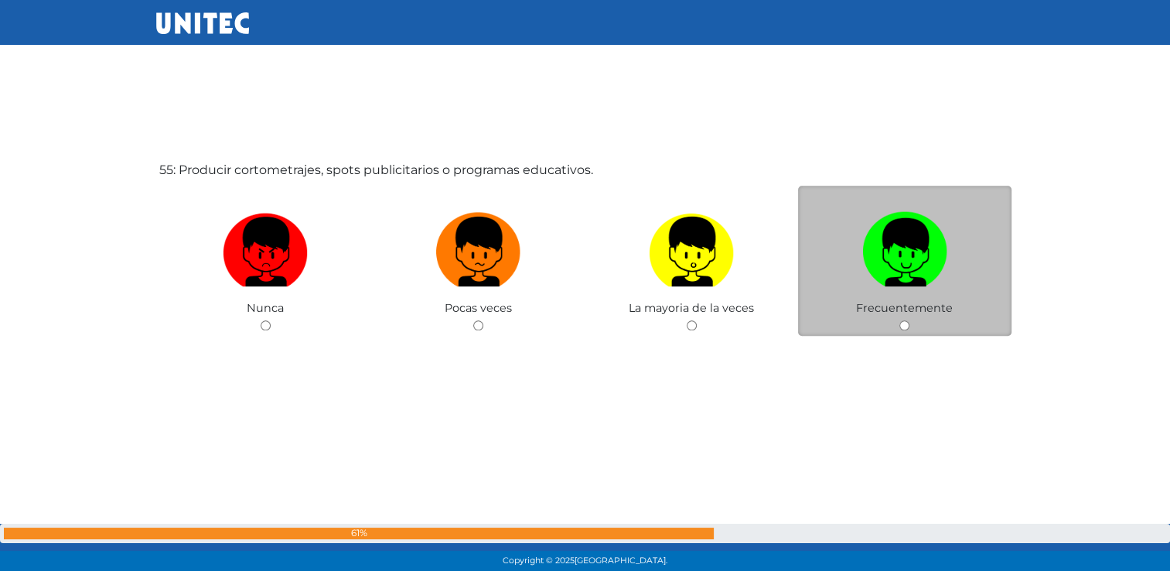
click at [903, 330] on input "radio" at bounding box center [904, 325] width 10 height 10
radio input "true"
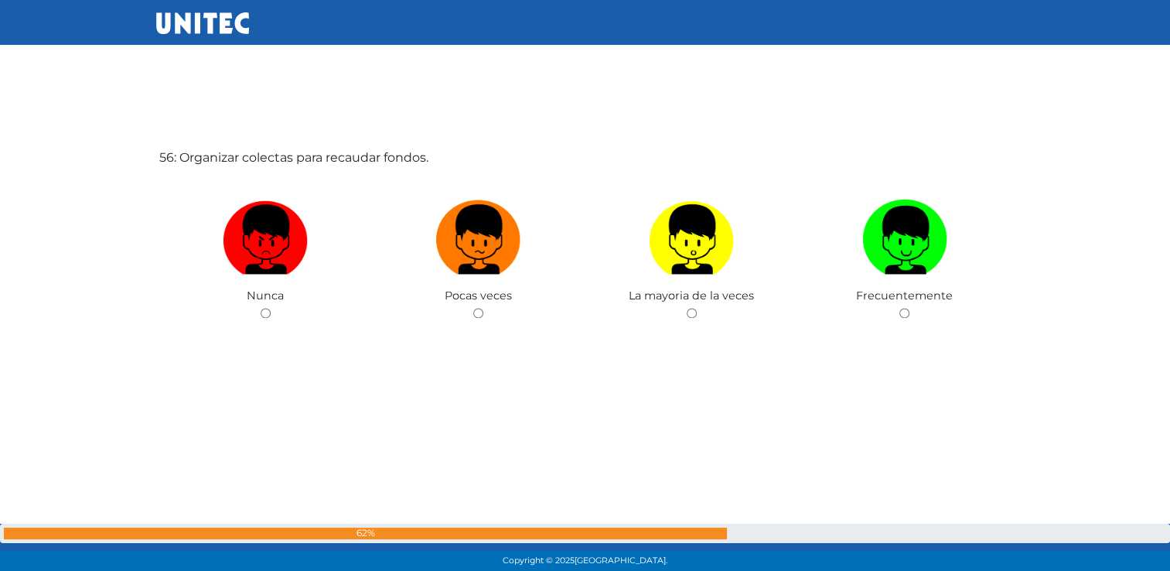
scroll to position [31485, 0]
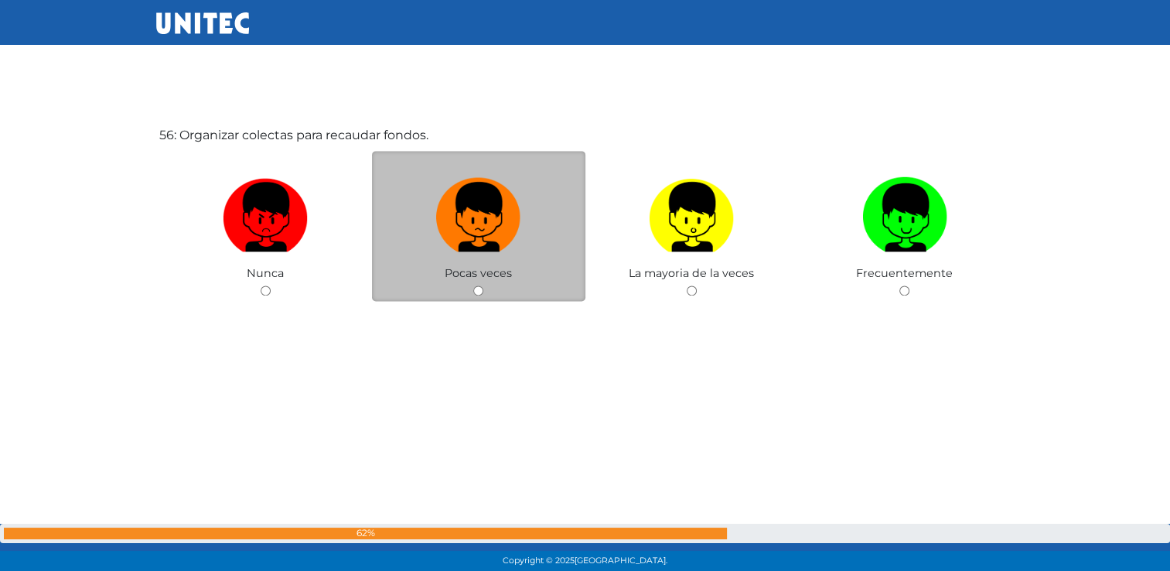
click at [478, 295] on input "radio" at bounding box center [478, 290] width 10 height 10
radio input "true"
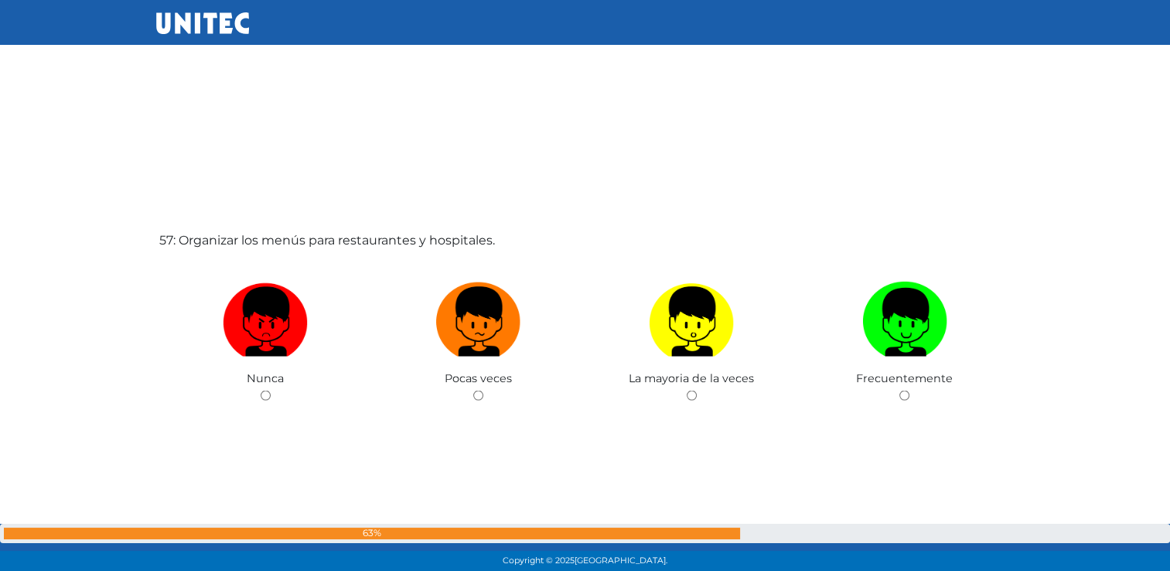
scroll to position [31983, 0]
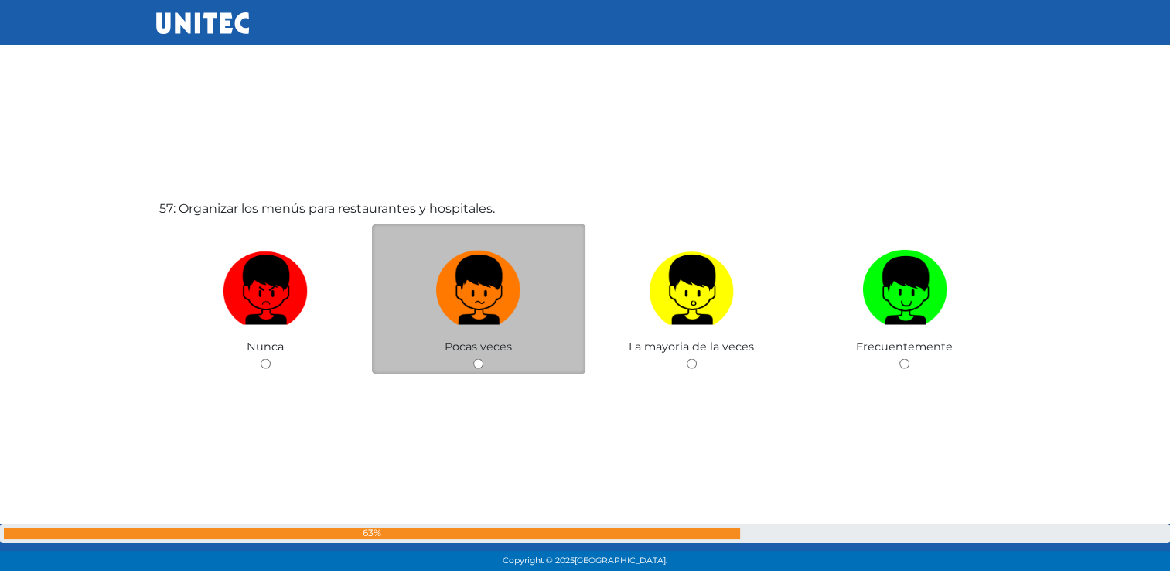
click at [476, 368] on input "radio" at bounding box center [478, 363] width 10 height 10
radio input "true"
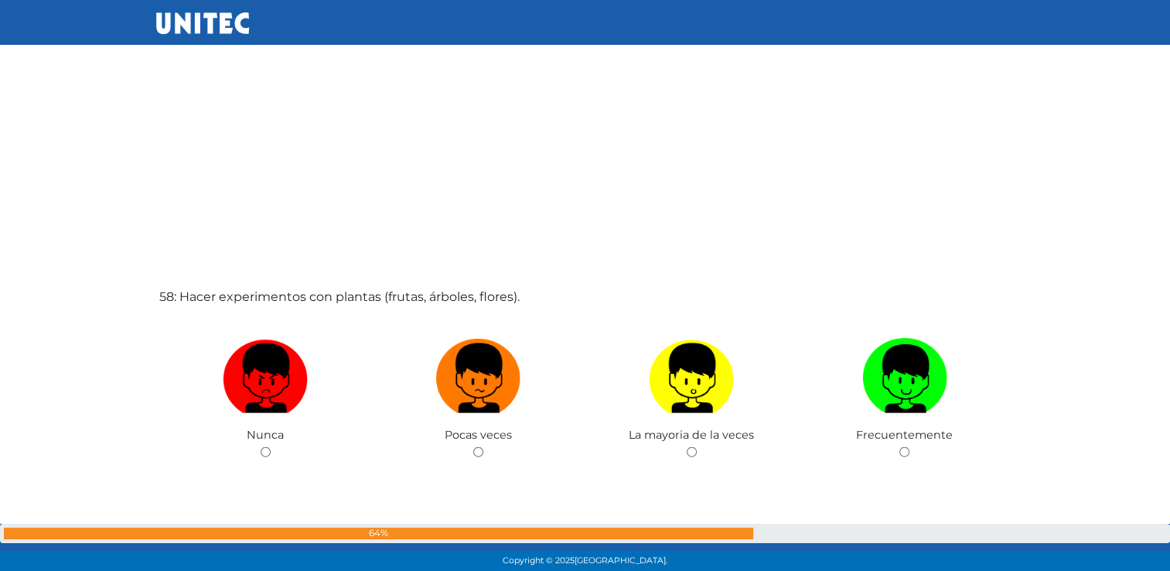
scroll to position [32627, 0]
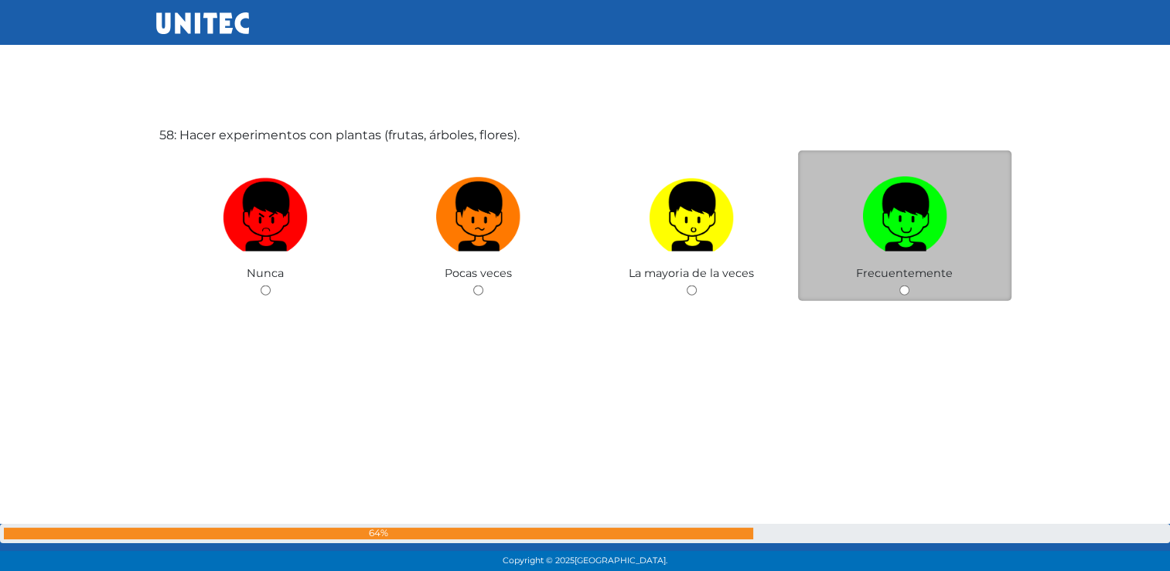
click at [906, 295] on input "radio" at bounding box center [904, 290] width 10 height 10
radio input "true"
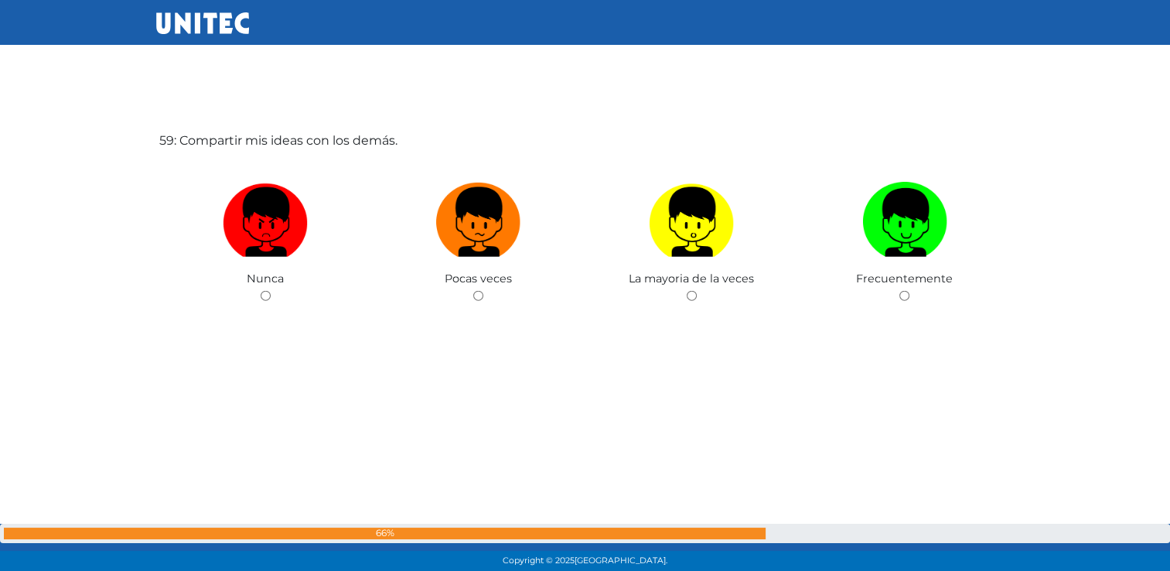
scroll to position [33198, 0]
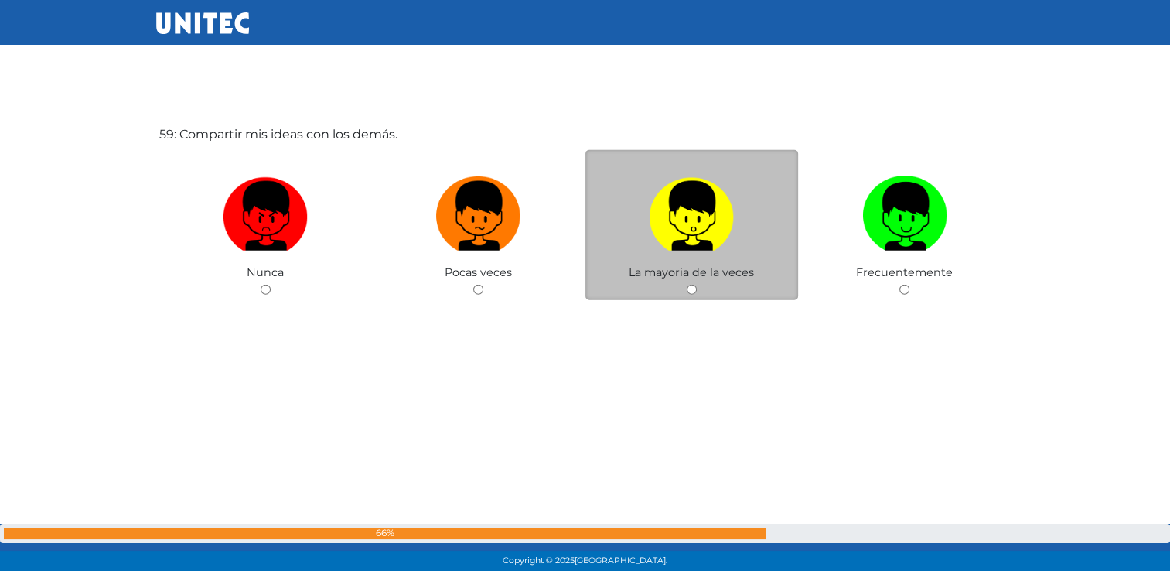
click at [690, 295] on input "radio" at bounding box center [692, 290] width 10 height 10
radio input "true"
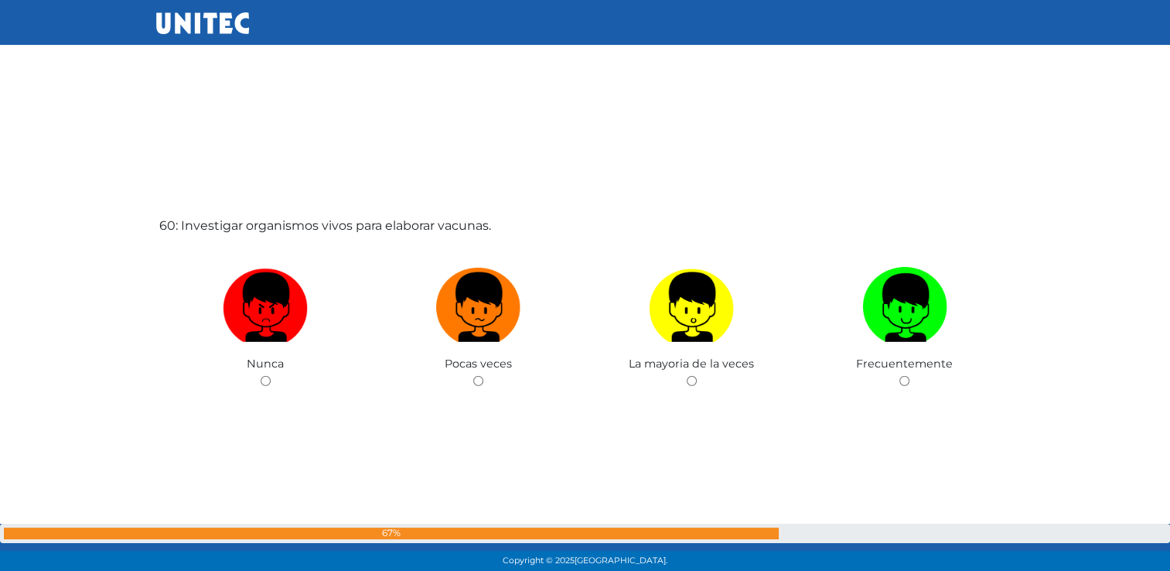
scroll to position [33729, 0]
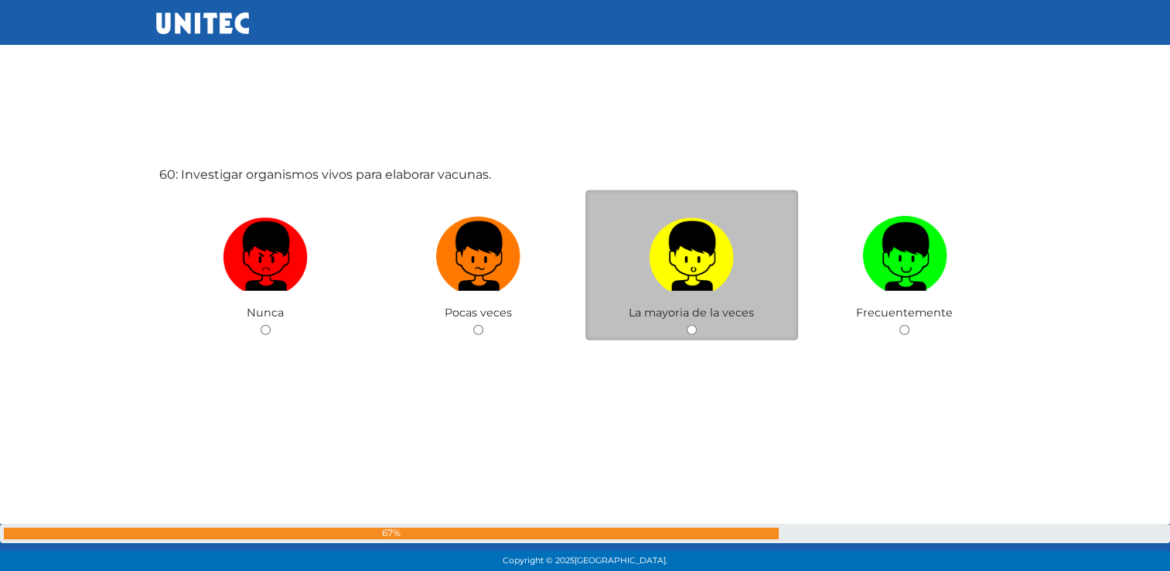
click at [688, 335] on input "radio" at bounding box center [692, 330] width 10 height 10
radio input "true"
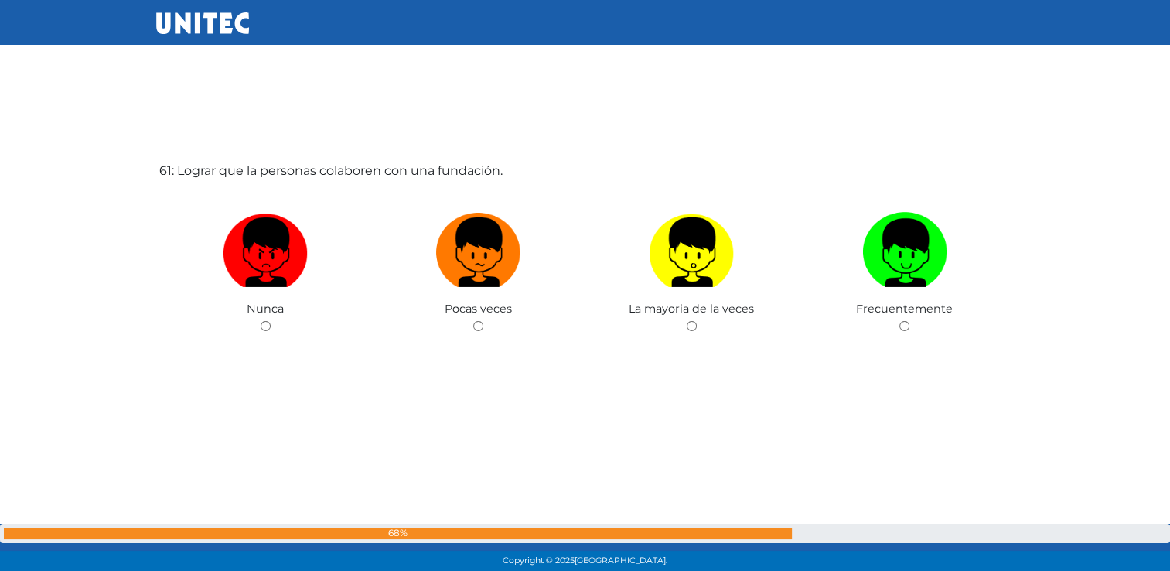
scroll to position [34340, 0]
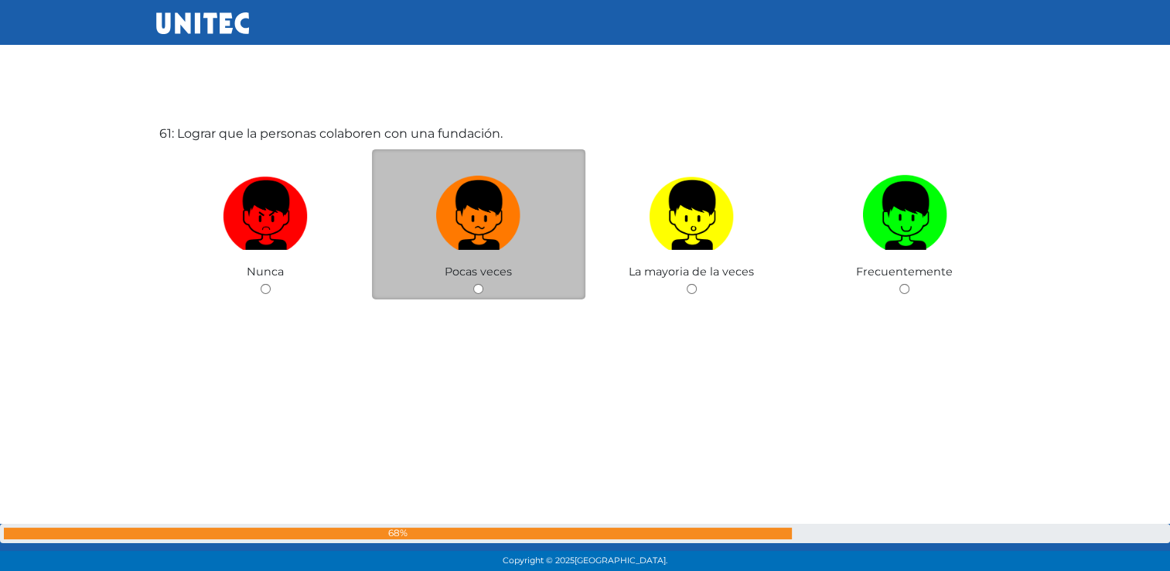
click at [476, 294] on input "radio" at bounding box center [478, 289] width 10 height 10
radio input "true"
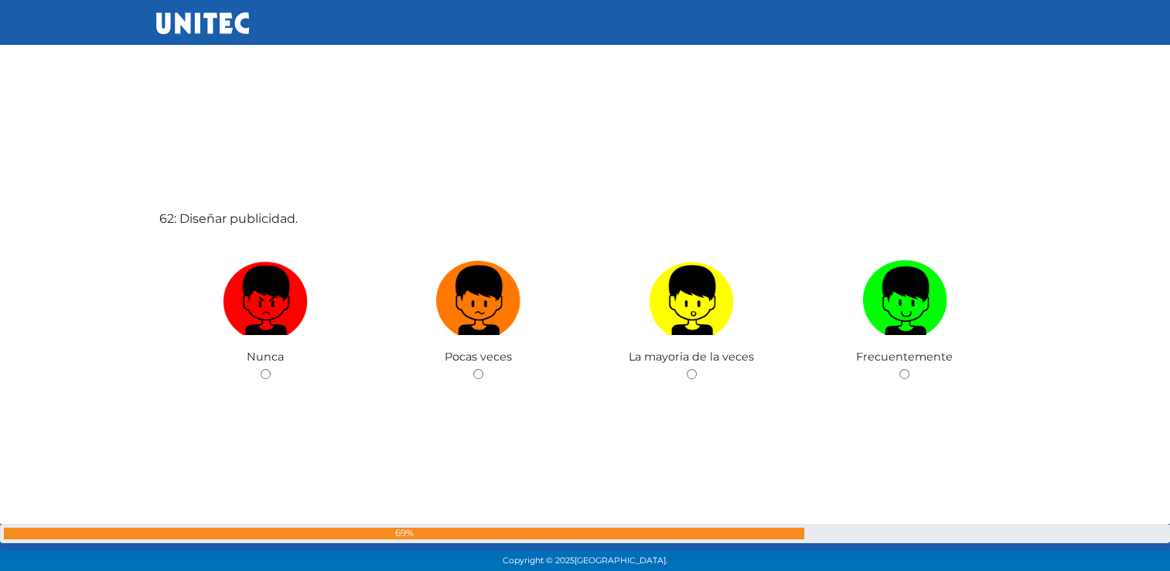
scroll to position [34857, 0]
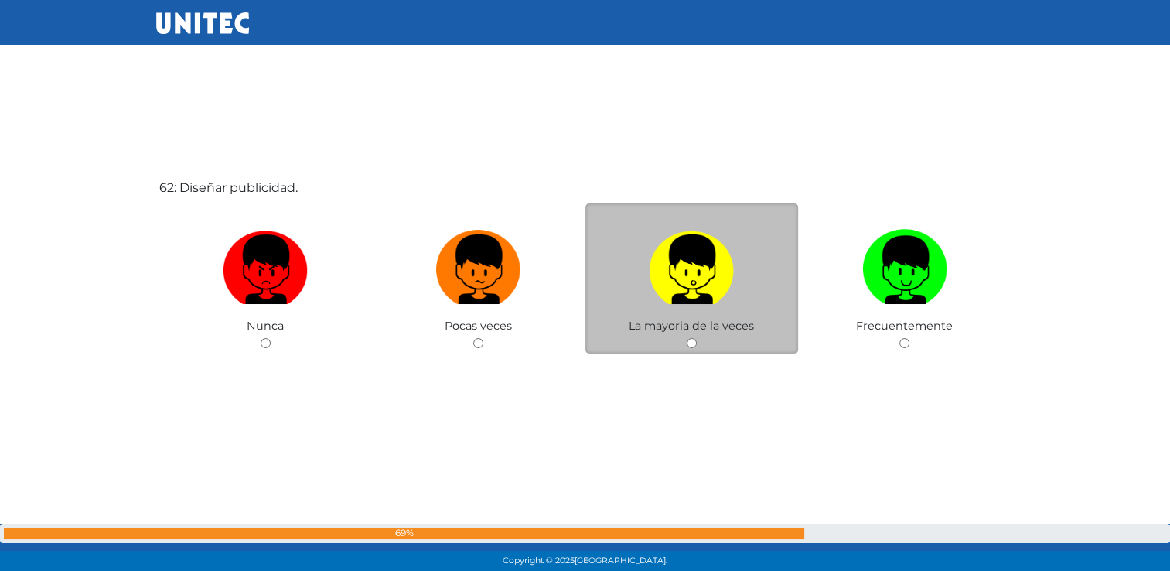
click at [691, 348] on input "radio" at bounding box center [692, 343] width 10 height 10
radio input "true"
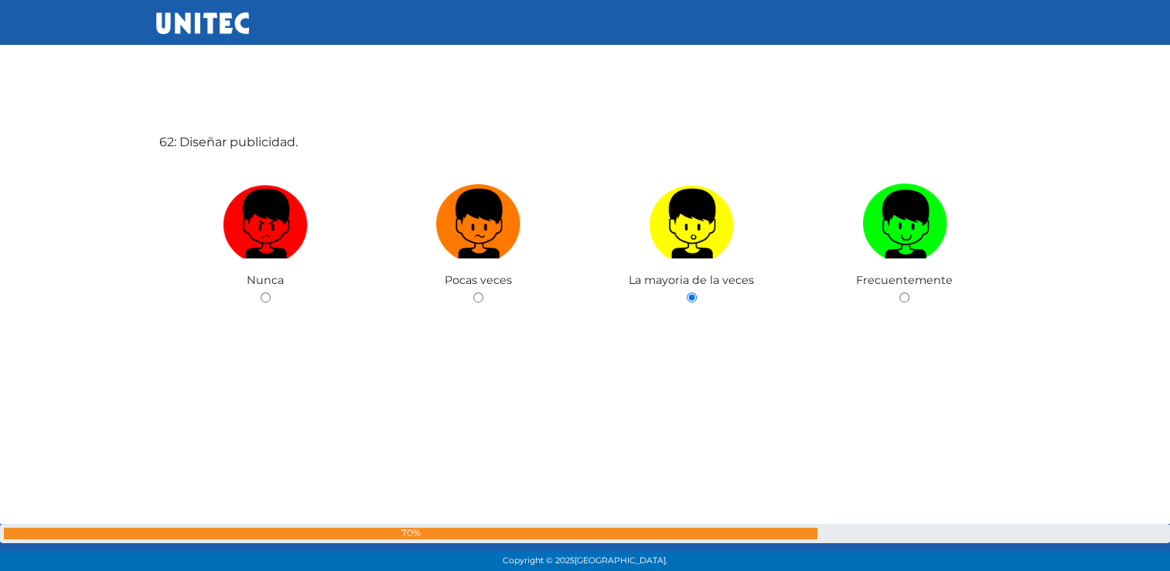
scroll to position [34964, 0]
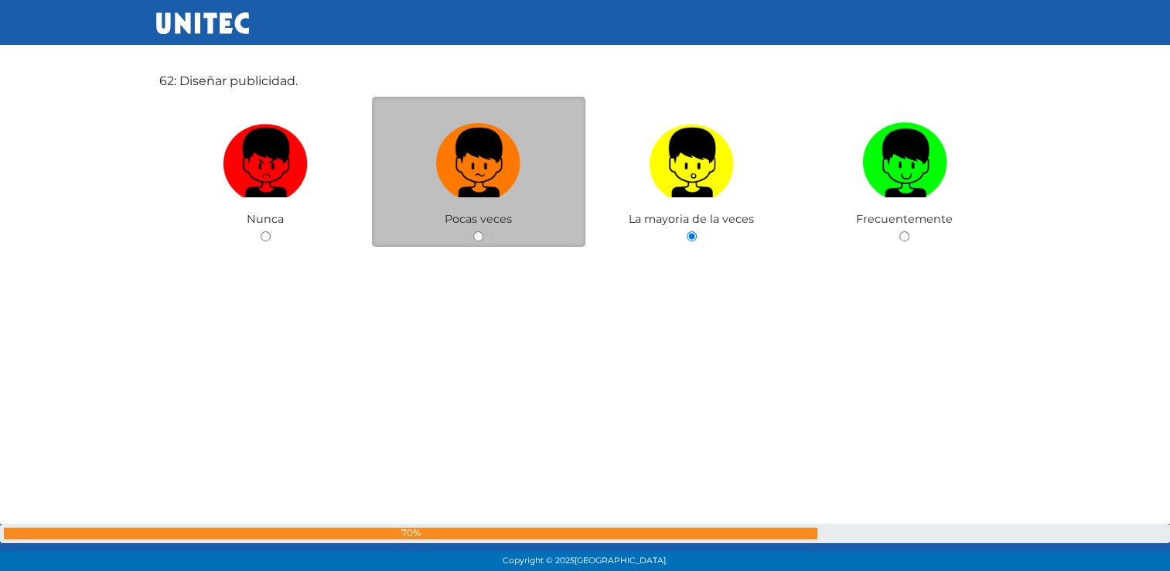
click at [483, 241] on input "radio" at bounding box center [478, 236] width 10 height 10
radio input "true"
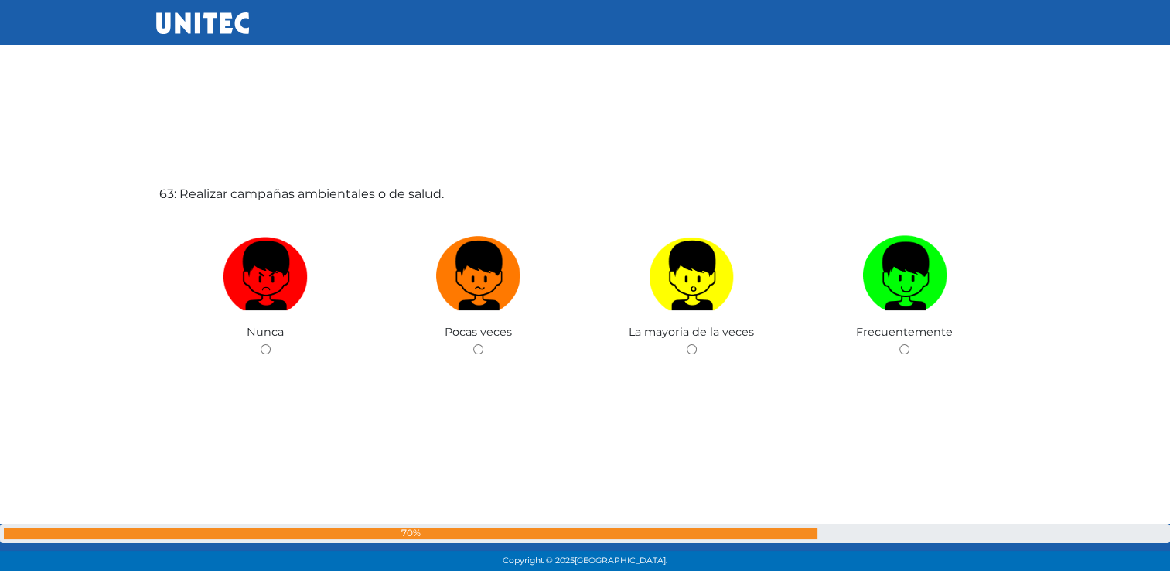
scroll to position [35544, 0]
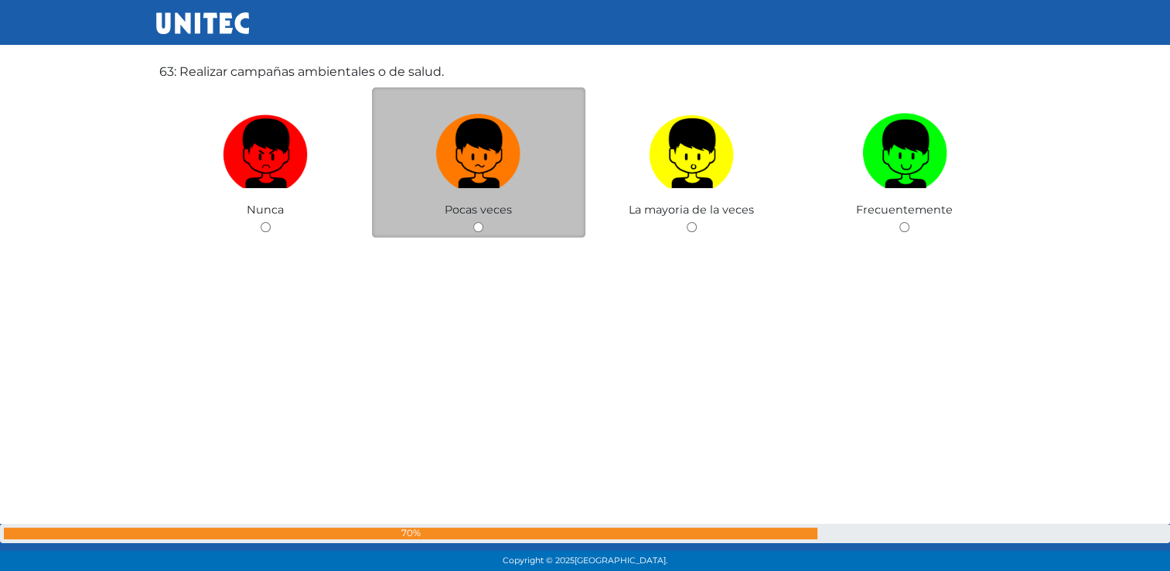
click at [477, 232] on input "radio" at bounding box center [478, 227] width 10 height 10
radio input "true"
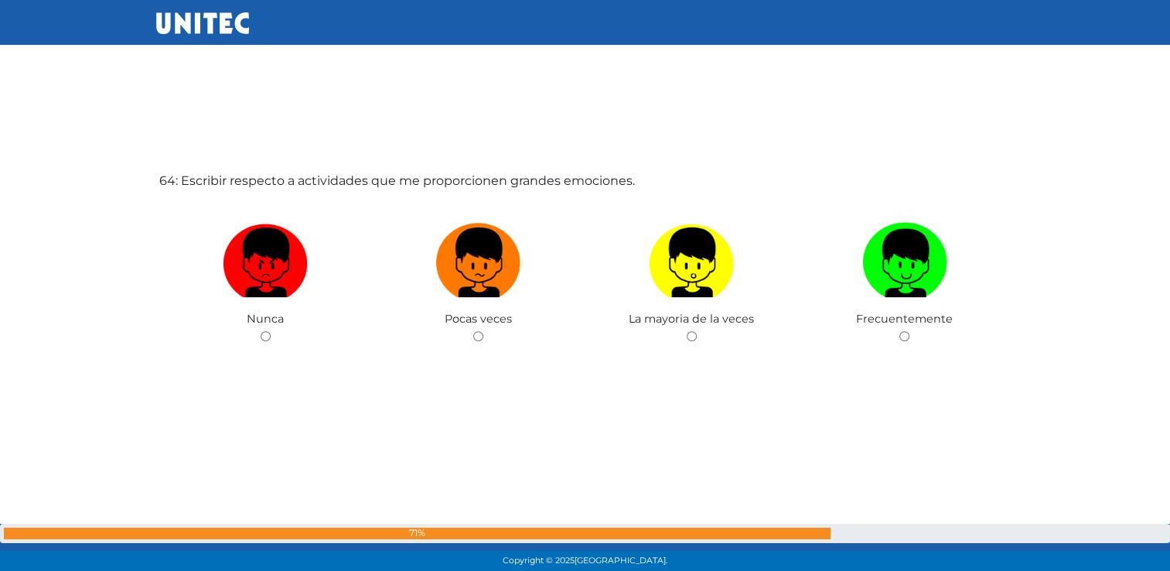
scroll to position [36020, 0]
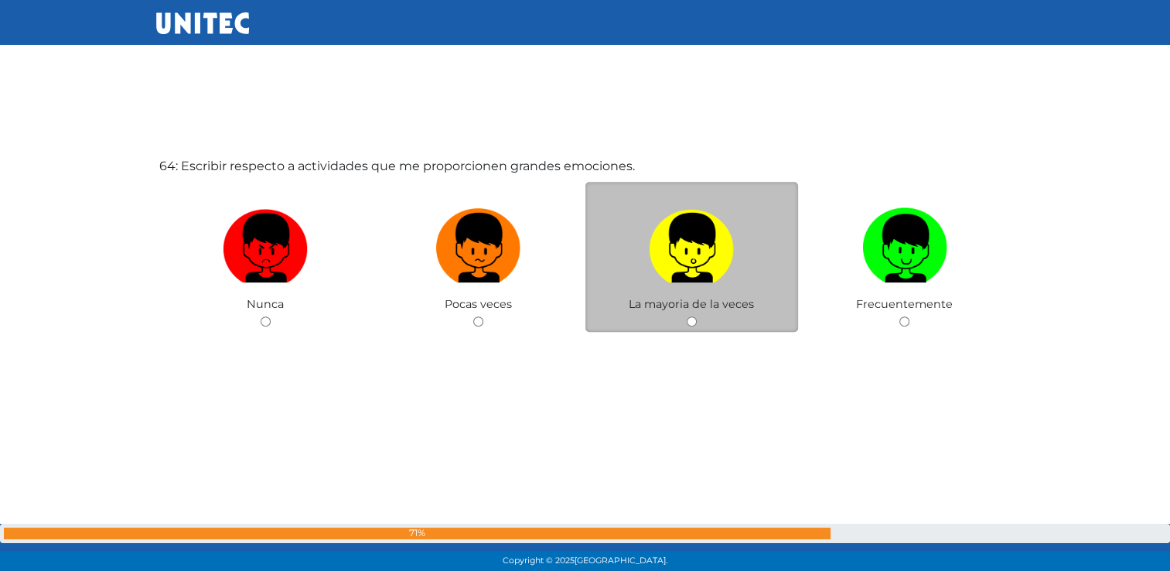
click at [691, 326] on input "radio" at bounding box center [692, 321] width 10 height 10
radio input "true"
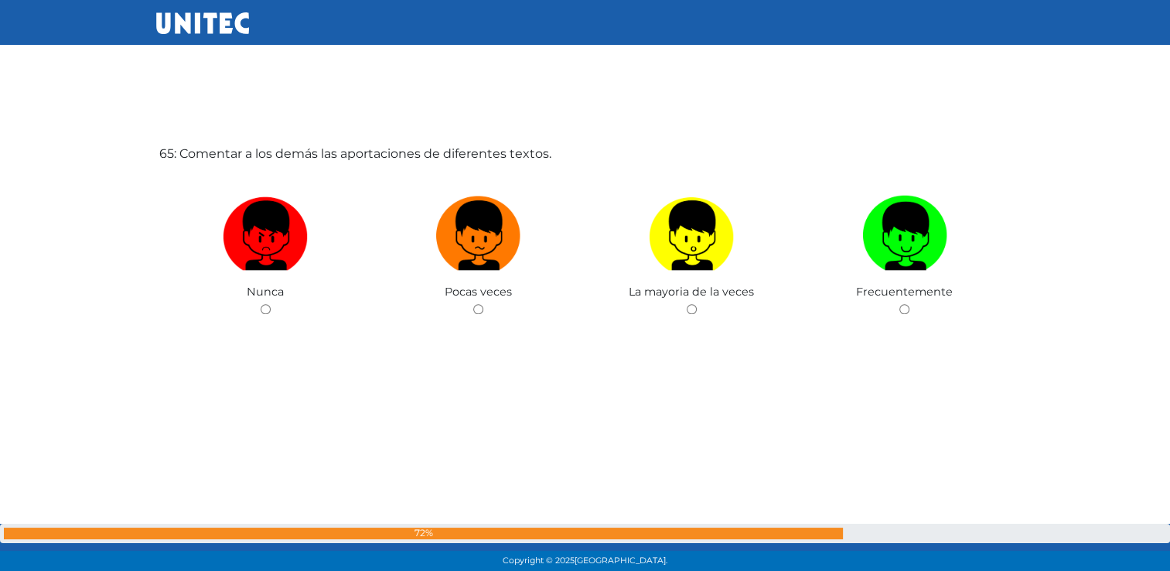
scroll to position [36625, 0]
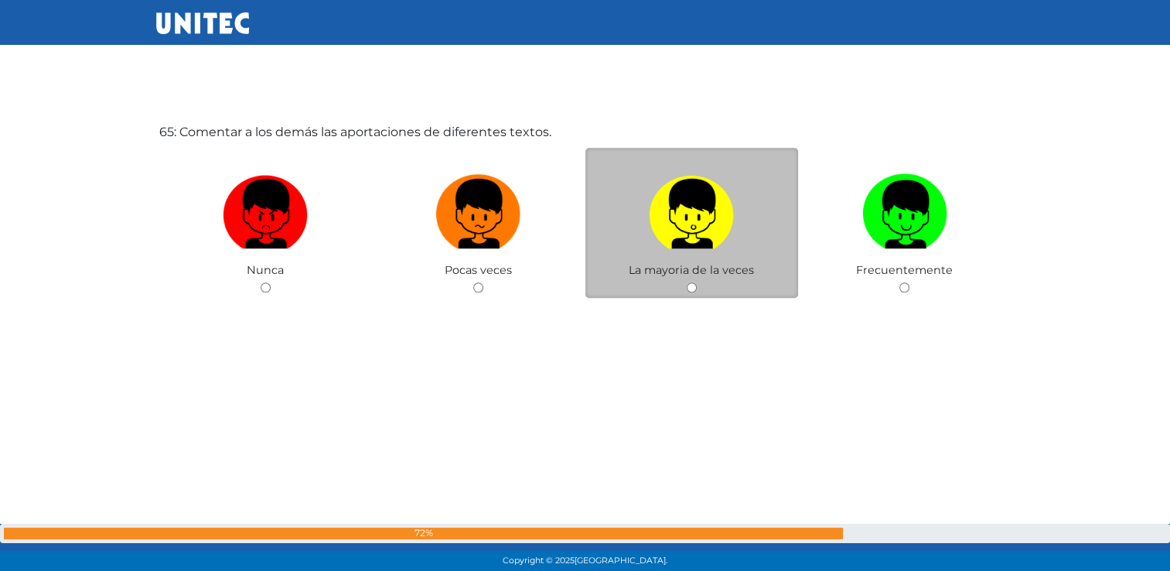
click at [690, 292] on input "radio" at bounding box center [692, 287] width 10 height 10
radio input "true"
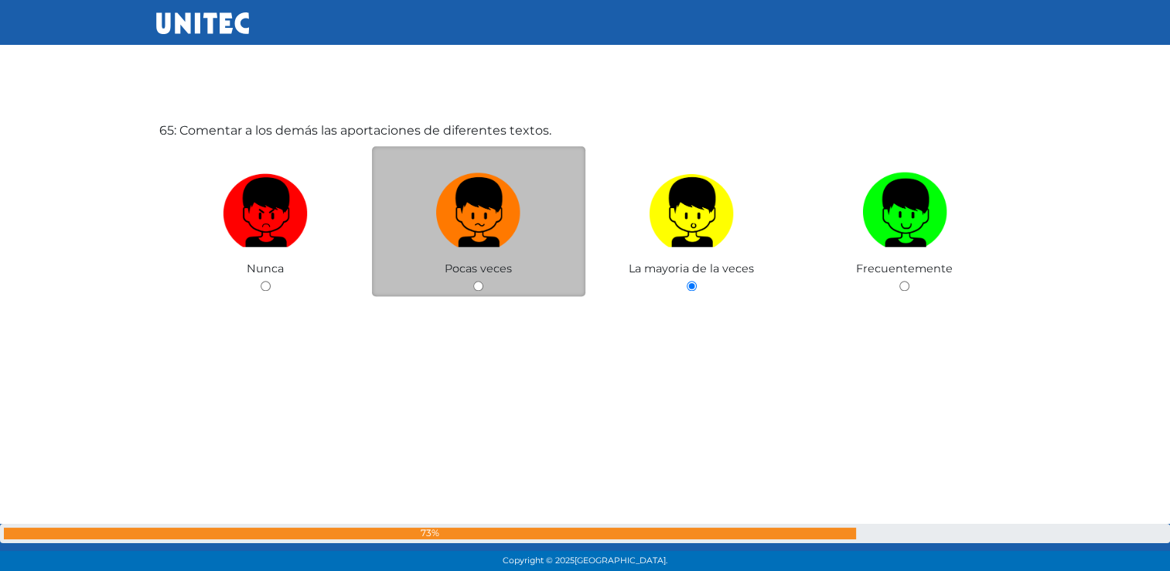
click at [479, 291] on input "radio" at bounding box center [478, 286] width 10 height 10
radio input "true"
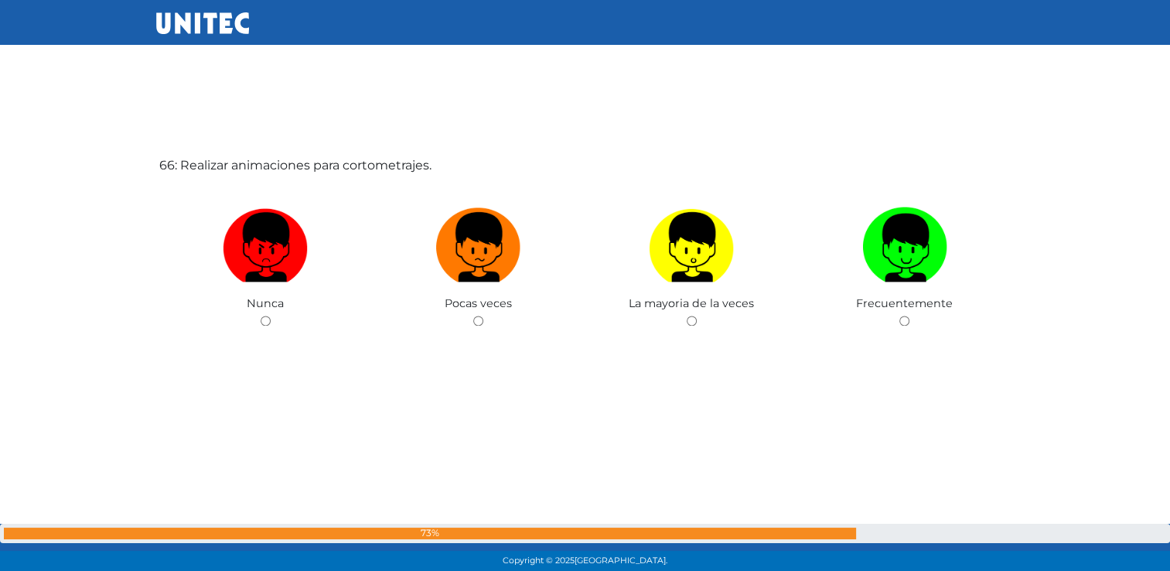
scroll to position [37193, 0]
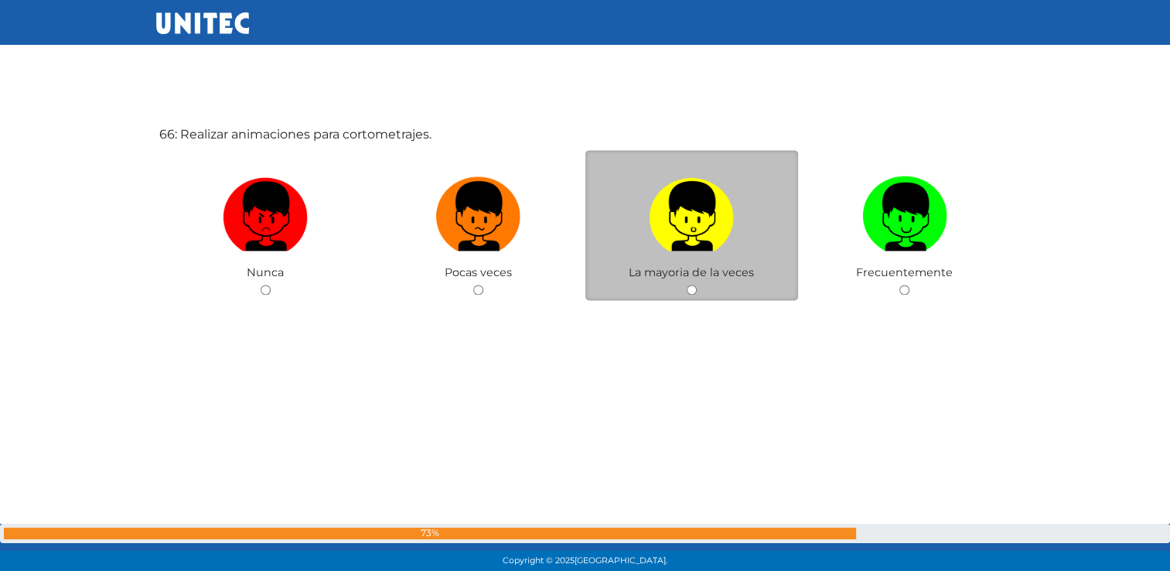
click at [687, 295] on input "radio" at bounding box center [692, 290] width 10 height 10
radio input "true"
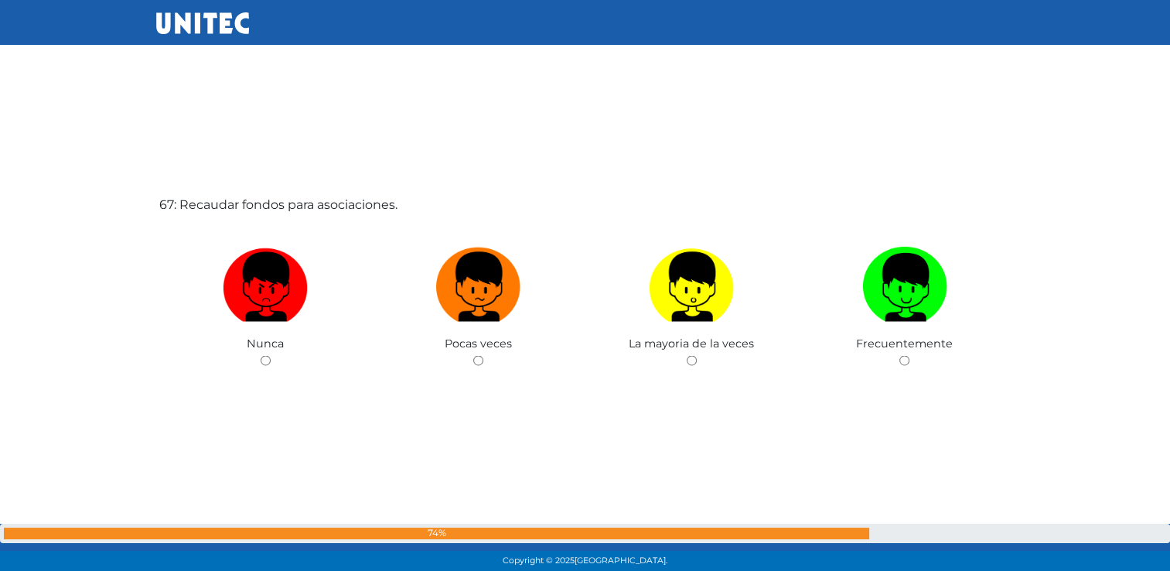
scroll to position [37704, 0]
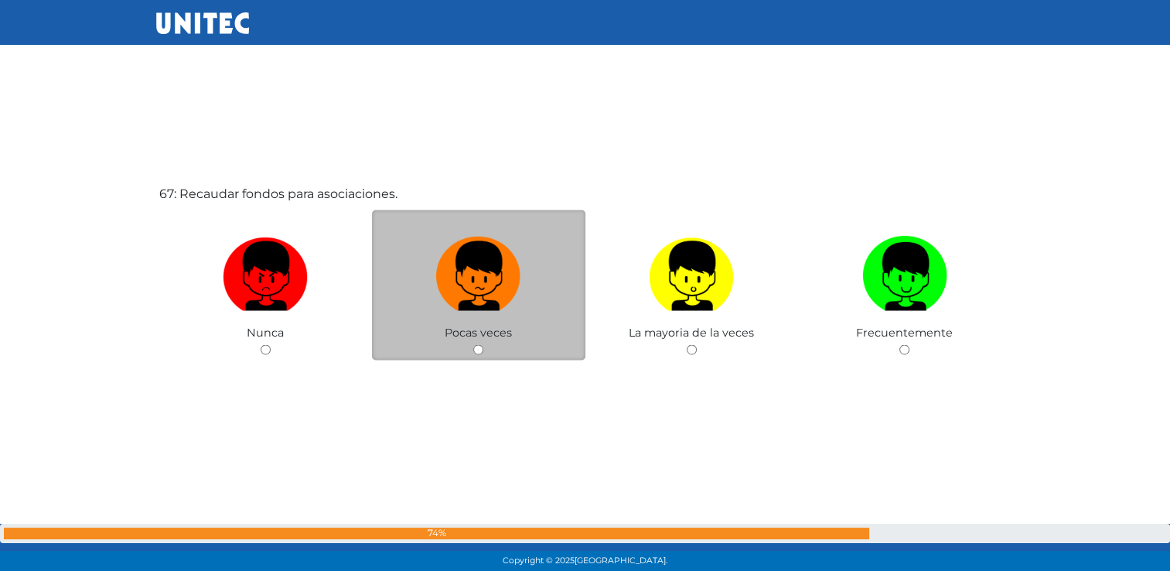
click at [479, 354] on input "radio" at bounding box center [478, 349] width 10 height 10
radio input "true"
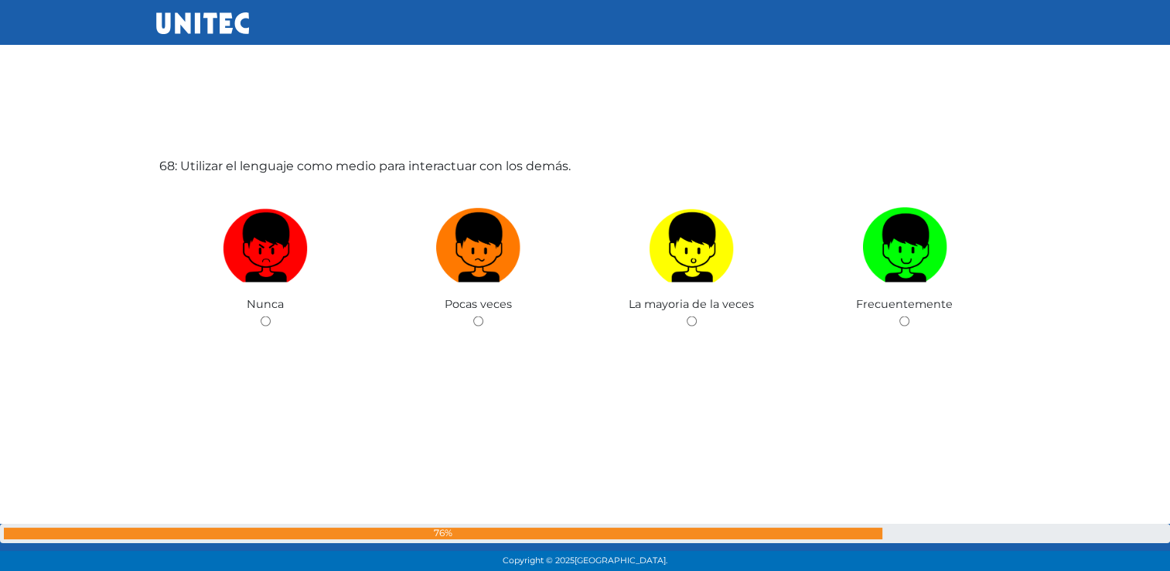
scroll to position [38312, 0]
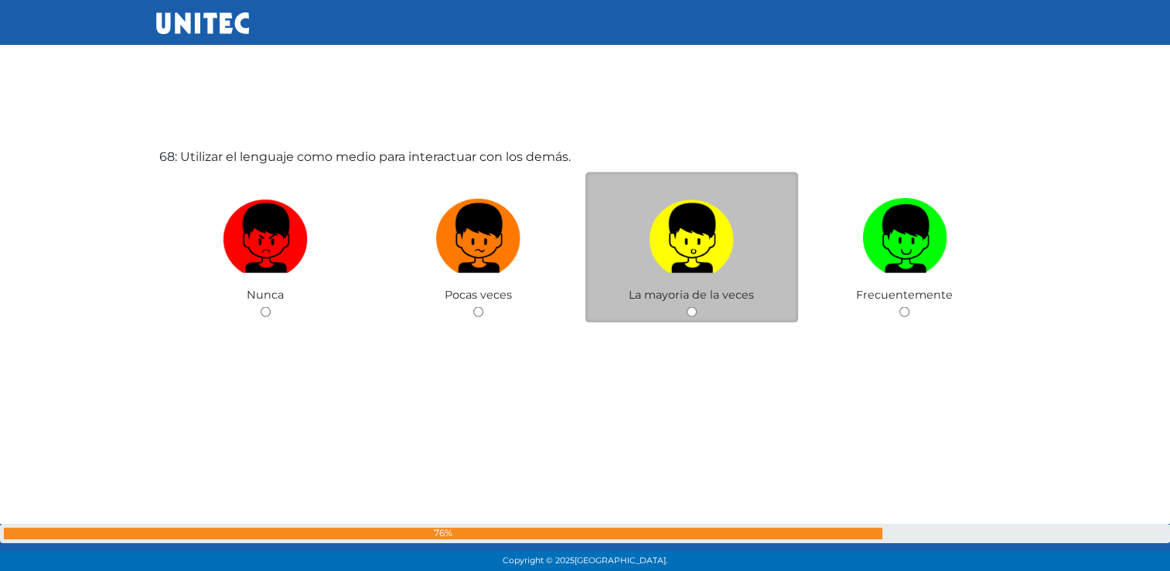
click at [691, 317] on input "radio" at bounding box center [692, 312] width 10 height 10
radio input "true"
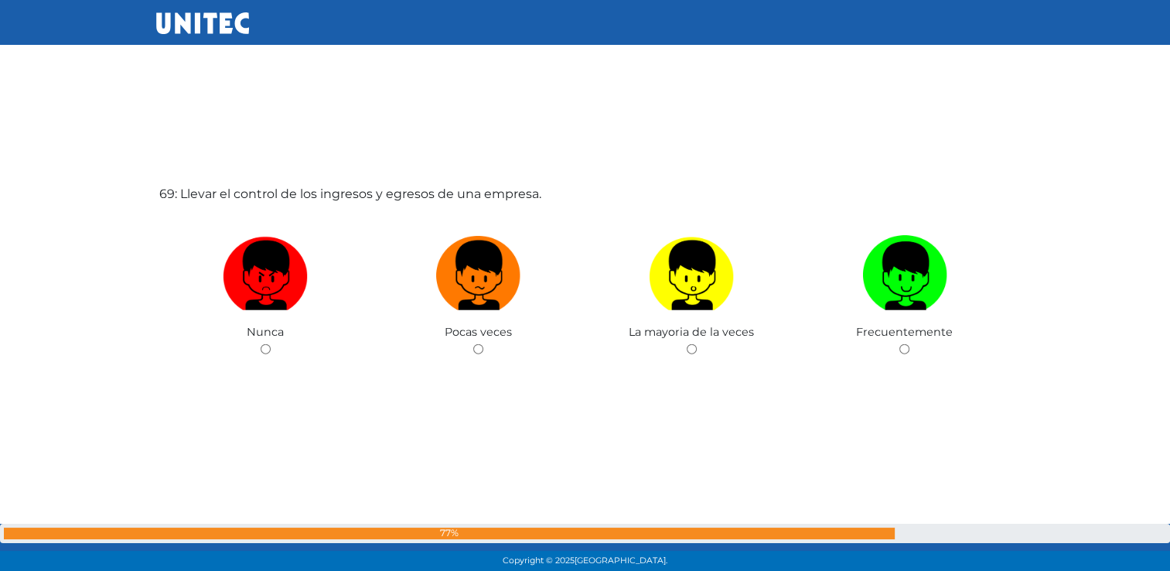
scroll to position [38860, 0]
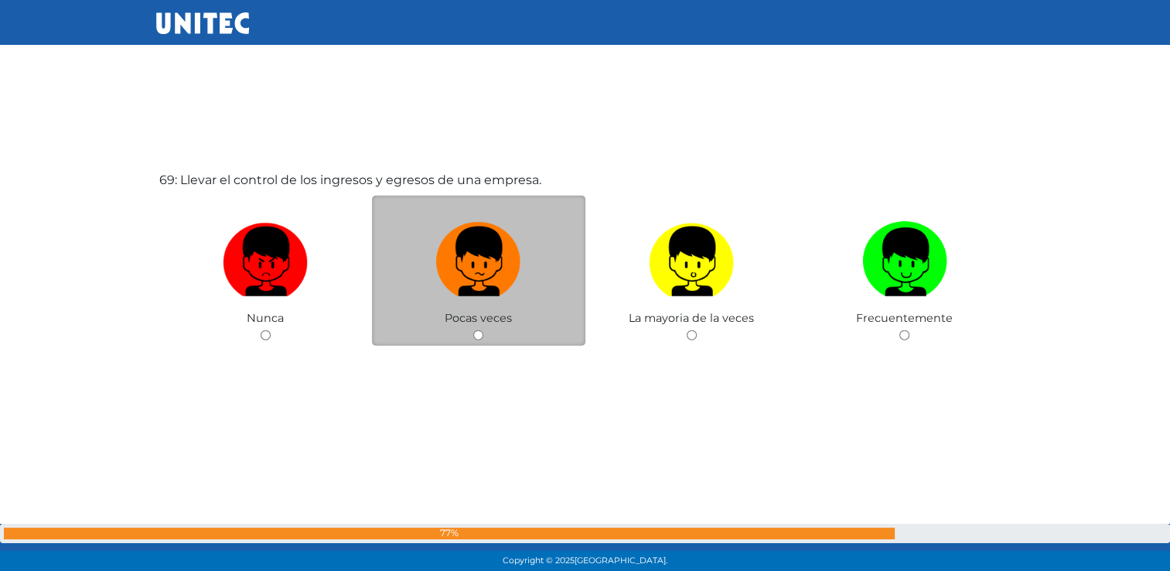
click at [476, 340] on input "radio" at bounding box center [478, 335] width 10 height 10
radio input "true"
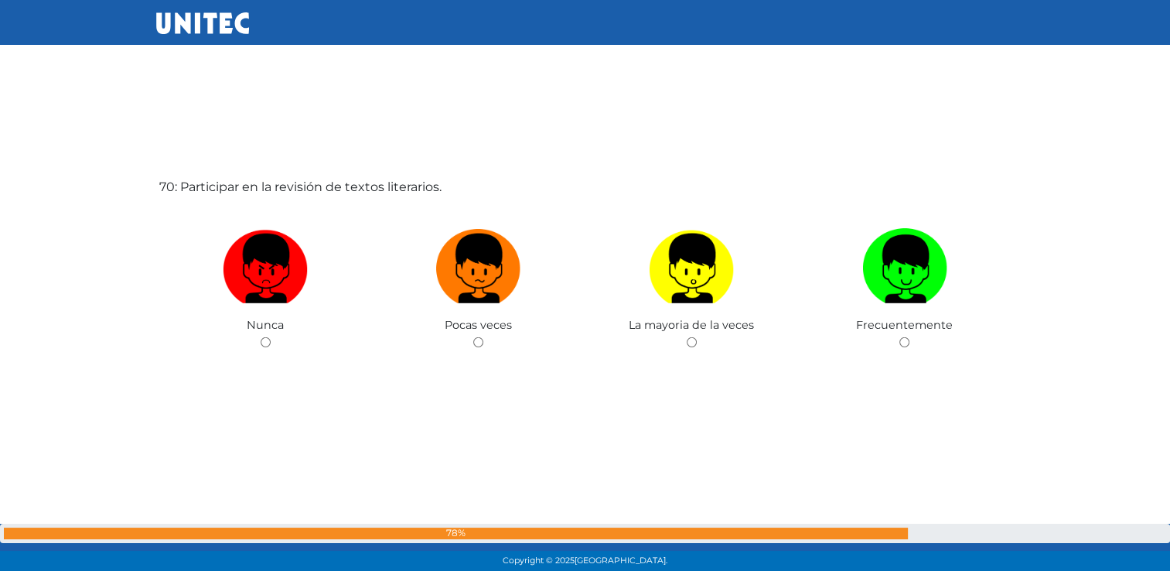
scroll to position [39434, 0]
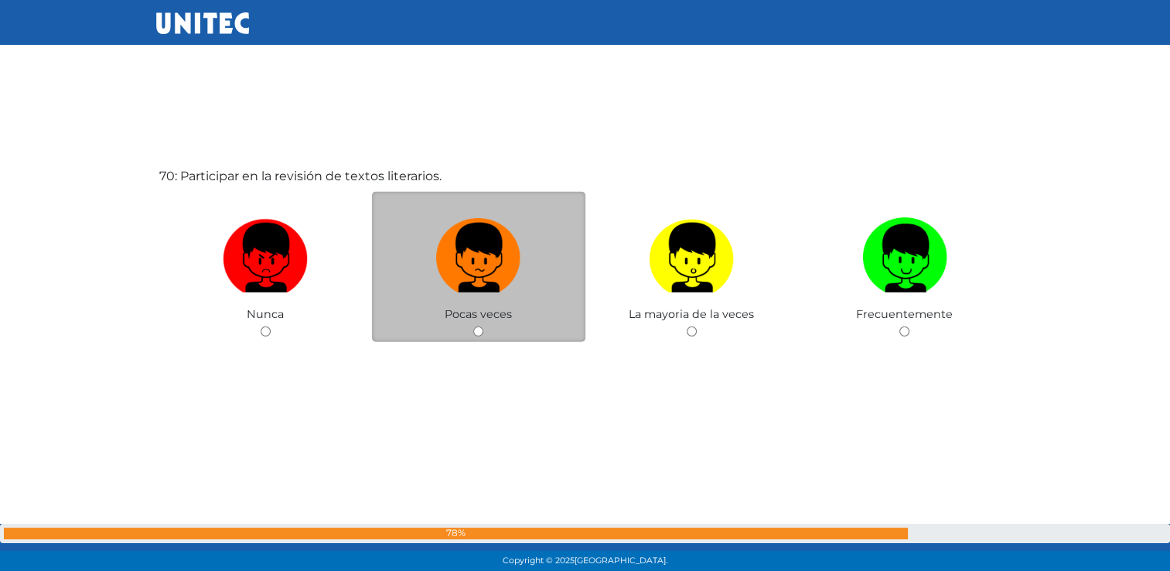
click at [475, 336] on input "radio" at bounding box center [478, 331] width 10 height 10
radio input "true"
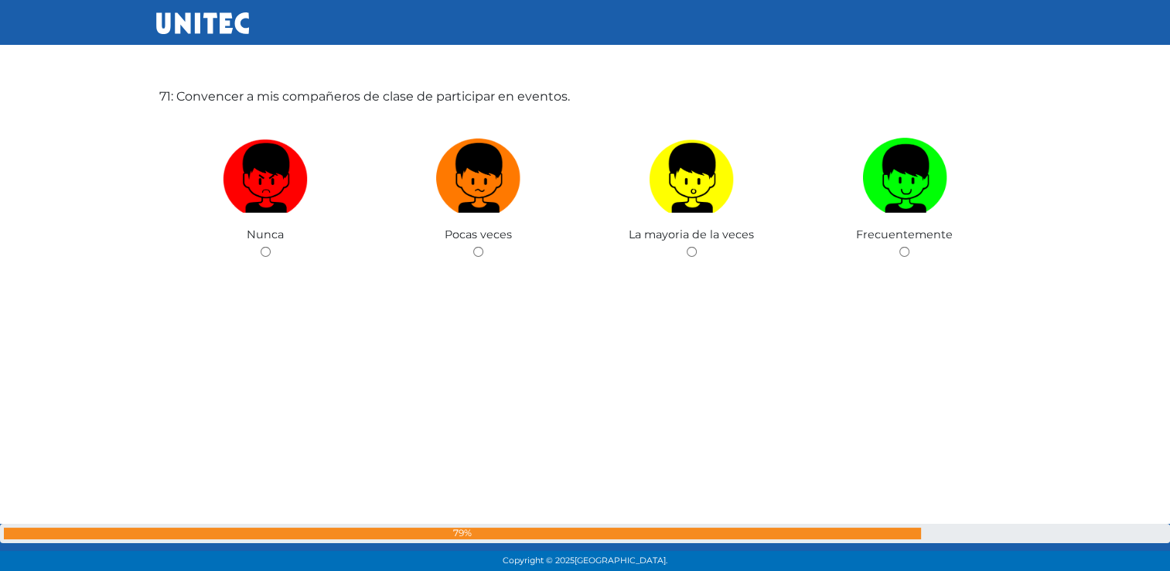
scroll to position [40085, 0]
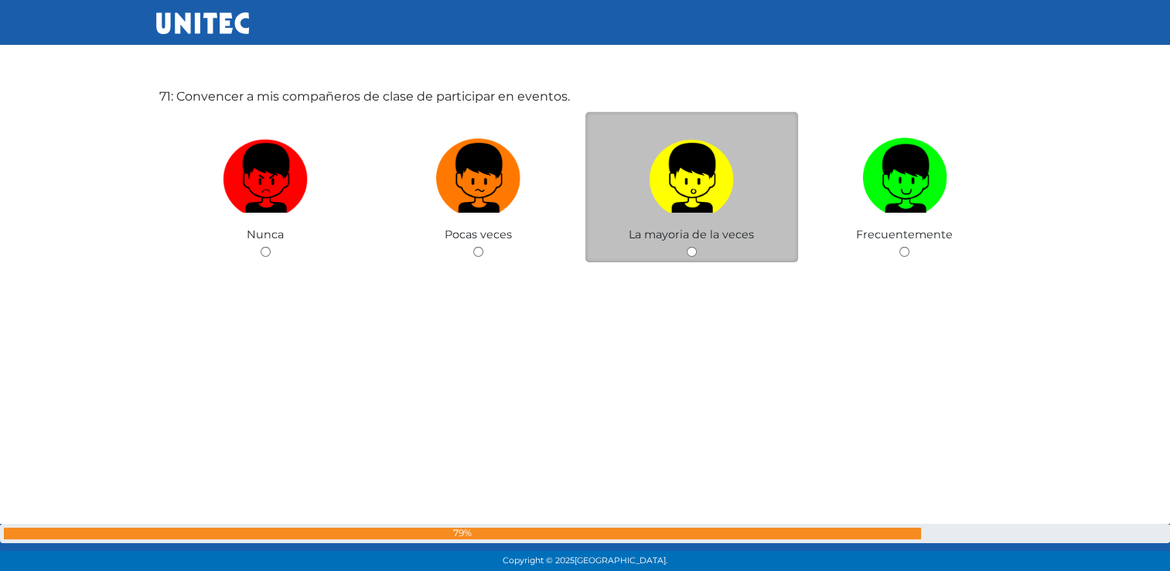
click at [681, 263] on div "La mayoria de la veces" at bounding box center [691, 187] width 213 height 151
click at [693, 257] on input "radio" at bounding box center [692, 252] width 10 height 10
radio input "true"
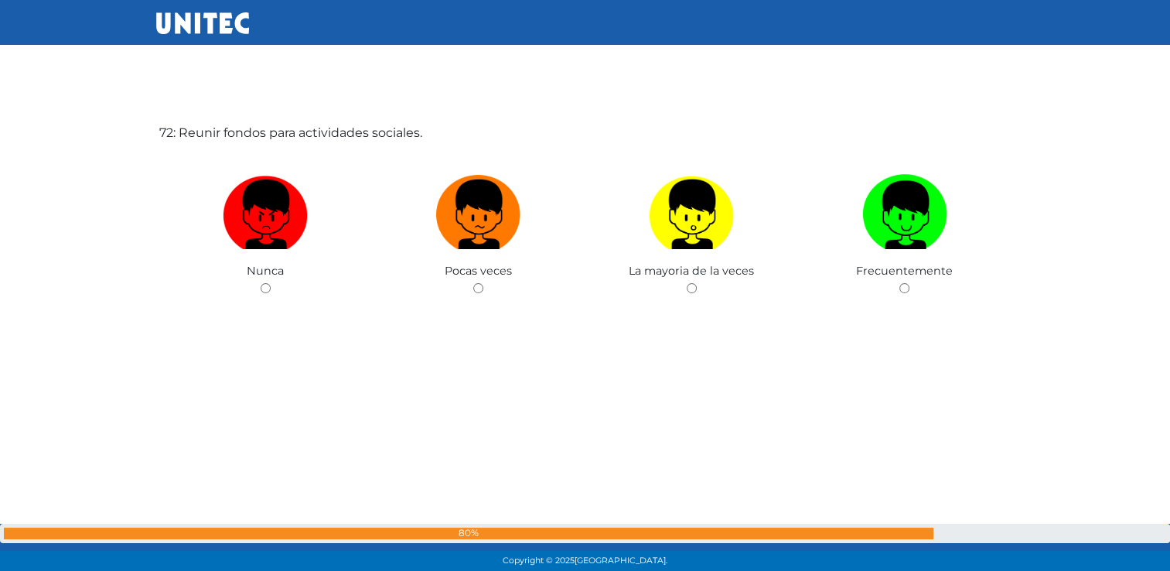
scroll to position [40622, 0]
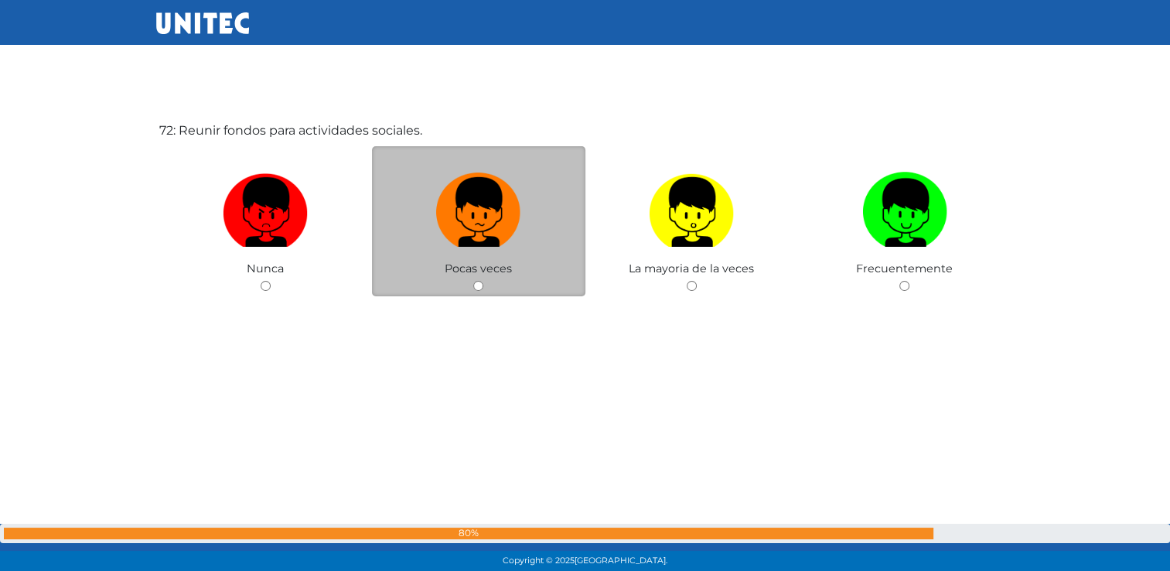
click at [481, 291] on input "radio" at bounding box center [478, 286] width 10 height 10
radio input "true"
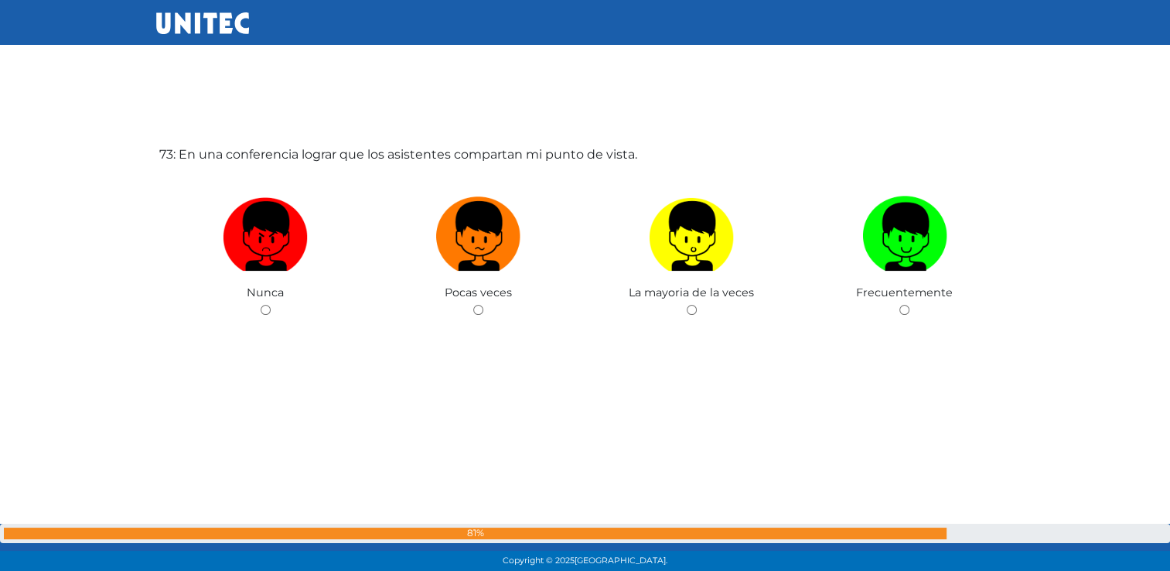
scroll to position [41192, 0]
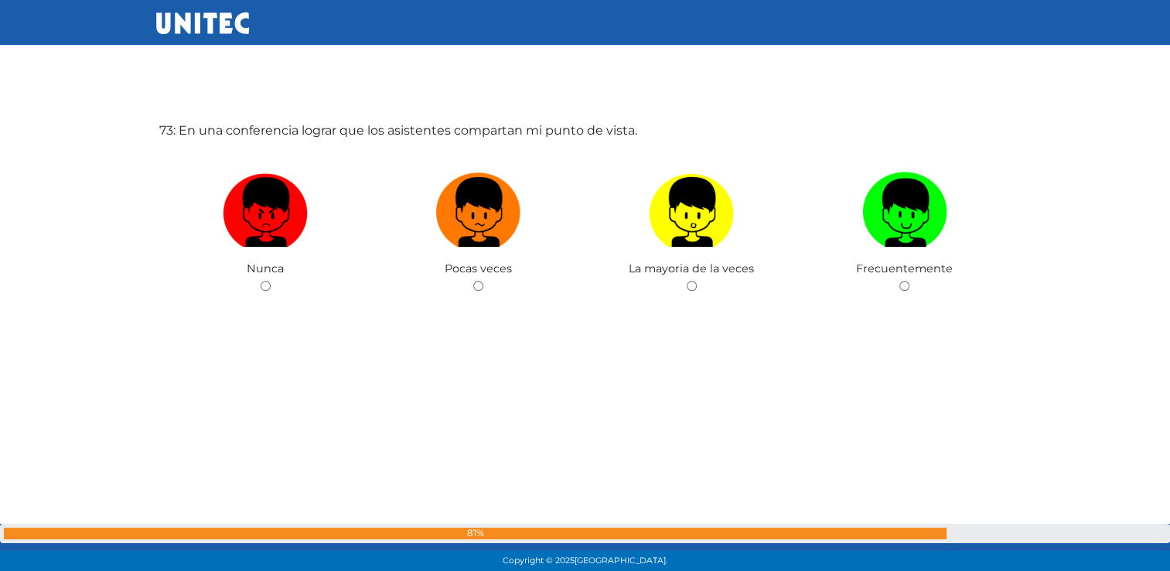
click at [475, 329] on div "73: En una conferencia lograr que los asistentes compartan mi punto de vista. N…" at bounding box center [585, 263] width 858 height 571
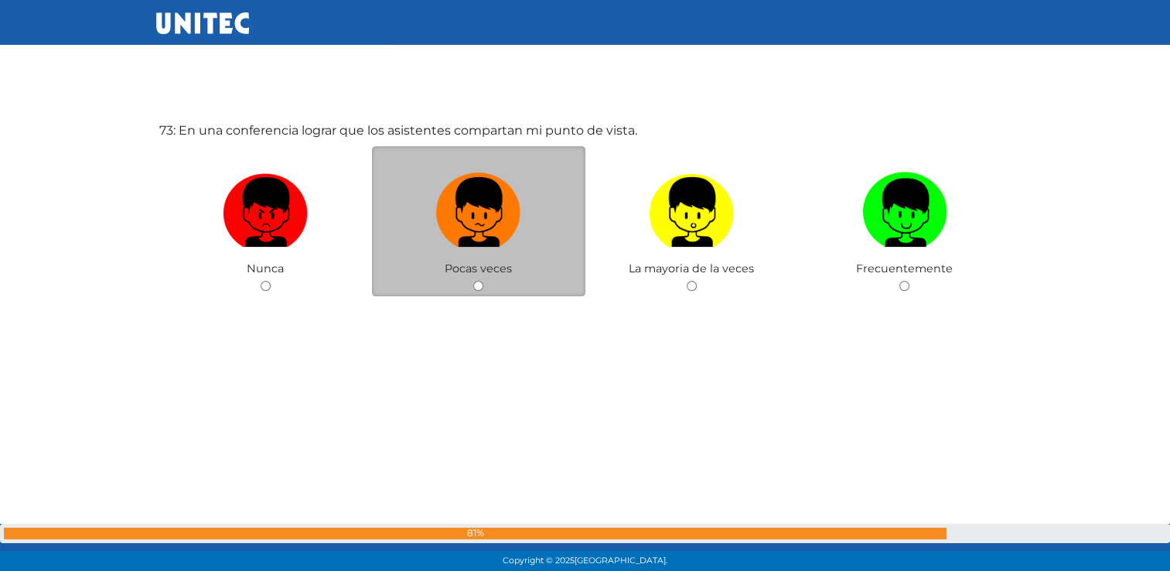
click at [478, 291] on input "radio" at bounding box center [478, 286] width 10 height 10
radio input "true"
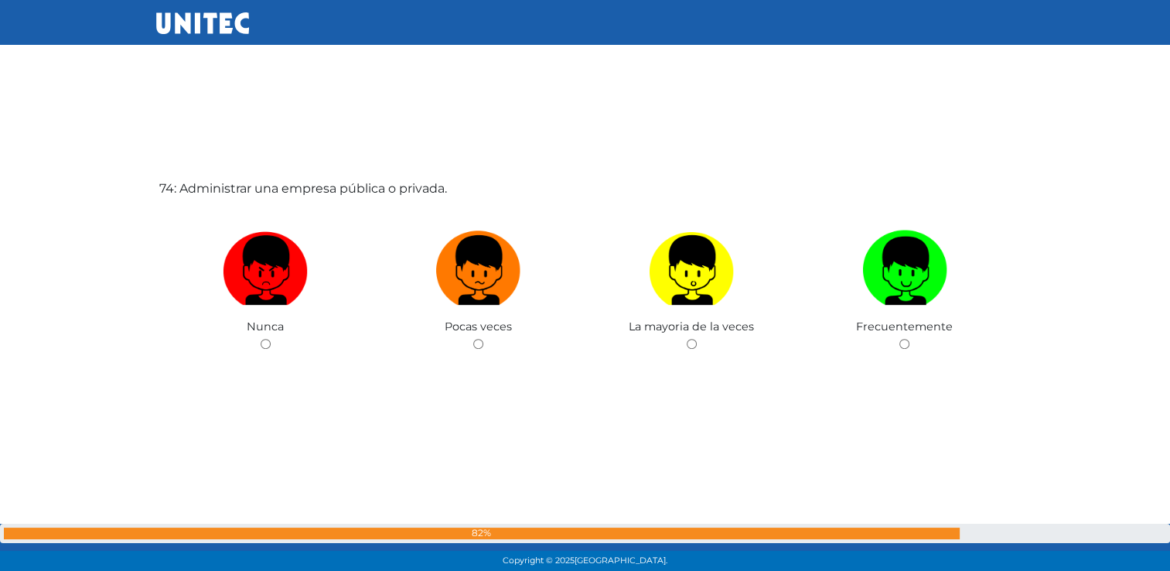
scroll to position [41808, 0]
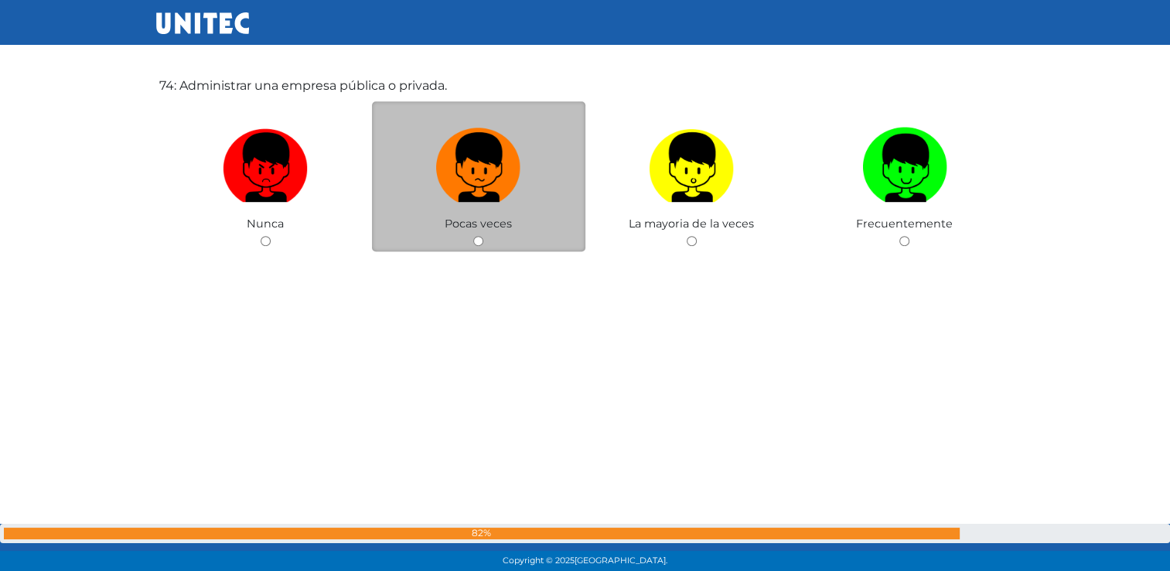
click at [479, 246] on input "radio" at bounding box center [478, 241] width 10 height 10
radio input "true"
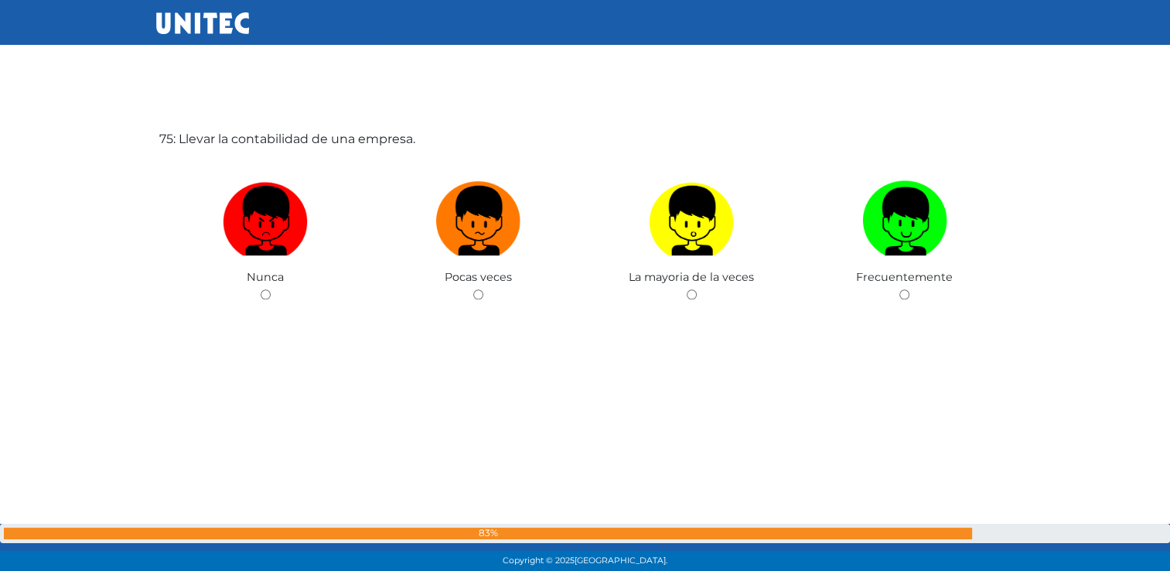
scroll to position [42335, 0]
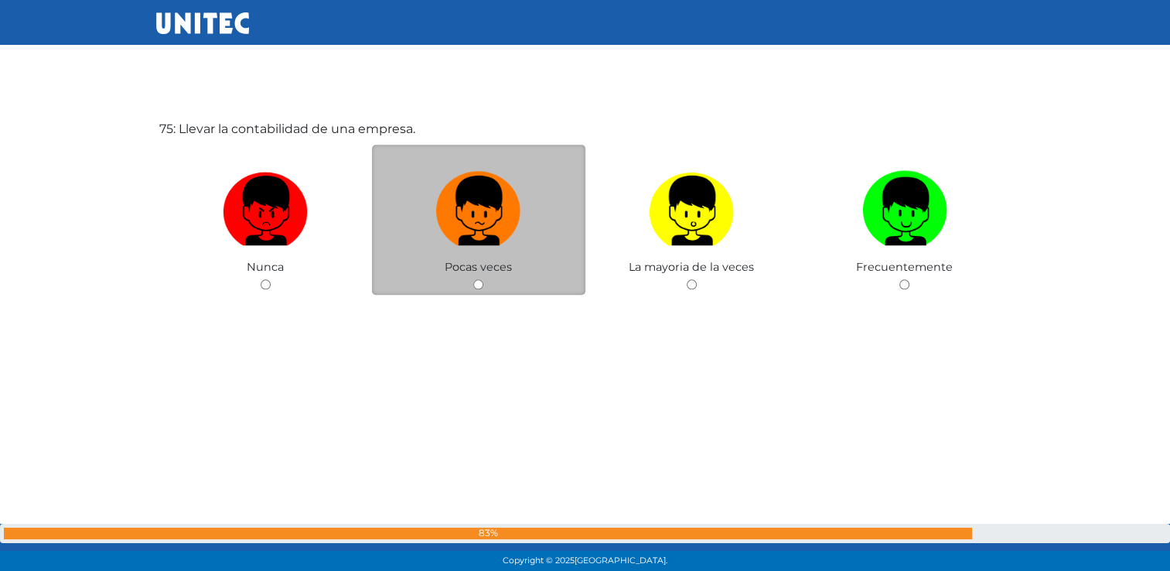
click at [472, 295] on div "Pocas veces" at bounding box center [478, 220] width 213 height 151
click at [478, 289] on input "radio" at bounding box center [478, 284] width 10 height 10
radio input "true"
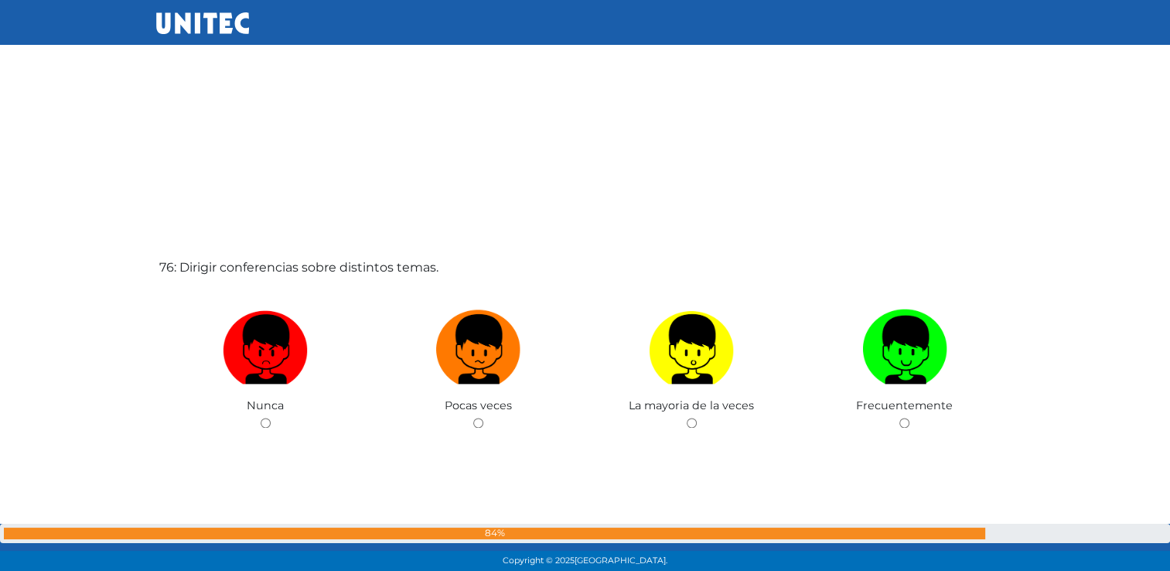
scroll to position [42906, 0]
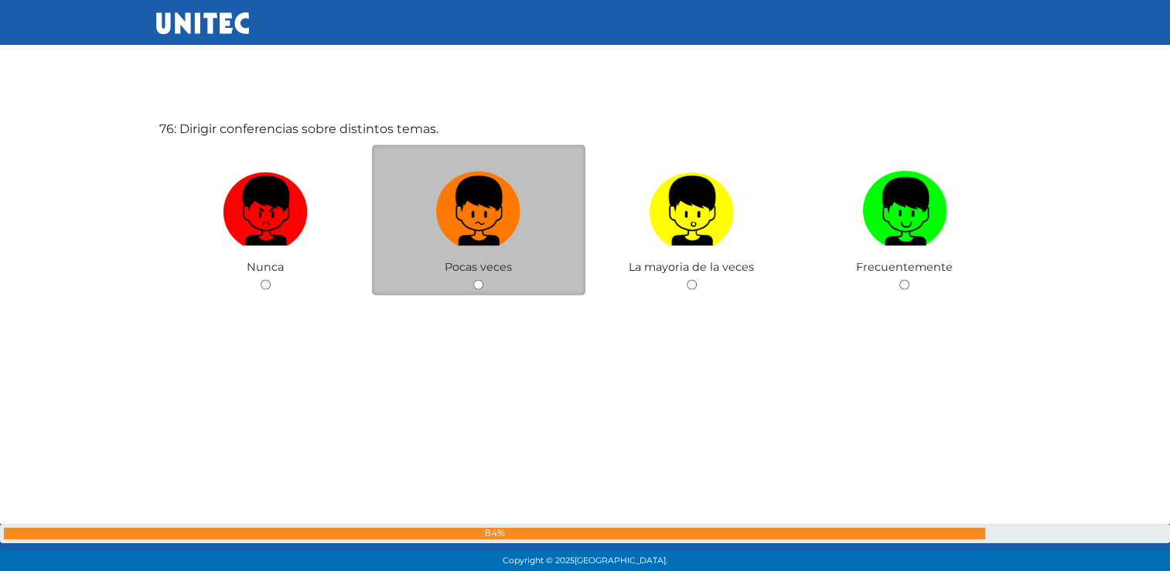
click at [477, 289] on input "radio" at bounding box center [478, 284] width 10 height 10
radio input "true"
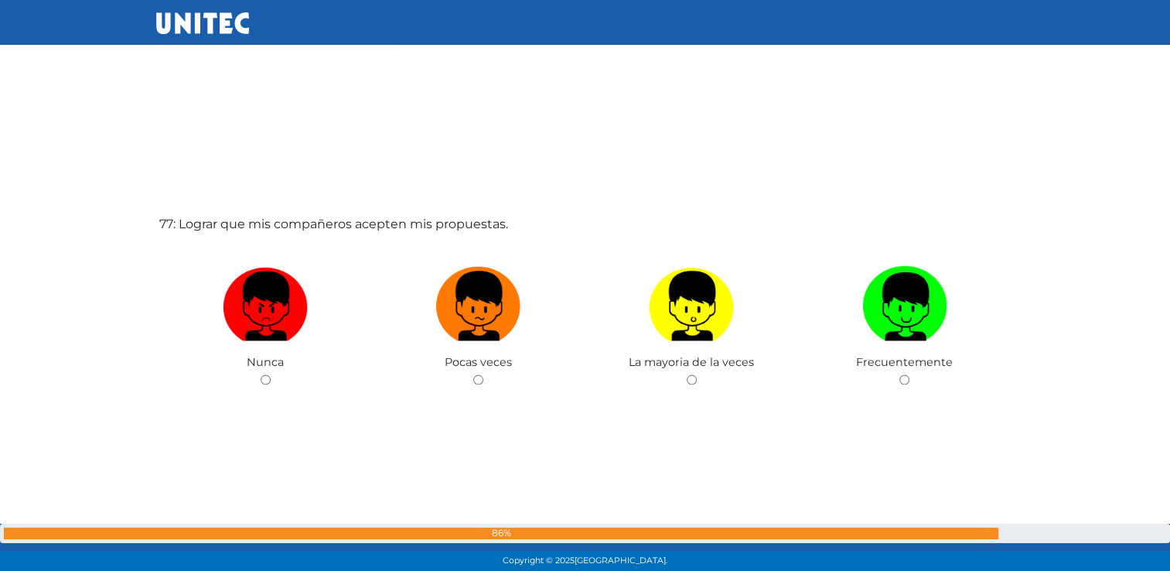
scroll to position [43485, 0]
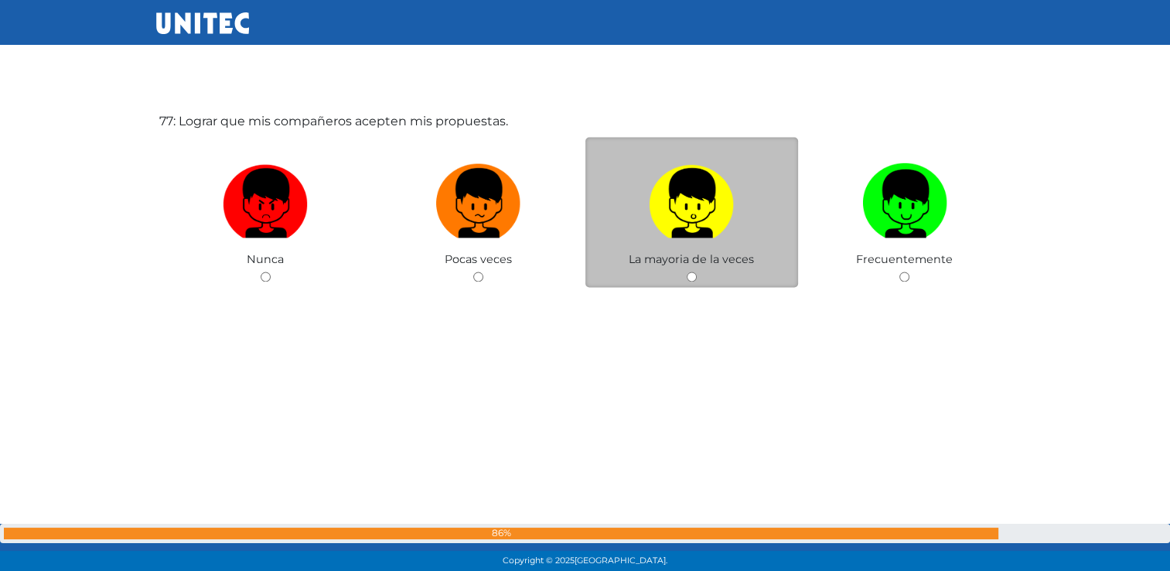
click at [694, 282] on input "radio" at bounding box center [692, 276] width 10 height 10
radio input "true"
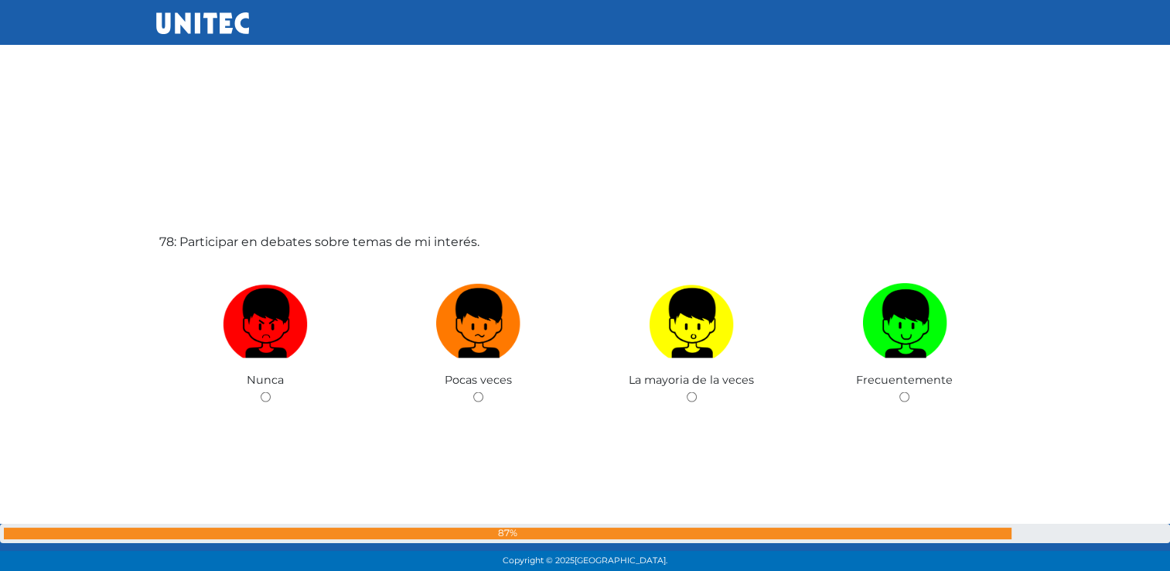
scroll to position [43976, 0]
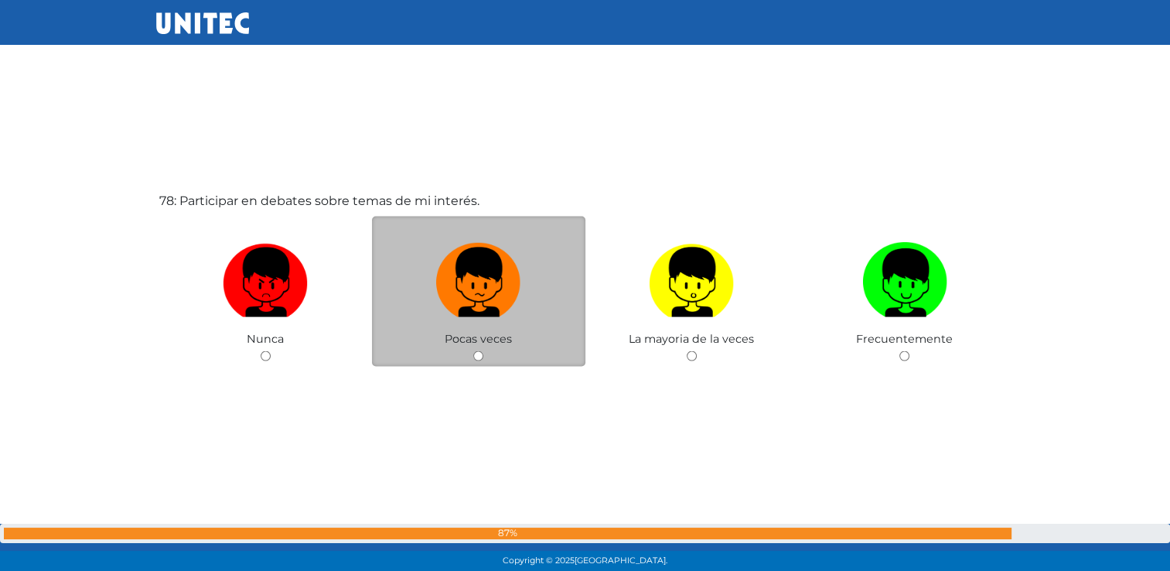
click at [479, 361] on input "radio" at bounding box center [478, 356] width 10 height 10
radio input "true"
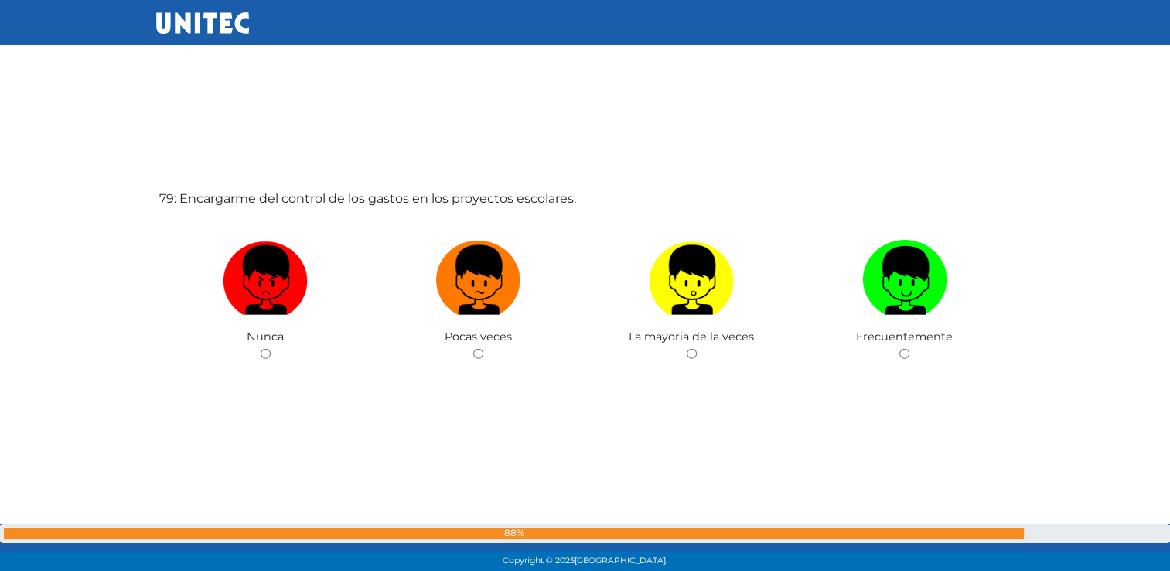
scroll to position [44563, 0]
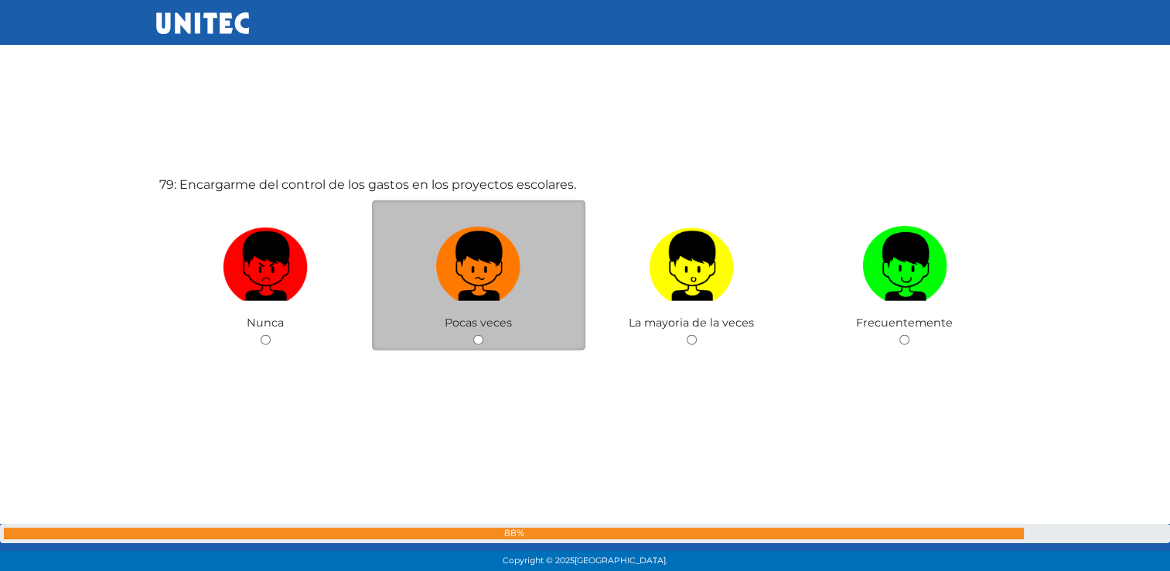
click at [476, 345] on input "radio" at bounding box center [478, 340] width 10 height 10
radio input "true"
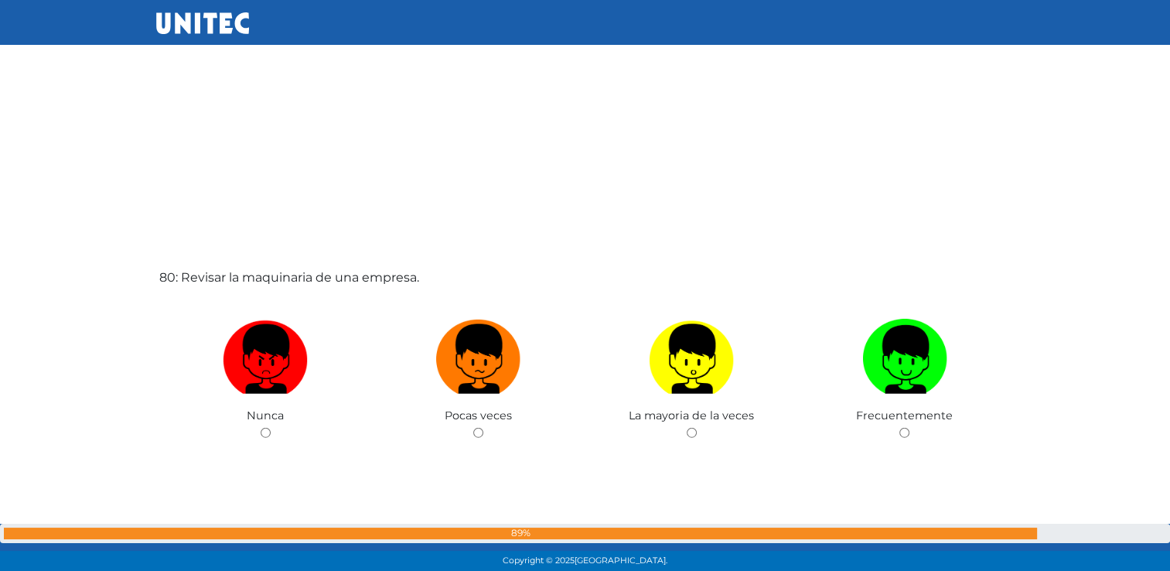
scroll to position [45191, 0]
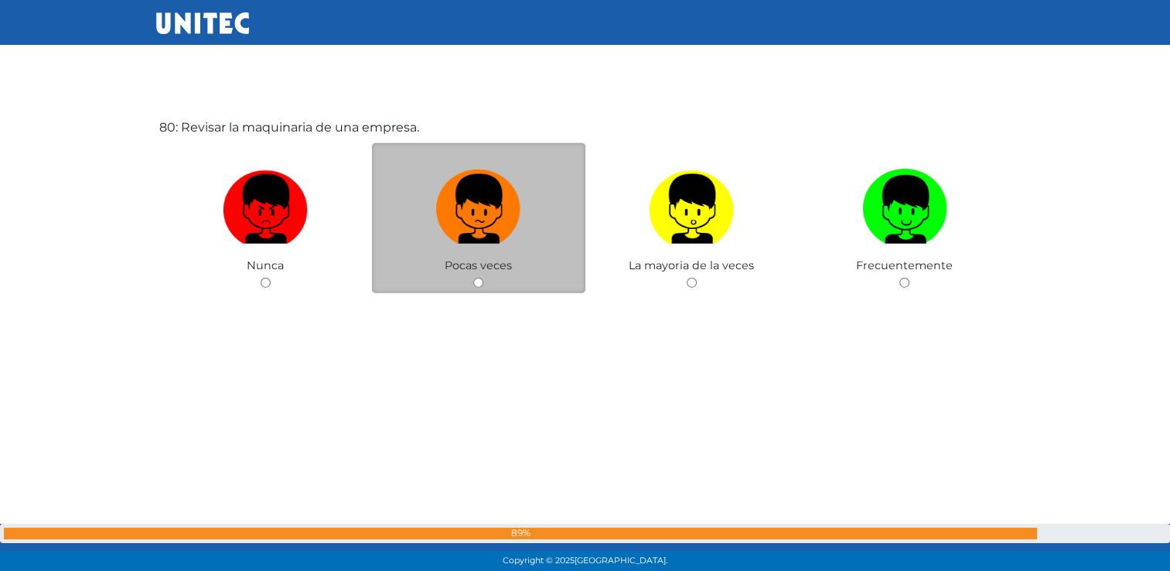
click at [473, 288] on input "radio" at bounding box center [478, 283] width 10 height 10
radio input "true"
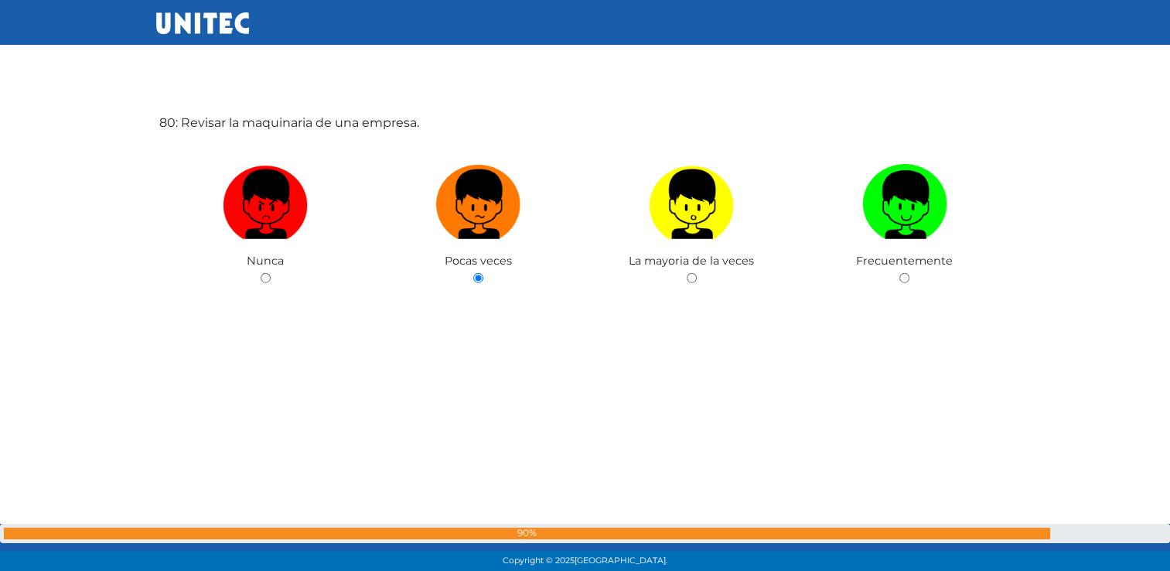
scroll to position [45197, 0]
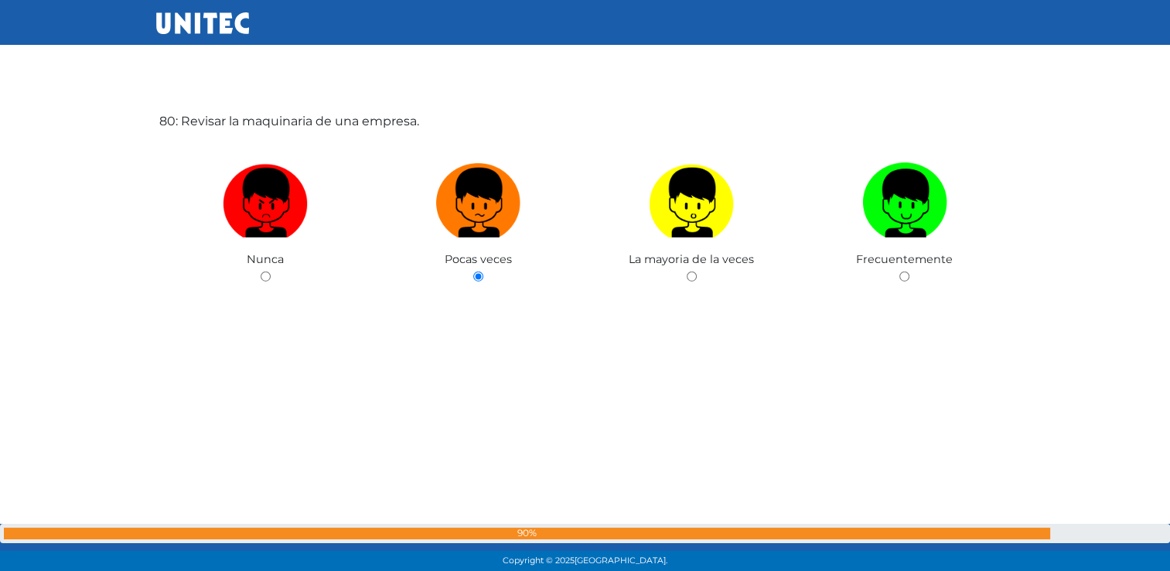
click at [1169, 559] on div "Copyright © 2025 Universidad Tecnológica de México." at bounding box center [585, 561] width 1170 height 20
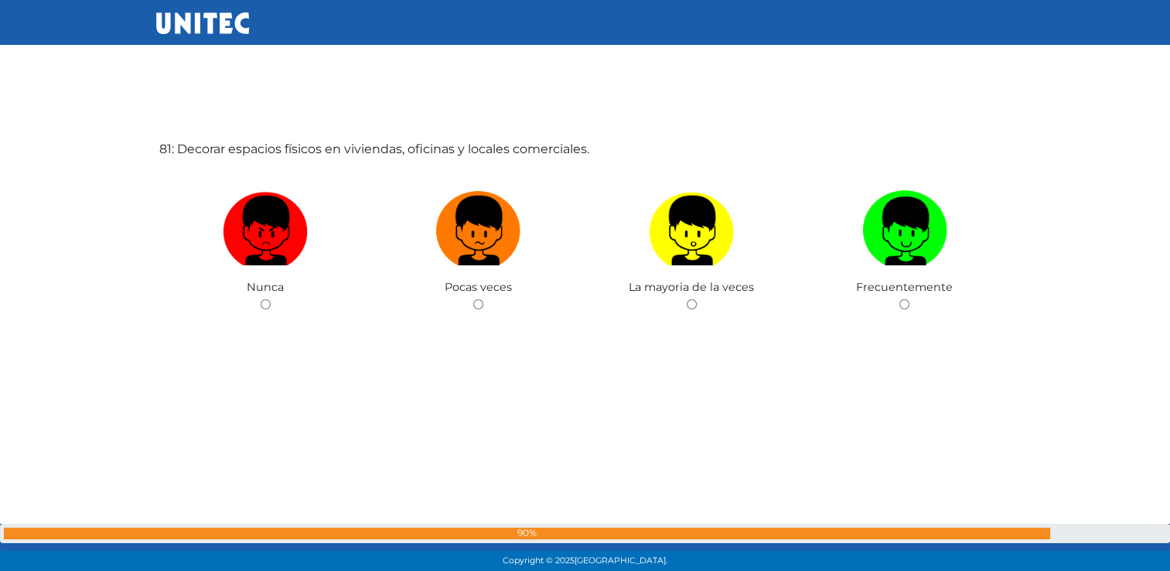
scroll to position [45754, 0]
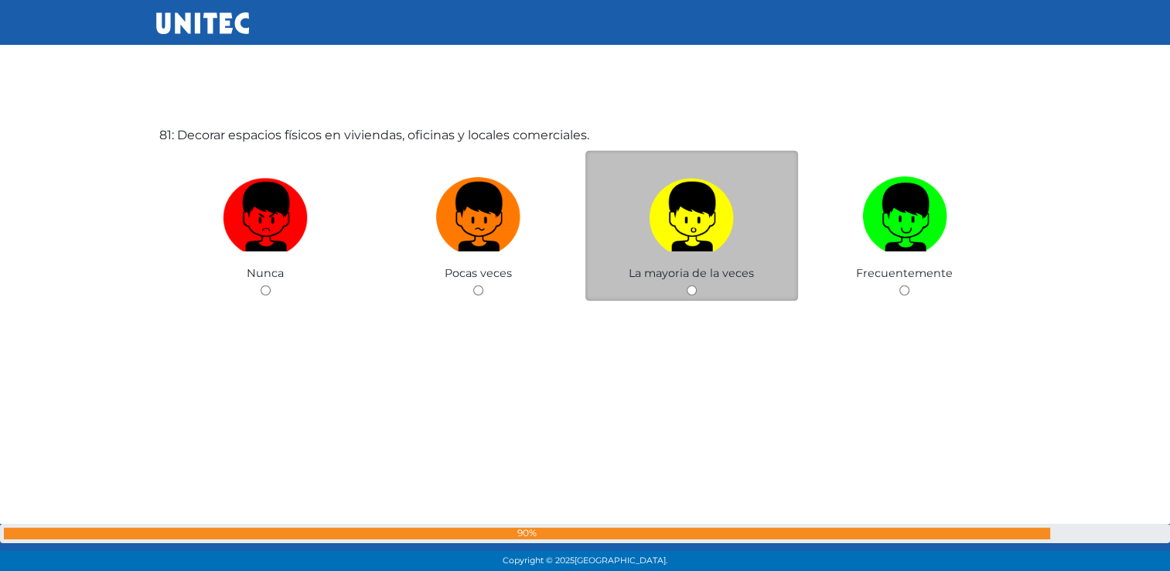
click at [697, 302] on div "La mayoria de la veces" at bounding box center [691, 226] width 213 height 151
click at [696, 295] on input "radio" at bounding box center [692, 290] width 10 height 10
radio input "true"
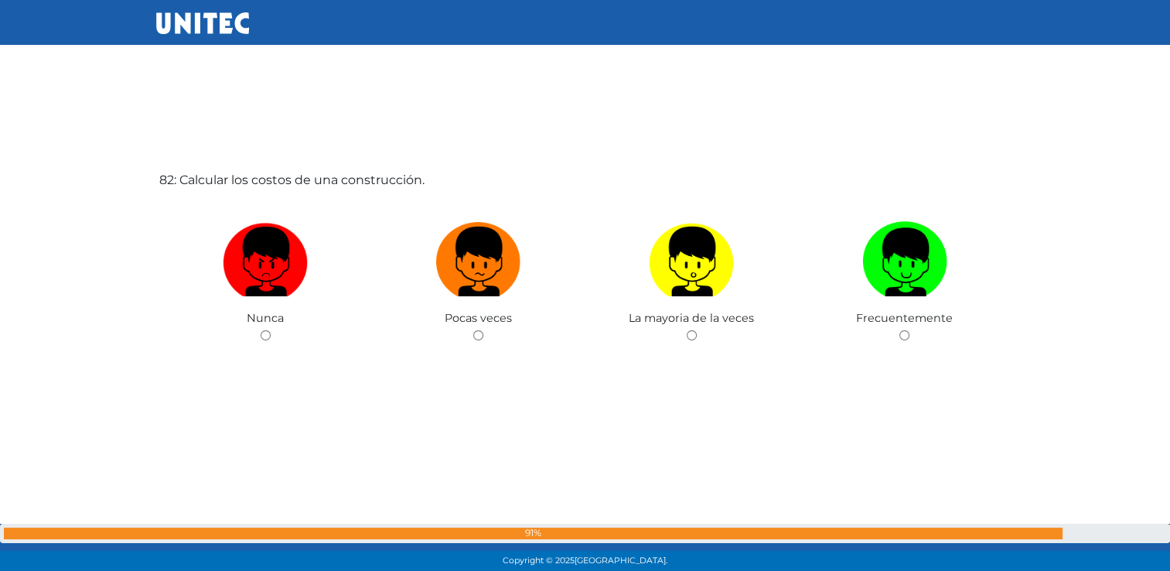
scroll to position [46331, 0]
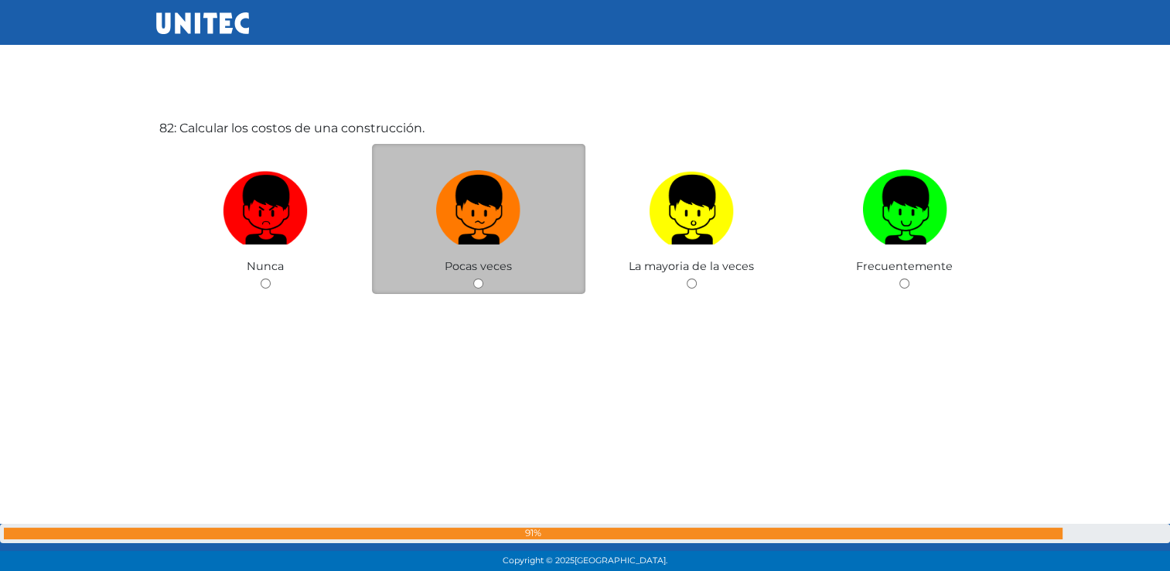
click at [482, 288] on input "radio" at bounding box center [478, 283] width 10 height 10
radio input "true"
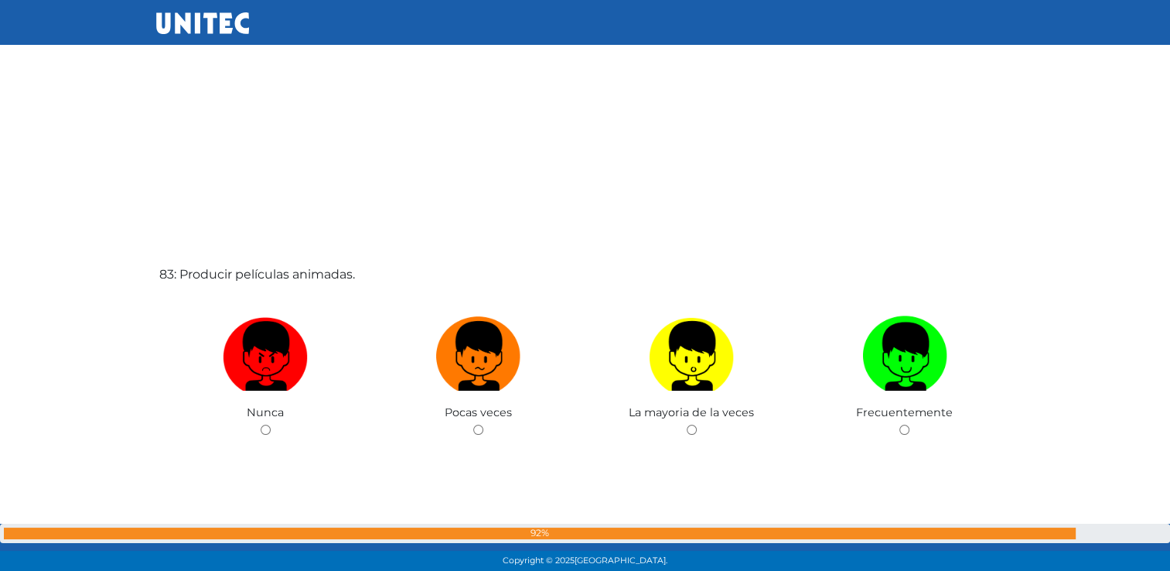
scroll to position [46869, 0]
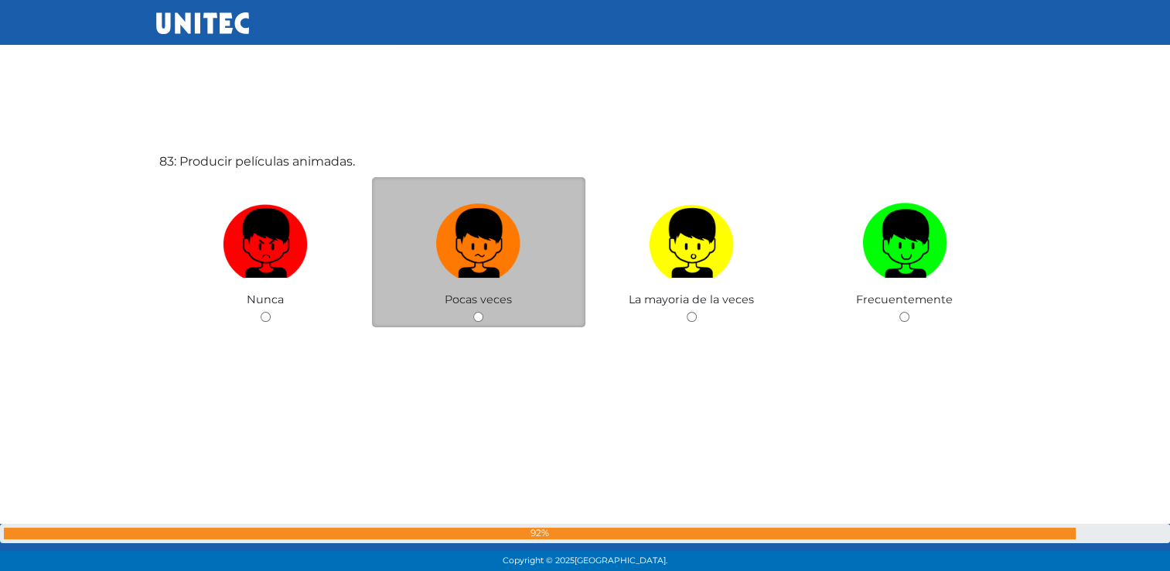
click at [479, 322] on input "radio" at bounding box center [478, 317] width 10 height 10
radio input "true"
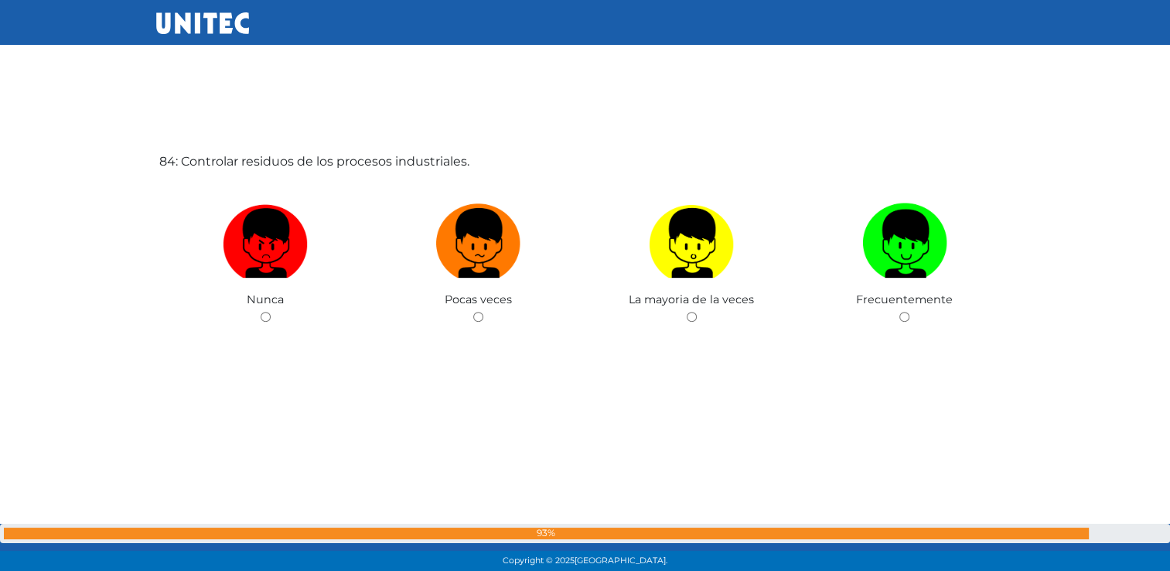
scroll to position [47474, 0]
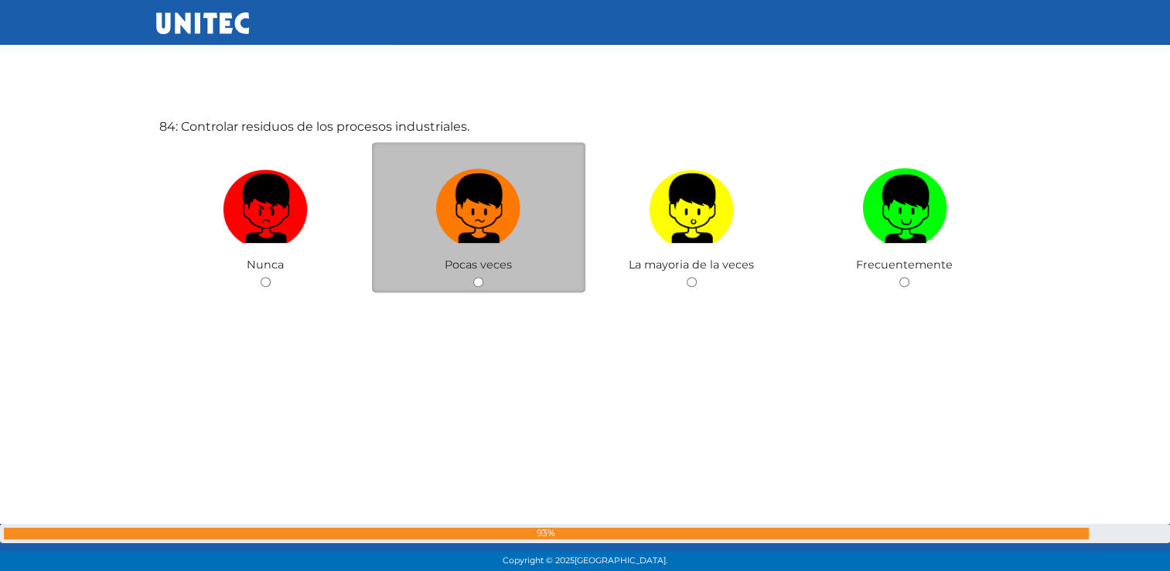
click at [478, 287] on input "radio" at bounding box center [478, 282] width 10 height 10
radio input "true"
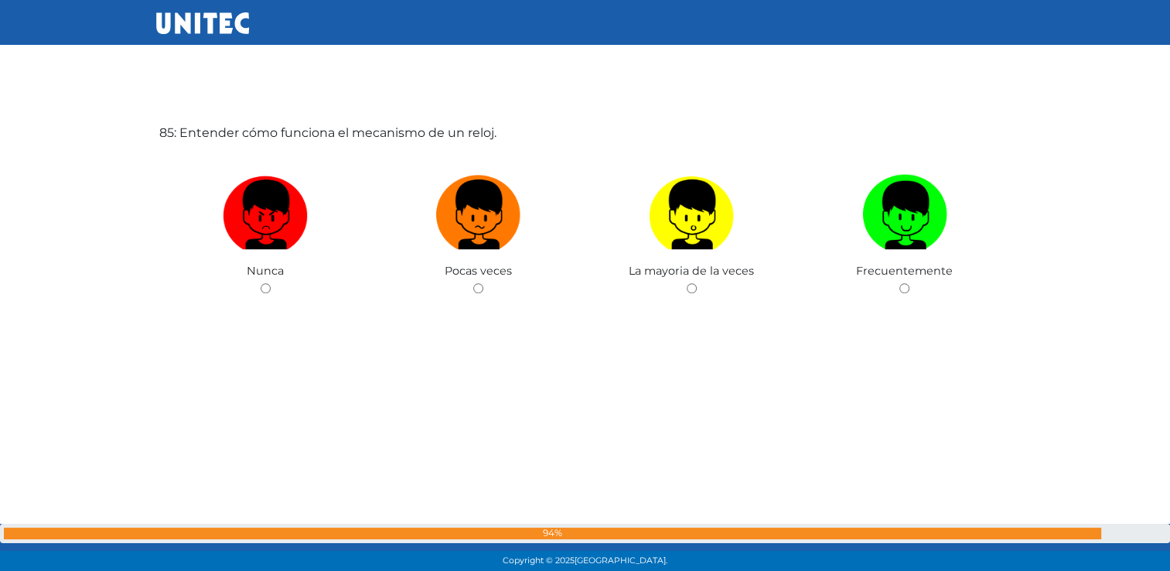
scroll to position [48046, 0]
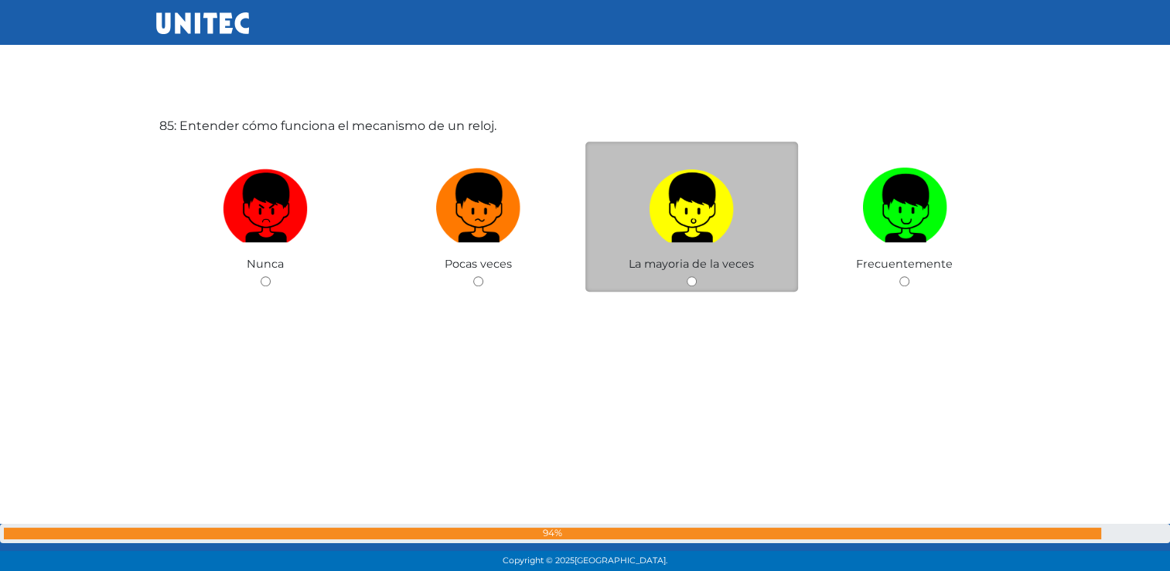
click at [690, 286] on input "radio" at bounding box center [692, 281] width 10 height 10
radio input "true"
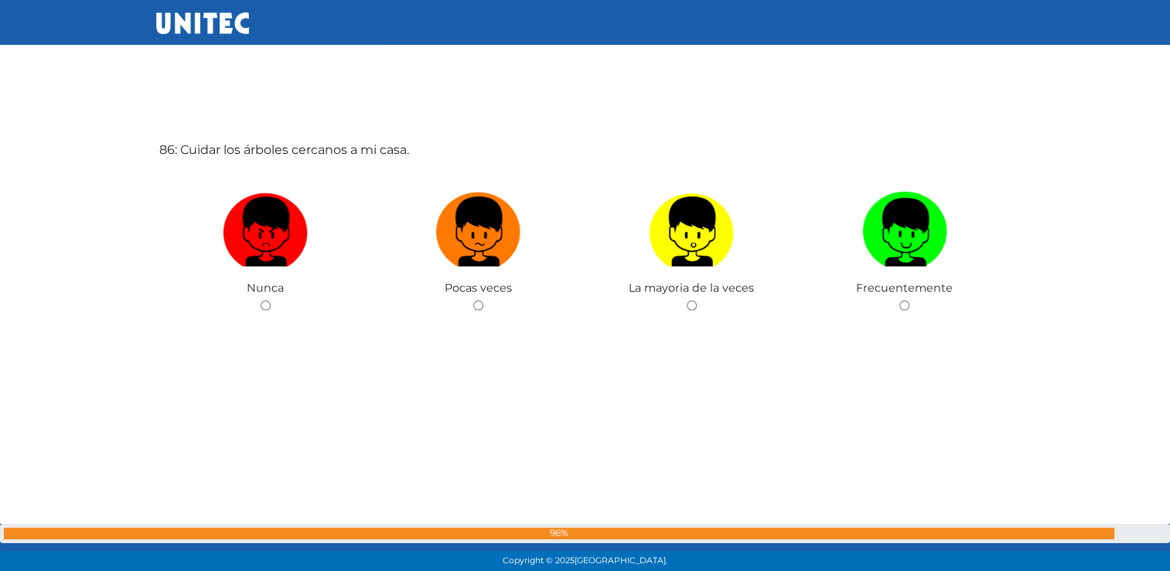
scroll to position [48617, 0]
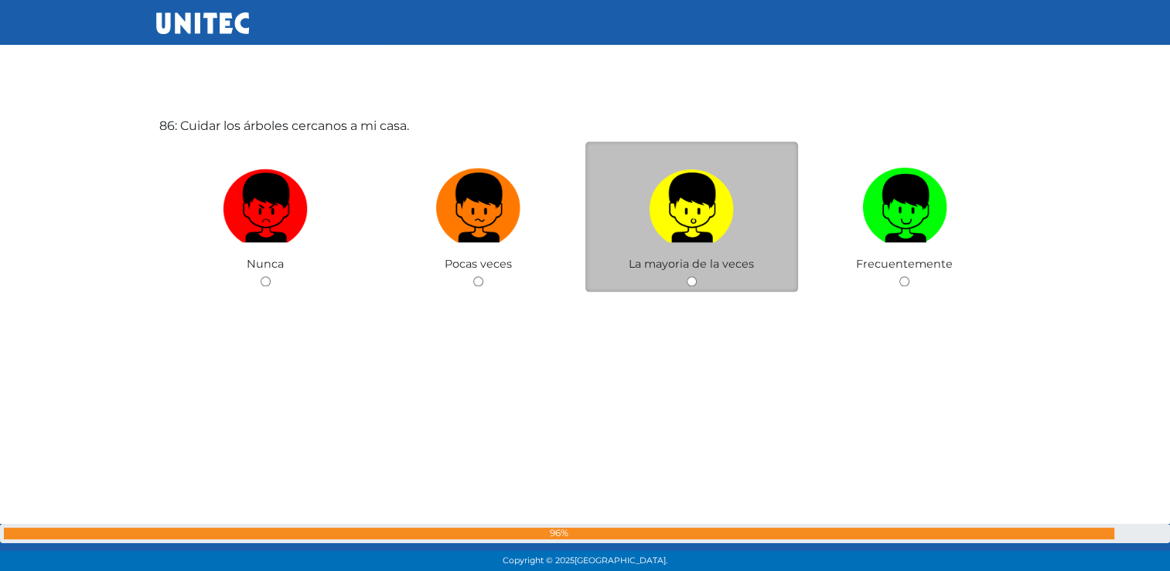
click at [693, 286] on input "radio" at bounding box center [692, 281] width 10 height 10
radio input "true"
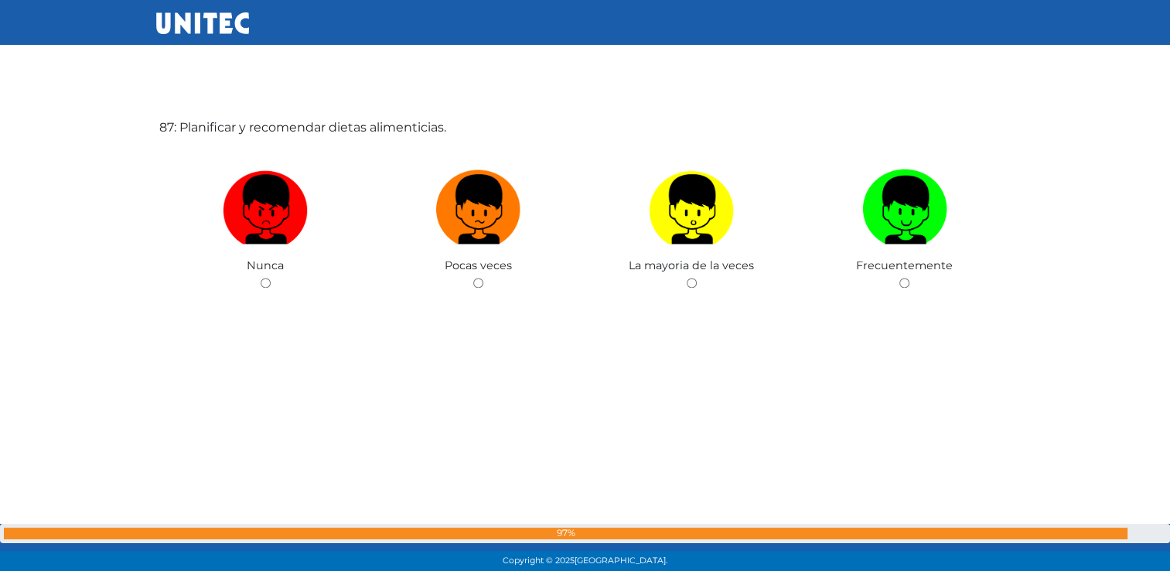
scroll to position [49187, 0]
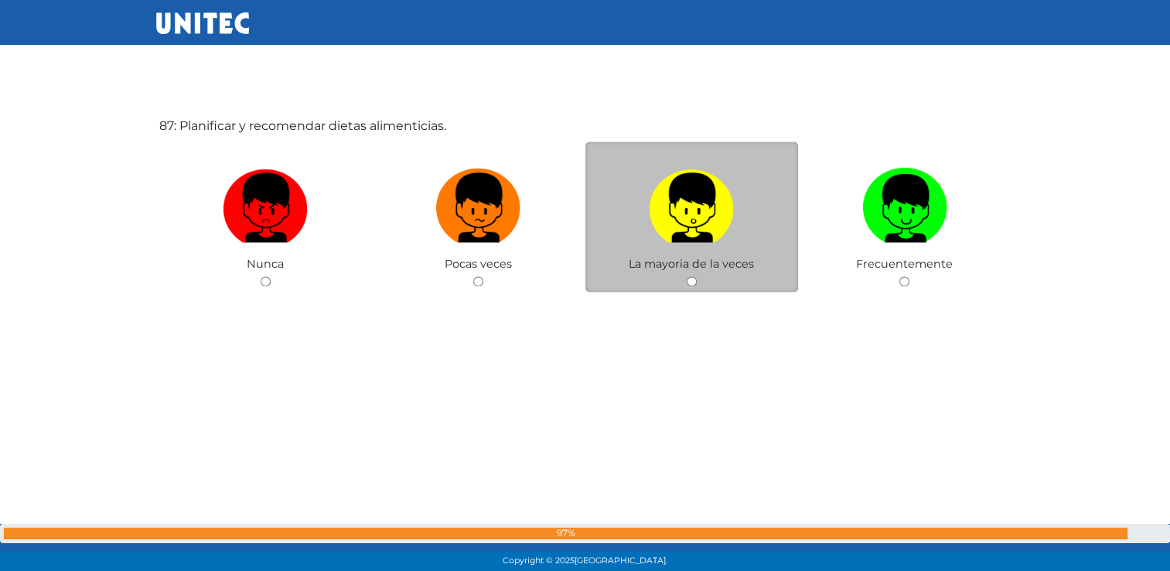
click at [692, 286] on input "radio" at bounding box center [692, 281] width 10 height 10
radio input "true"
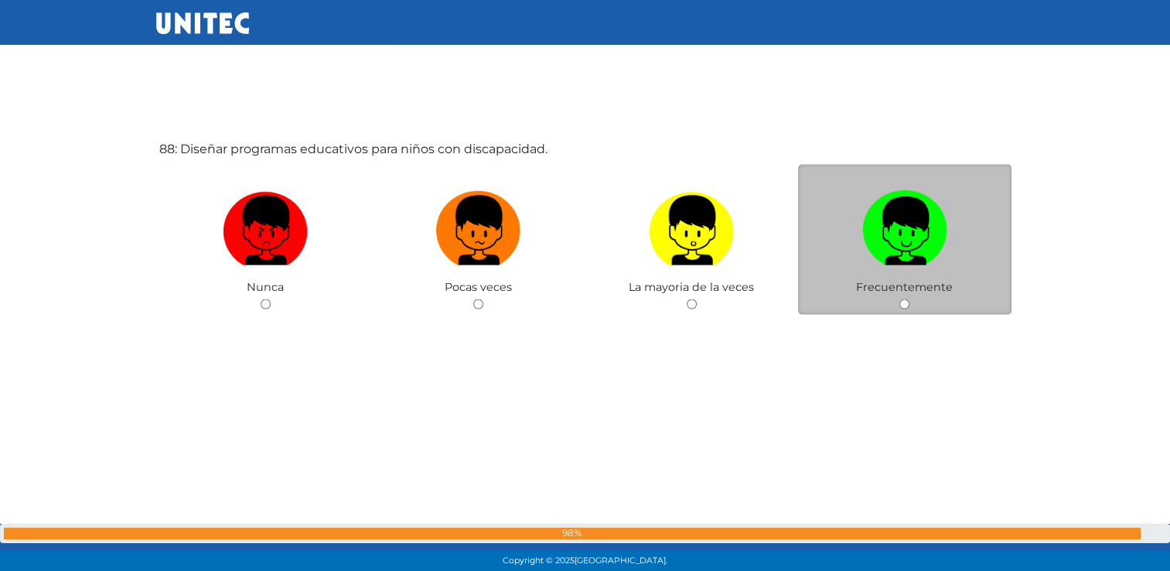
scroll to position [49758, 0]
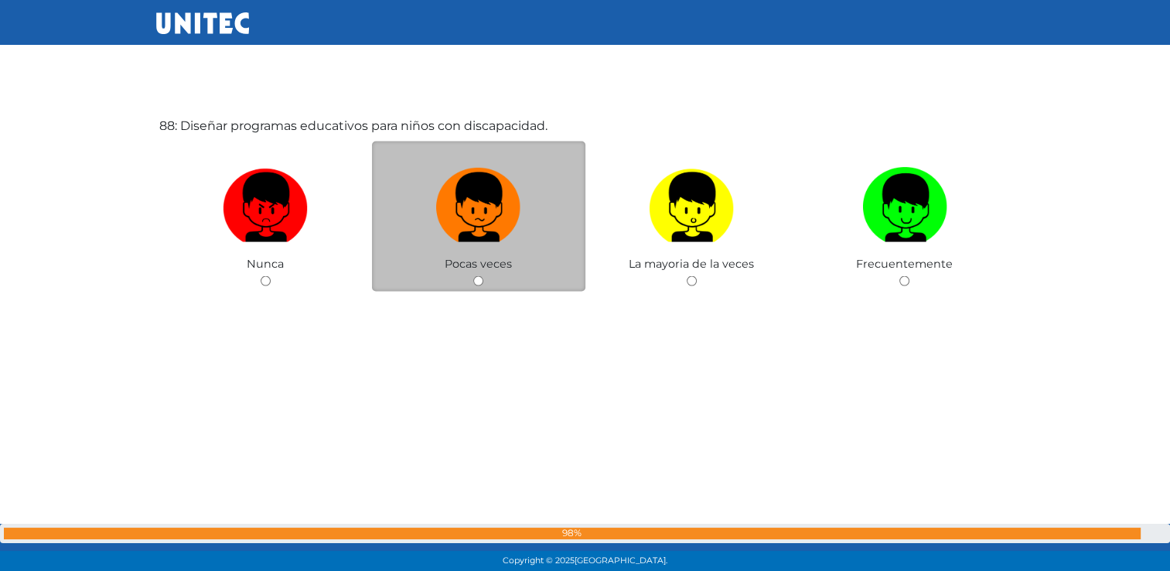
click at [476, 286] on input "radio" at bounding box center [478, 281] width 10 height 10
radio input "true"
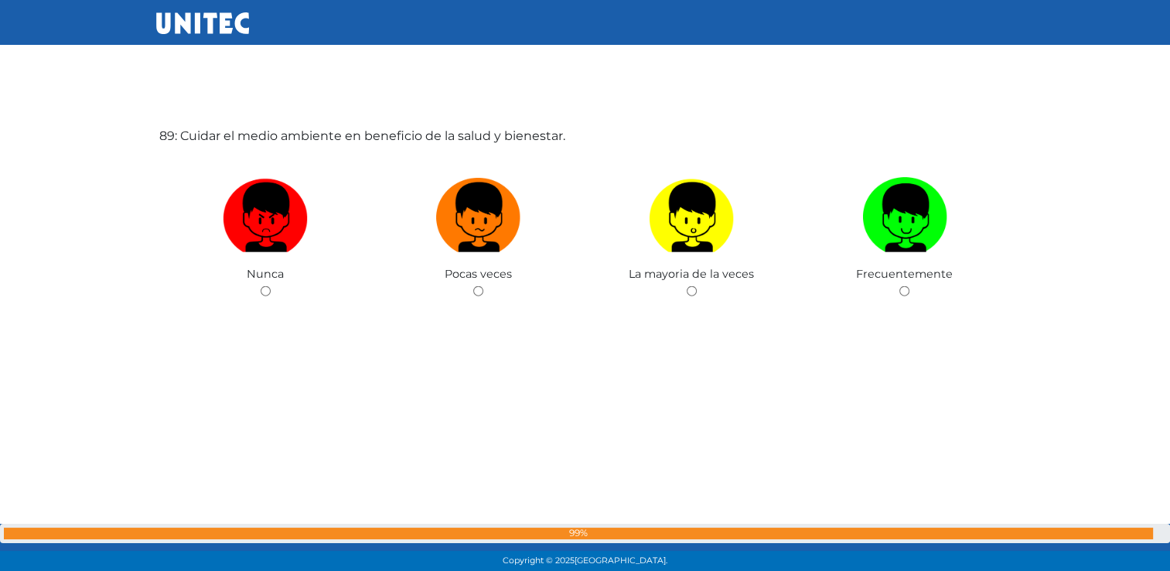
scroll to position [50350, 0]
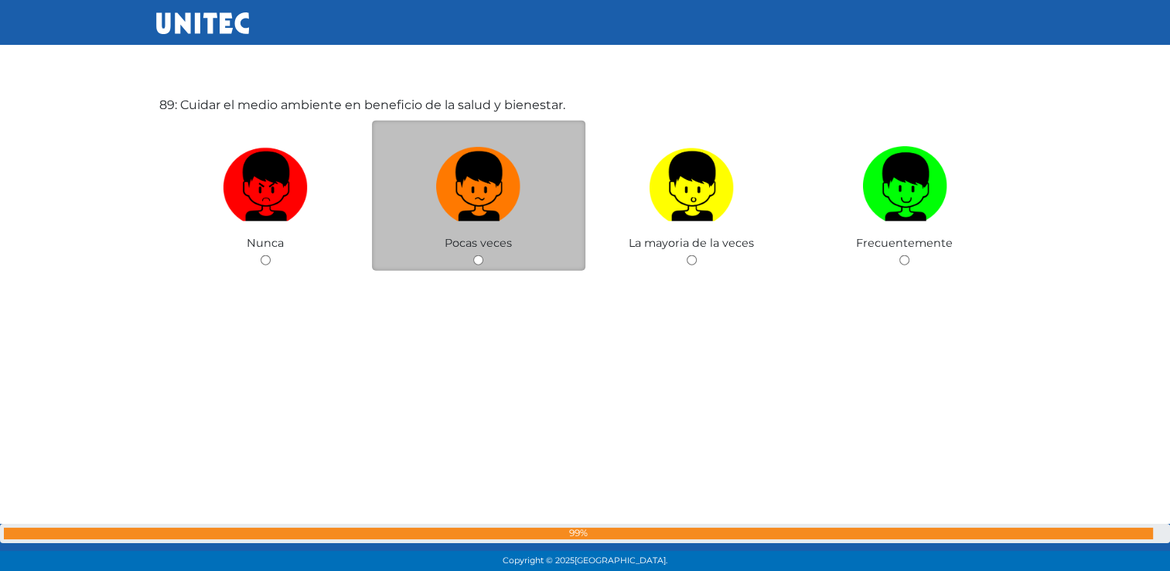
click at [476, 265] on input "radio" at bounding box center [478, 260] width 10 height 10
radio input "true"
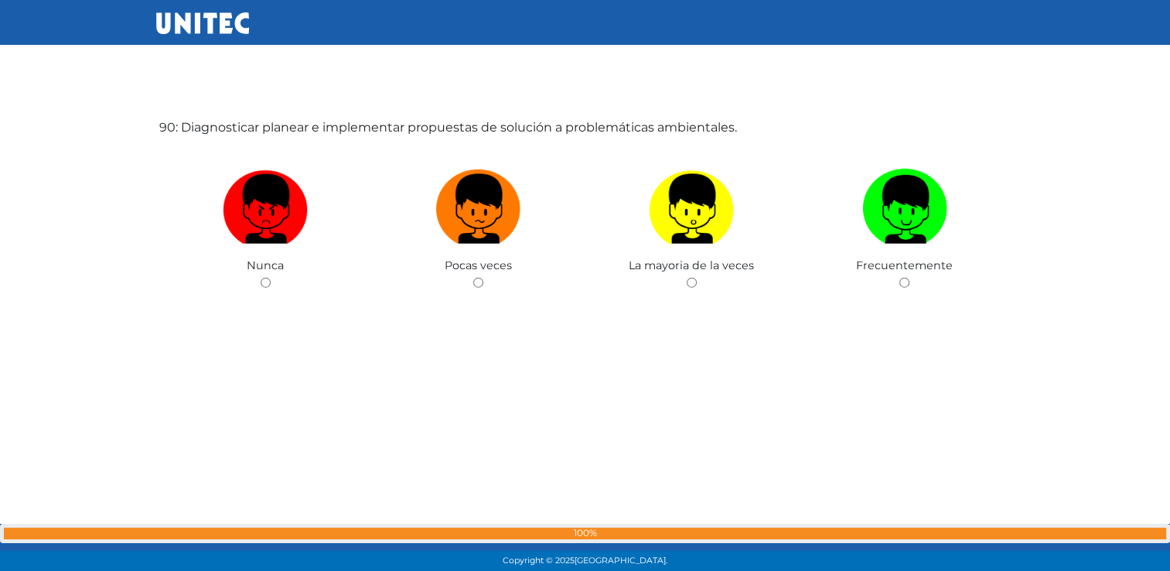
scroll to position [50901, 0]
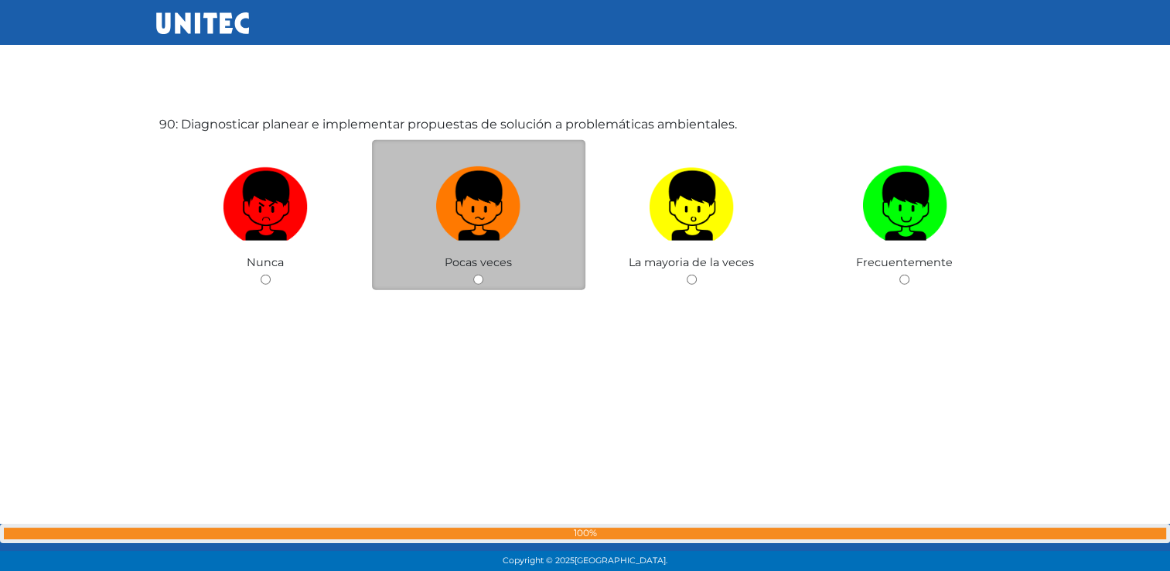
click at [495, 291] on div "Pocas veces" at bounding box center [478, 215] width 213 height 151
click at [477, 285] on input "radio" at bounding box center [478, 280] width 10 height 10
radio input "true"
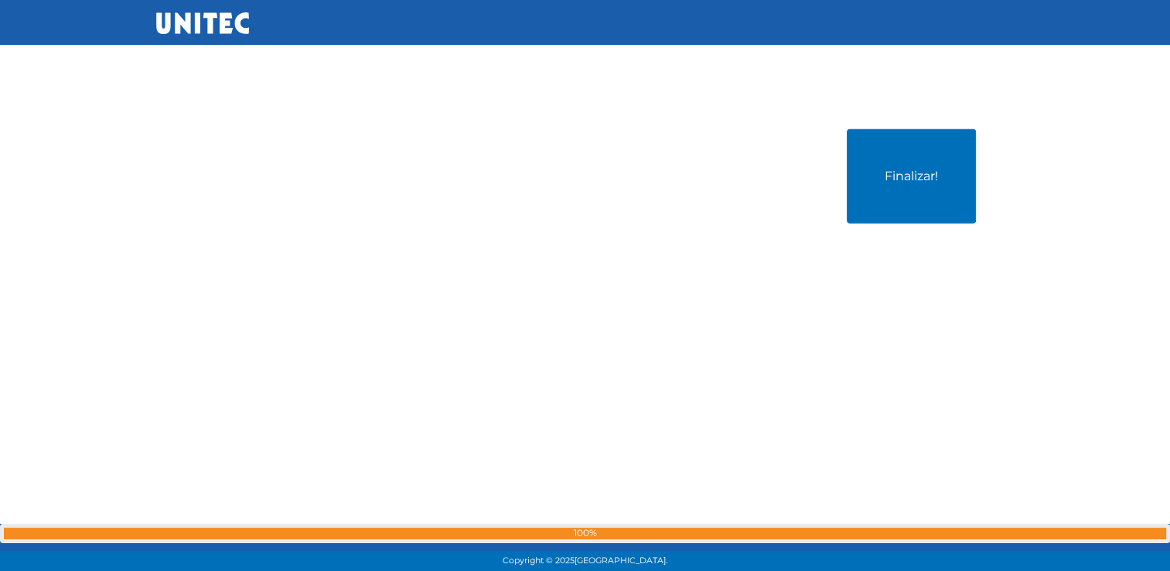
scroll to position [51472, 0]
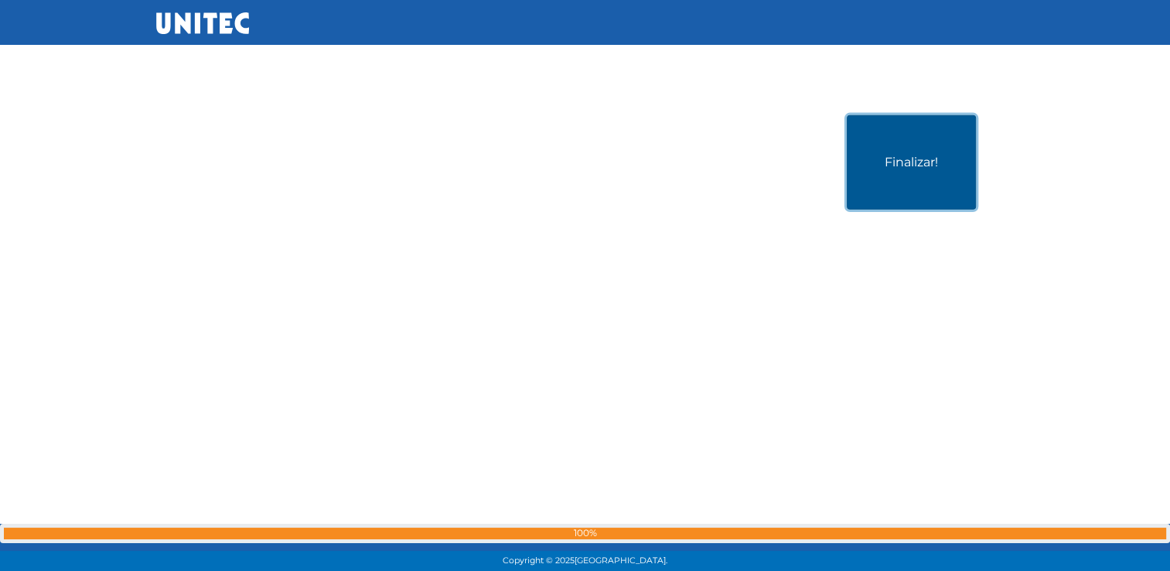
click at [904, 210] on button "Finalizar!" at bounding box center [911, 162] width 129 height 94
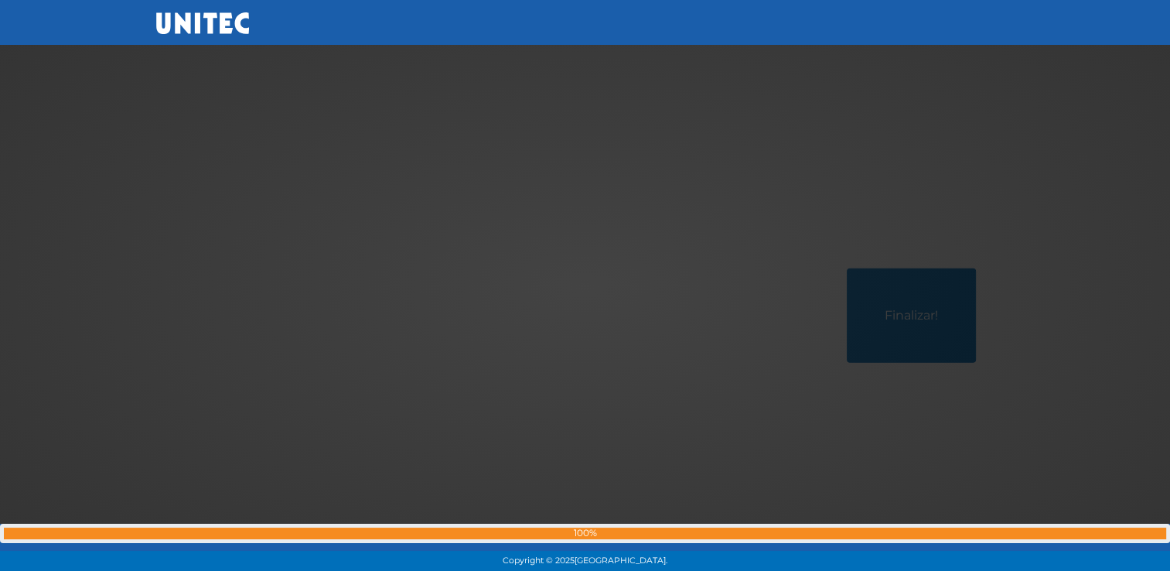
scroll to position [51502, 0]
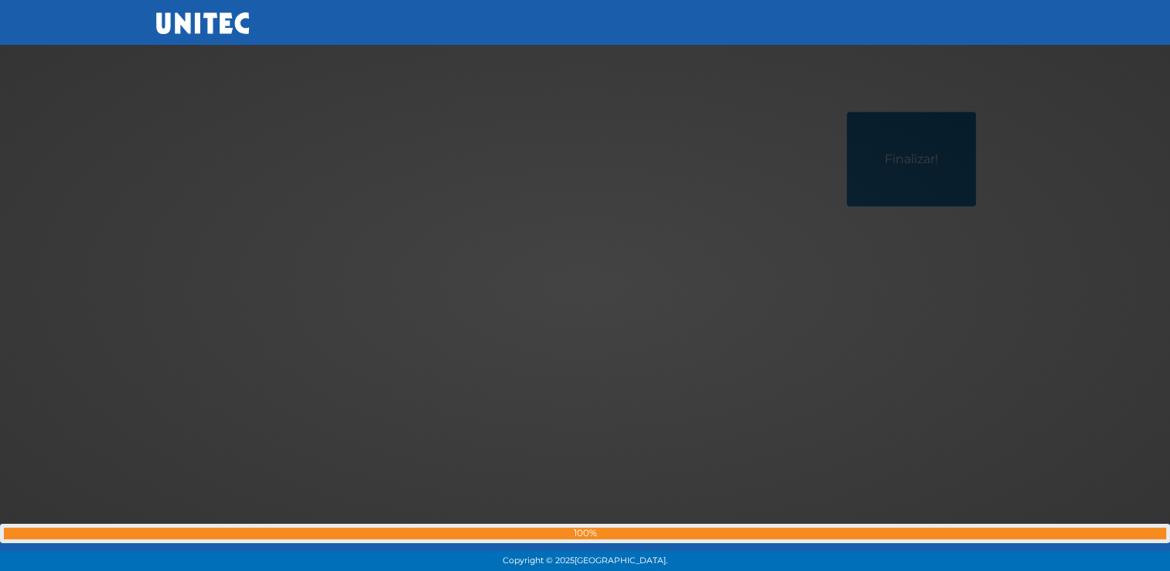
click at [585, 285] on div at bounding box center [585, 285] width 0 height 0
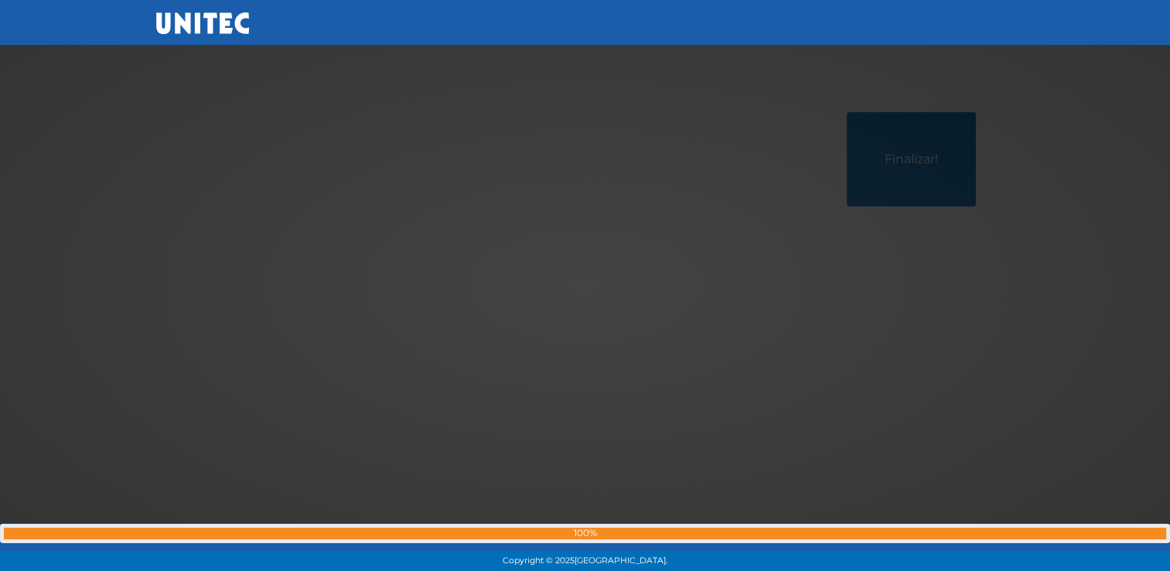
click at [585, 285] on div at bounding box center [585, 285] width 0 height 0
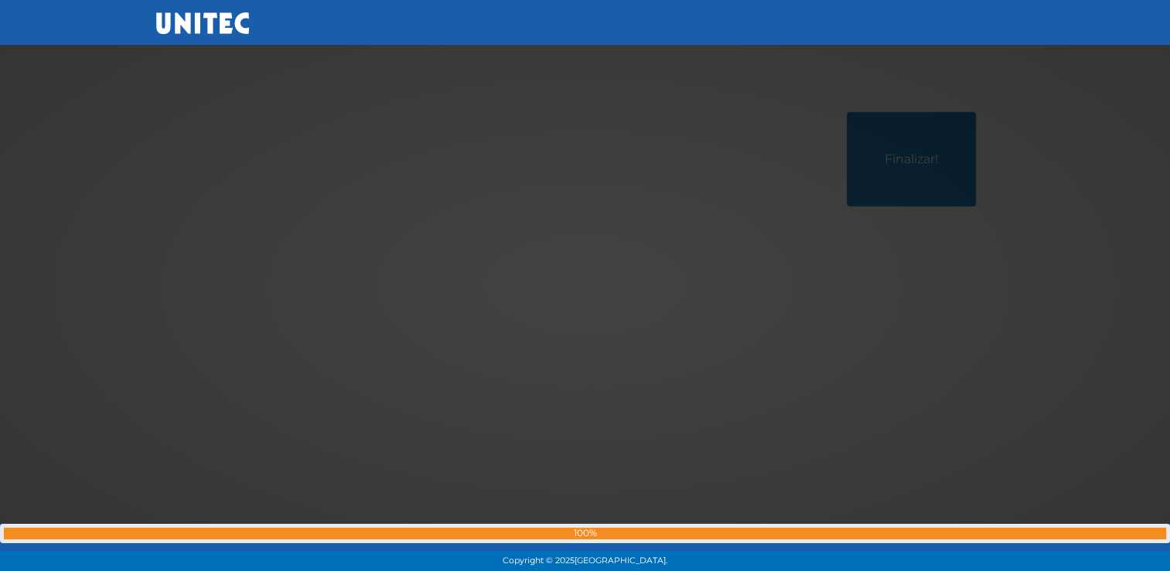
click at [585, 285] on div at bounding box center [585, 285] width 0 height 0
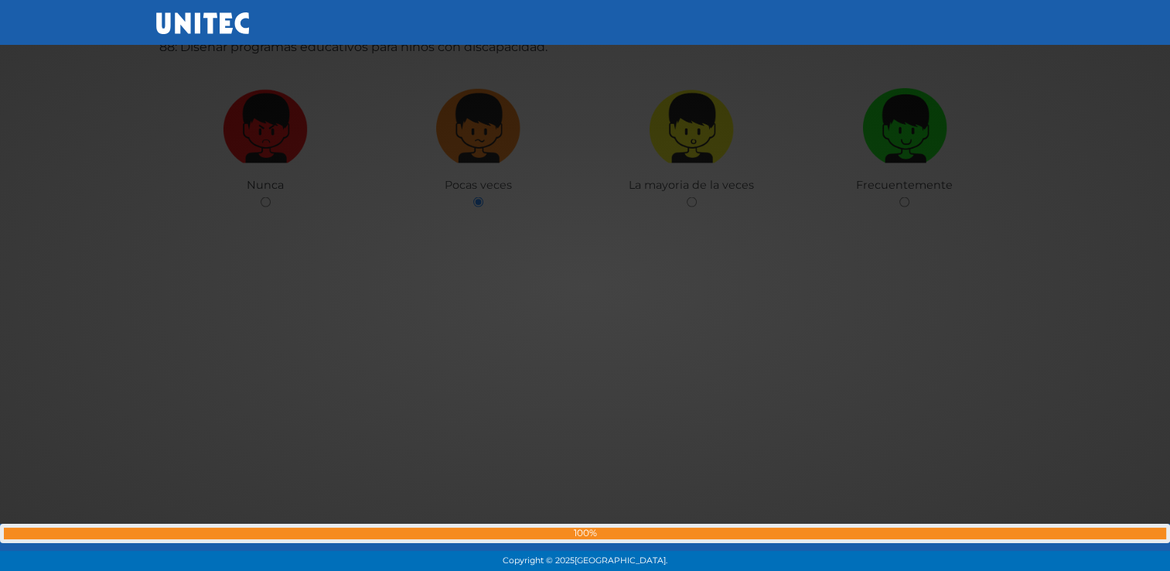
scroll to position [49504, 0]
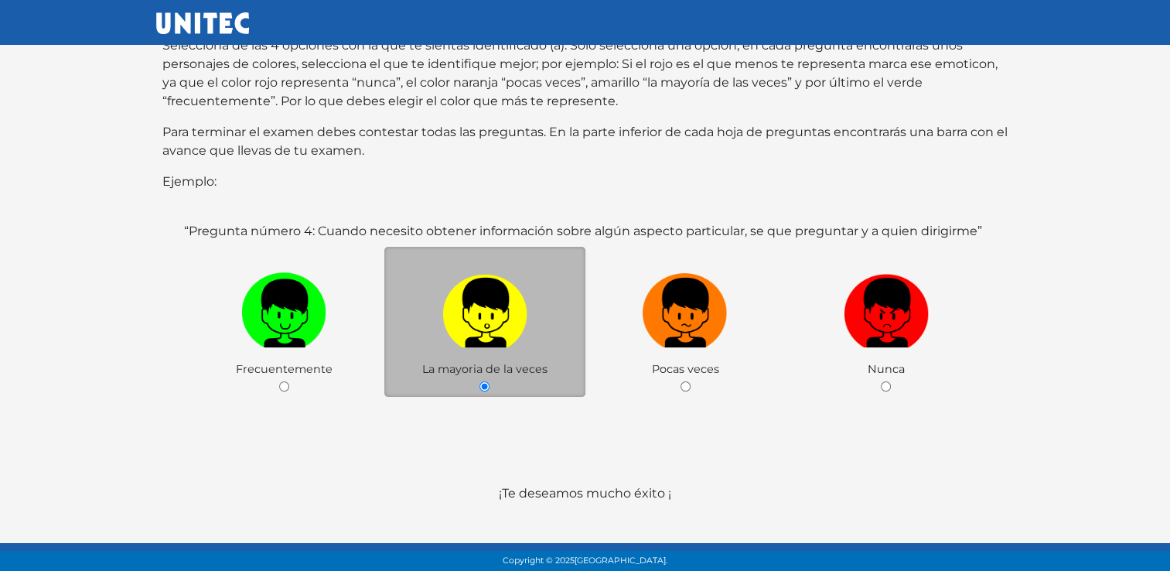
scroll to position [232, 0]
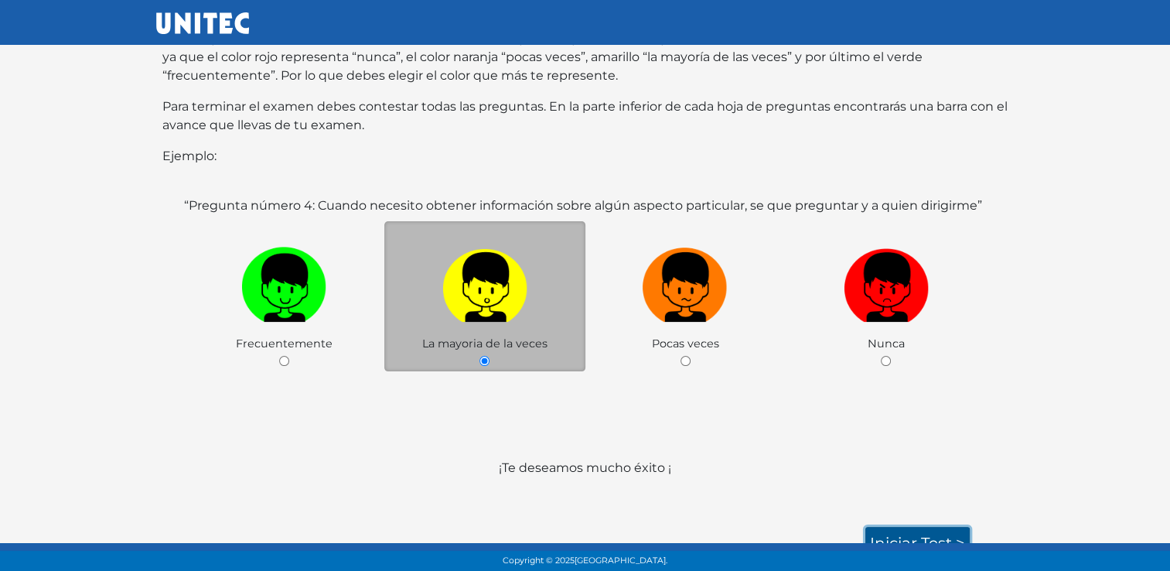
click at [927, 528] on link "Iniciar test >" at bounding box center [917, 543] width 104 height 32
click at [906, 537] on link "Iniciar test >" at bounding box center [917, 543] width 104 height 32
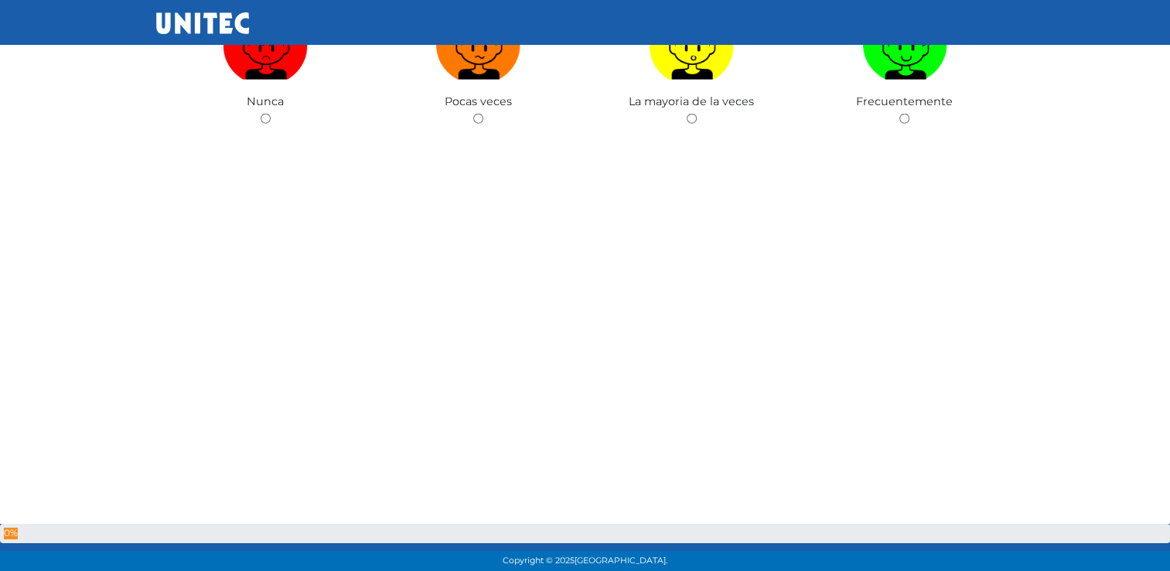
scroll to position [77, 0]
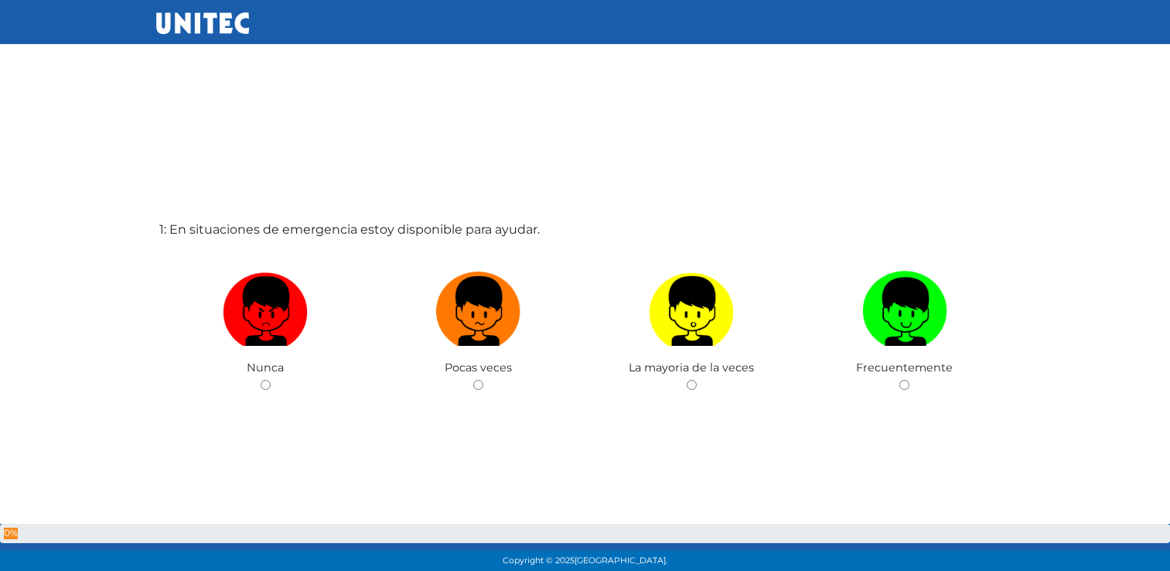
scroll to position [12, 0]
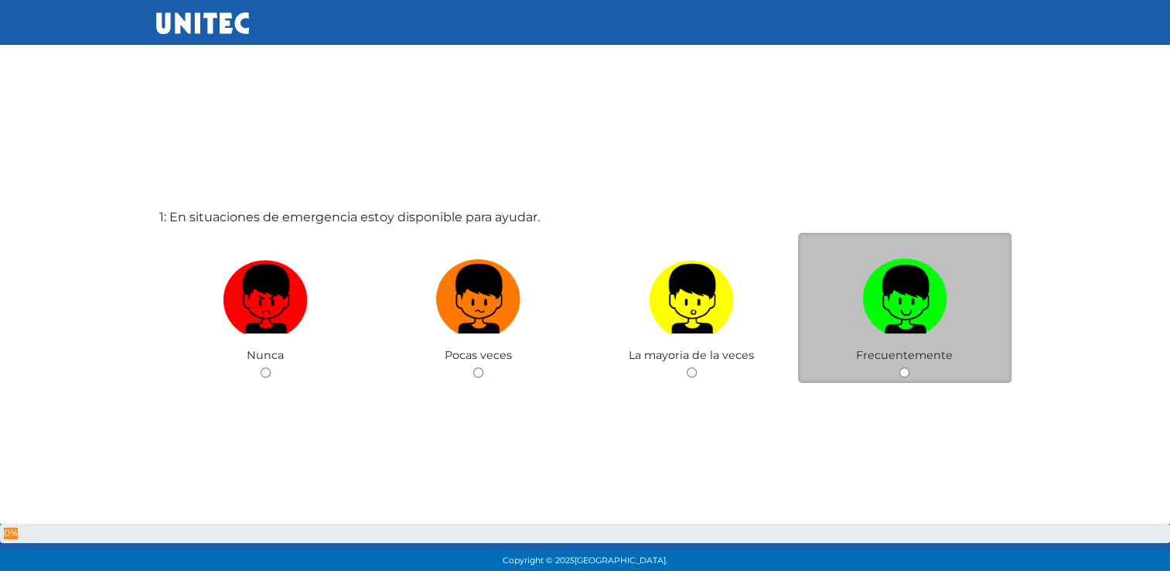
click at [908, 371] on input "radio" at bounding box center [904, 372] width 10 height 10
radio input "true"
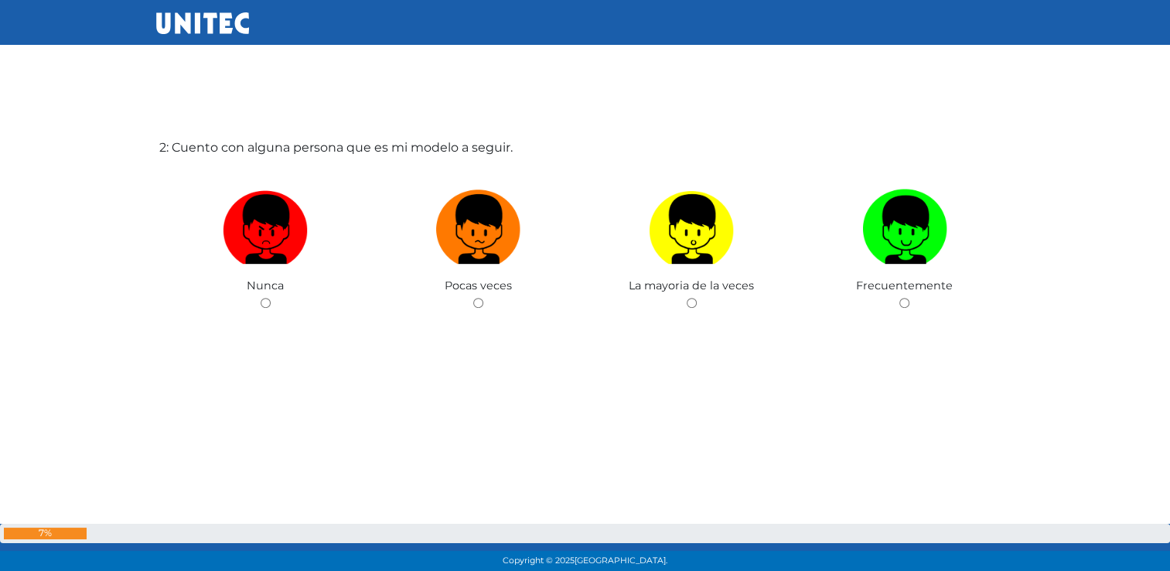
scroll to position [662, 0]
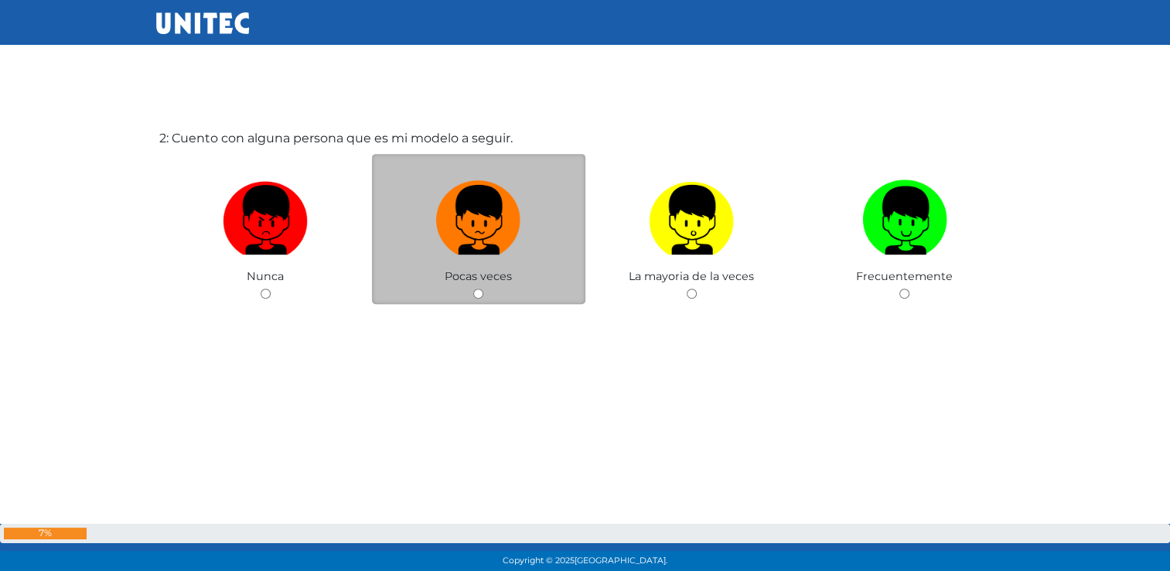
click at [476, 292] on div "Pocas veces" at bounding box center [478, 229] width 213 height 151
click at [476, 292] on input "radio" at bounding box center [478, 293] width 10 height 10
radio input "true"
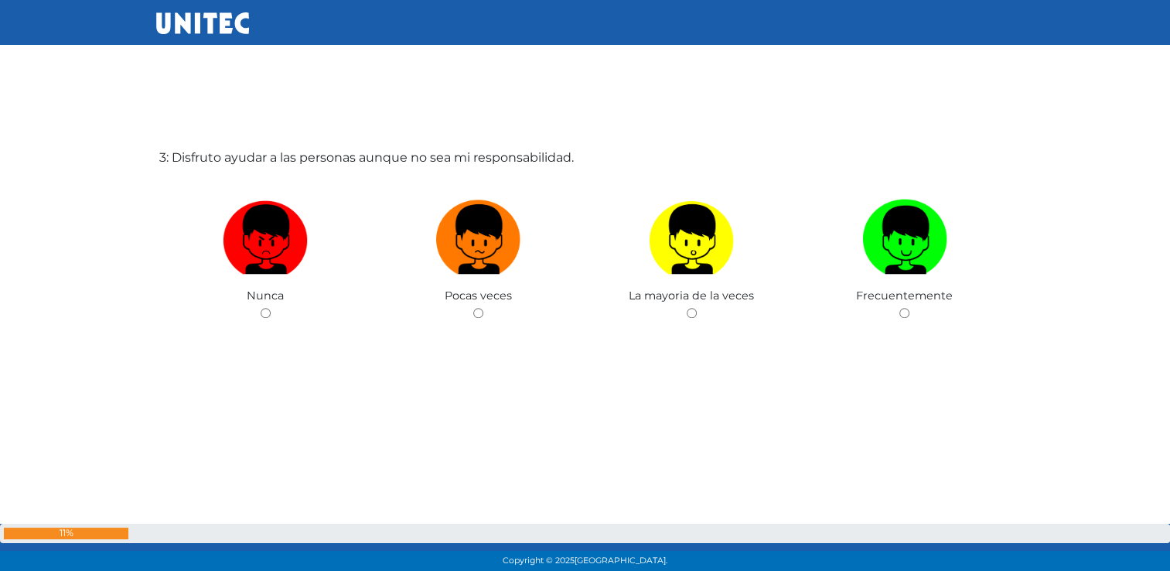
drag, startPoint x: 1165, startPoint y: 561, endPoint x: 1177, endPoint y: 561, distance: 11.6
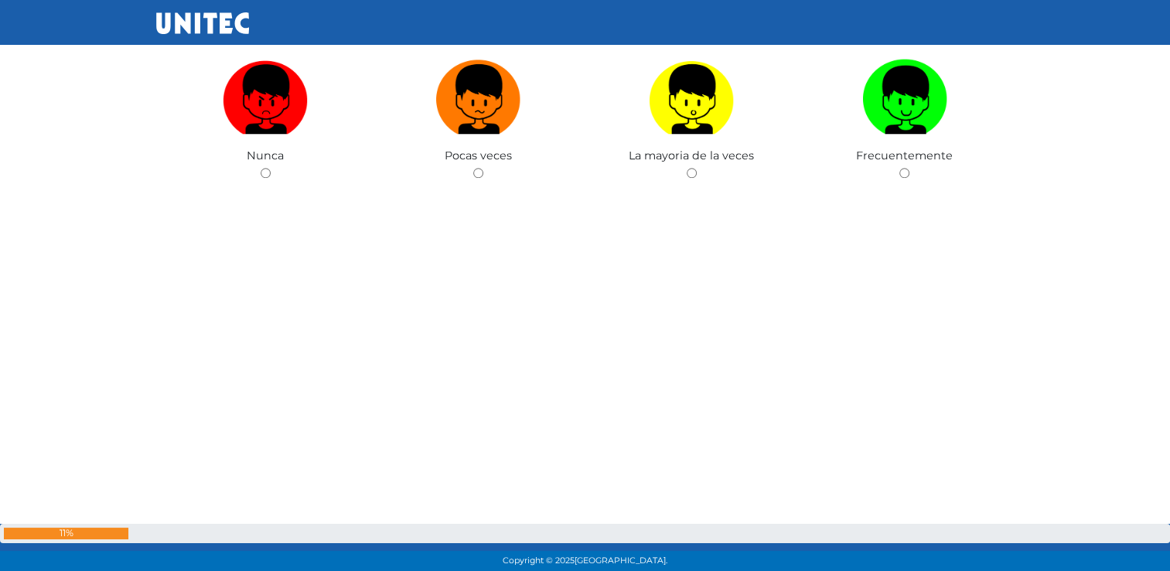
scroll to position [1354, 0]
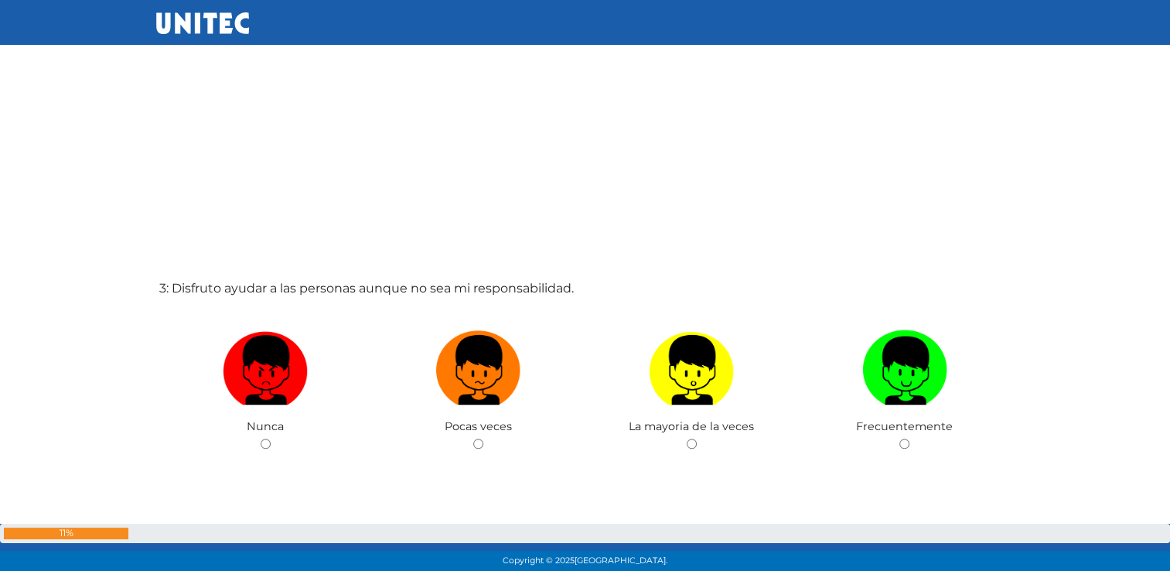
scroll to position [1096, 0]
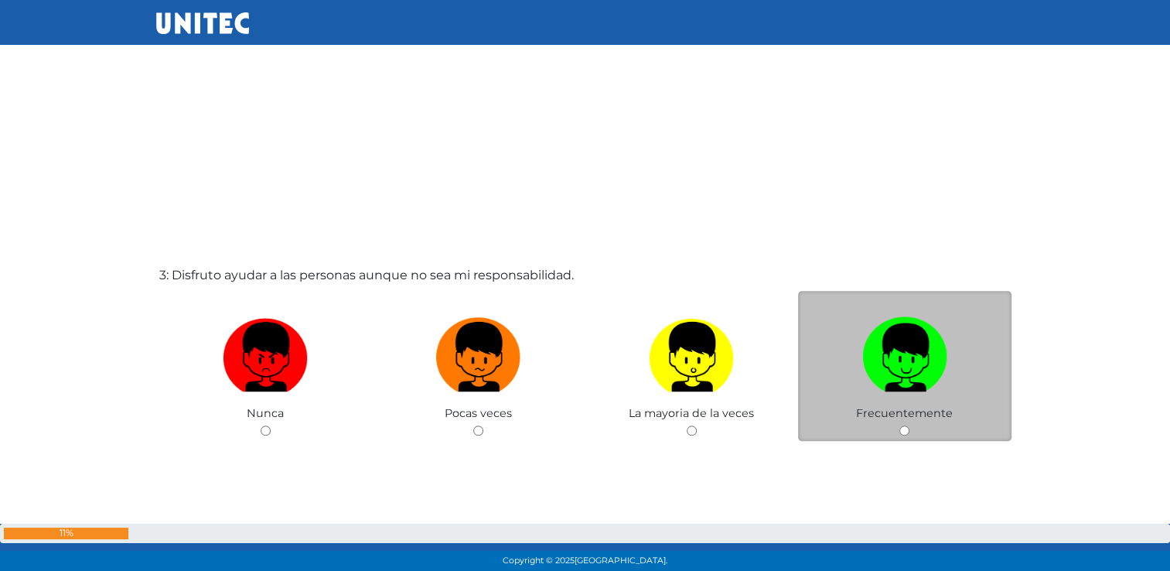
click at [901, 426] on input "radio" at bounding box center [904, 430] width 10 height 10
radio input "true"
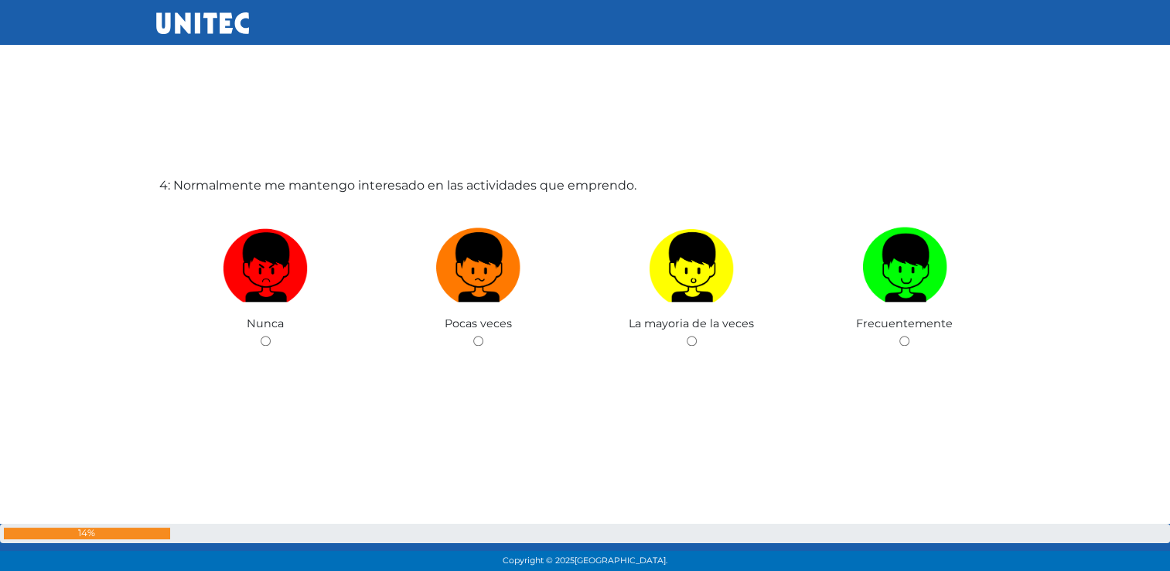
scroll to position [1790, 0]
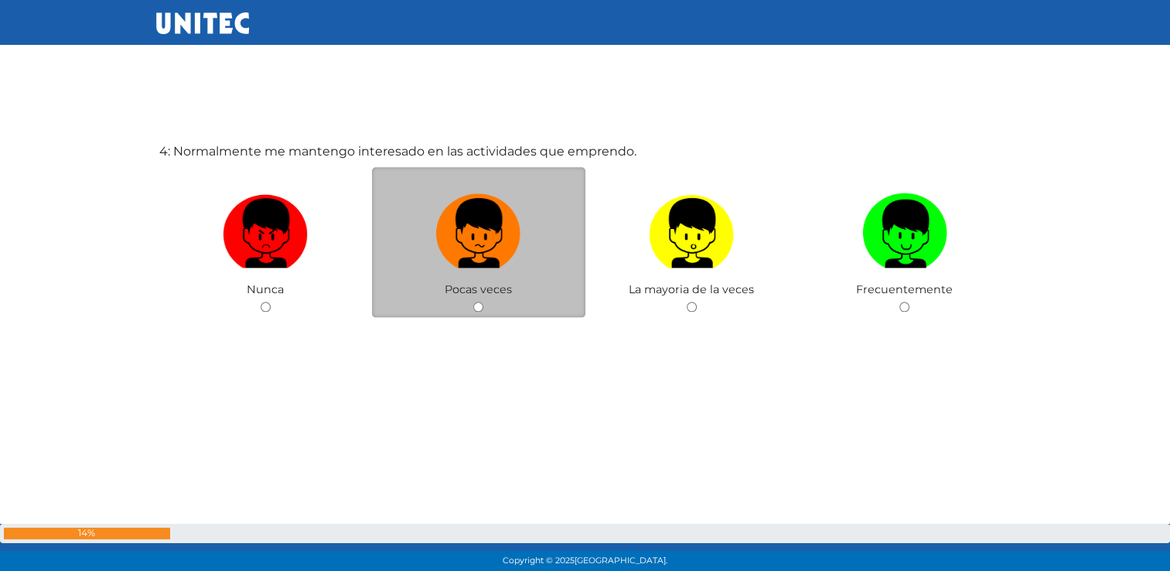
click at [476, 307] on input "radio" at bounding box center [478, 307] width 10 height 10
radio input "true"
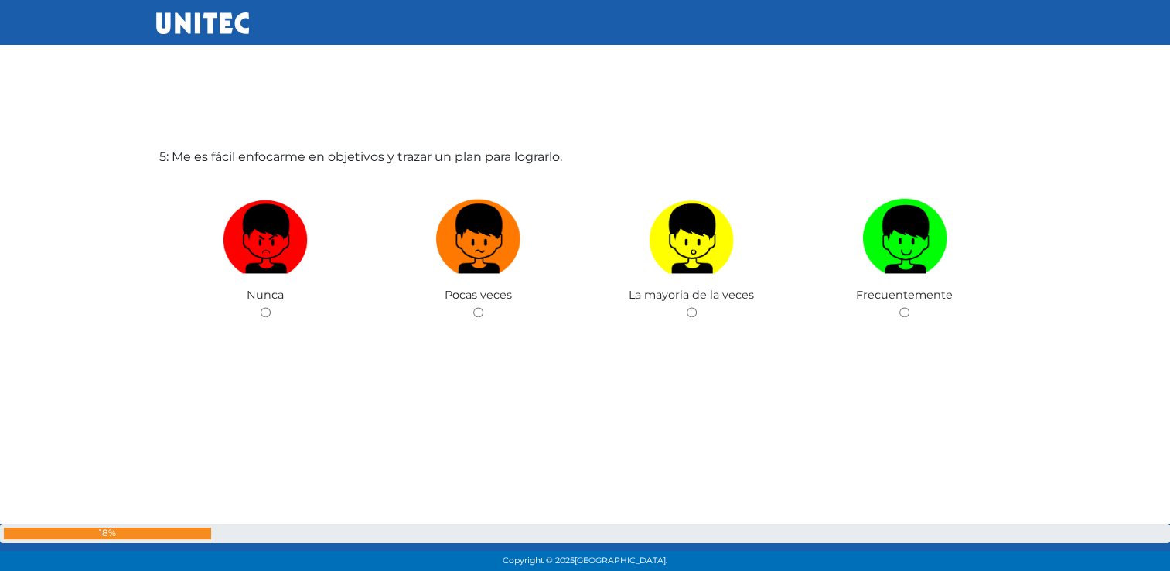
scroll to position [2362, 0]
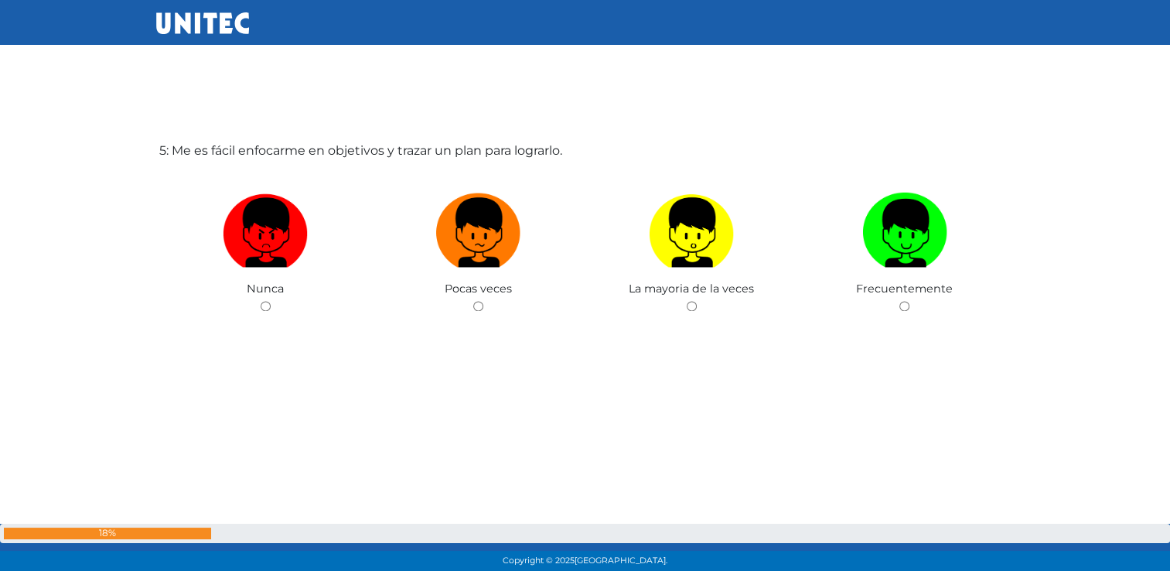
click at [476, 307] on input "radio" at bounding box center [478, 306] width 10 height 10
radio input "true"
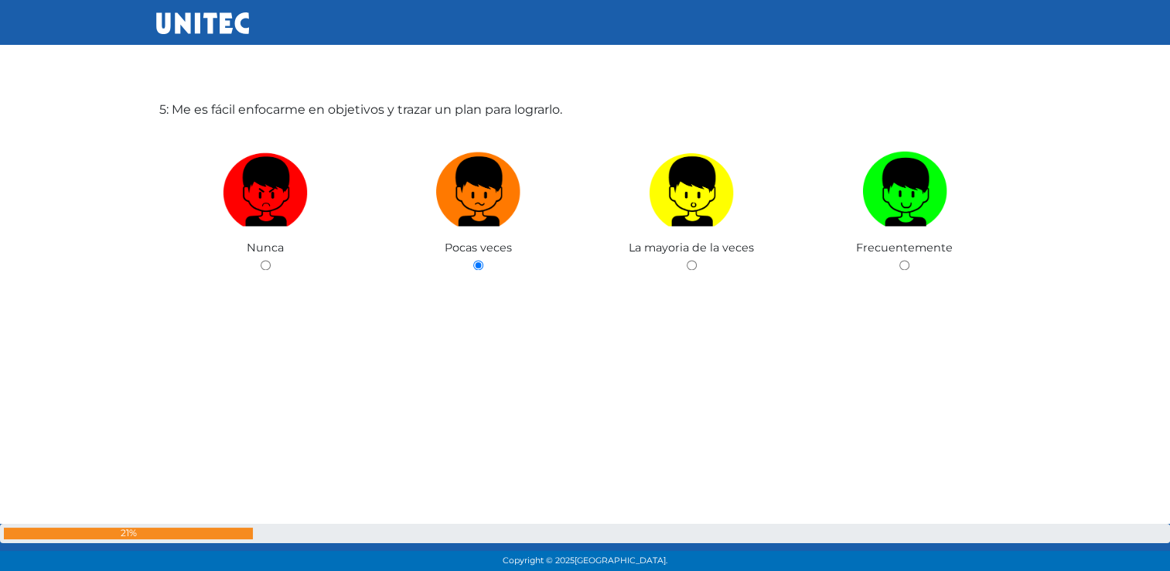
scroll to position [2407, 0]
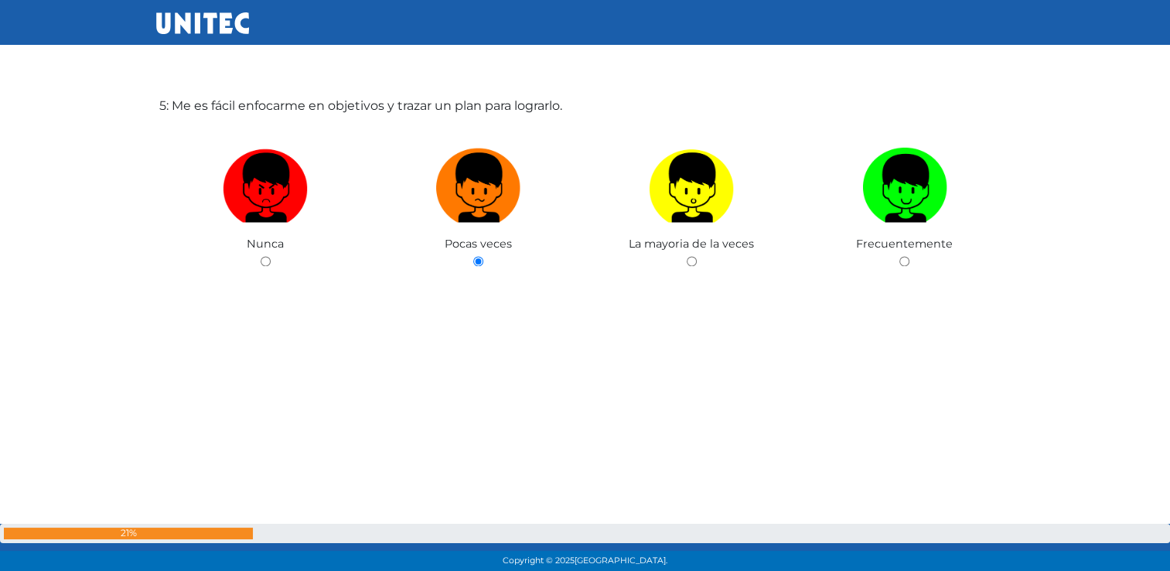
click at [687, 256] on input "radio" at bounding box center [692, 261] width 10 height 10
radio input "true"
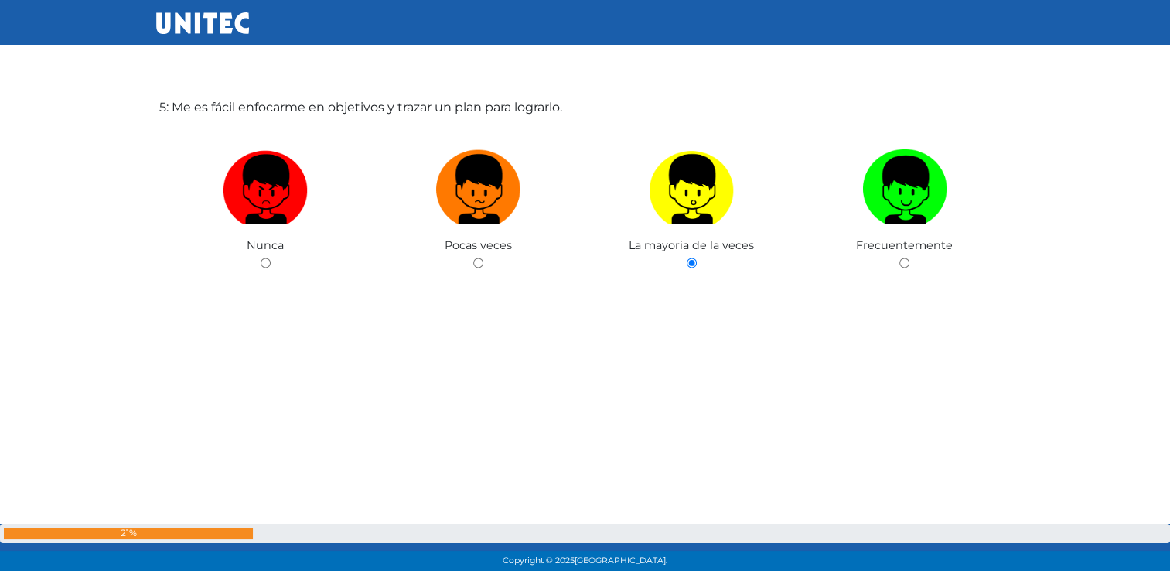
scroll to position [2505, 0]
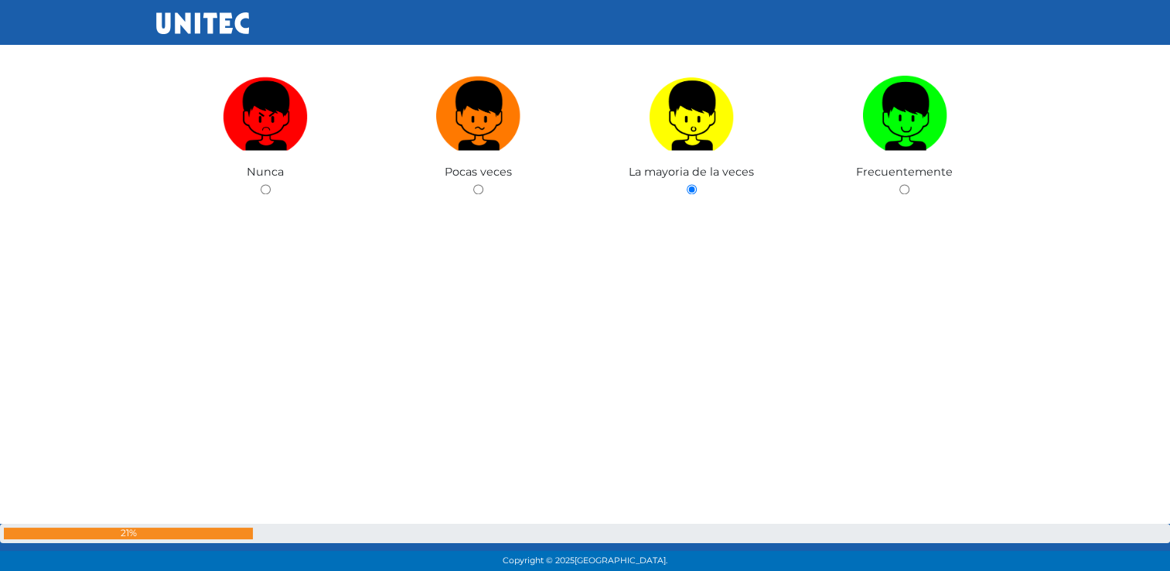
click at [473, 184] on input "radio" at bounding box center [478, 189] width 10 height 10
radio input "true"
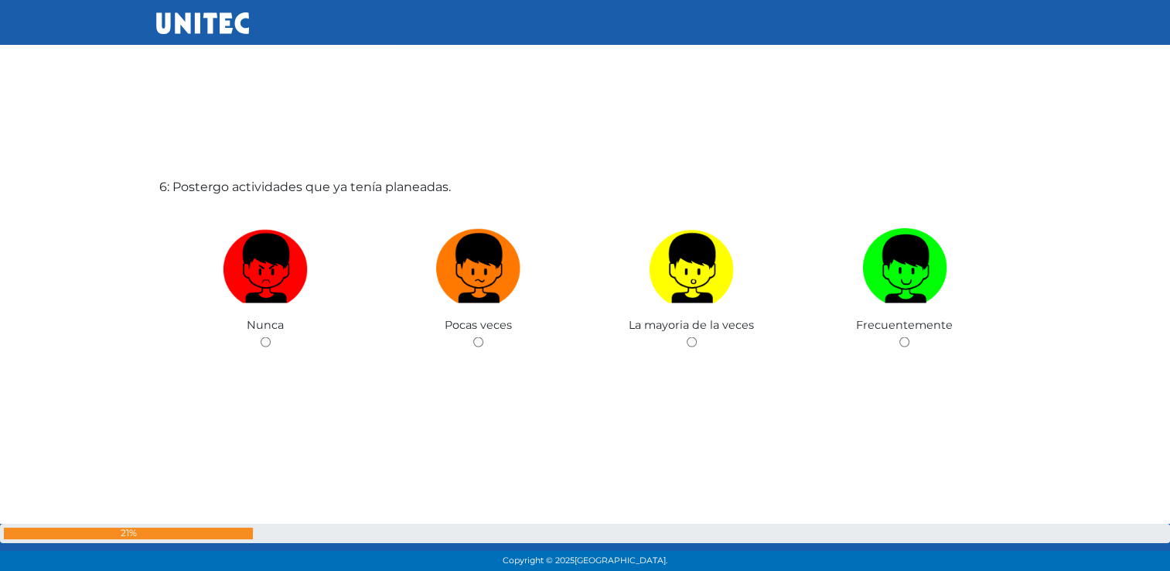
scroll to position [2933, 0]
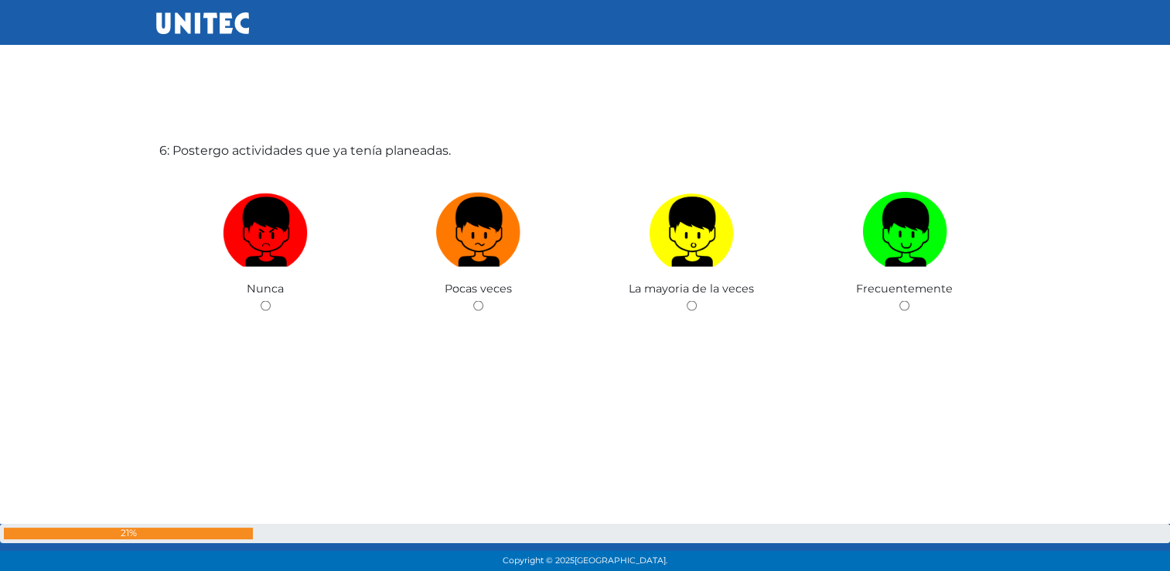
click at [473, 301] on input "radio" at bounding box center [478, 306] width 10 height 10
radio input "true"
click at [687, 301] on input "radio" at bounding box center [692, 306] width 10 height 10
radio input "true"
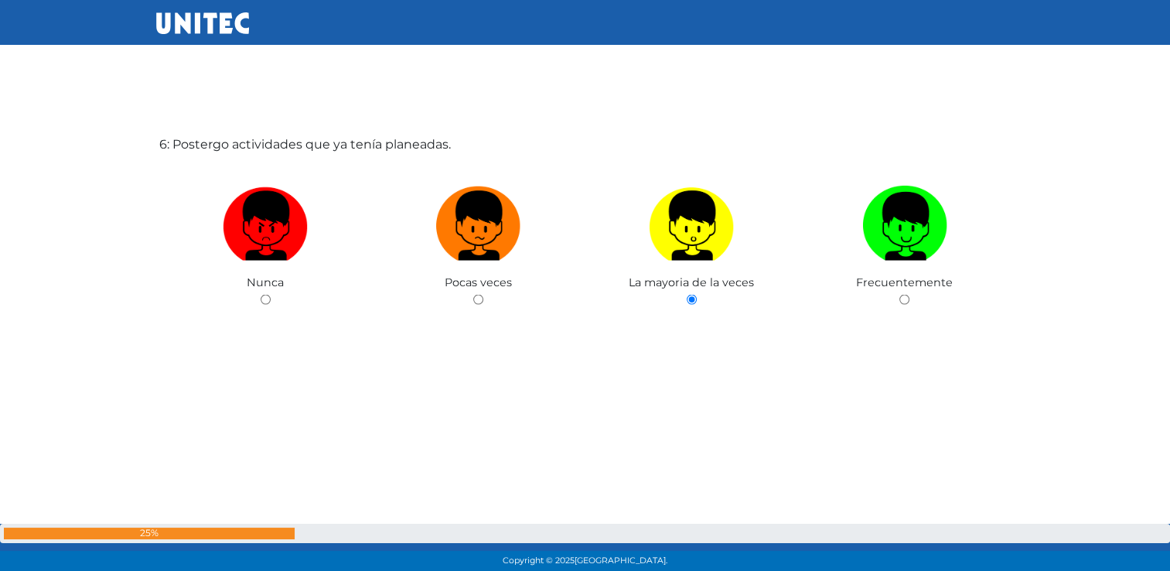
scroll to position [2946, 0]
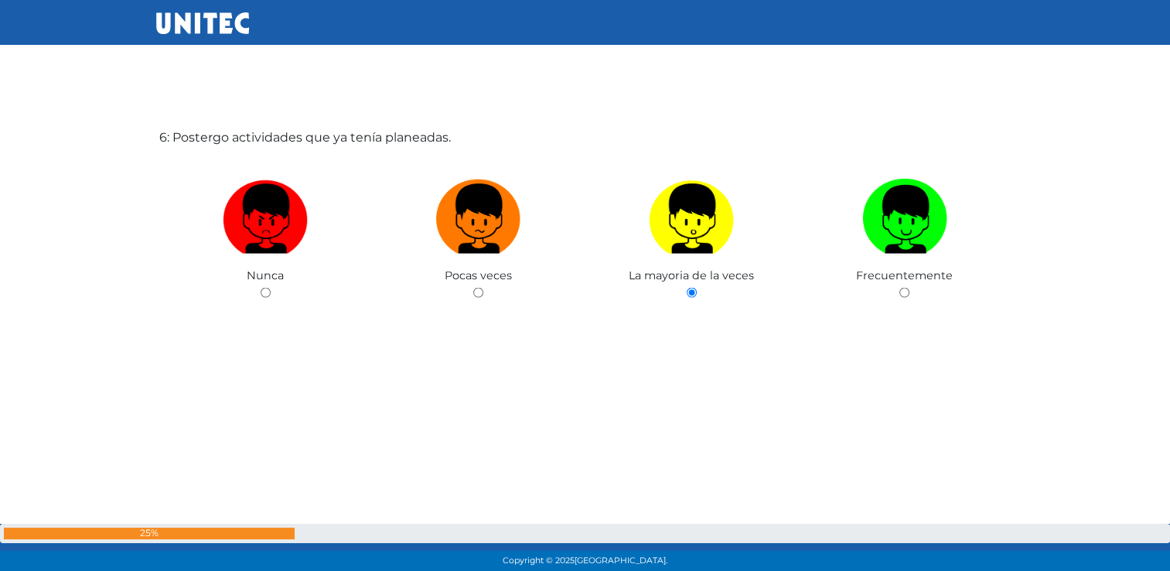
click at [473, 288] on input "radio" at bounding box center [478, 293] width 10 height 10
radio input "true"
click at [687, 287] on input "radio" at bounding box center [692, 292] width 10 height 10
radio input "true"
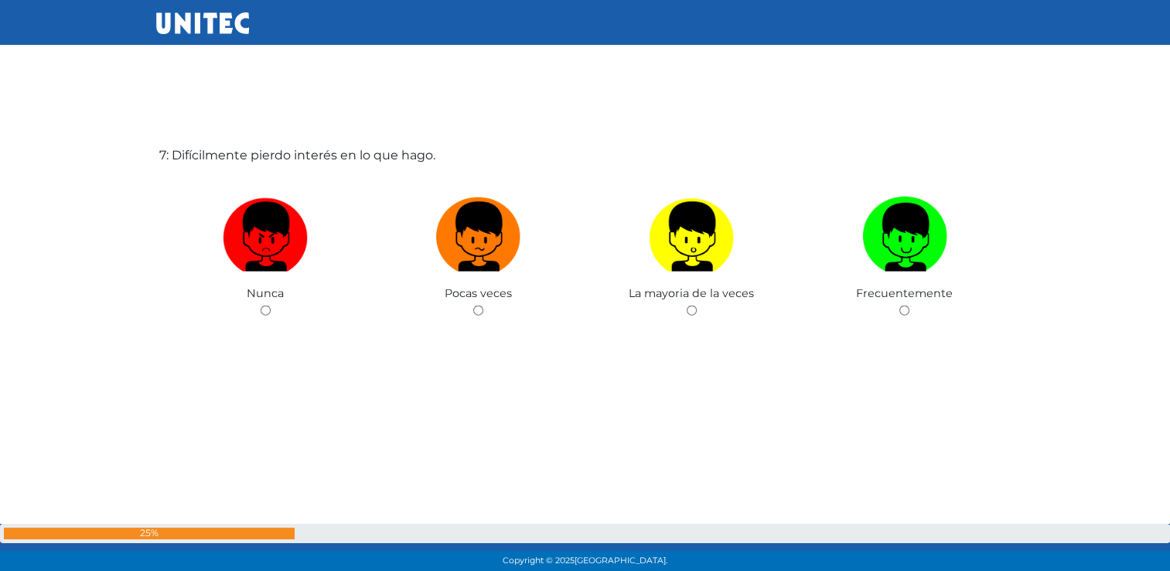
scroll to position [3503, 0]
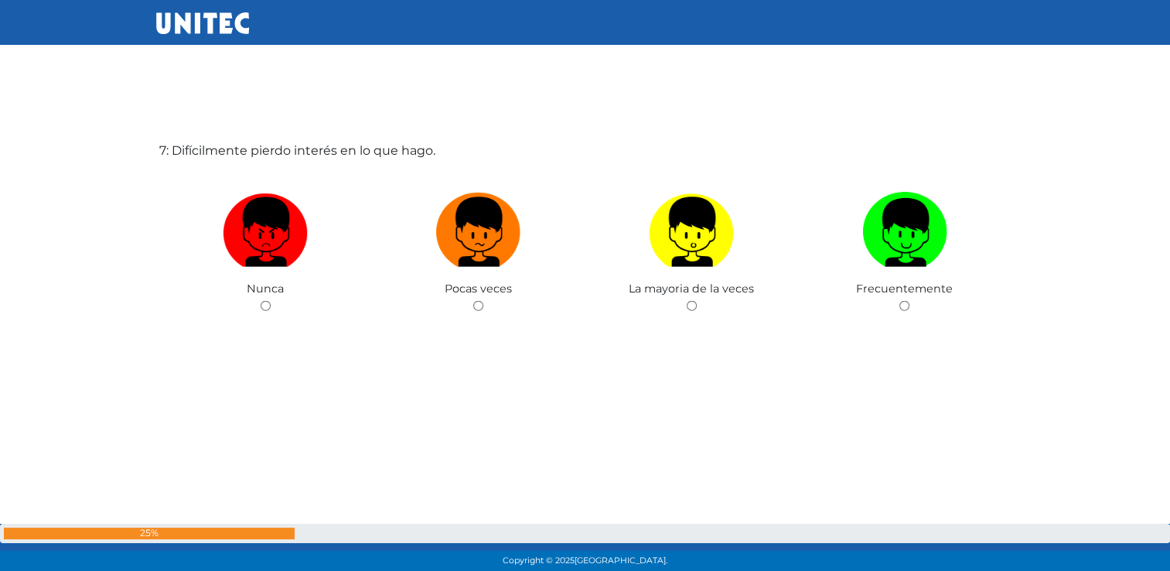
click at [899, 301] on input "radio" at bounding box center [904, 306] width 10 height 10
radio input "true"
click at [687, 301] on input "radio" at bounding box center [692, 306] width 10 height 10
radio input "true"
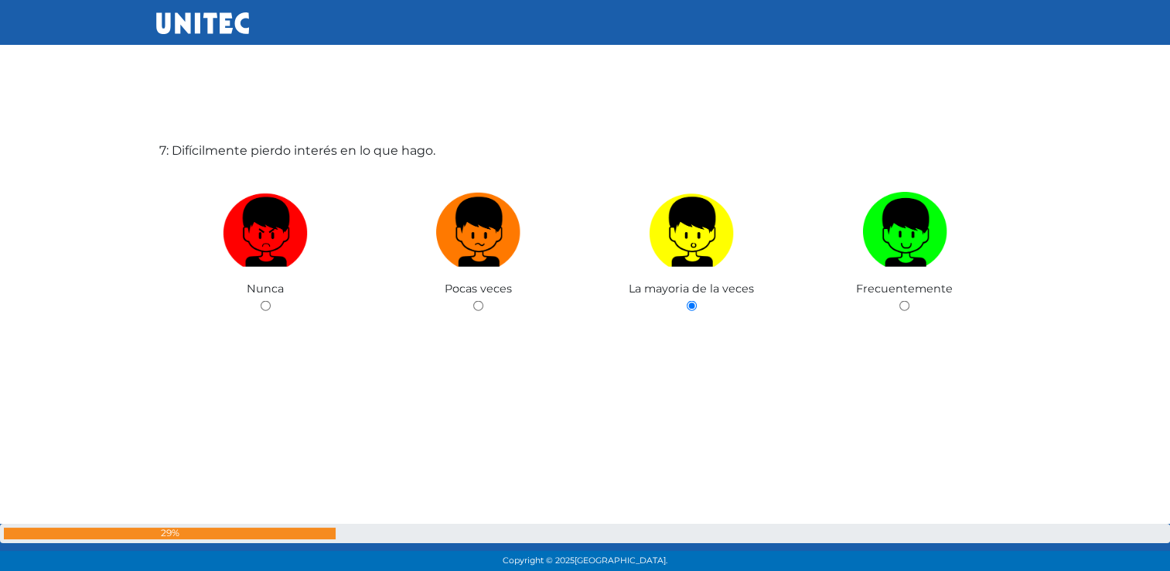
click at [473, 301] on input "radio" at bounding box center [478, 306] width 10 height 10
radio input "true"
click at [261, 301] on input "radio" at bounding box center [266, 306] width 10 height 10
radio input "true"
click at [899, 301] on input "radio" at bounding box center [904, 306] width 10 height 10
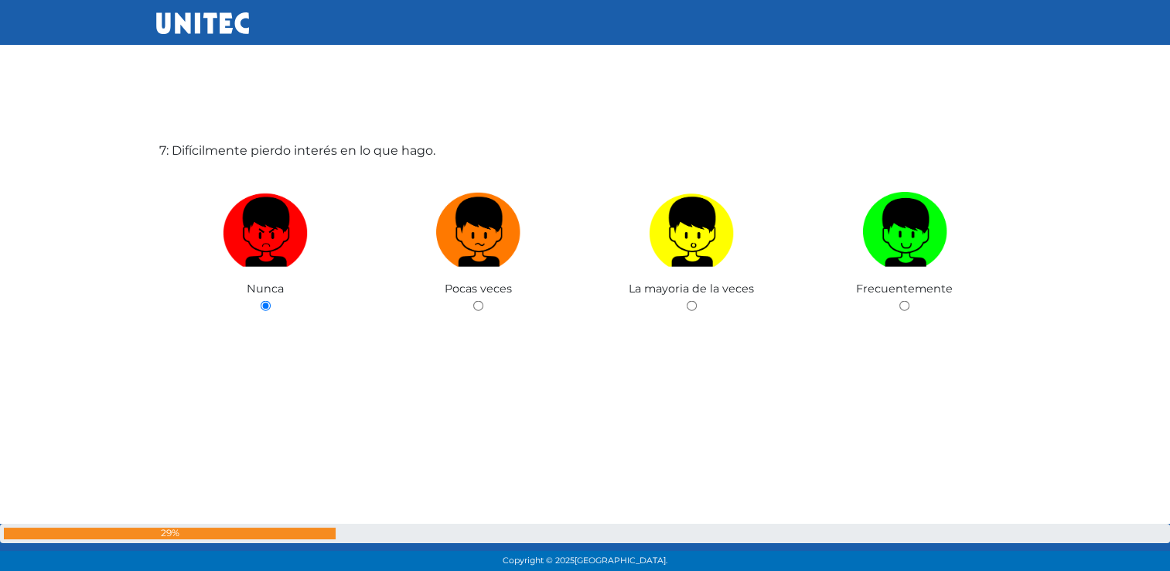
radio input "true"
click at [687, 301] on input "radio" at bounding box center [692, 306] width 10 height 10
radio input "true"
click at [473, 301] on input "radio" at bounding box center [478, 306] width 10 height 10
radio input "true"
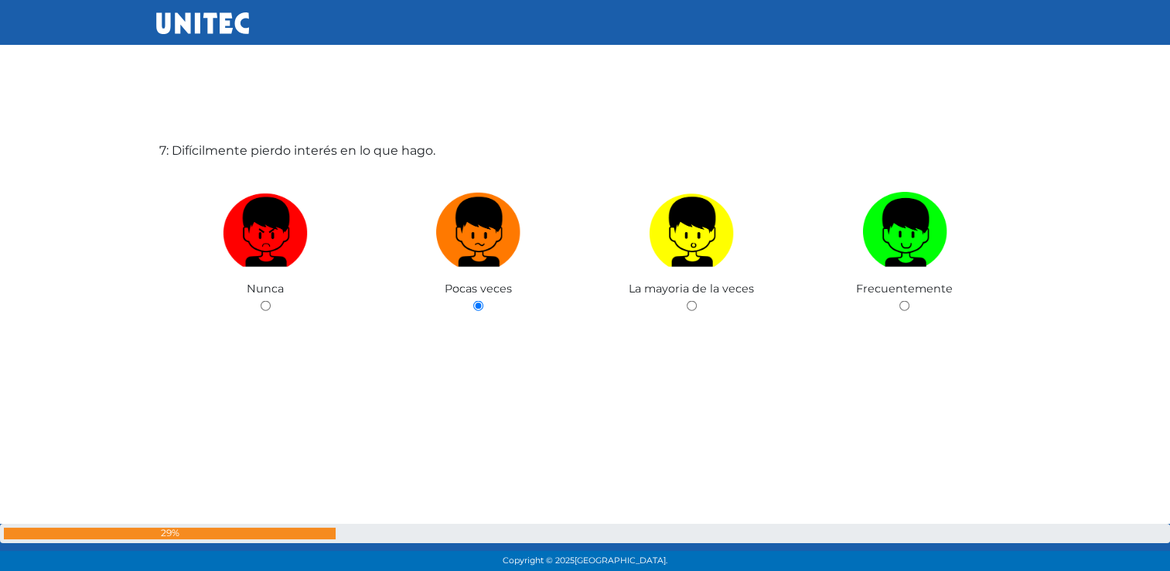
click at [261, 301] on input "radio" at bounding box center [266, 306] width 10 height 10
radio input "true"
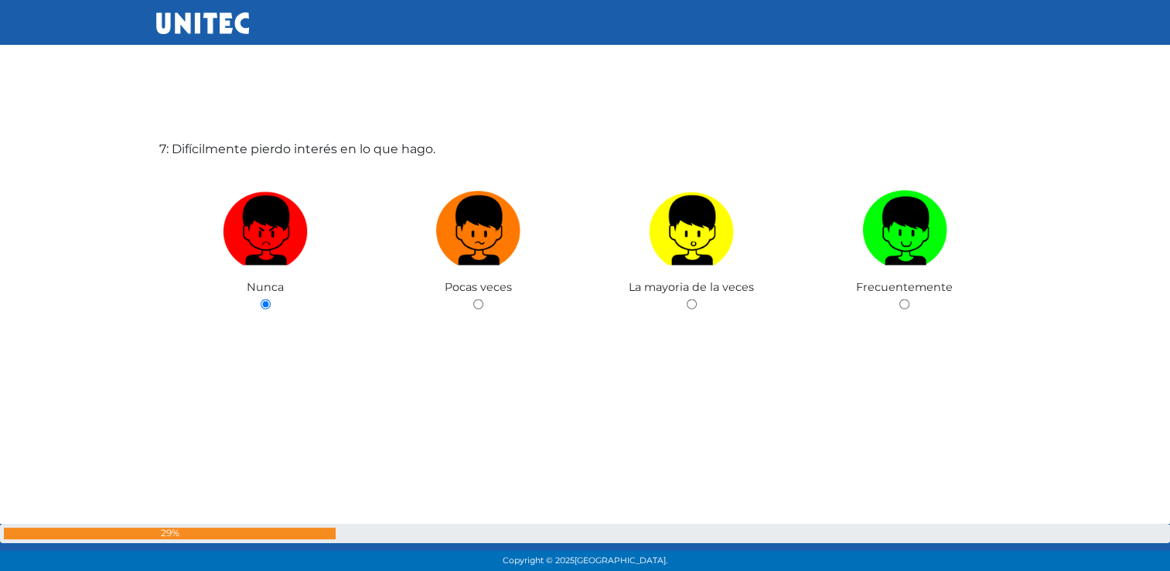
click at [899, 299] on input "radio" at bounding box center [904, 304] width 10 height 10
radio input "true"
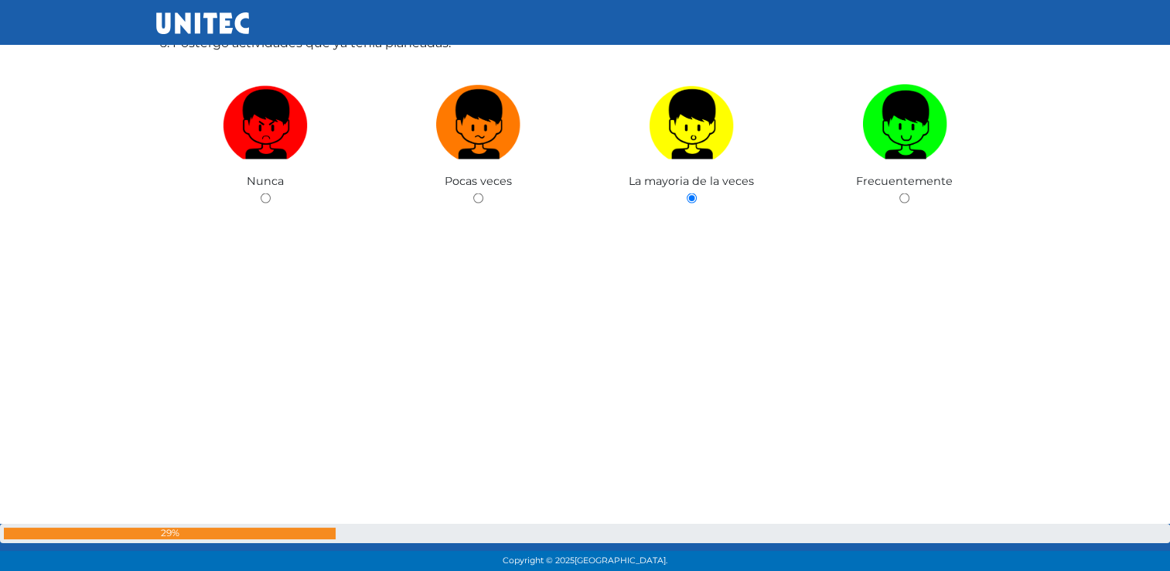
scroll to position [3008, 0]
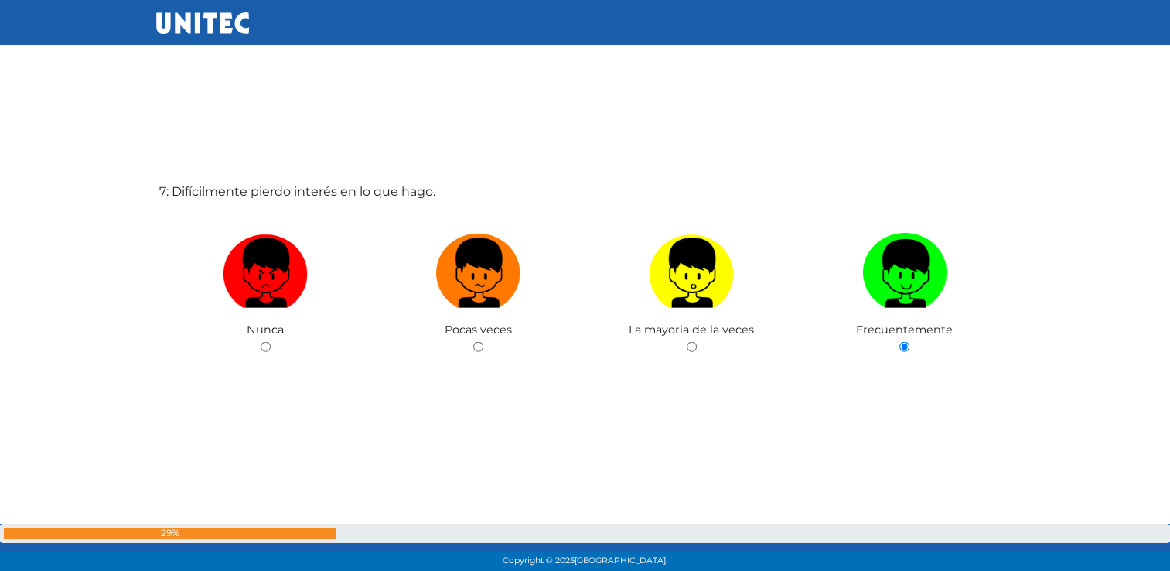
click at [687, 342] on input "radio" at bounding box center [692, 347] width 10 height 10
radio input "true"
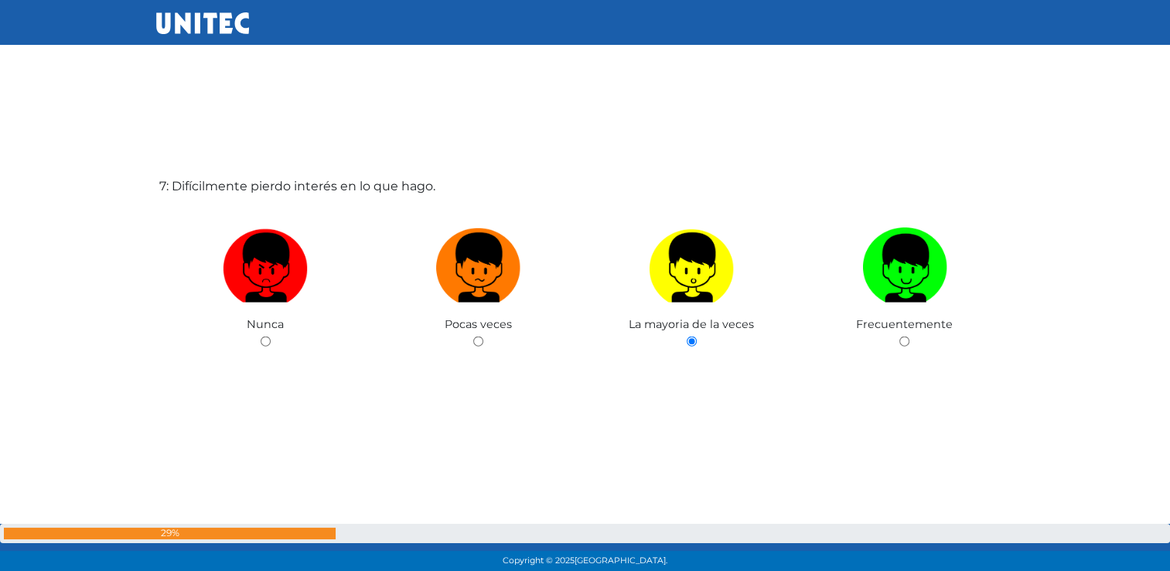
click at [473, 336] on input "radio" at bounding box center [478, 341] width 10 height 10
radio input "true"
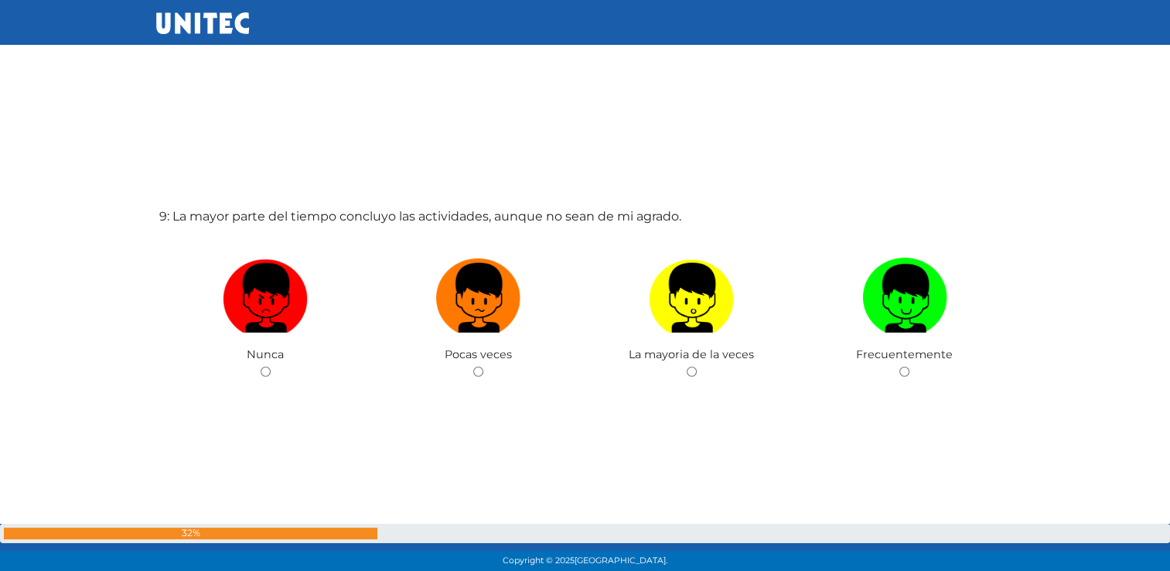
scroll to position [4646, 0]
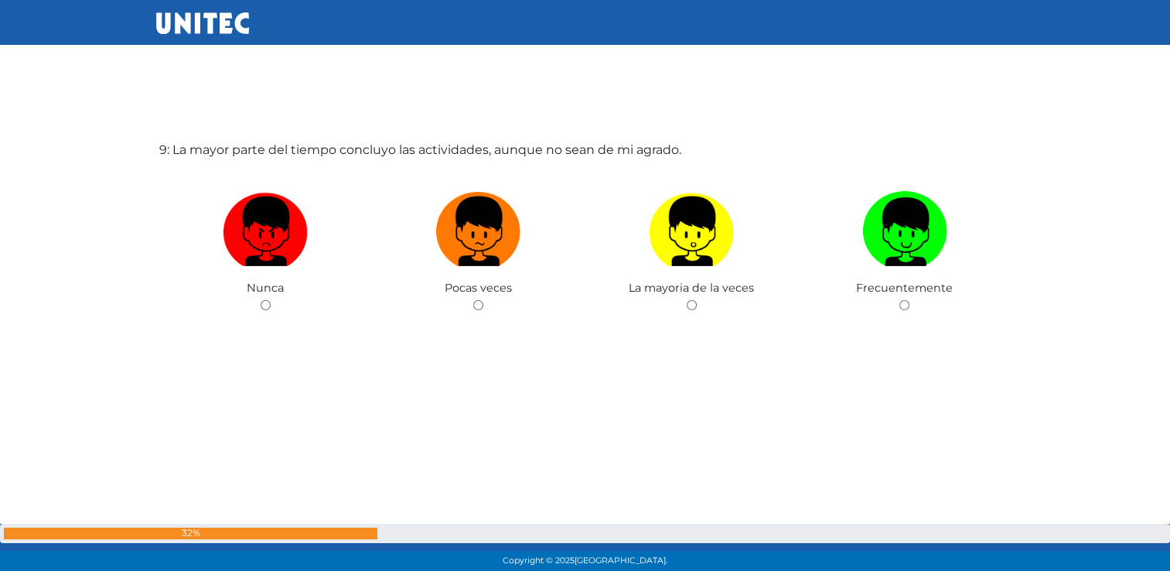
radio input "true"
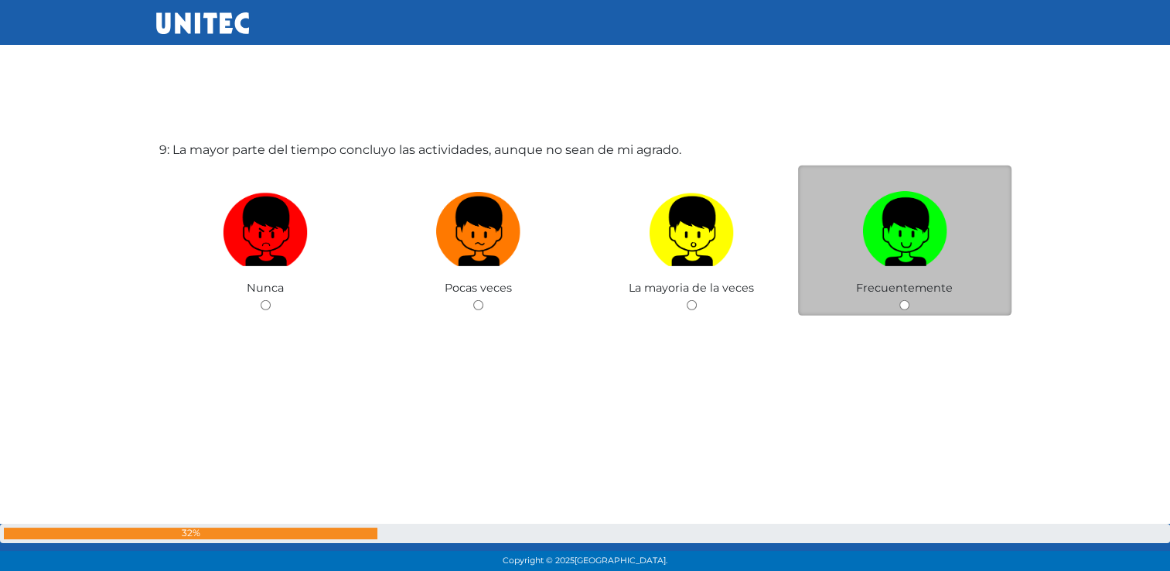
click at [907, 307] on input "radio" at bounding box center [904, 305] width 10 height 10
radio input "true"
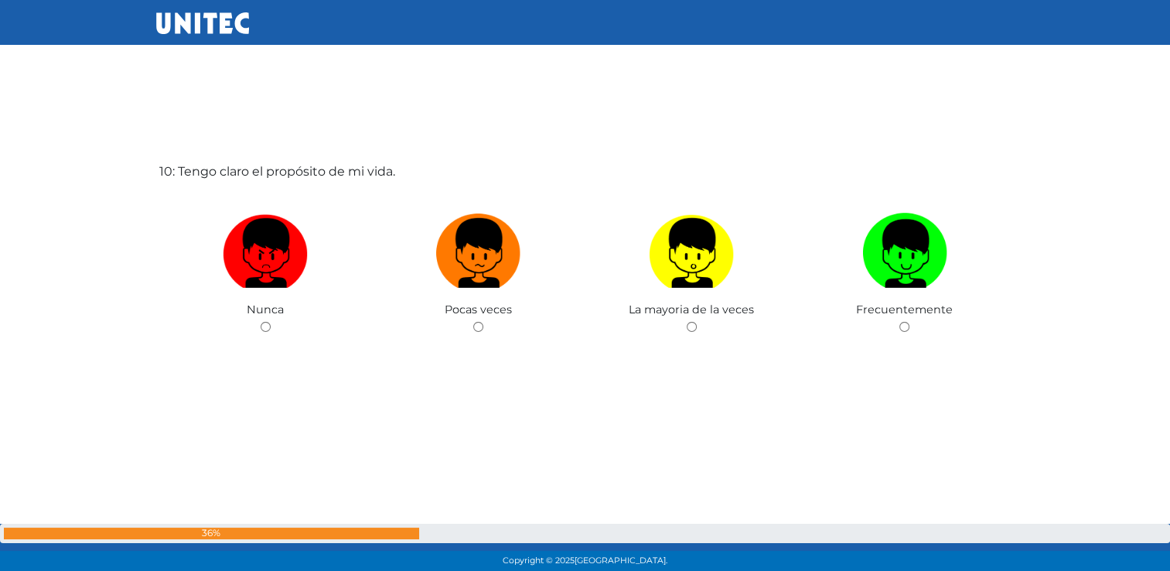
scroll to position [5217, 0]
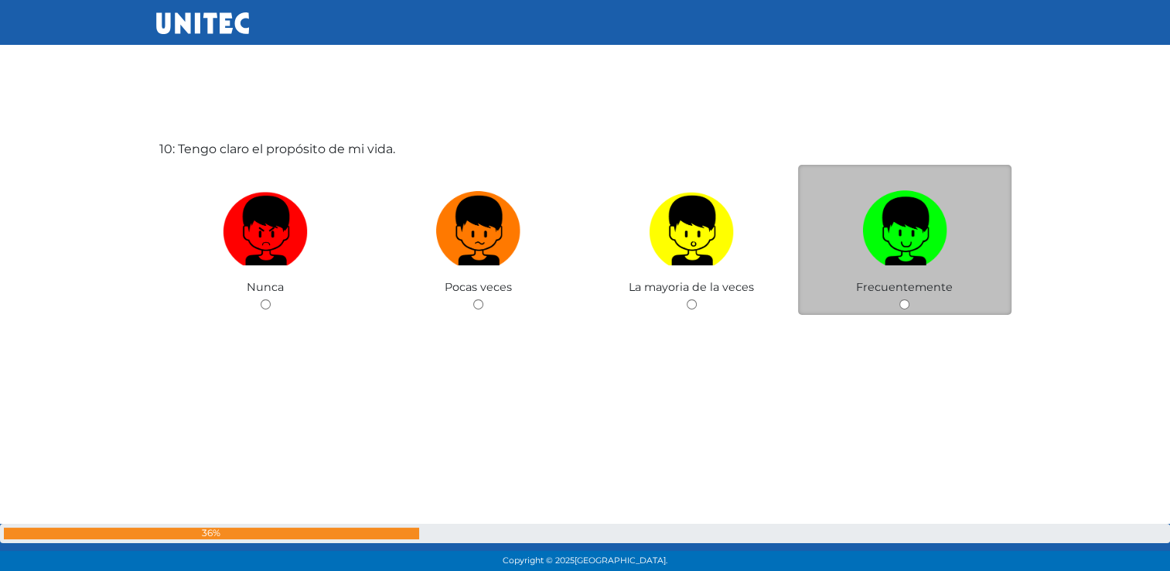
click at [905, 302] on input "radio" at bounding box center [904, 304] width 10 height 10
radio input "true"
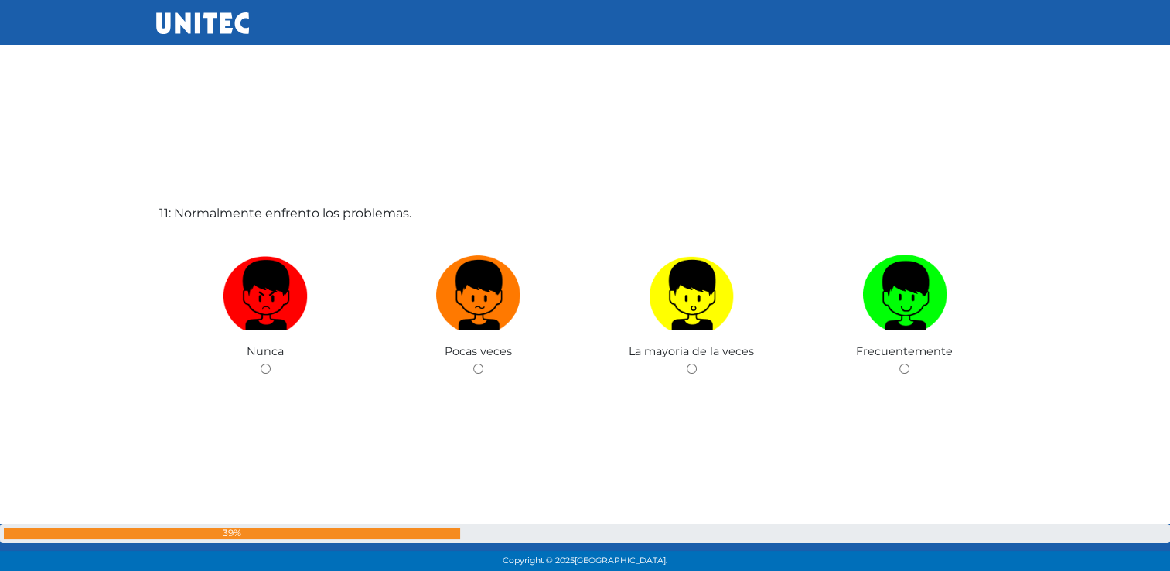
scroll to position [5796, 0]
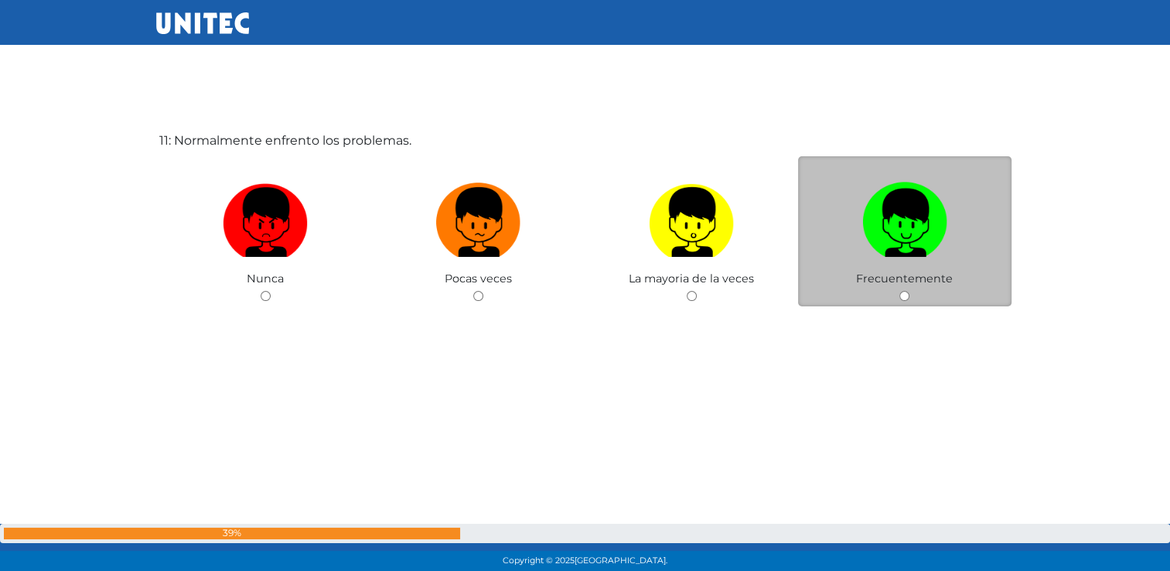
click at [908, 298] on input "radio" at bounding box center [904, 296] width 10 height 10
radio input "true"
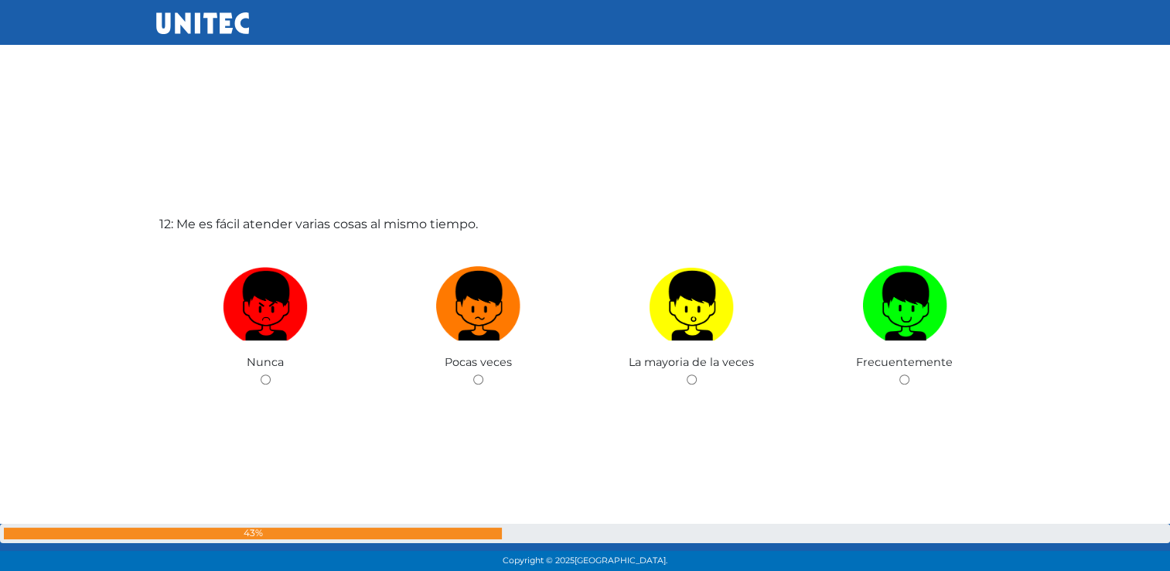
scroll to position [6359, 0]
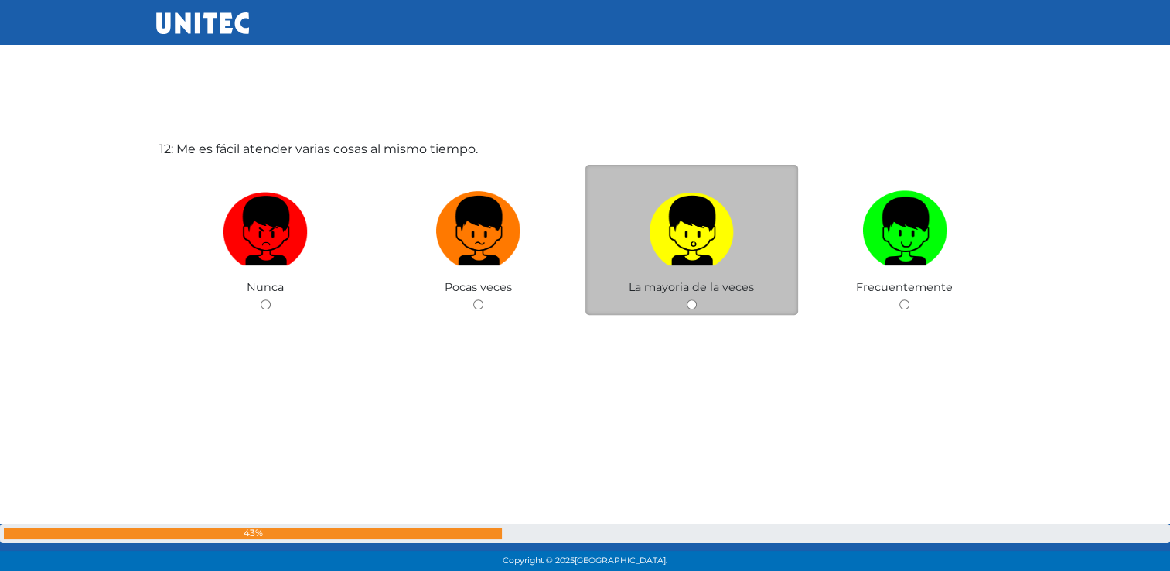
click at [691, 309] on input "radio" at bounding box center [692, 304] width 10 height 10
radio input "true"
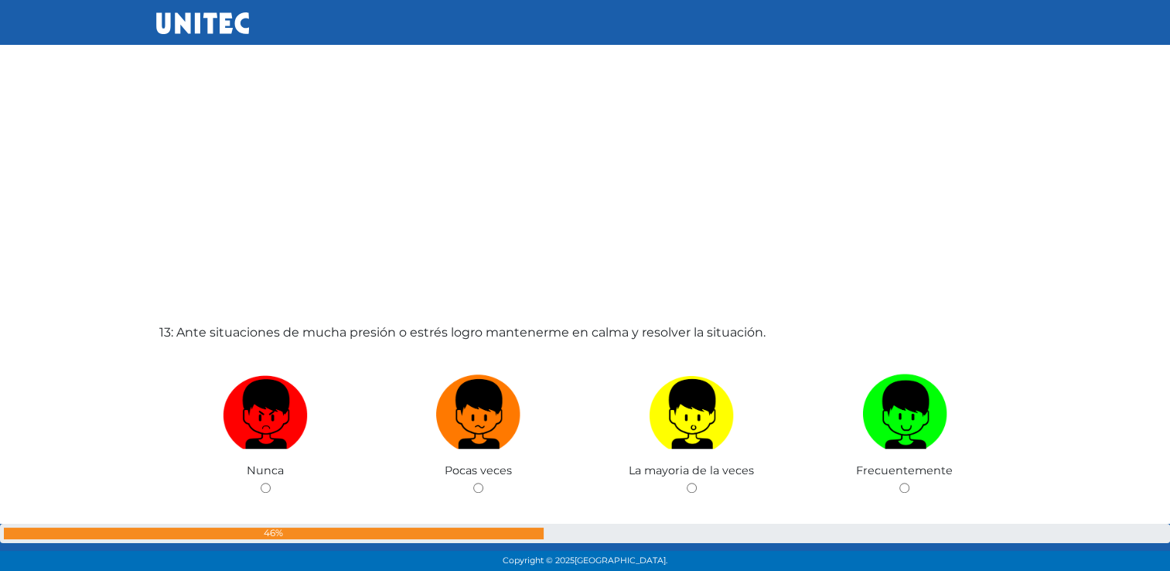
scroll to position [6929, 0]
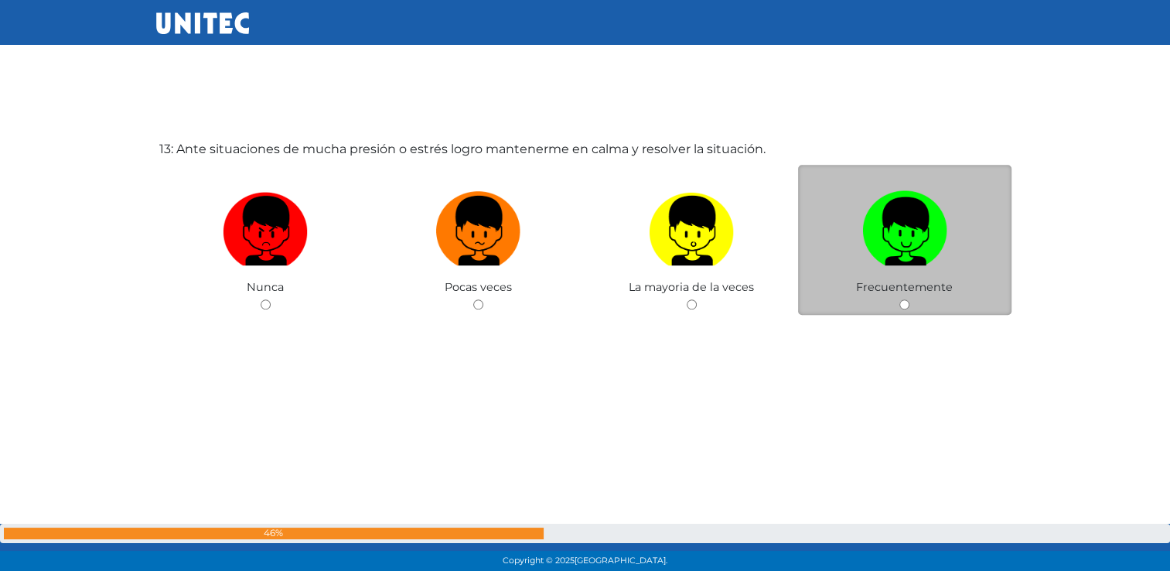
click at [901, 305] on input "radio" at bounding box center [904, 304] width 10 height 10
radio input "true"
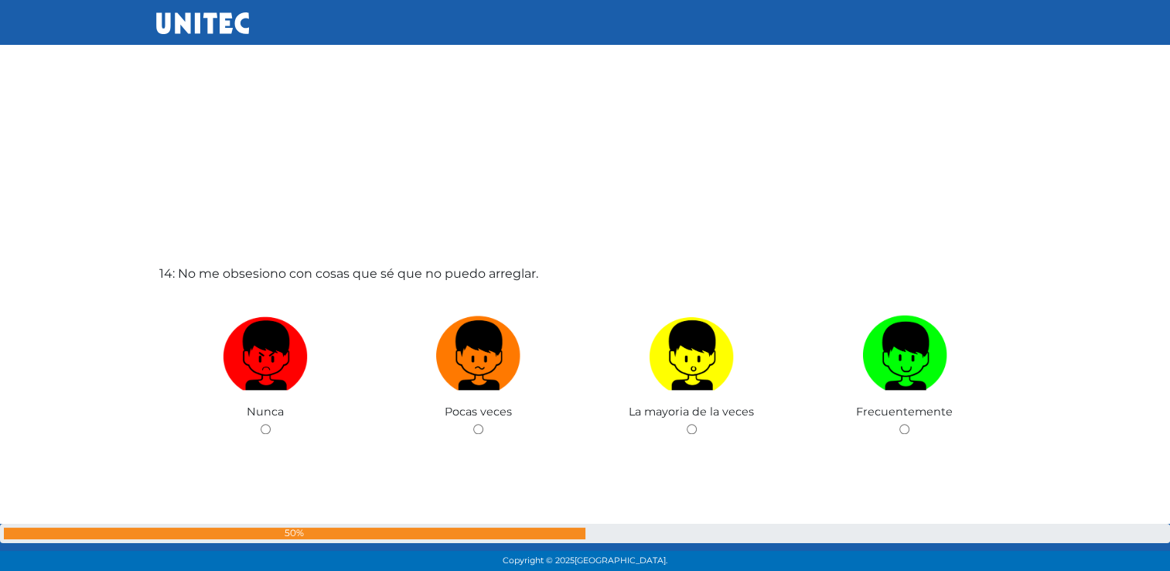
scroll to position [7478, 0]
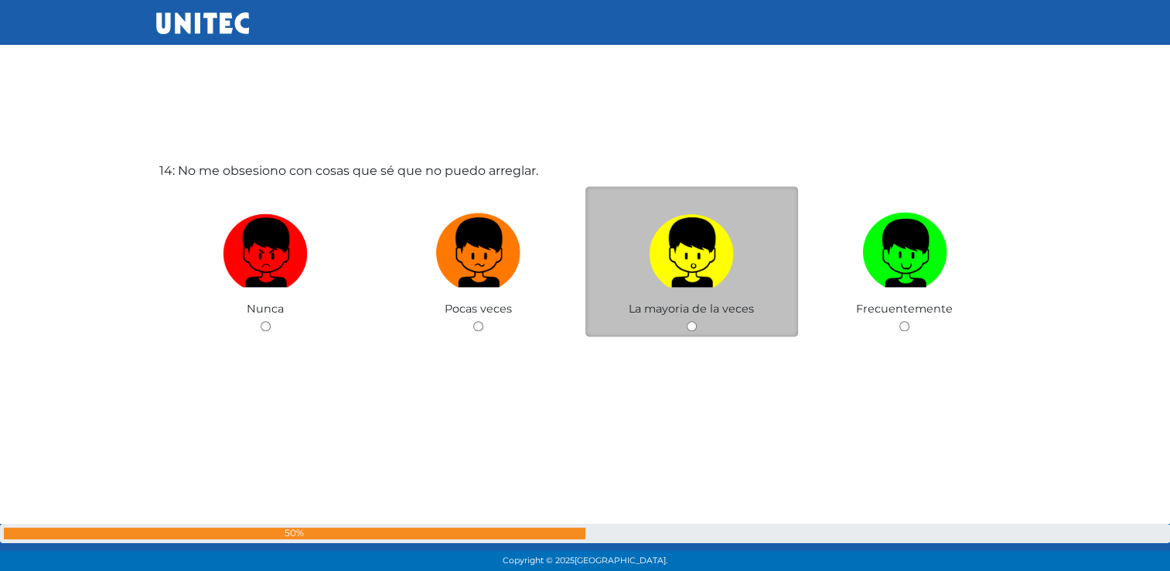
click at [691, 329] on input "radio" at bounding box center [692, 326] width 10 height 10
radio input "true"
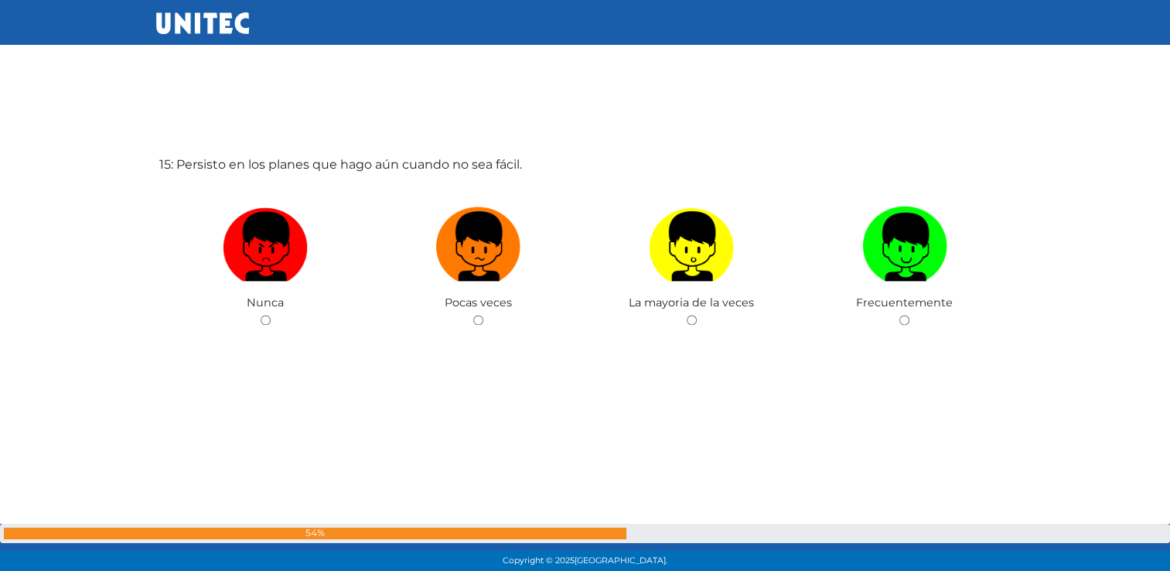
scroll to position [8072, 0]
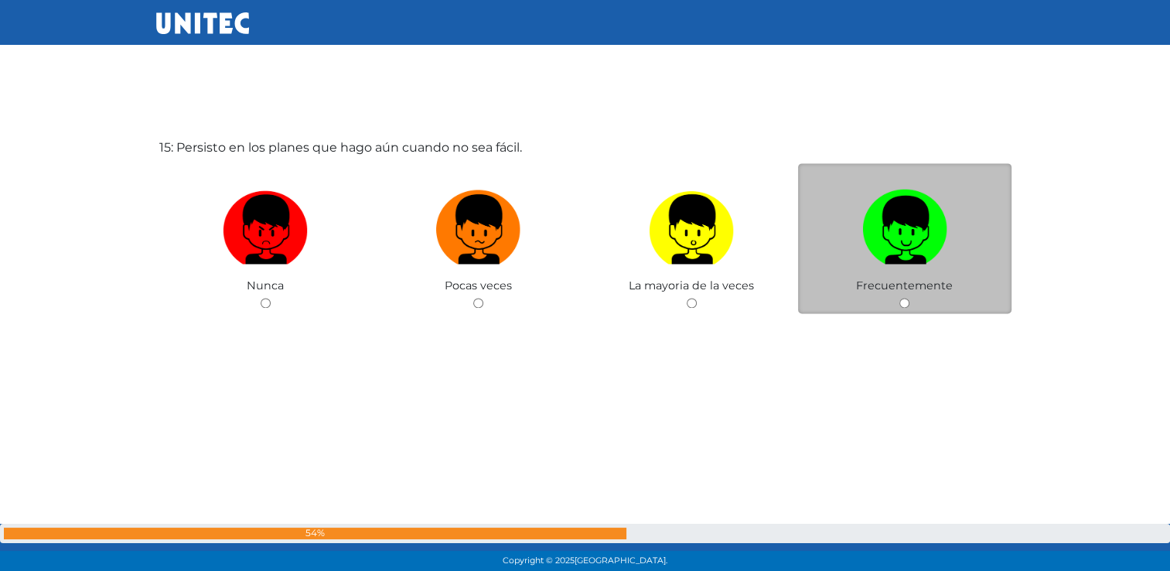
click at [908, 303] on input "radio" at bounding box center [904, 303] width 10 height 10
radio input "true"
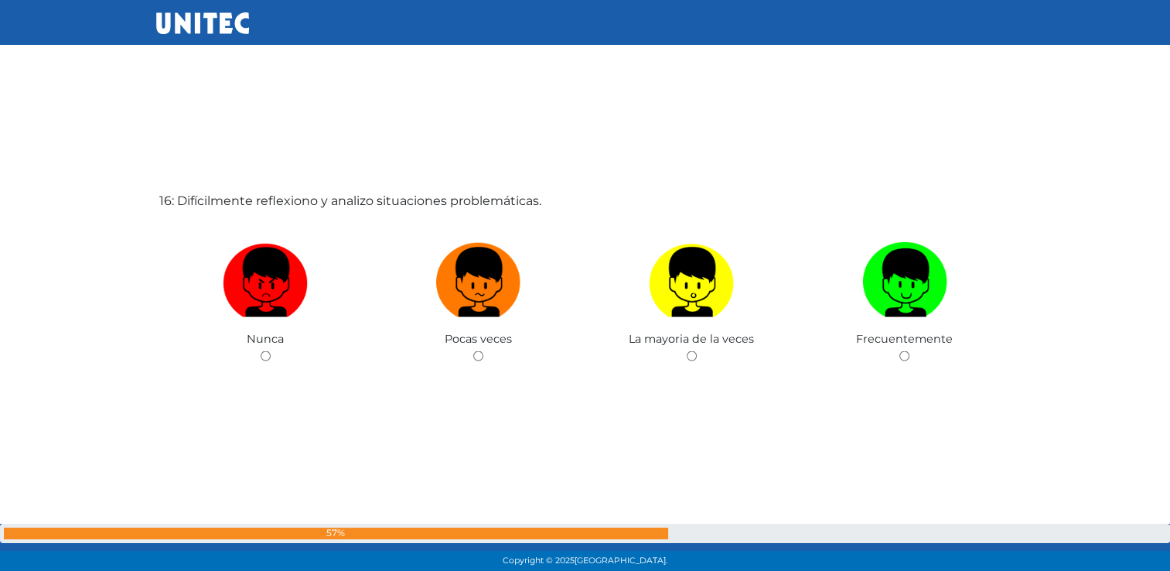
scroll to position [8601, 0]
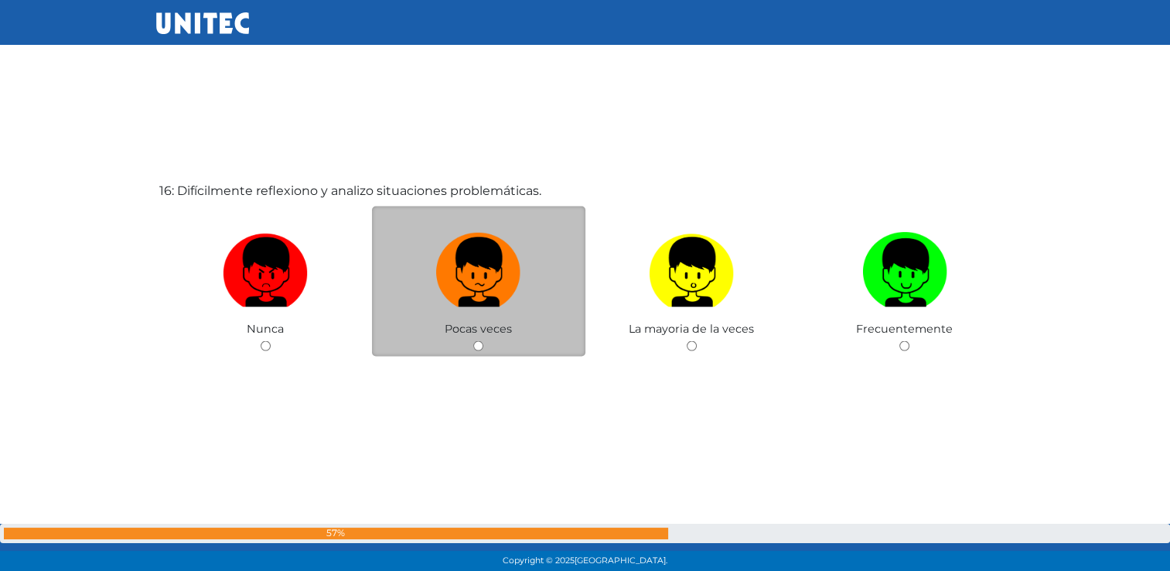
click at [477, 350] on input "radio" at bounding box center [478, 345] width 10 height 10
radio input "true"
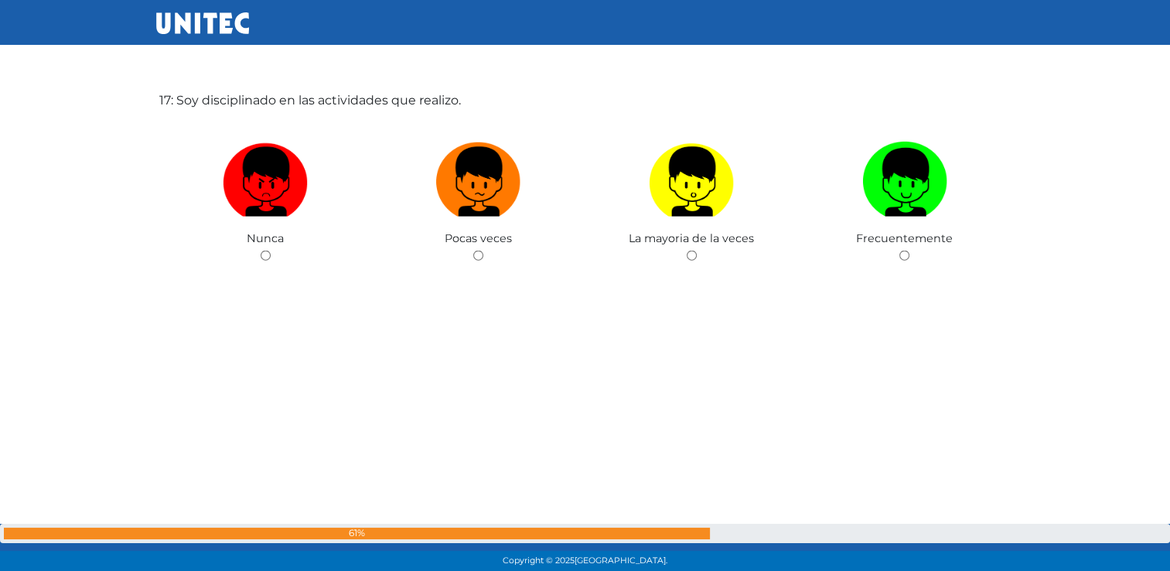
scroll to position [9265, 0]
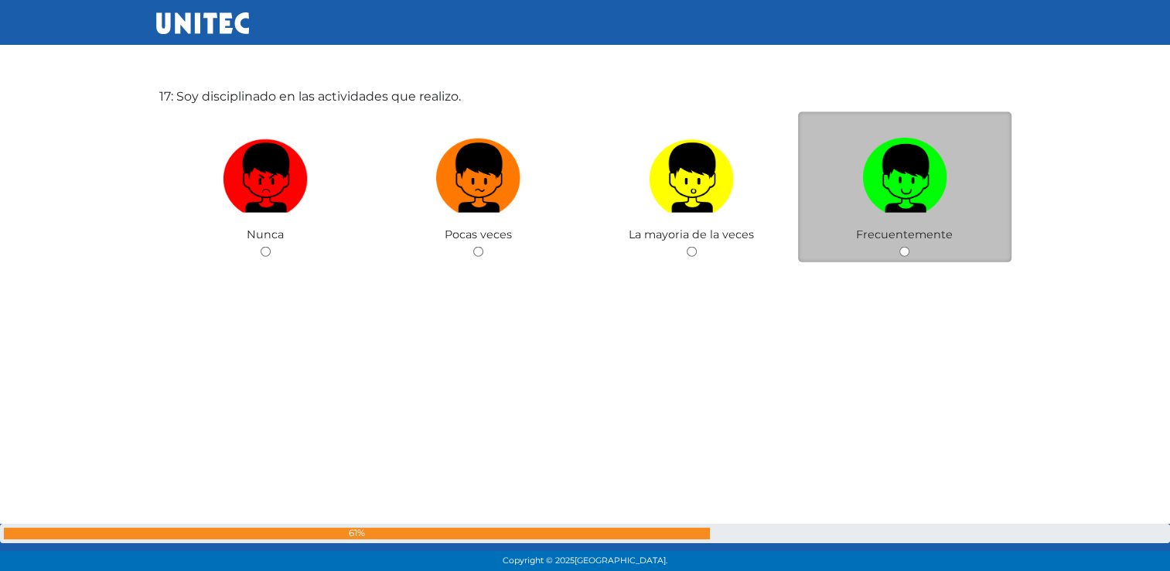
click at [906, 257] on input "radio" at bounding box center [904, 252] width 10 height 10
radio input "true"
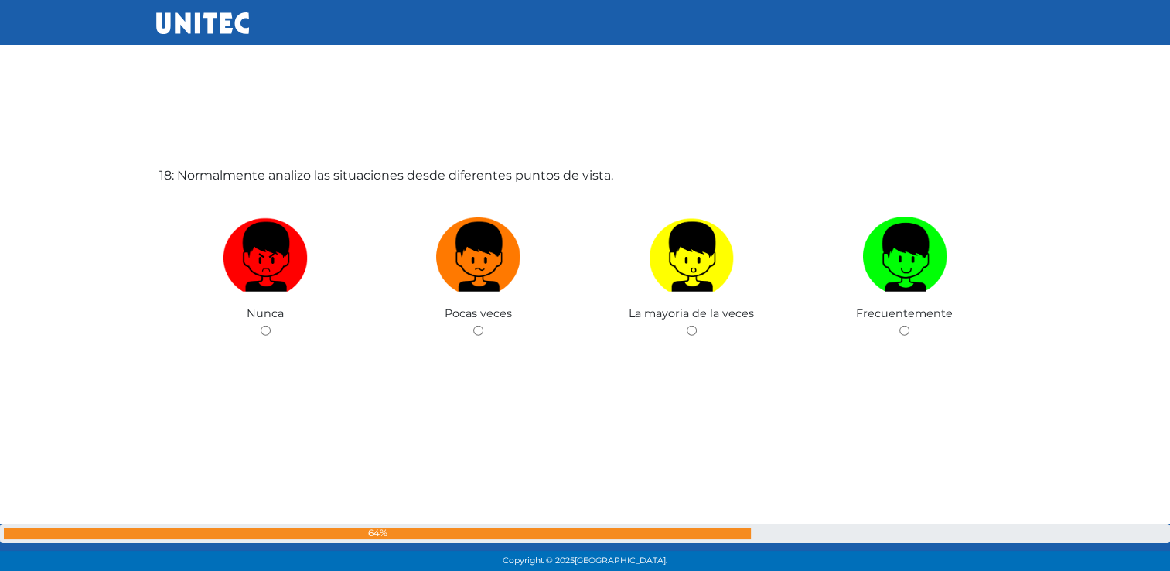
scroll to position [9767, 0]
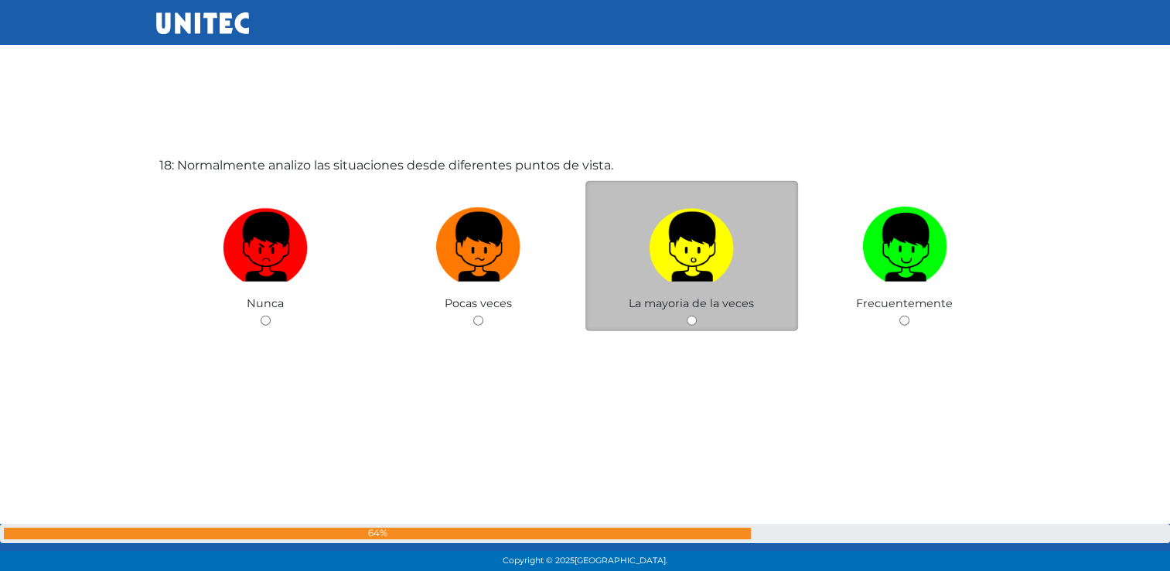
click at [693, 325] on input "radio" at bounding box center [692, 321] width 10 height 10
radio input "true"
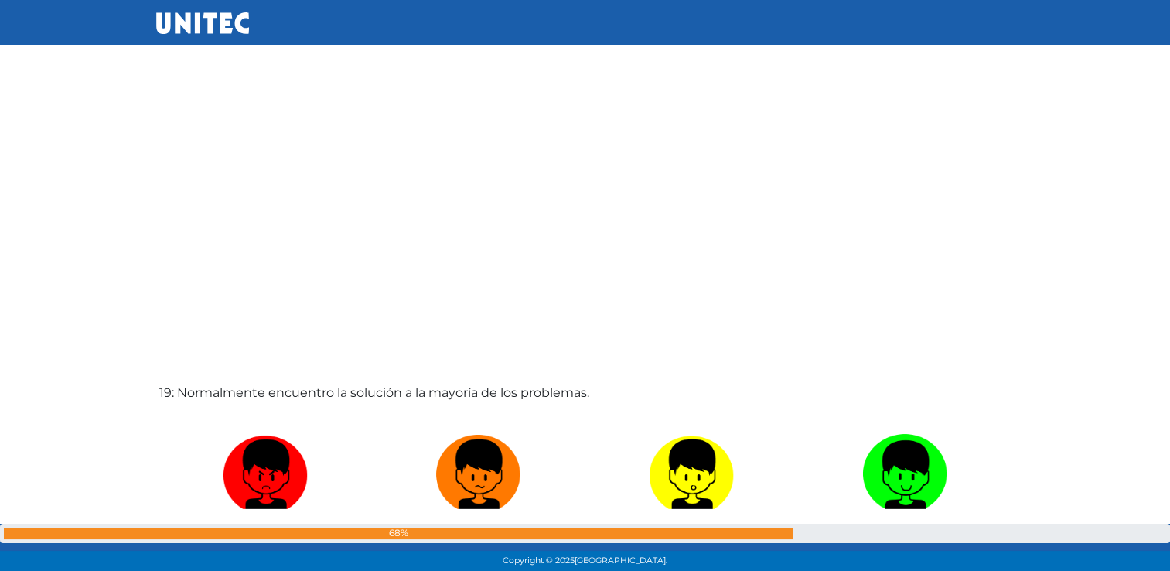
scroll to position [10162, 0]
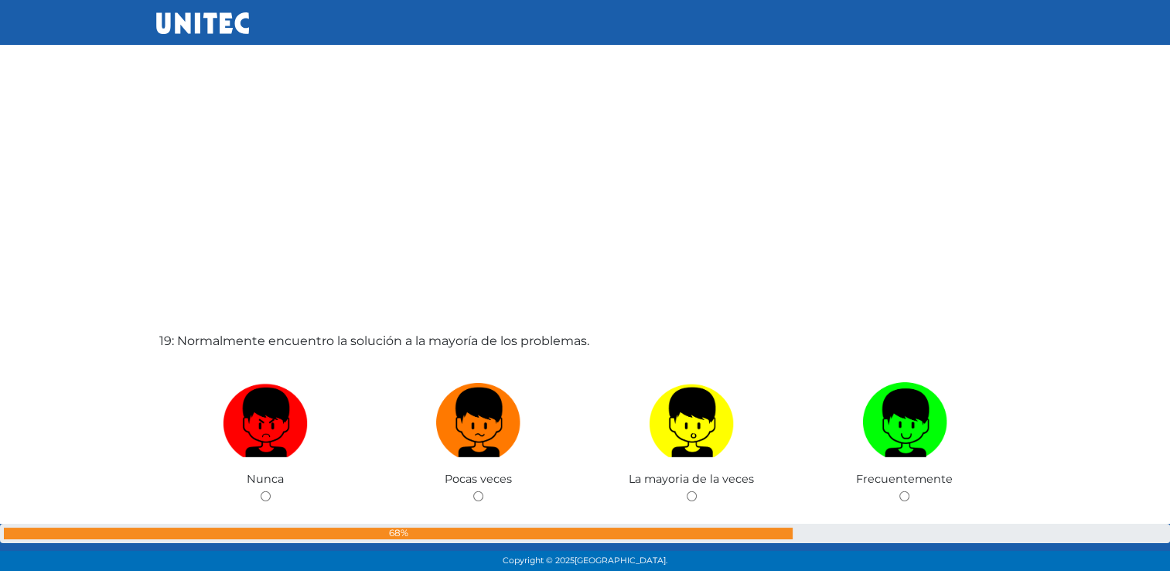
click at [1169, 557] on div "Copyright © 2025 Universidad Tecnológica de México." at bounding box center [585, 561] width 1170 height 20
drag, startPoint x: 1169, startPoint y: 557, endPoint x: 1004, endPoint y: 346, distance: 267.7
click at [1004, 346] on div "19: Normalmente encuentro la solución a la mayoría de los problemas. Nunca Poca…" at bounding box center [585, 474] width 858 height 571
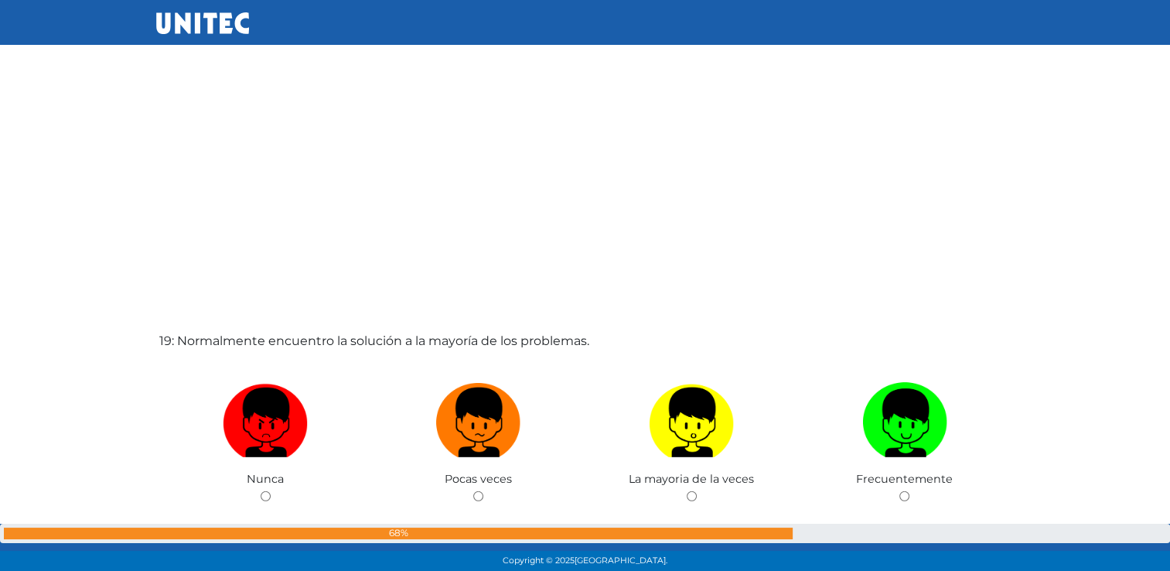
click at [1004, 346] on div "19: Normalmente encuentro la solución a la mayoría de los problemas. Nunca Poca…" at bounding box center [585, 474] width 858 height 571
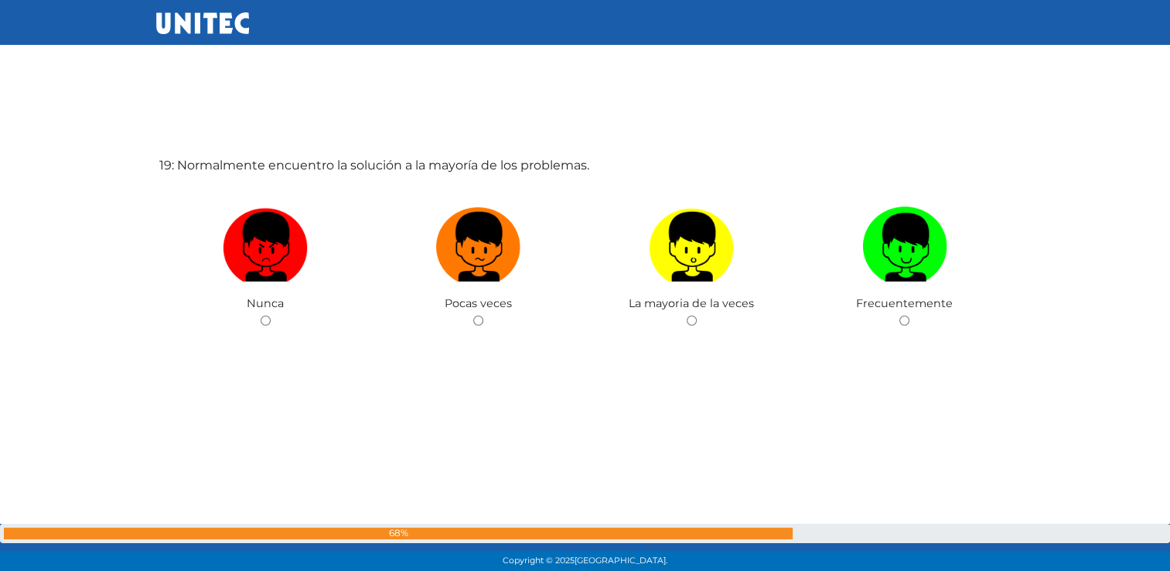
scroll to position [10409, 0]
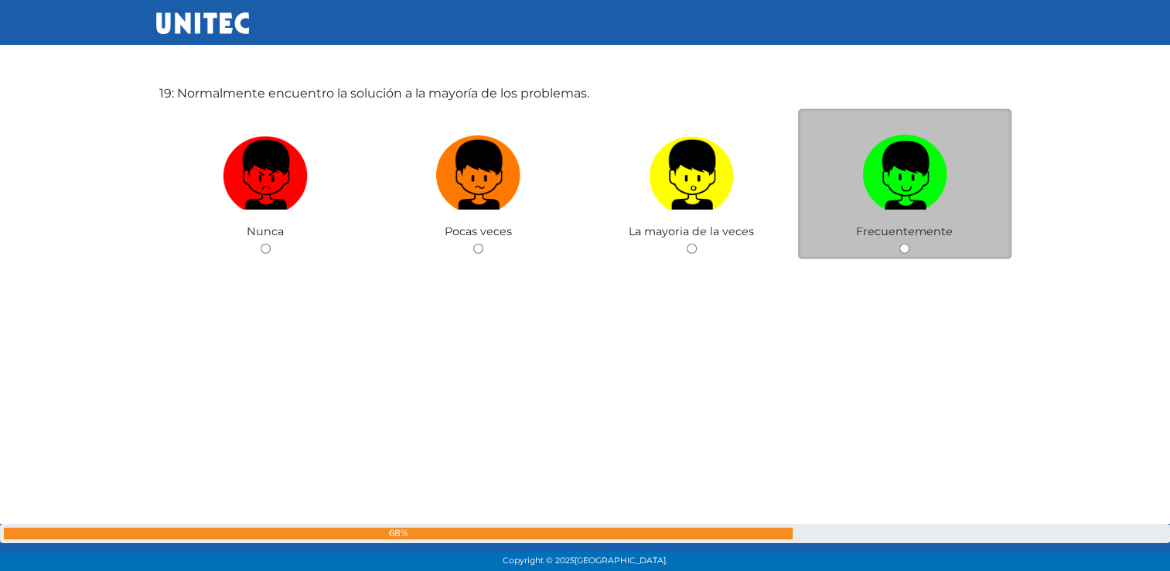
click at [900, 254] on input "radio" at bounding box center [904, 249] width 10 height 10
radio input "true"
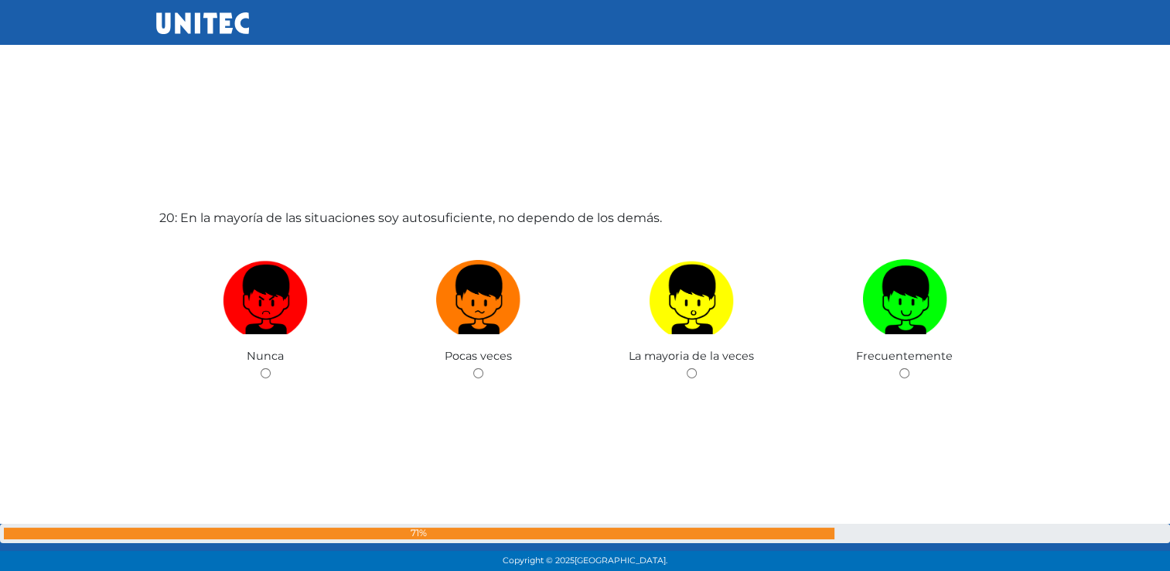
scroll to position [10928, 0]
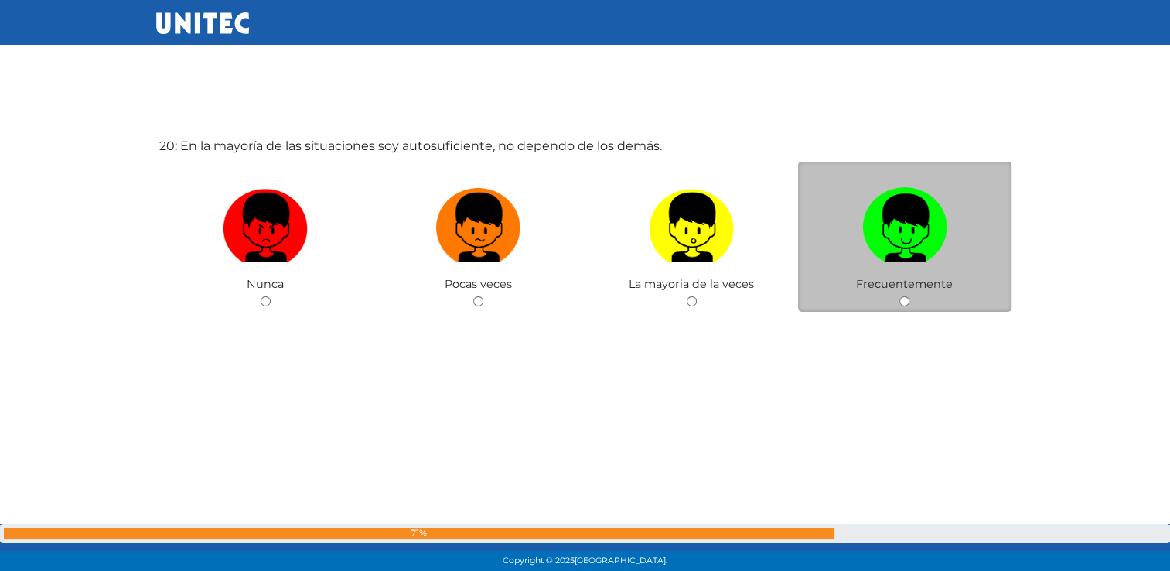
click at [905, 305] on input "radio" at bounding box center [904, 301] width 10 height 10
radio input "true"
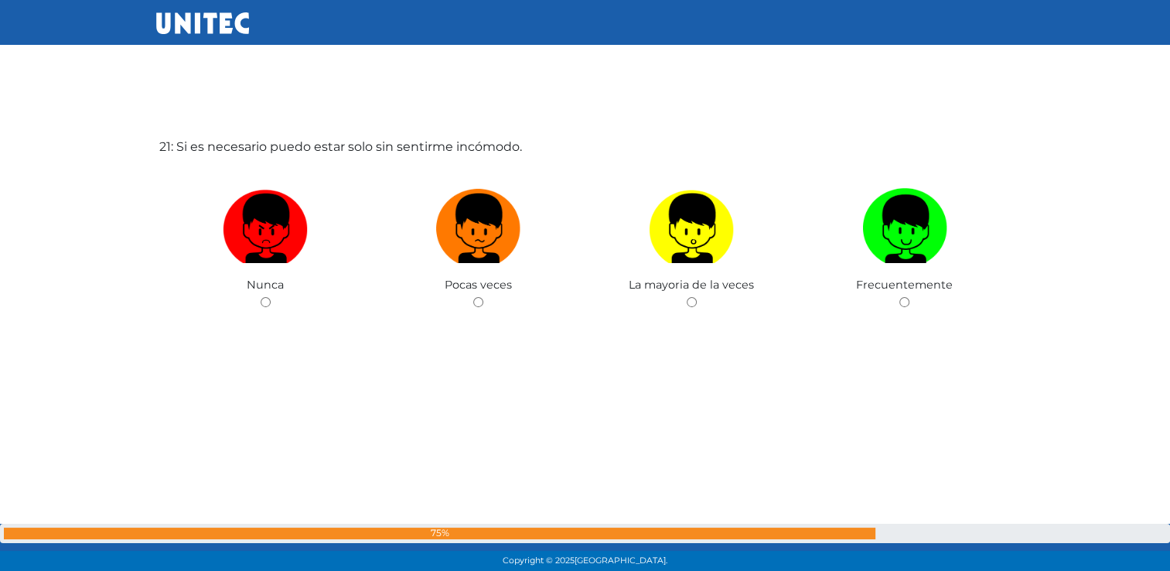
scroll to position [11498, 0]
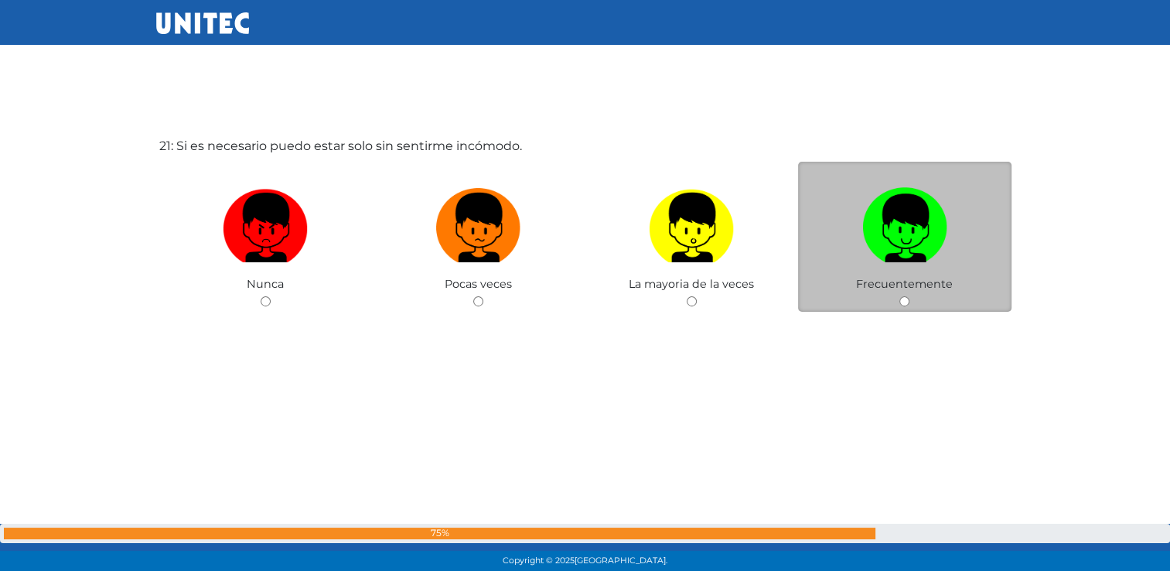
click at [904, 306] on input "radio" at bounding box center [904, 301] width 10 height 10
radio input "true"
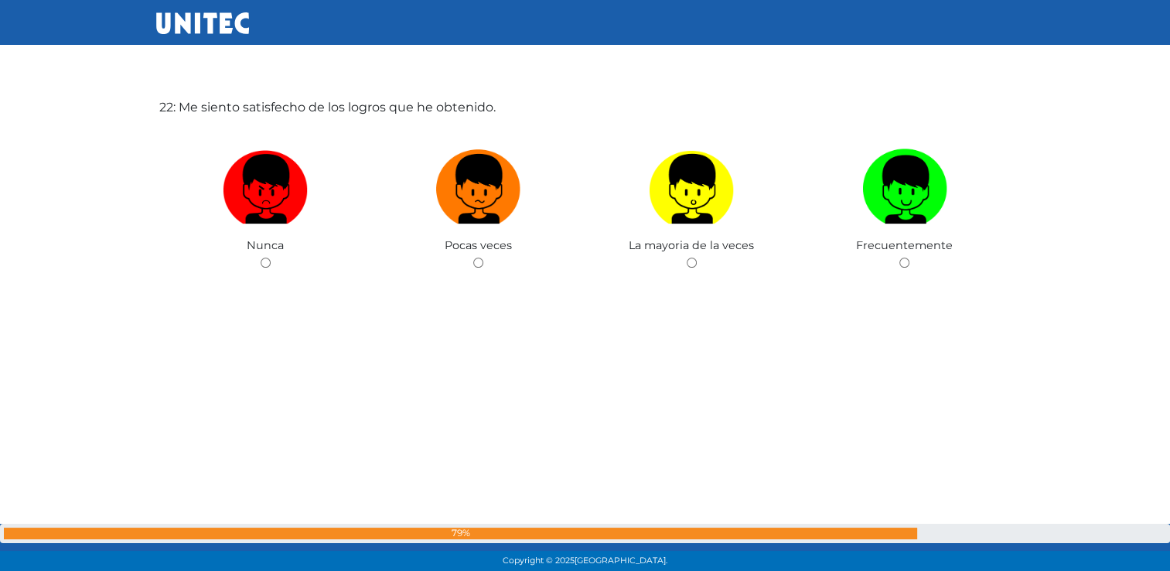
scroll to position [12122, 0]
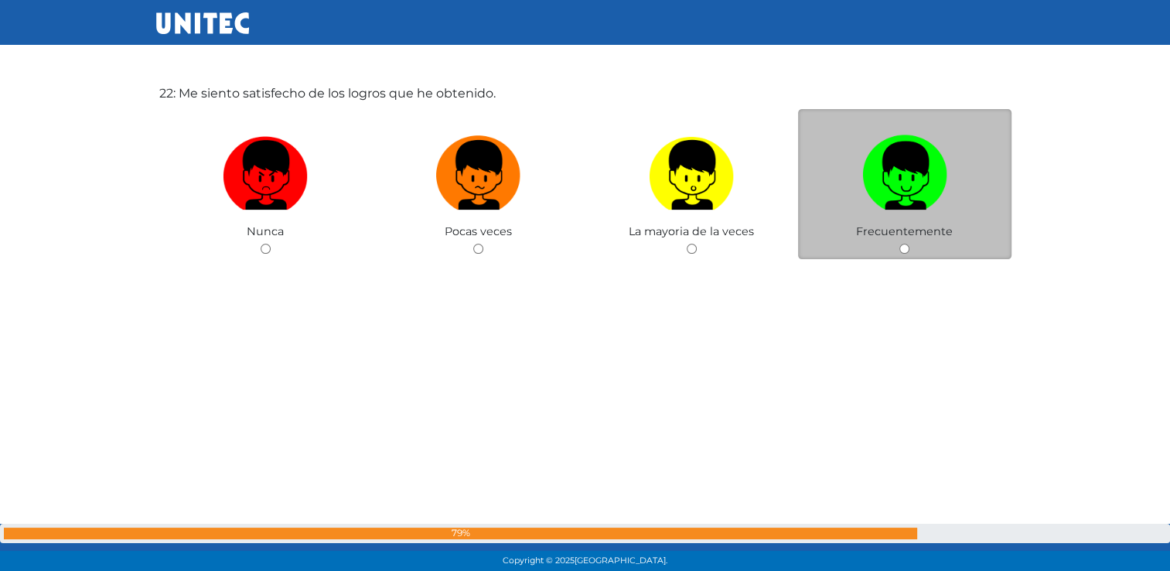
click at [903, 254] on input "radio" at bounding box center [904, 249] width 10 height 10
radio input "true"
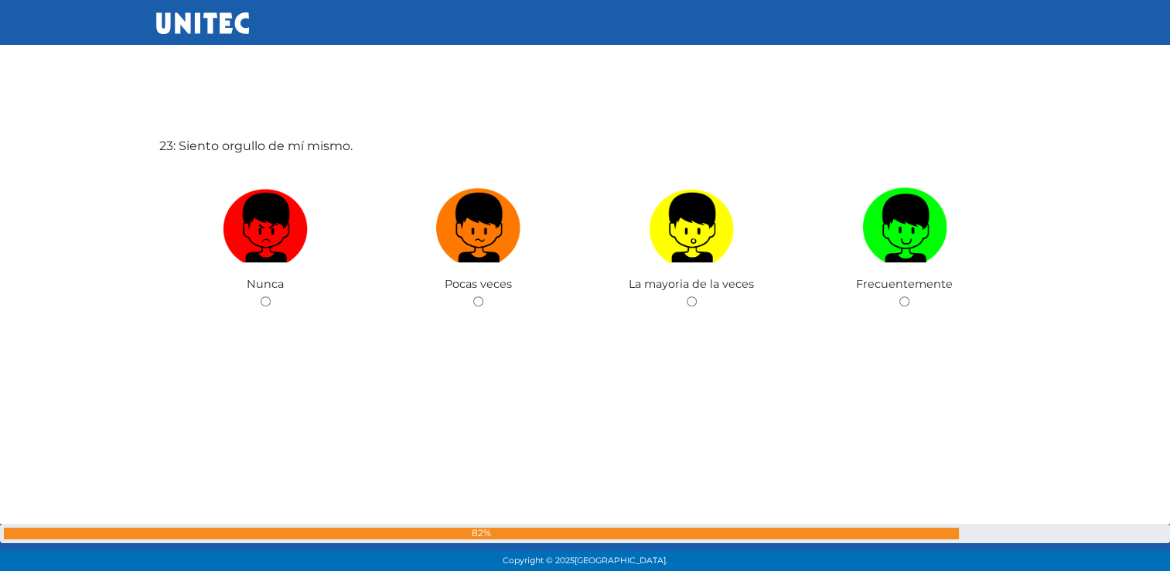
scroll to position [12640, 0]
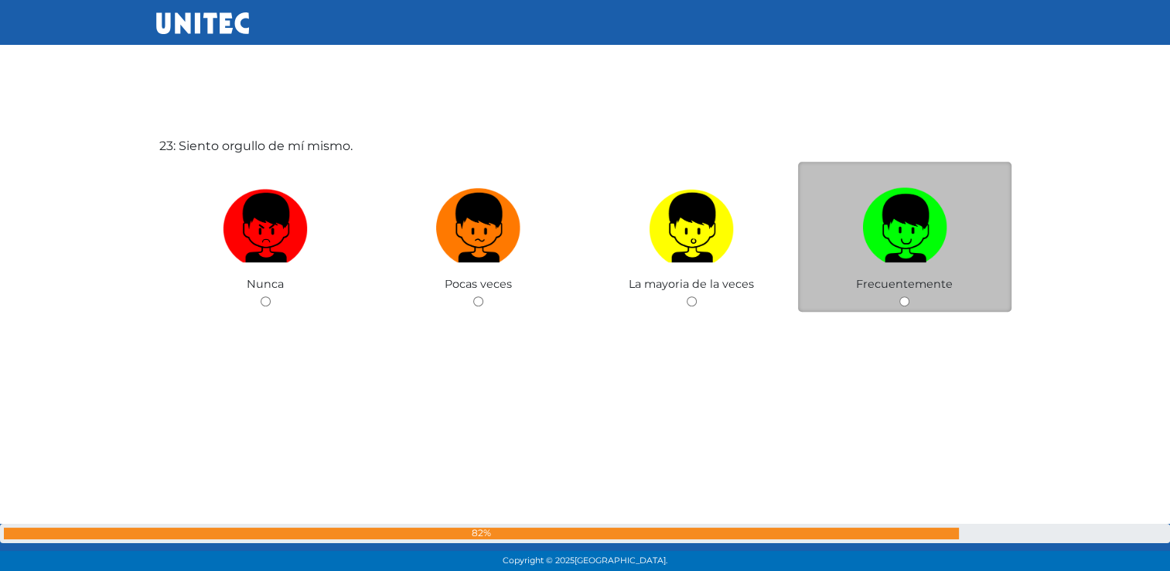
click at [906, 306] on input "radio" at bounding box center [904, 301] width 10 height 10
radio input "true"
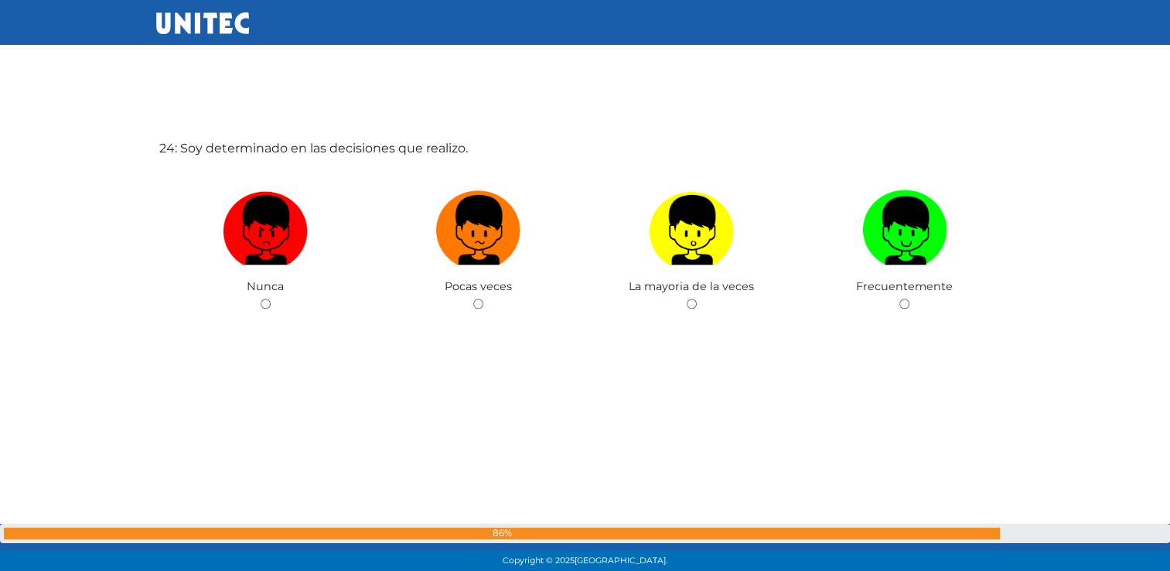
scroll to position [13211, 0]
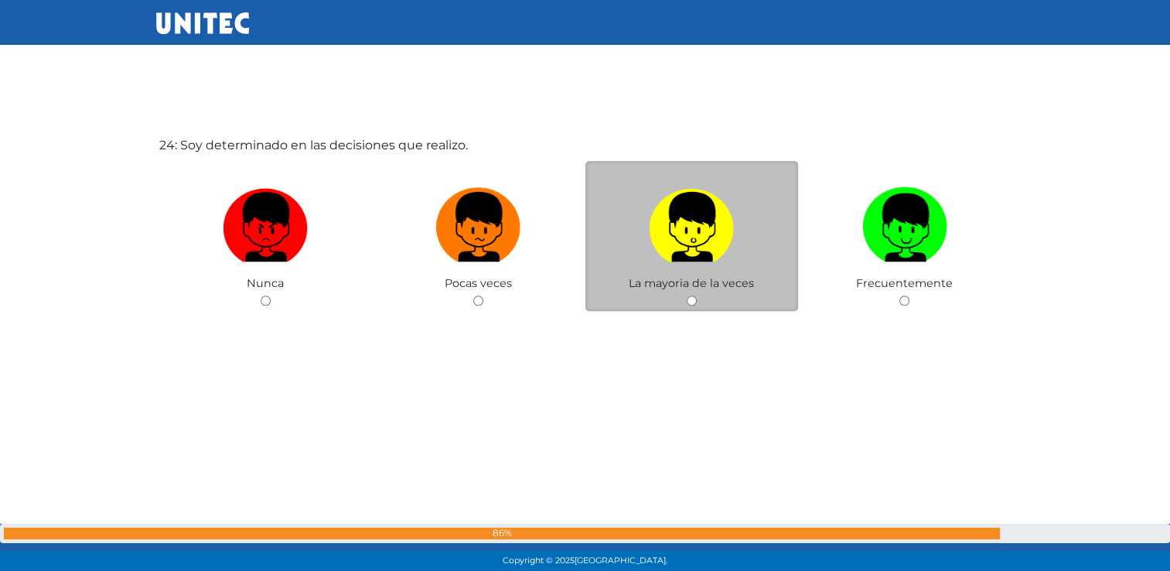
click at [693, 305] on input "radio" at bounding box center [692, 300] width 10 height 10
radio input "true"
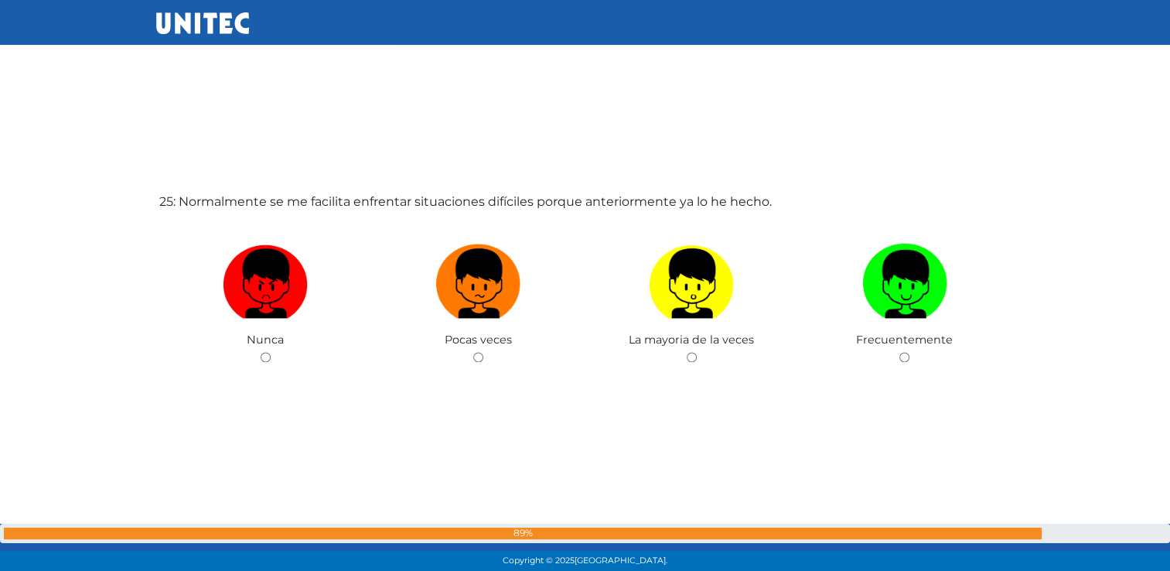
scroll to position [13783, 0]
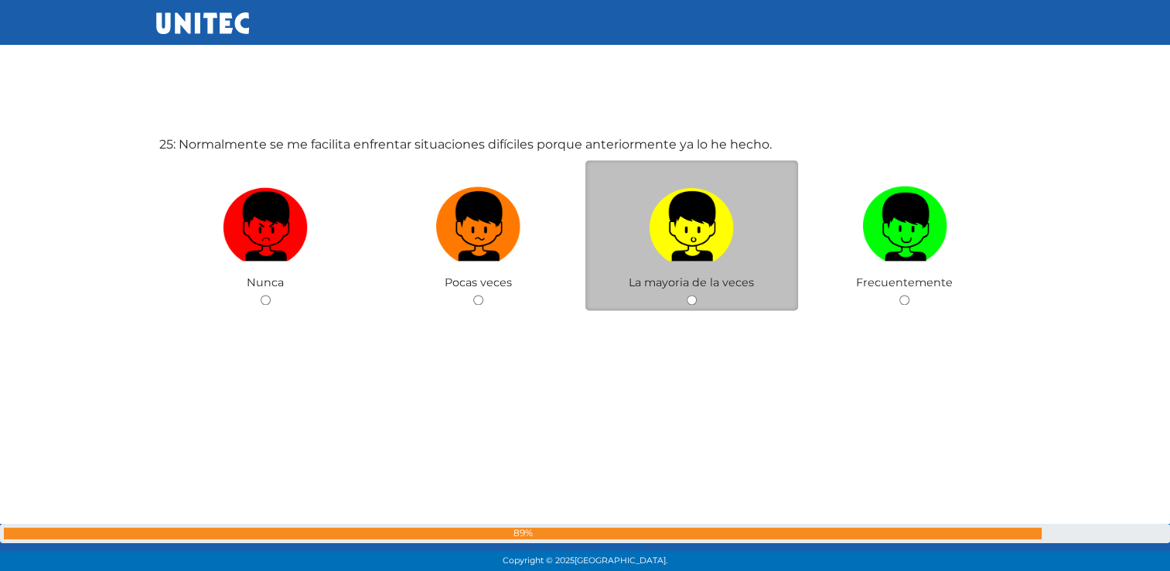
click at [693, 305] on input "radio" at bounding box center [692, 300] width 10 height 10
radio input "true"
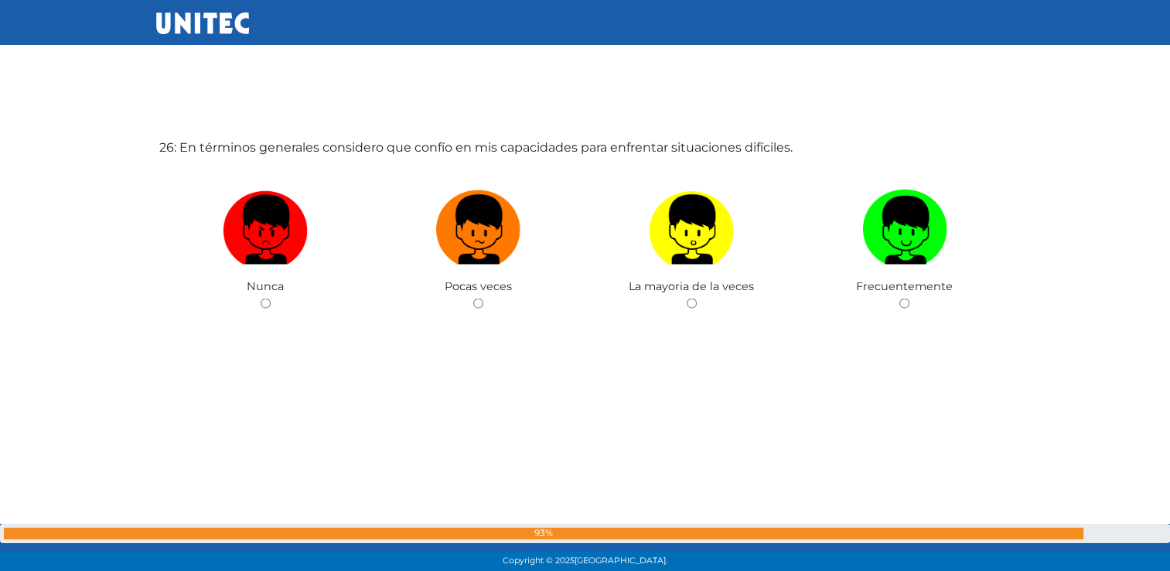
scroll to position [14354, 0]
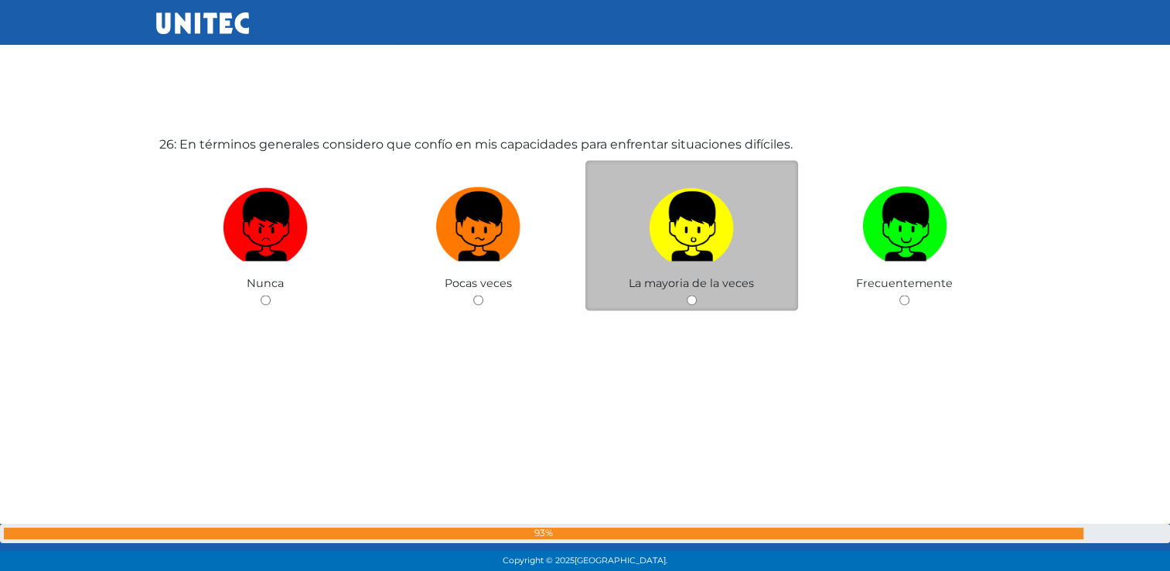
click at [690, 305] on input "radio" at bounding box center [692, 300] width 10 height 10
radio input "true"
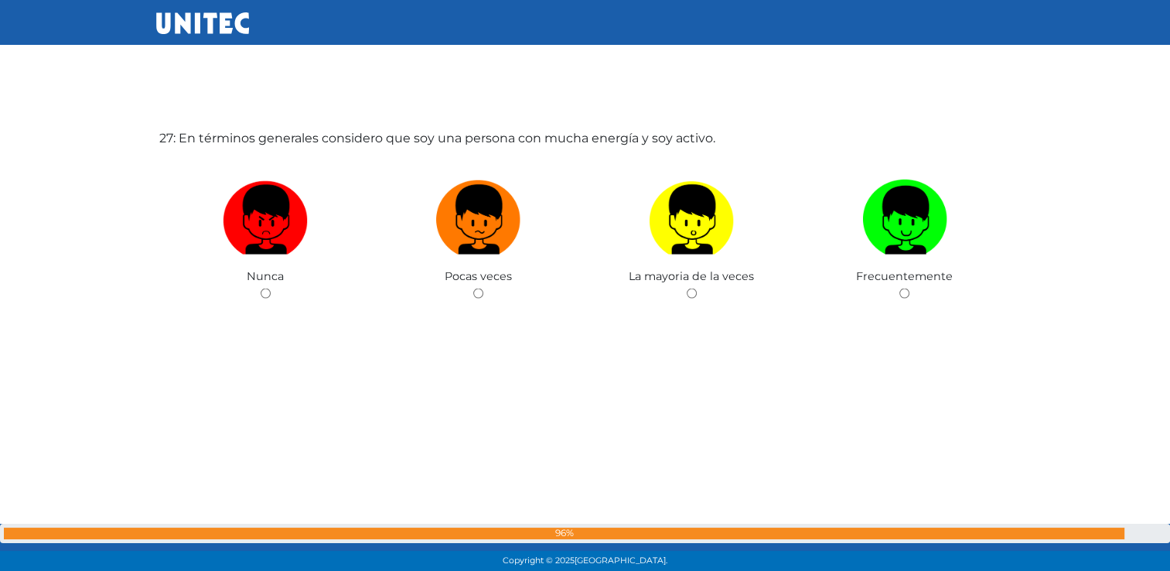
scroll to position [14972, 0]
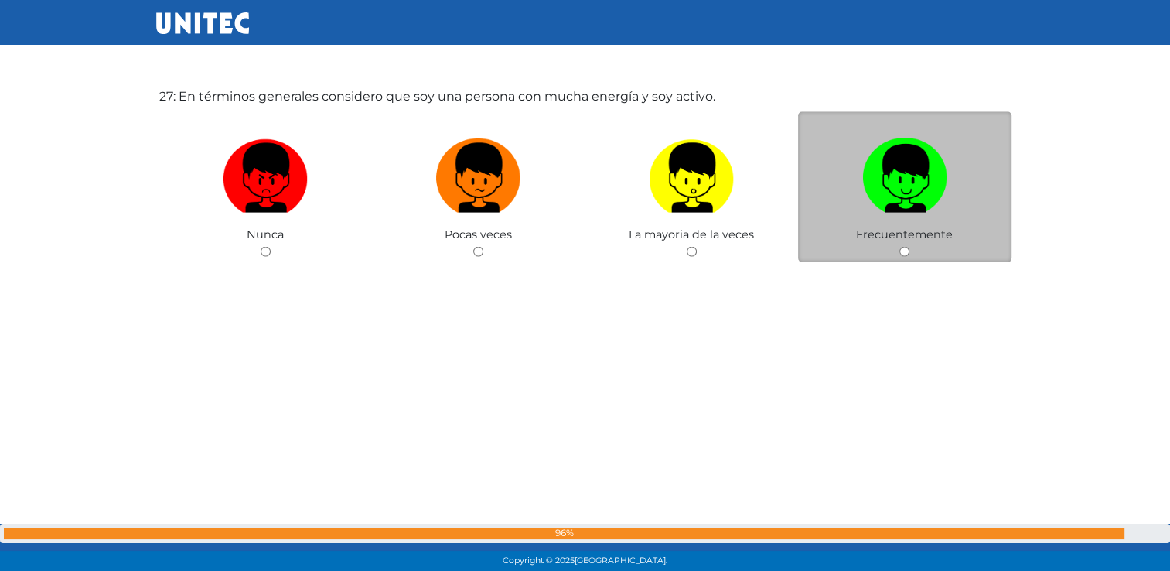
click at [899, 257] on input "radio" at bounding box center [904, 252] width 10 height 10
radio input "true"
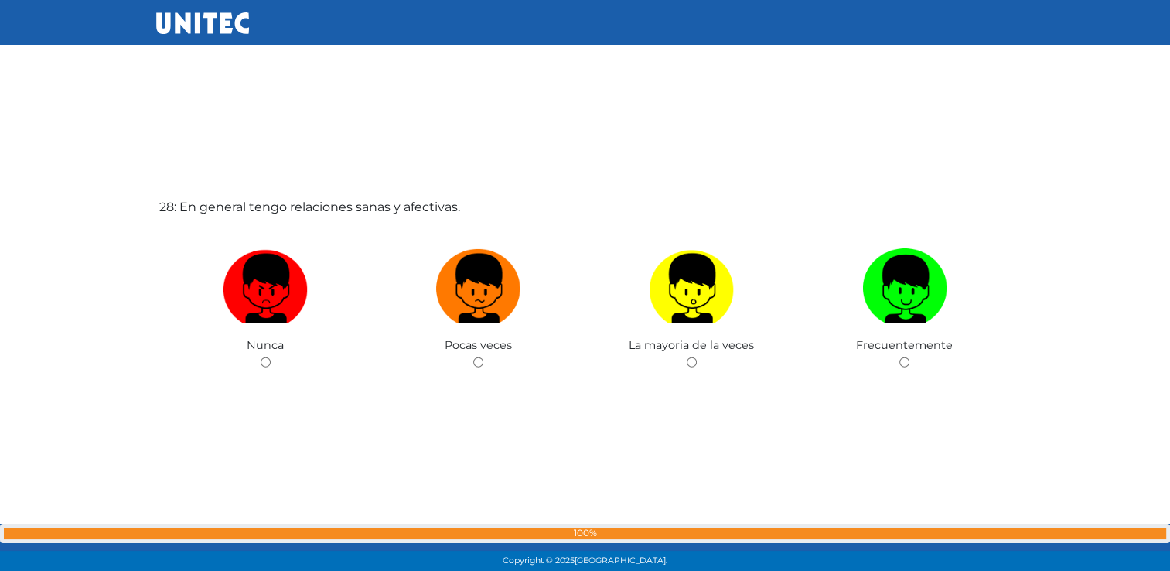
scroll to position [15438, 0]
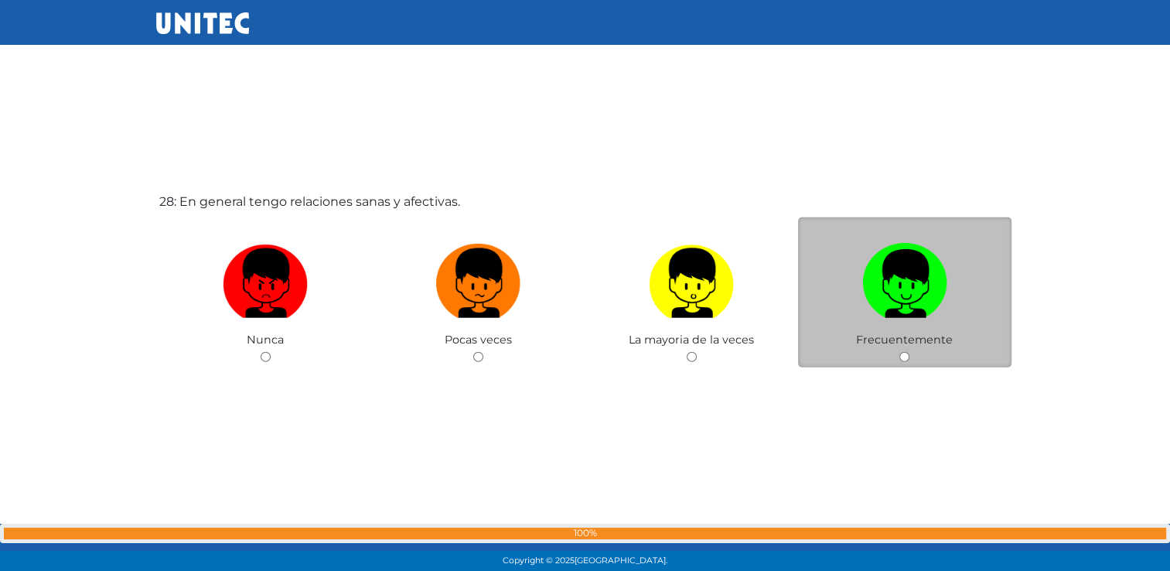
click at [903, 362] on input "radio" at bounding box center [904, 357] width 10 height 10
radio input "true"
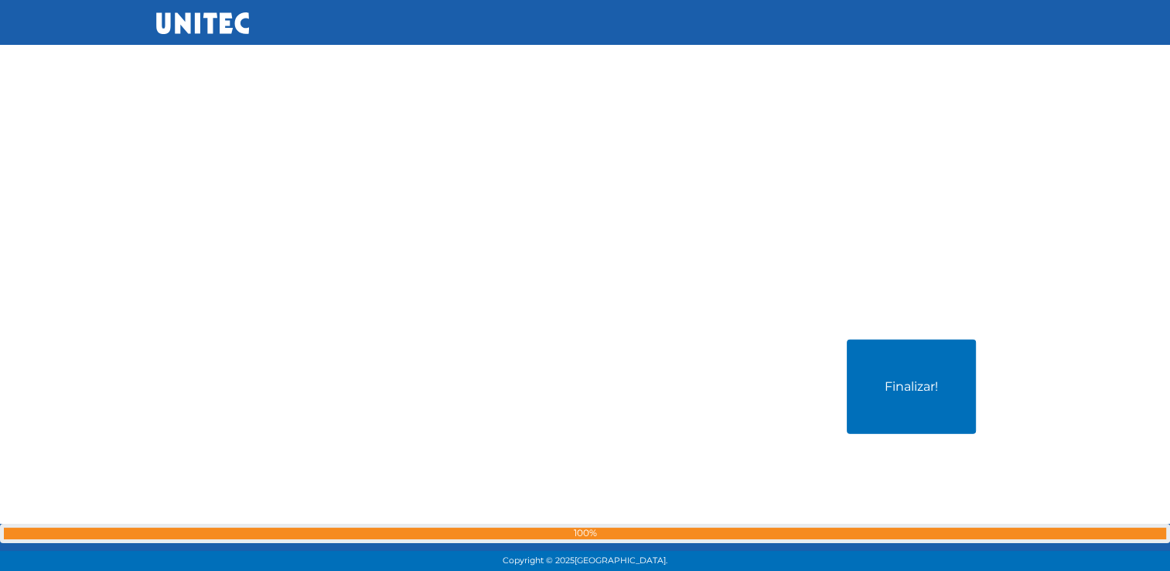
scroll to position [15871, 0]
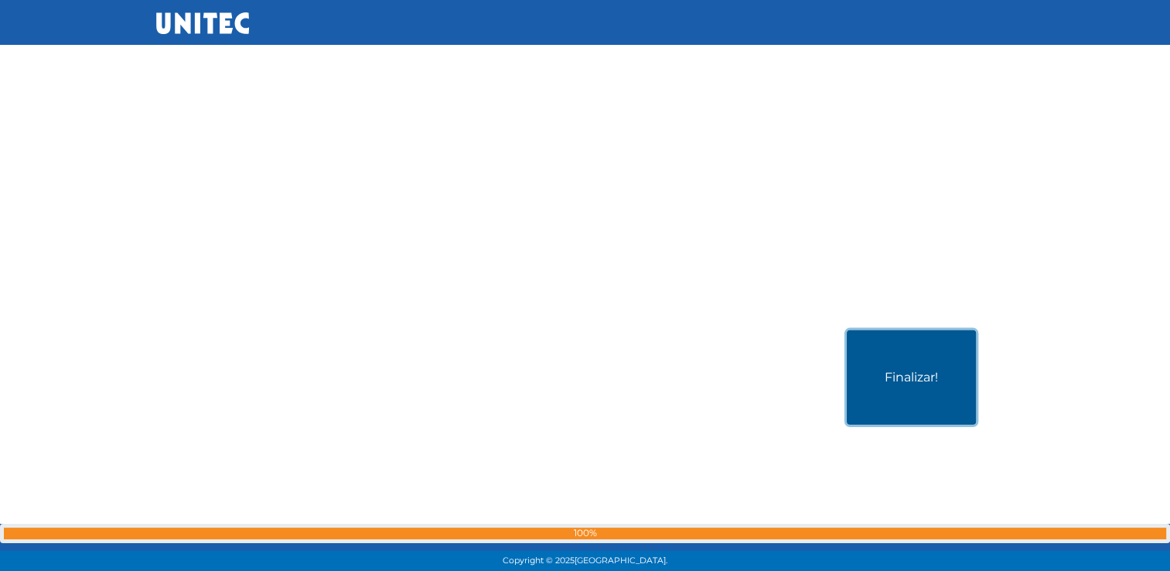
click at [867, 360] on button "Finalizar!" at bounding box center [911, 377] width 129 height 94
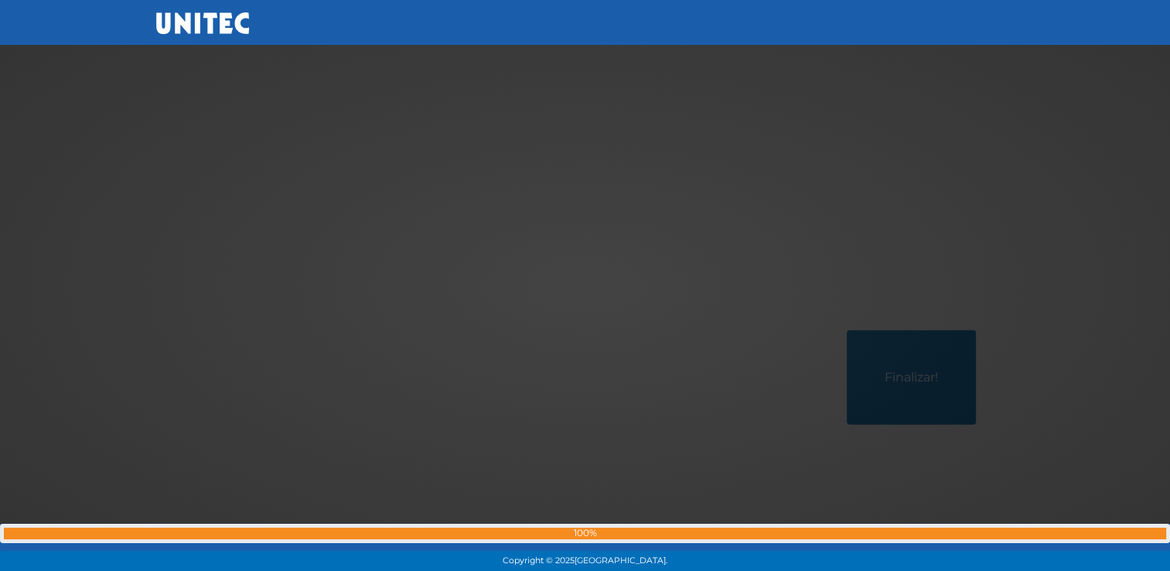
click at [585, 285] on div at bounding box center [585, 285] width 0 height 0
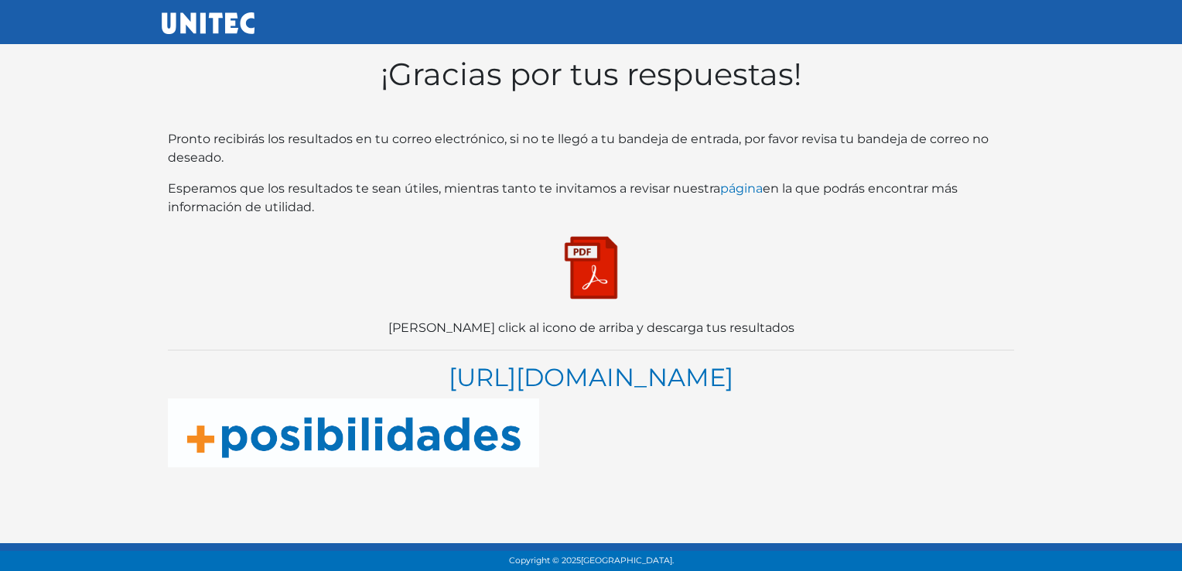
click at [599, 259] on img at bounding box center [590, 267] width 77 height 77
click at [168, 16] on div at bounding box center [591, 22] width 882 height 32
click at [166, 17] on img at bounding box center [208, 23] width 93 height 22
